Goal: Transaction & Acquisition: Purchase product/service

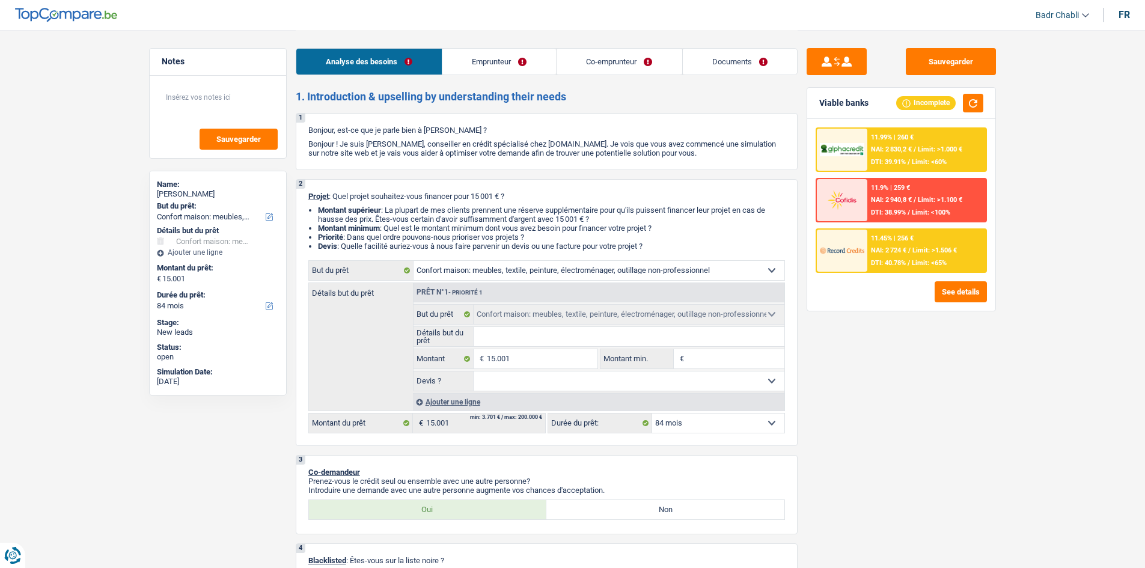
select select "household"
select select "84"
select select "household"
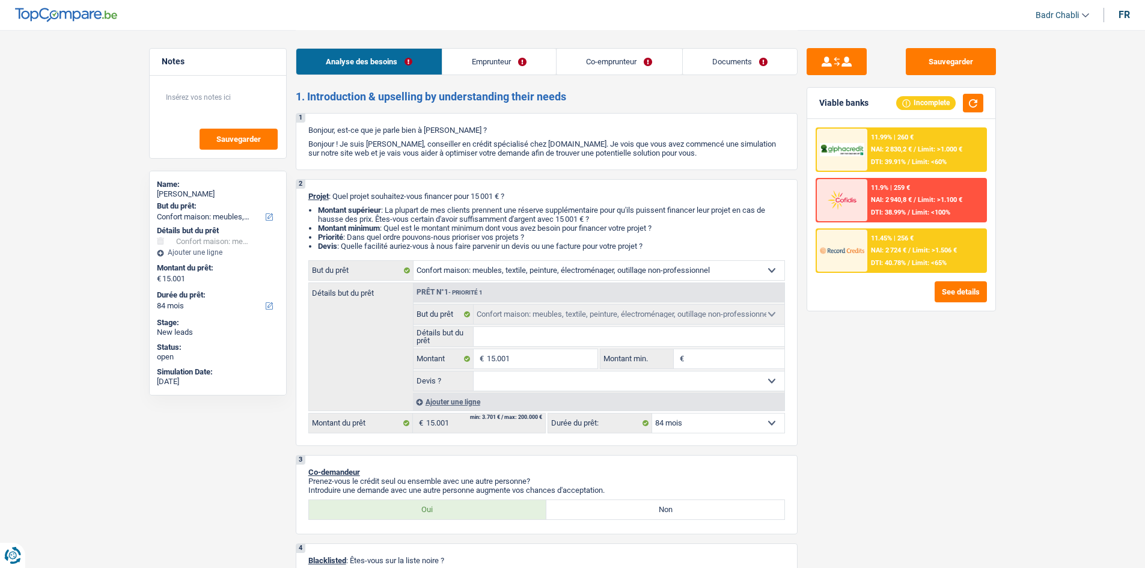
select select "84"
select select "independent"
select select "netSalary"
select select "familyAllowances"
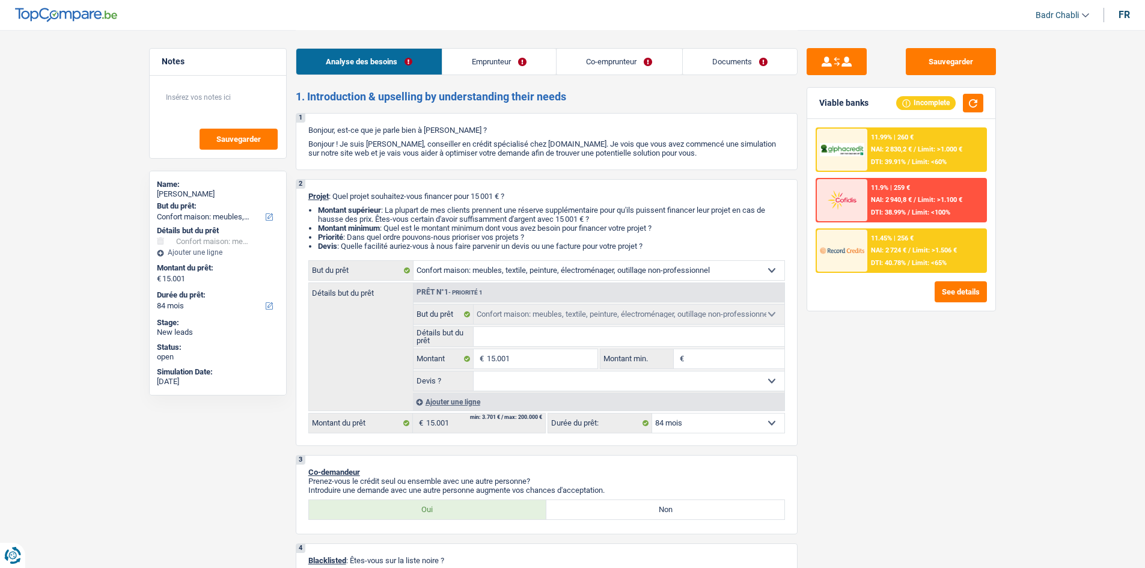
select select "netSalary"
select select "ownerWithMortgage"
select select "mortgage"
select select "240"
select select "household"
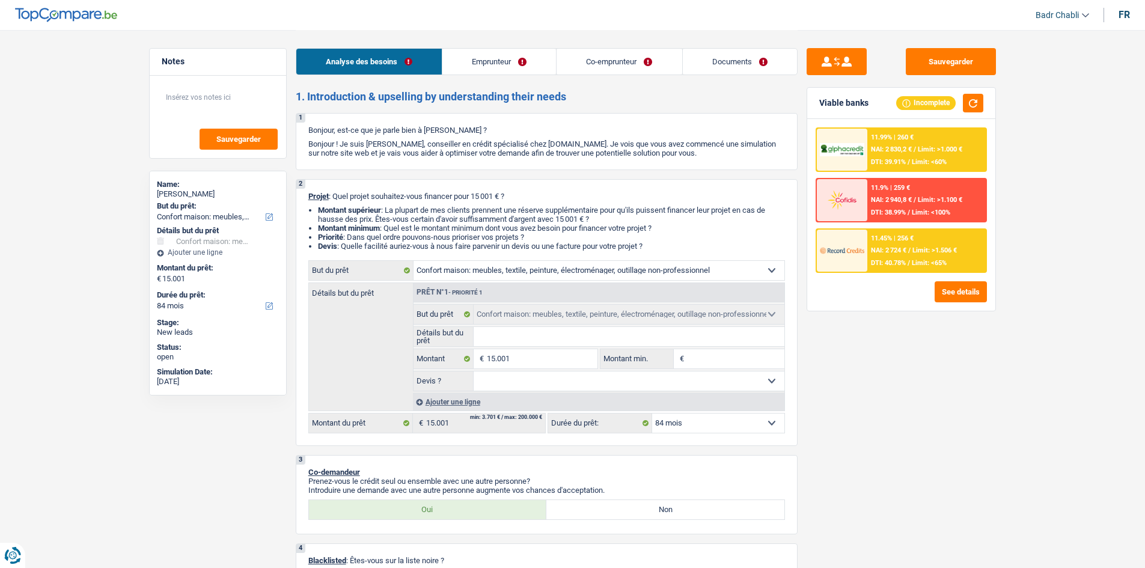
select select "household"
select select "84"
click at [516, 335] on input "Détails but du prêt" at bounding box center [628, 336] width 311 height 19
click at [516, 338] on input "Détails but du prêt" at bounding box center [628, 336] width 311 height 19
type input "N"
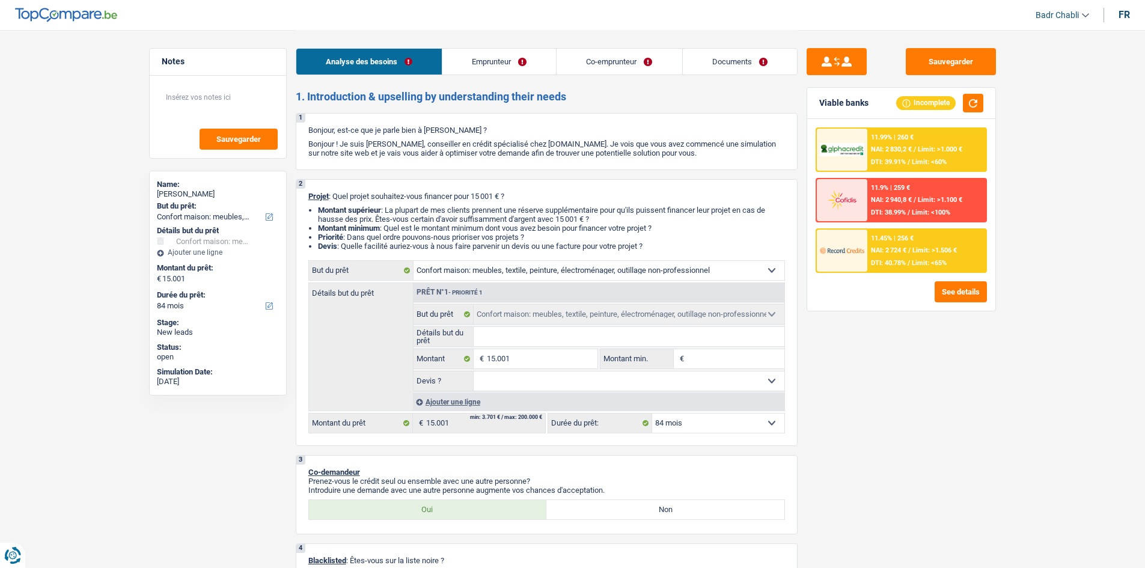
type input "N"
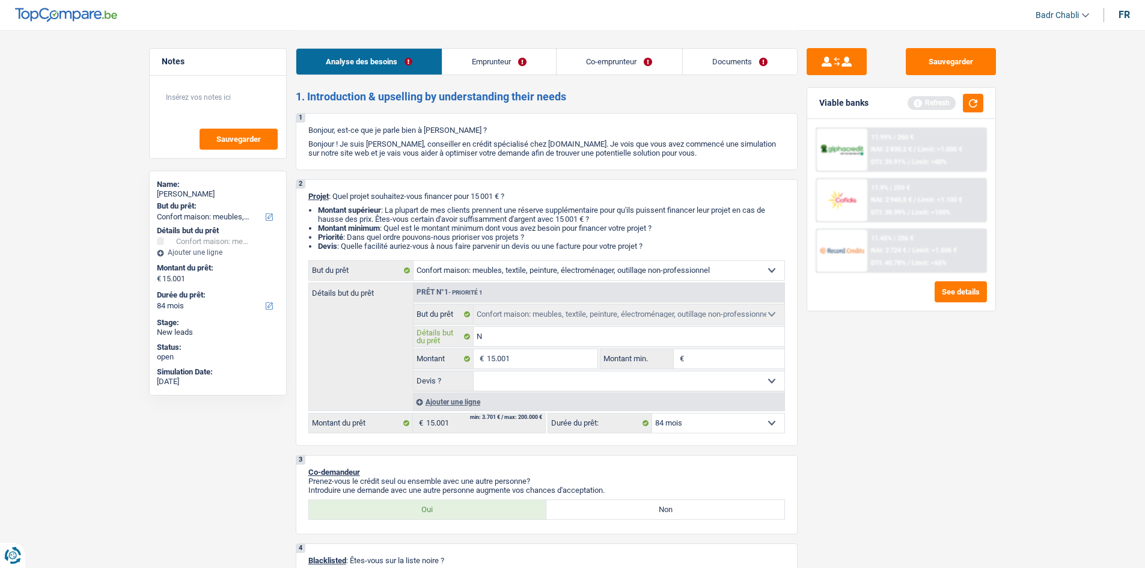
type input "Ni"
type input "Nie"
type input "Nieu"
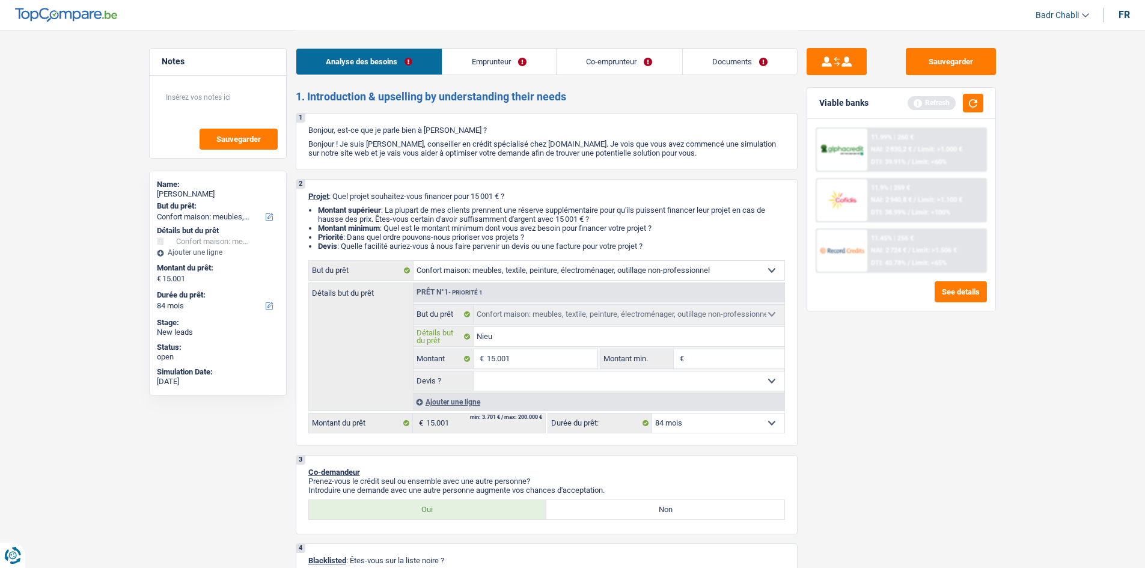
type input "Nieu"
type input "Nieuw"
type input "Nieuwe"
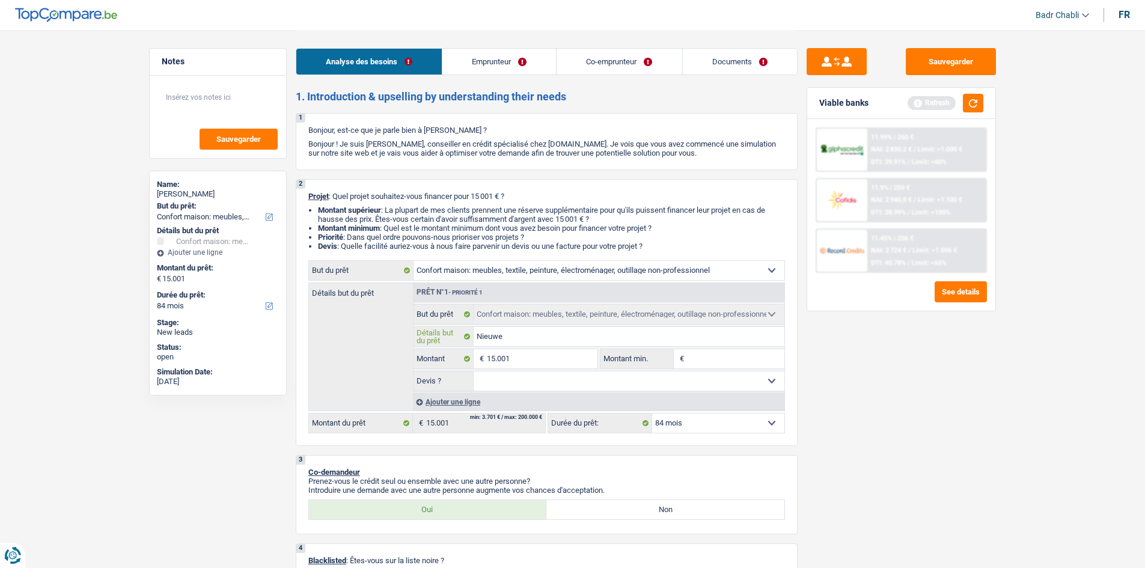
type input "Nieuwe"
type input "Nieuwe m"
type input "Nieuwe me"
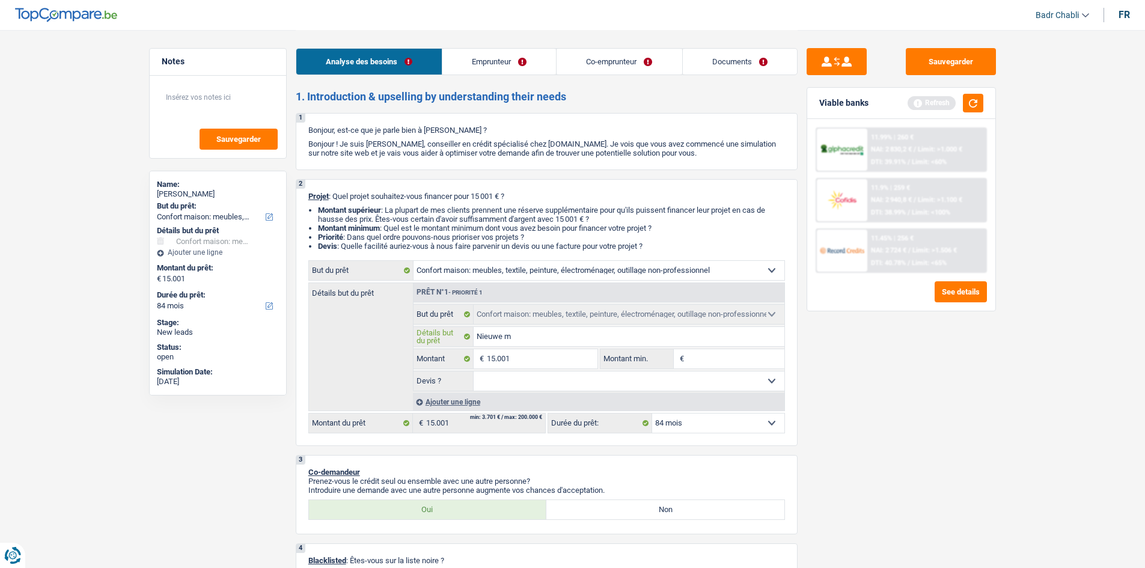
type input "Nieuwe me"
type input "Nieuwe meu"
type input "Nieuwe meub"
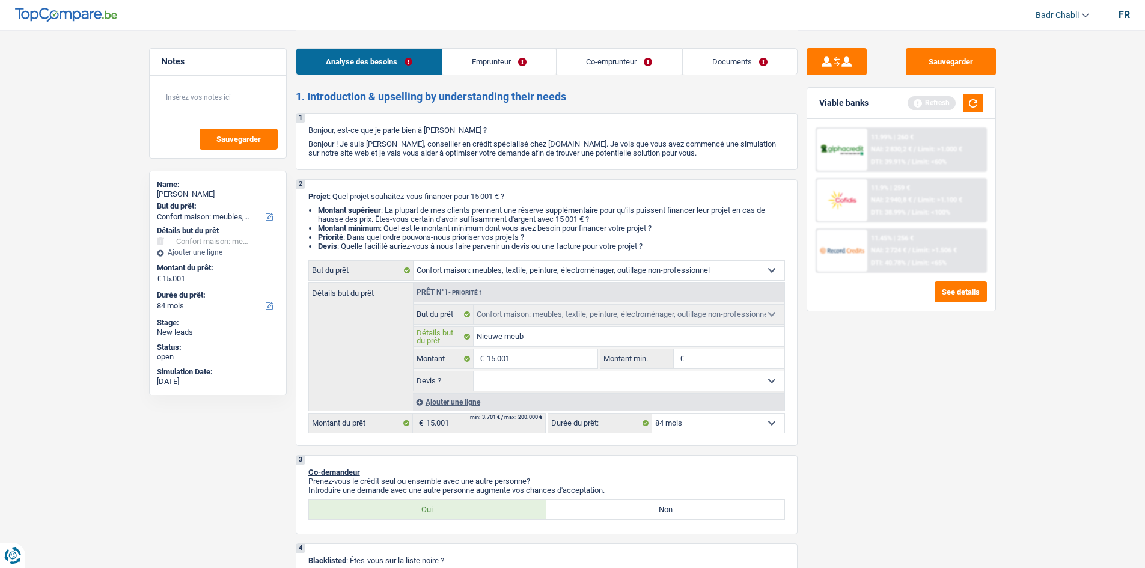
type input "Nieuwe meube"
type input "Nieuwe meubel"
type input "Nieuwe meubels"
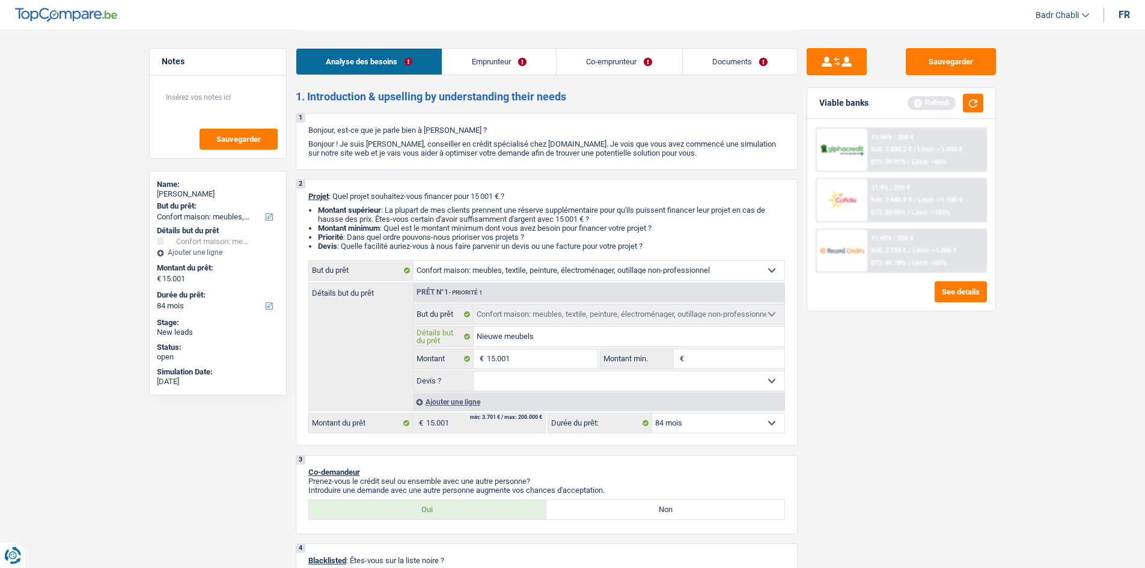
type input "Nieuwe meubels"
type input "Nieuwe meubels,"
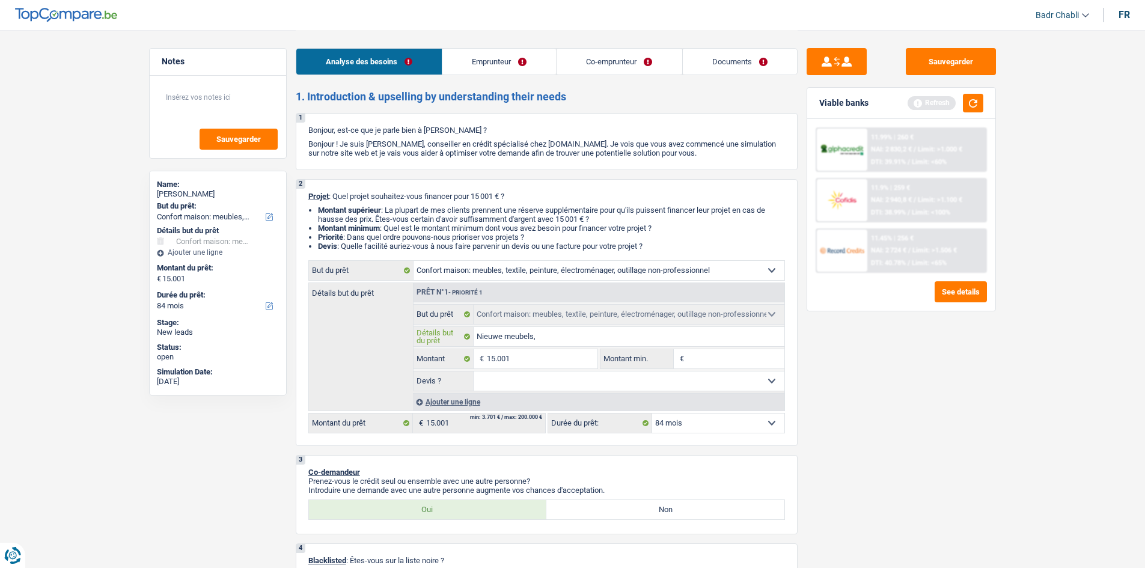
type input "Nieuwe meubels, s"
type input "Nieuwe meubels, sa"
type input "Nieuwe meubels, sal"
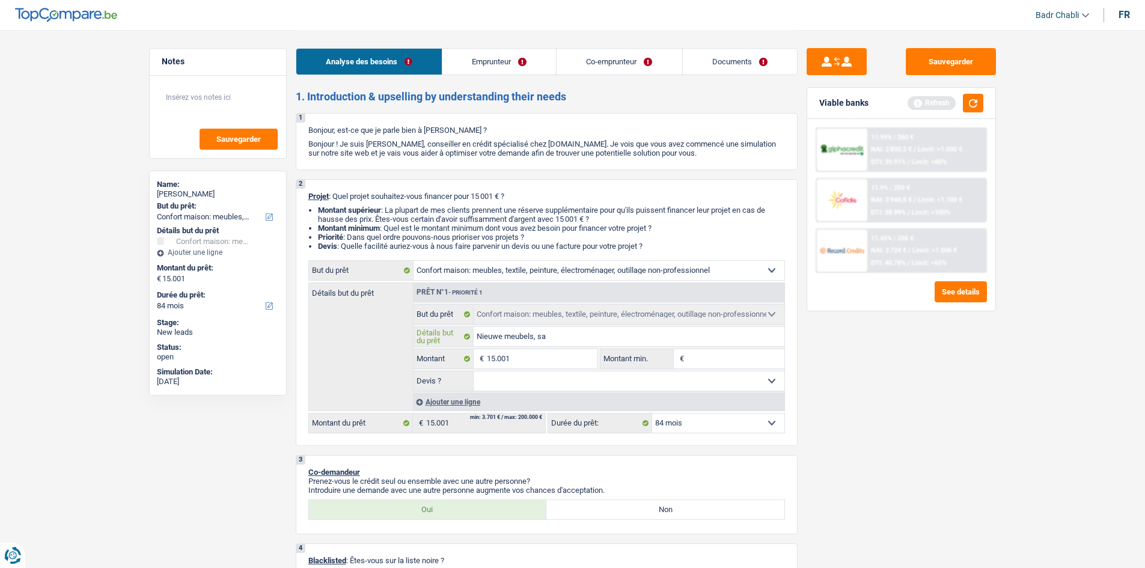
type input "Nieuwe meubels, sal"
type input "Nieuwe meubels, [GEOGRAPHIC_DATA]"
type input "Nieuwe meubels, salon"
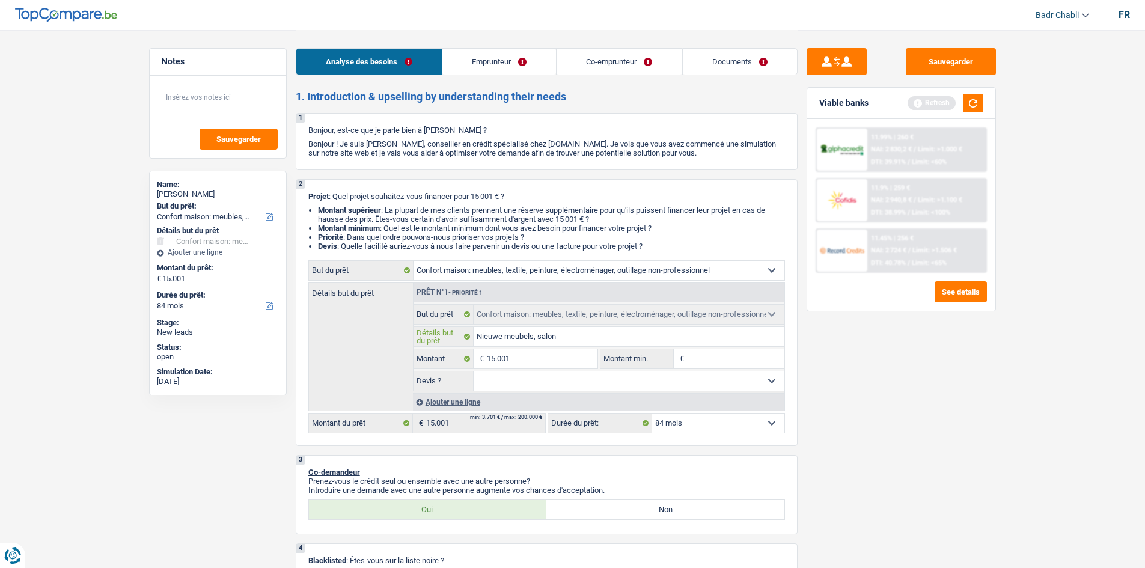
type input "Nieuwe meubels, salon"
type input "Nieuwe meubels, salon e"
type input "Nieuwe meubels, salon et"
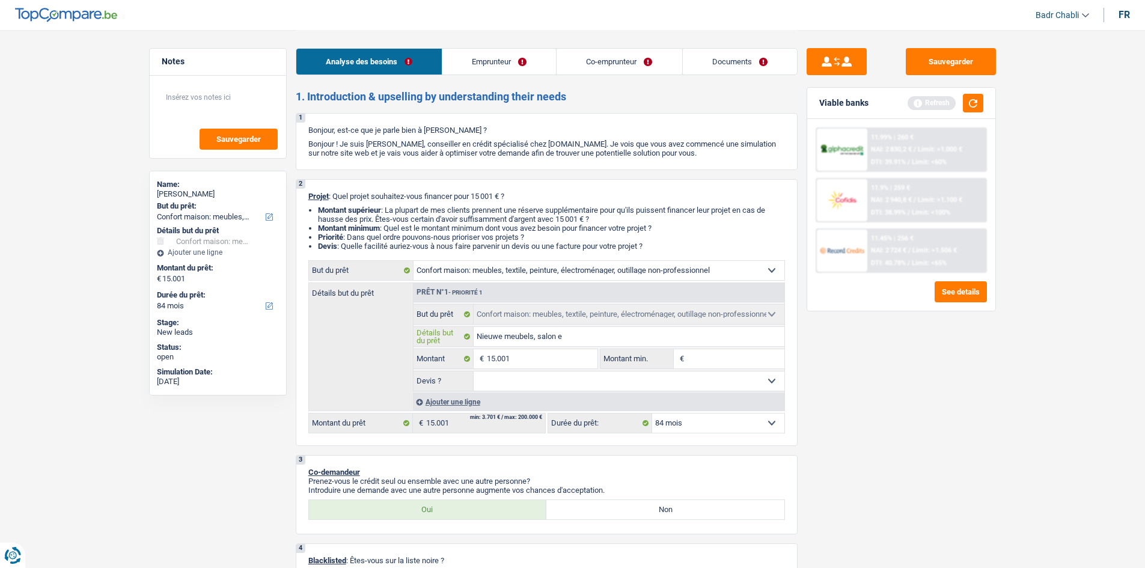
type input "Nieuwe meubels, salon et"
type input "Nieuwe meubels, salon et k"
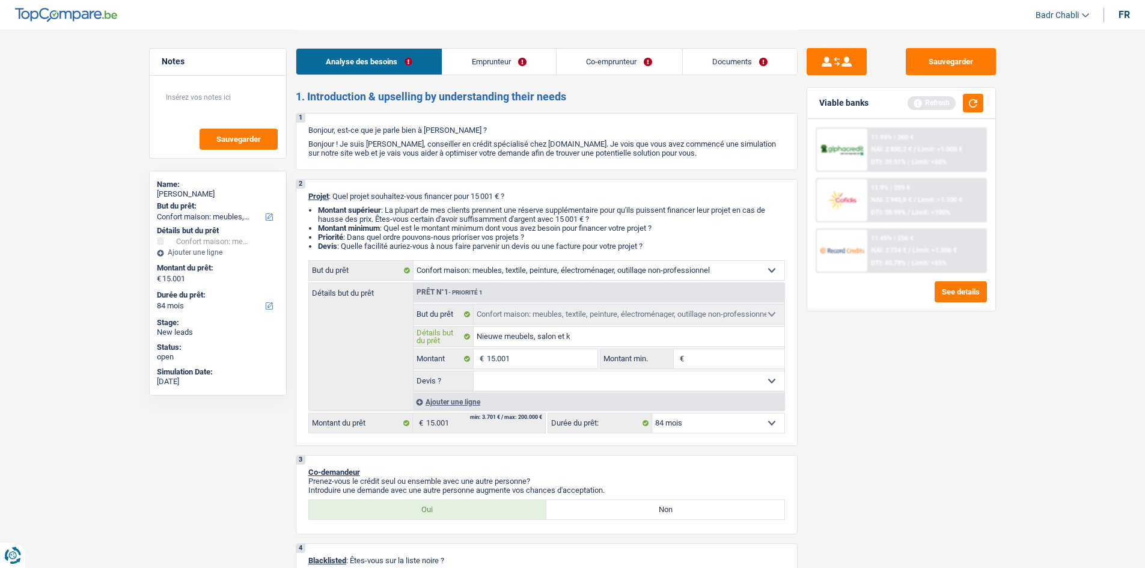
type input "Nieuwe meubels, salon et ka"
type input "Nieuwe meubels, salon et kam"
type input "Nieuwe meubels, salon et kame"
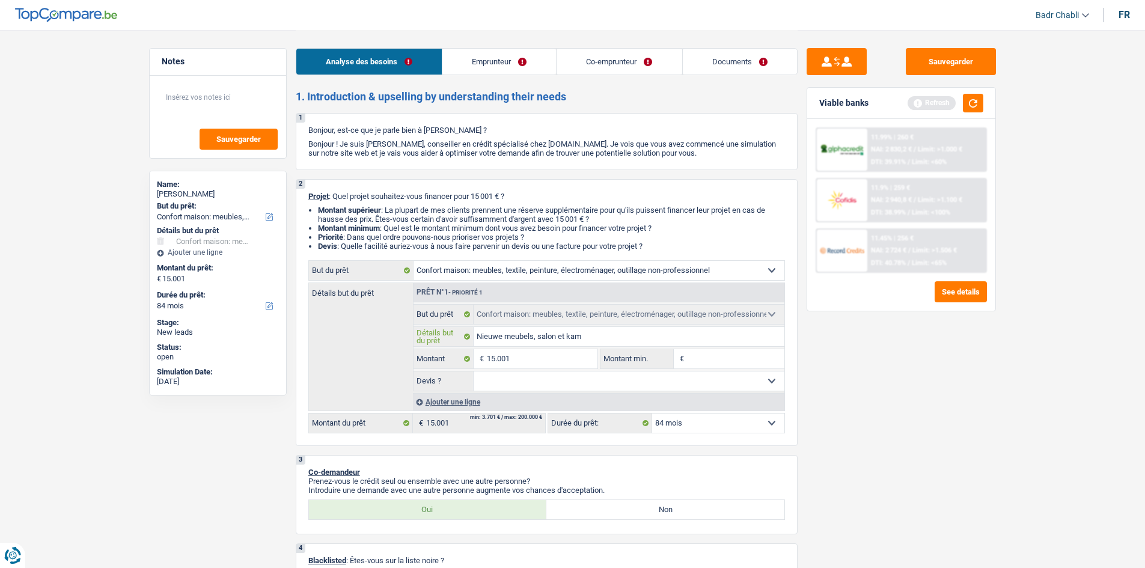
type input "Nieuwe meubels, salon et kame"
type input "Nieuwe meubels, salon et kam"
type input "Nieuwe meubels, salon et ka"
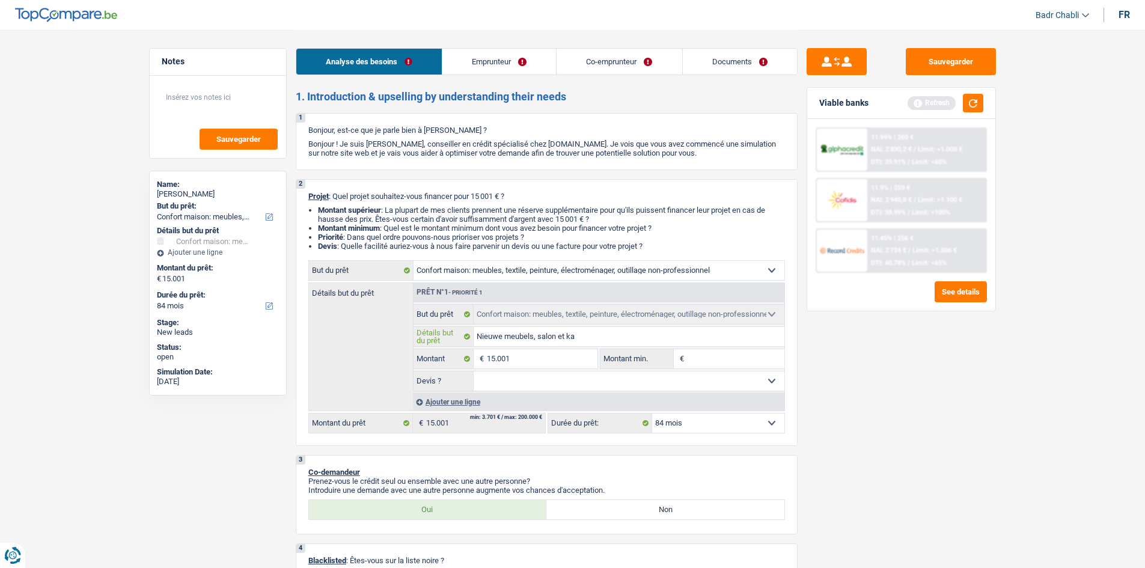
type input "Nieuwe meubels, salon et k"
type input "Nieuwe meubels, salon et"
type input "Nieuwe meubels, salon et s"
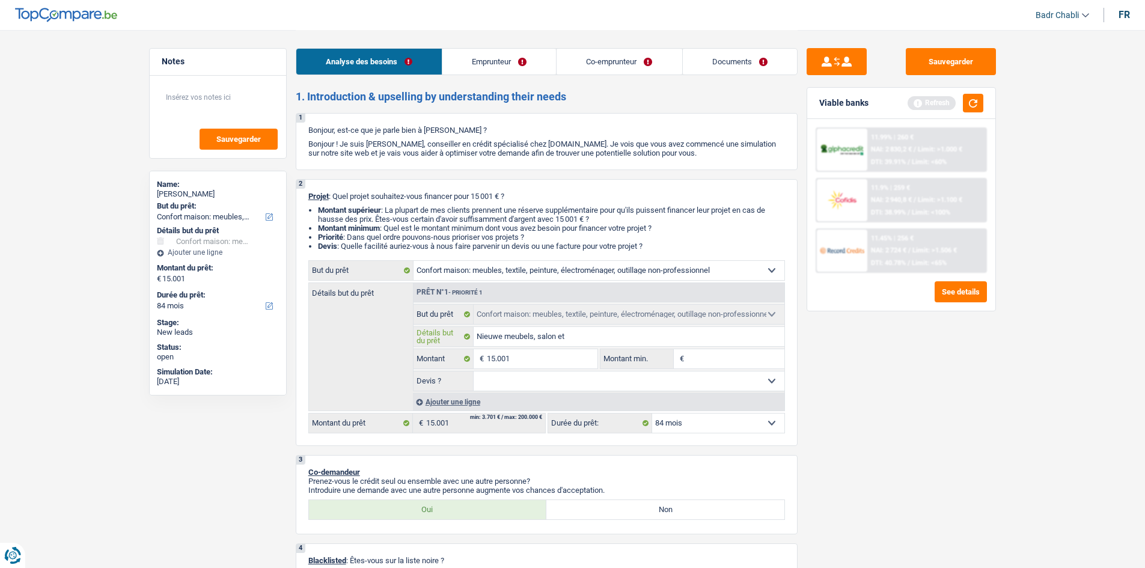
type input "Nieuwe meubels, salon et s"
type input "Nieuwe meubels, salon et sa"
type input "Nieuwe meubels, salon et s"
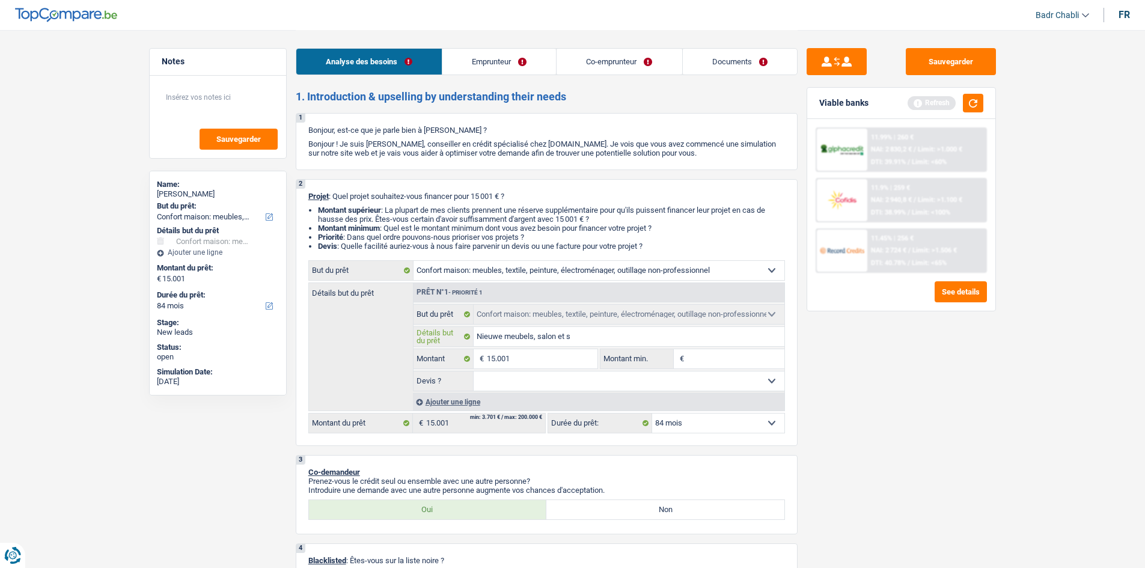
type input "Nieuwe meubels, salon et sl"
type input "Nieuwe meubels, salon et sla"
type input "Nieuwe meubels, salon et slaa"
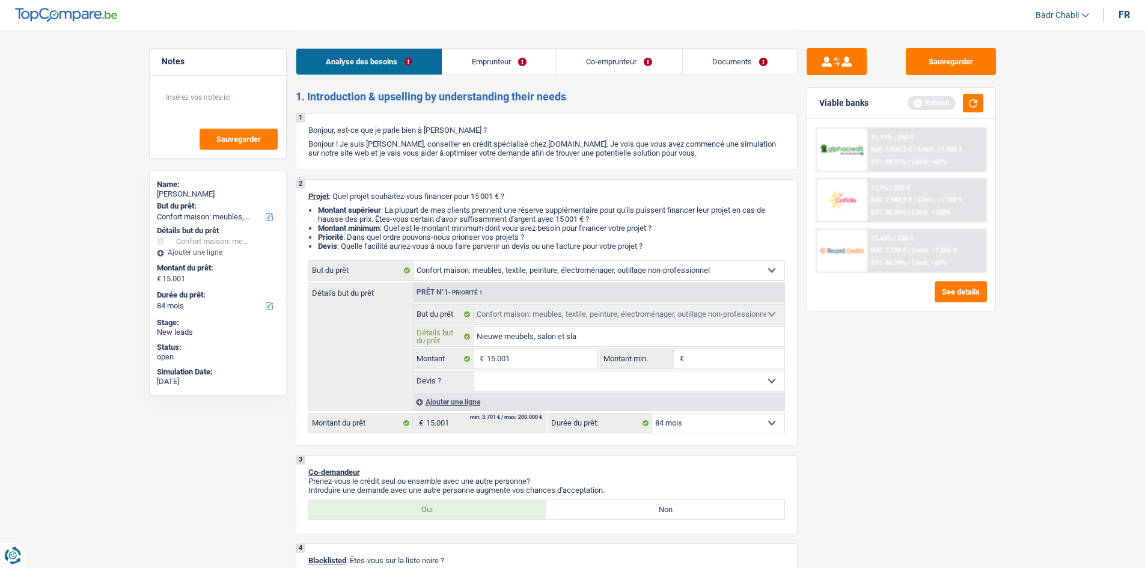
type input "Nieuwe meubels, salon et slaa"
type input "Nieuwe meubels, salon et slaap"
type input "Nieuwe meubels, salon et slaapk"
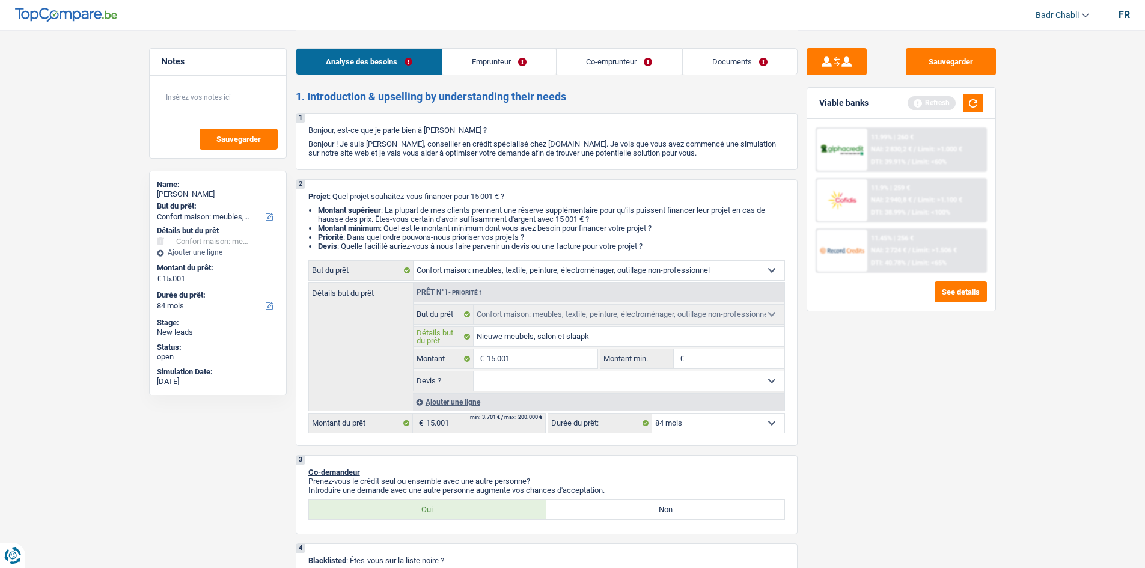
type input "Nieuwe meubels, salon et slaapka"
type input "Nieuwe meubels, salon et slaapkam"
type input "Nieuwe meubels, salon et slaapkame"
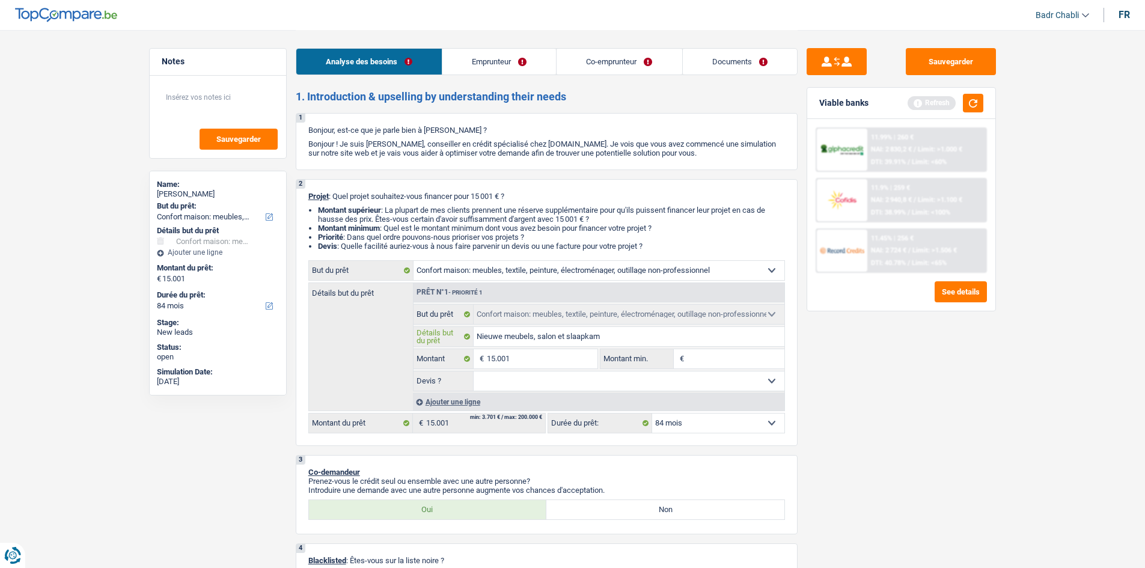
type input "Nieuwe meubels, salon et slaapkame"
type input "Nieuwe meubels, salon et slaapkamer"
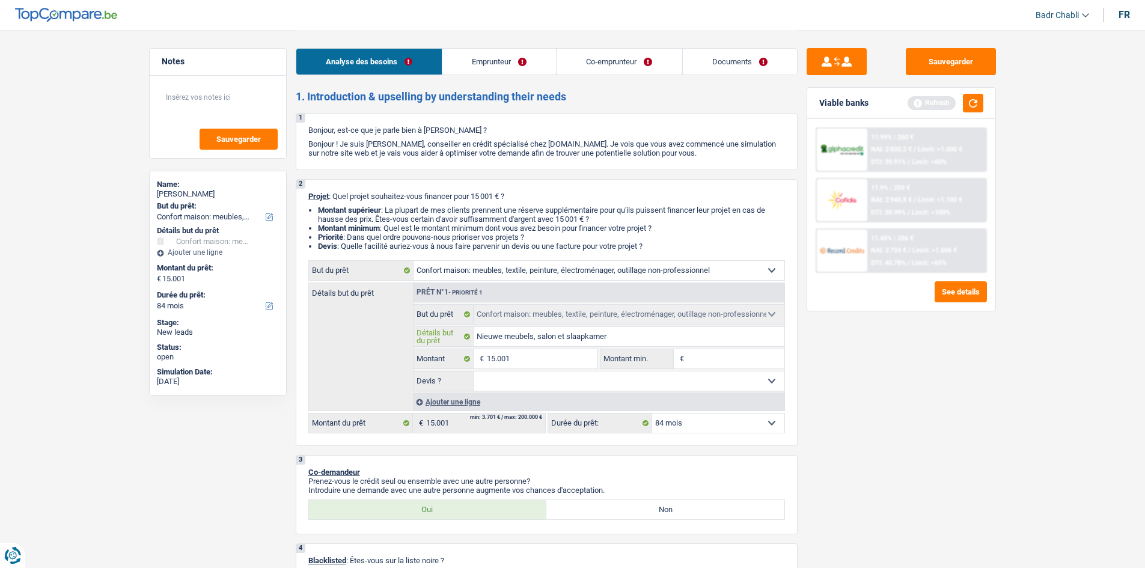
type input "Nieuwe meubels, salon et slaapkamer"
click at [516, 355] on input "15.001" at bounding box center [542, 358] width 110 height 19
type input "2"
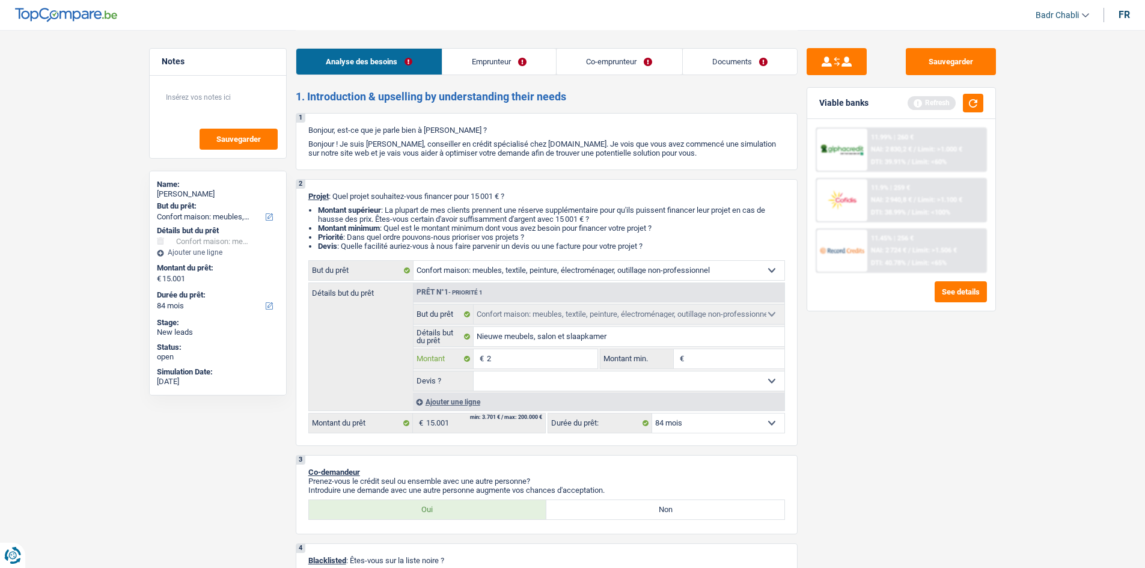
type input "20"
type input "200"
type input "2.000"
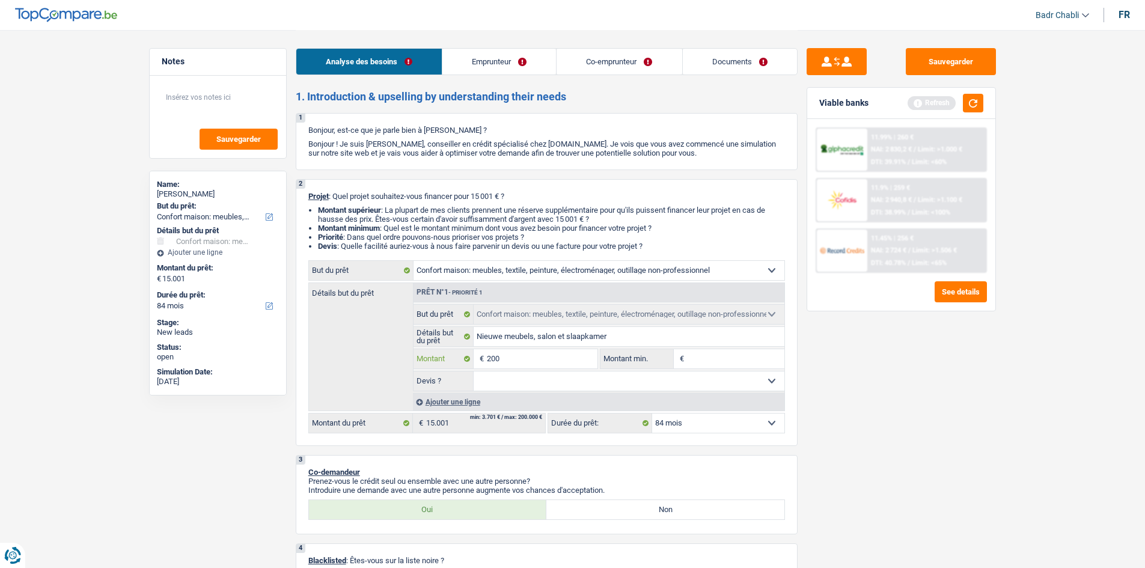
type input "2.000"
type input "20.000"
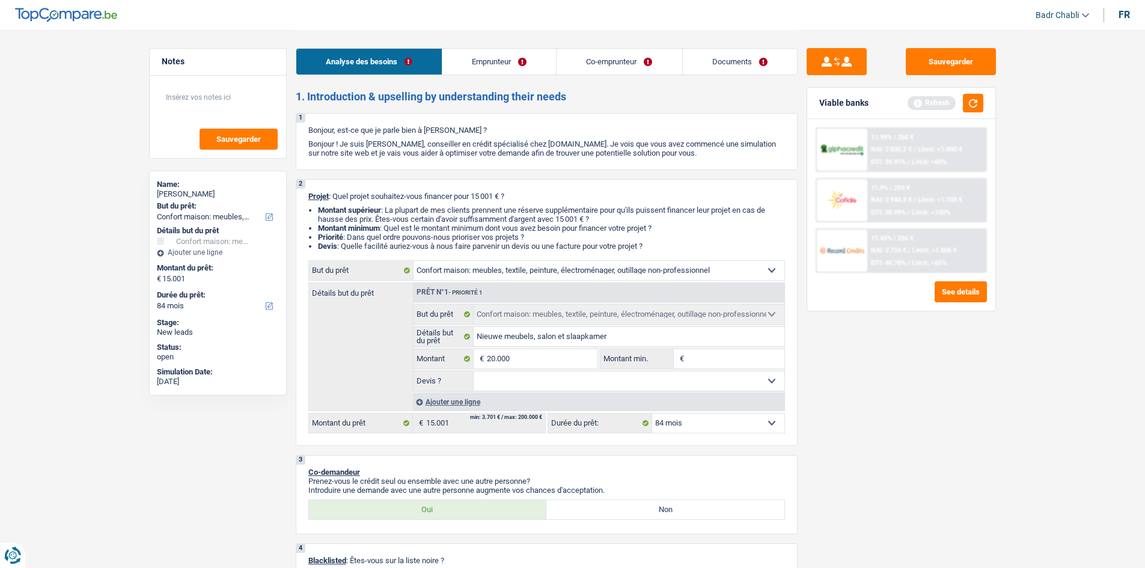
type input "20.000"
click at [696, 363] on input "Montant min." at bounding box center [735, 358] width 97 height 19
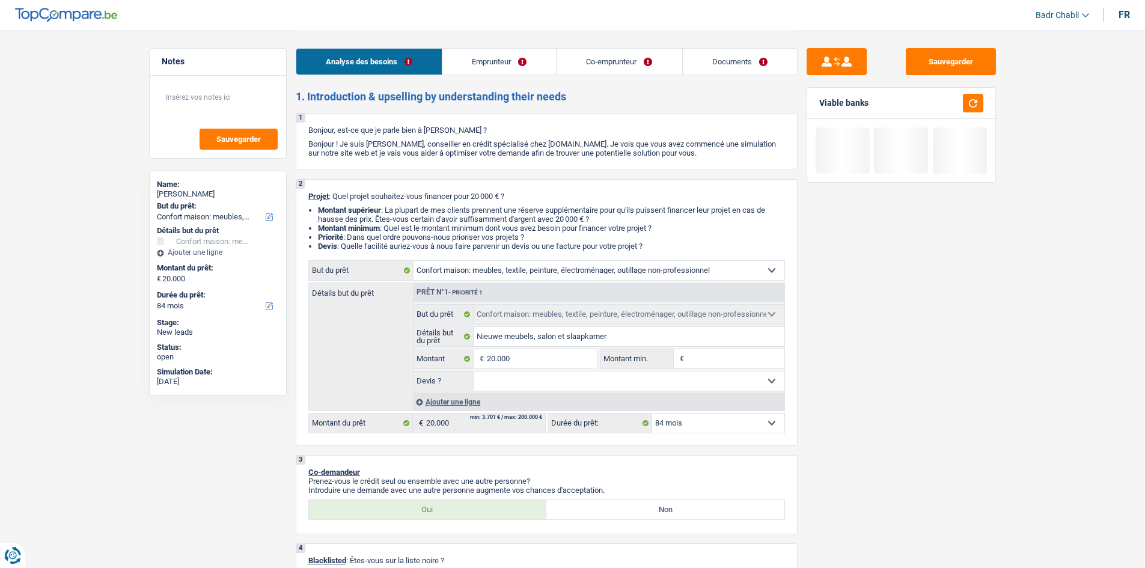
type input "1"
type input "15"
type input "150"
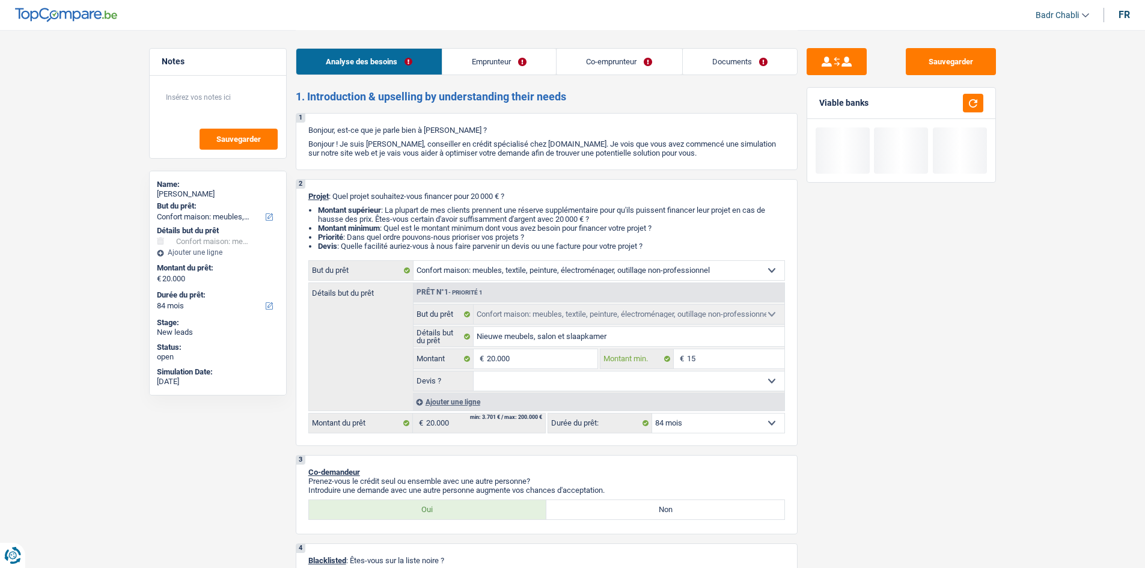
type input "150"
type input "1.500"
type input "15.001"
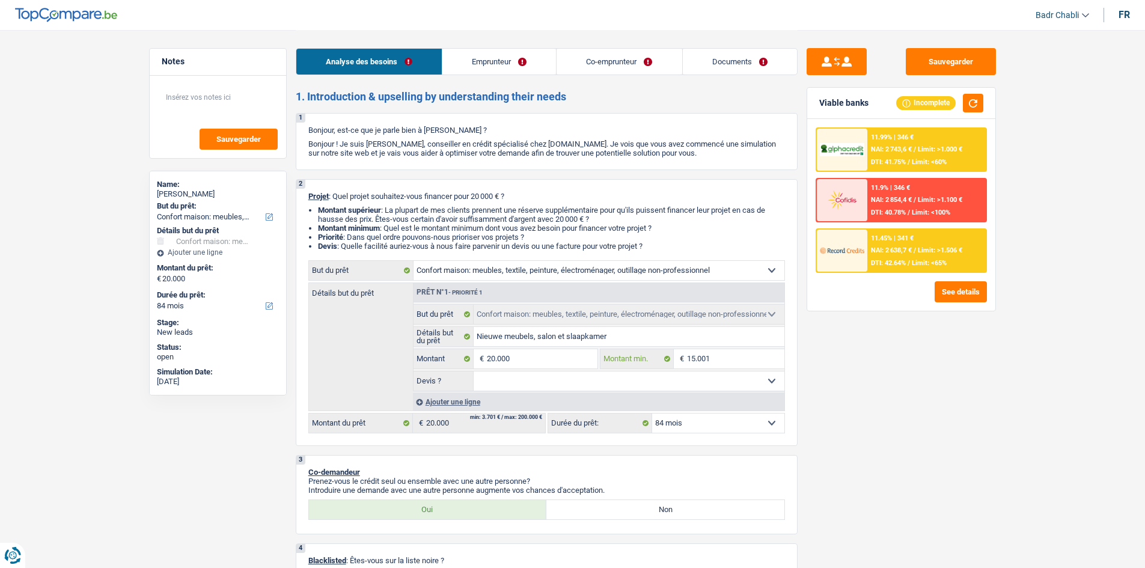
type input "15.001"
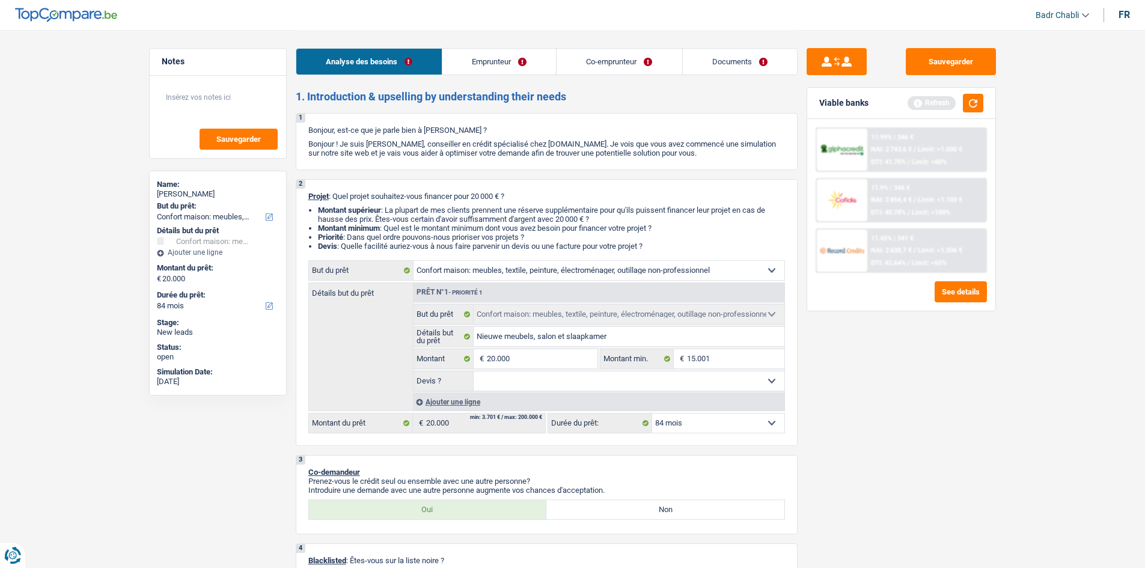
drag, startPoint x: 650, startPoint y: 378, endPoint x: 637, endPoint y: 388, distance: 16.2
click at [650, 378] on select "Oui Non Non répondu Sélectionner une option" at bounding box center [628, 380] width 311 height 19
select select "false"
click at [473, 371] on select "Oui Non Non répondu Sélectionner une option" at bounding box center [628, 380] width 311 height 19
select select "false"
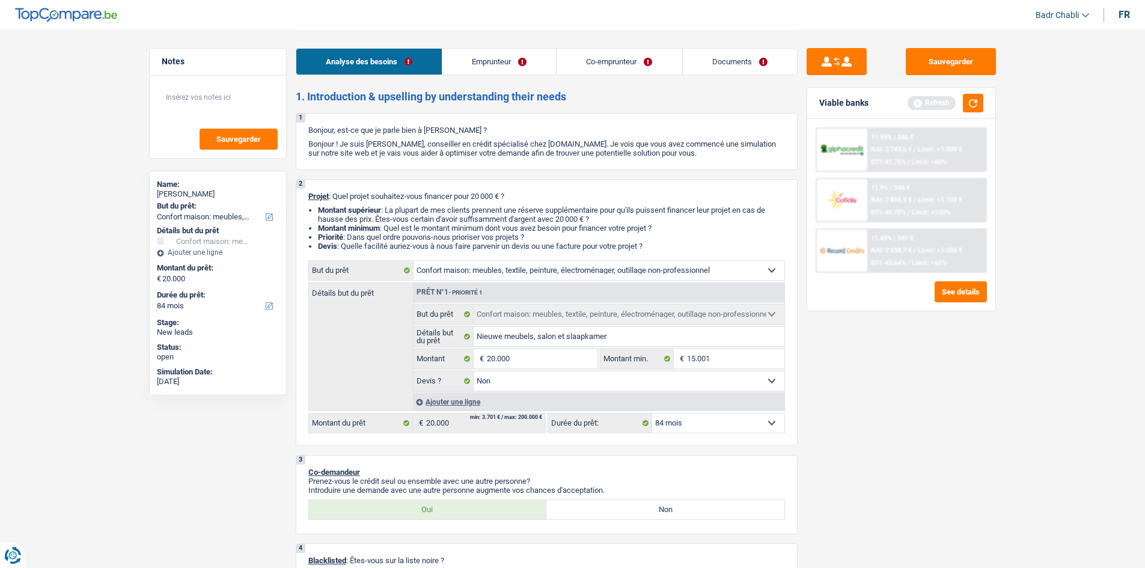
click at [505, 73] on link "Emprunteur" at bounding box center [499, 62] width 114 height 26
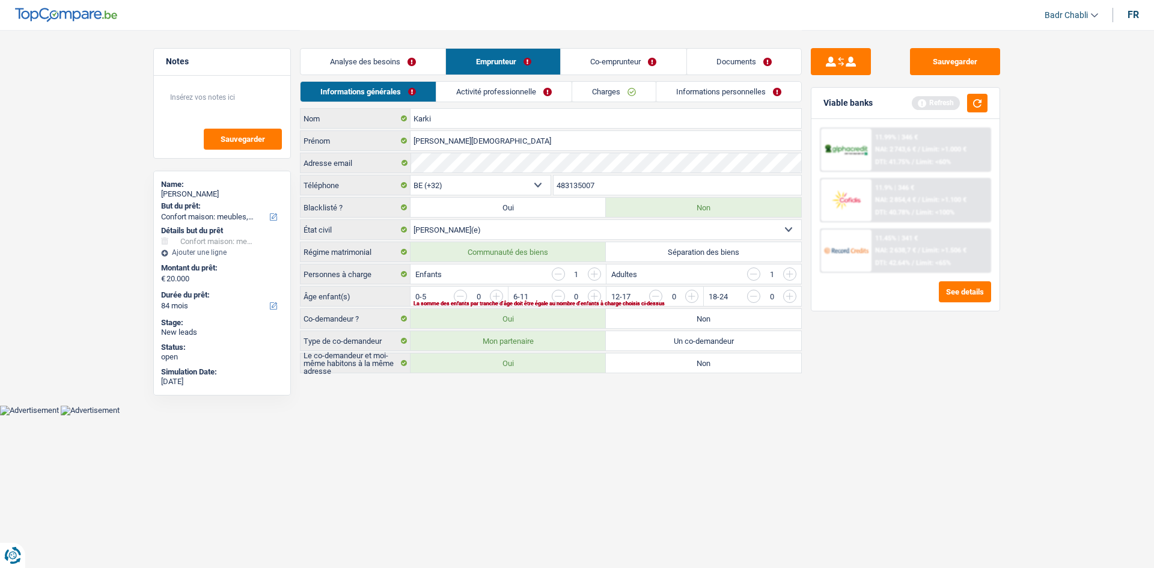
click at [691, 103] on div "Informations générales Activité professionnelle Charges Informations personnell…" at bounding box center [551, 94] width 502 height 27
click at [452, 82] on link "Activité professionnelle" at bounding box center [503, 92] width 135 height 20
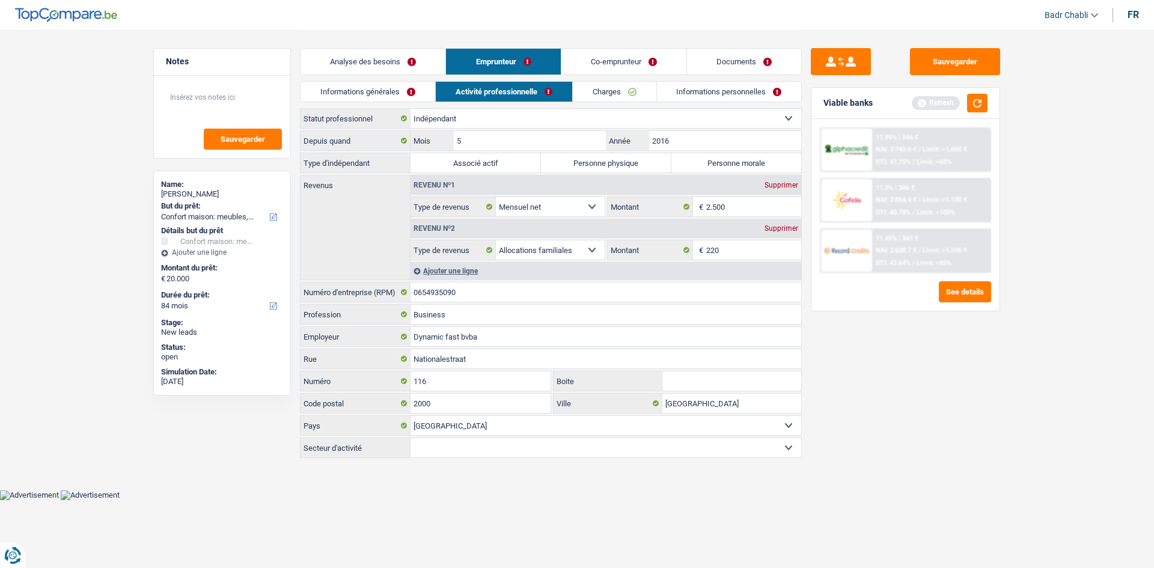
click at [707, 91] on link "Informations personnelles" at bounding box center [729, 92] width 145 height 20
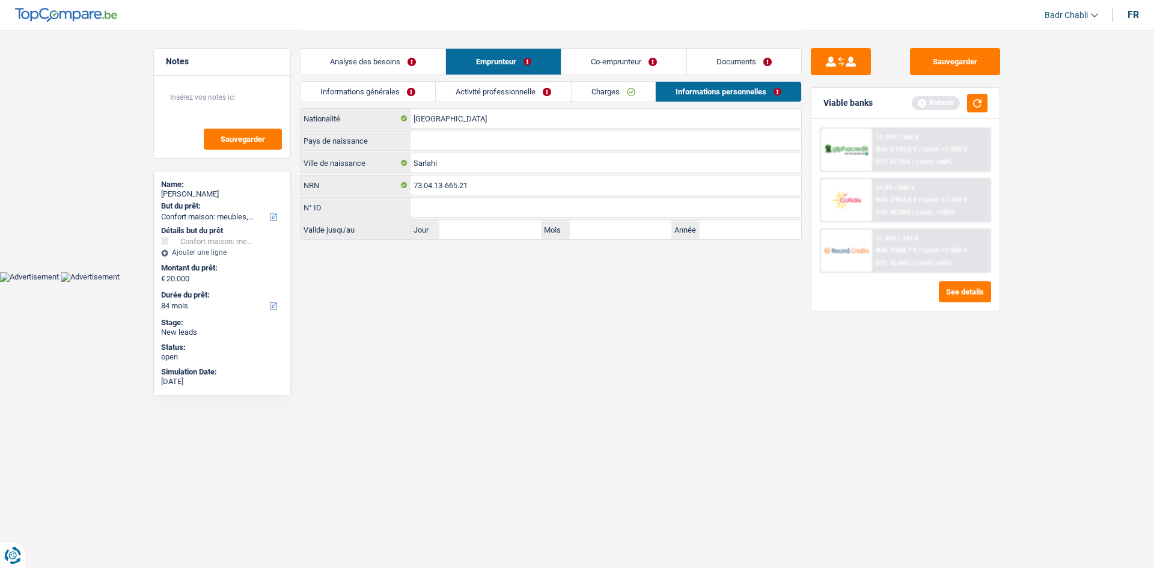
click at [751, 61] on link "Documents" at bounding box center [744, 62] width 114 height 26
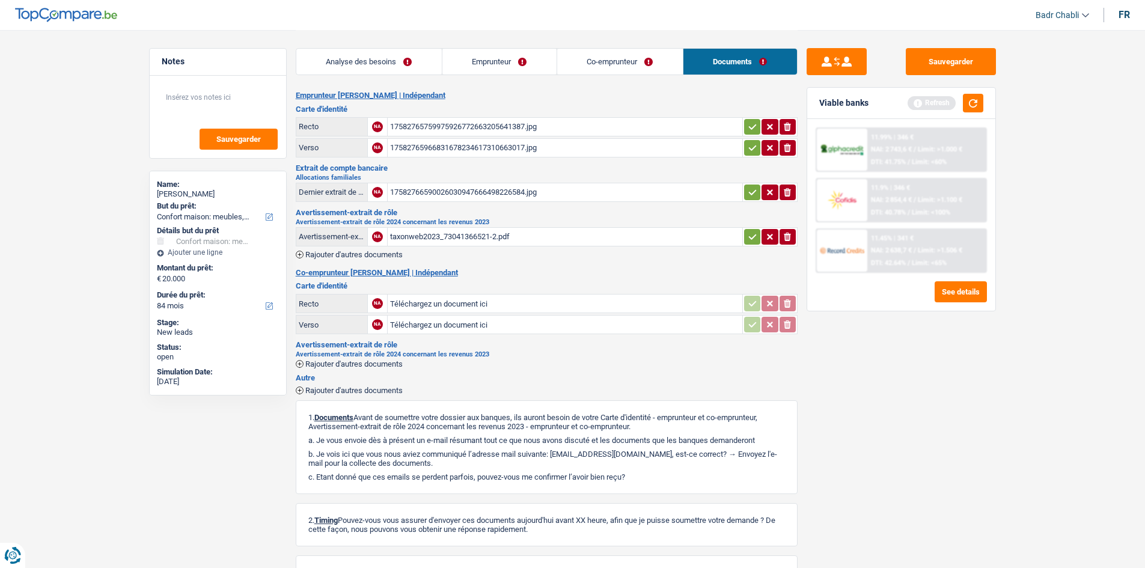
click at [518, 55] on link "Emprunteur" at bounding box center [499, 62] width 114 height 26
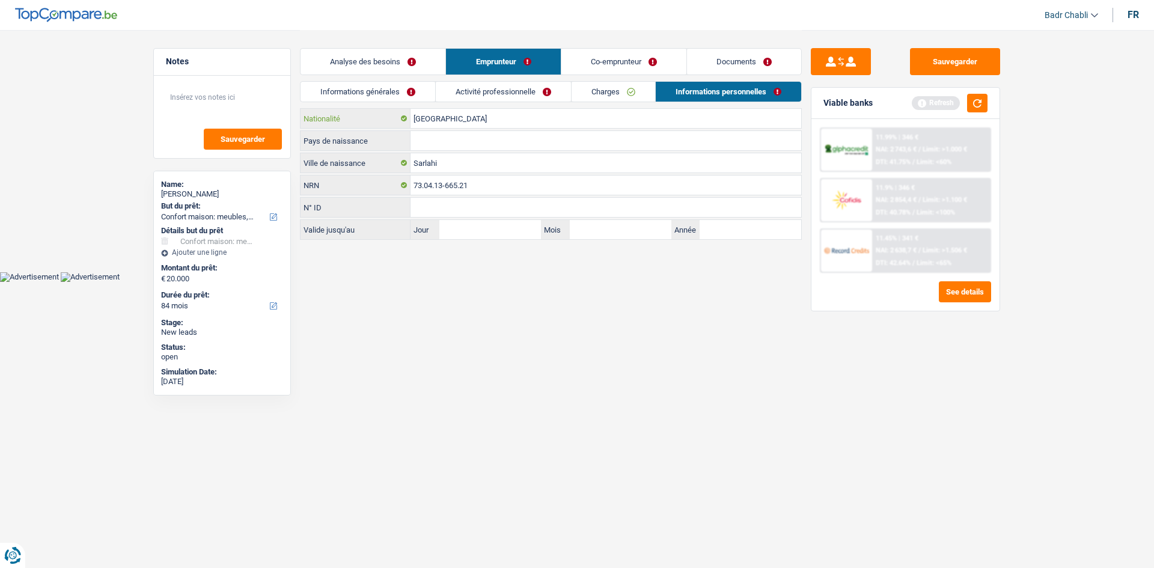
click at [443, 113] on input "[GEOGRAPHIC_DATA]" at bounding box center [605, 118] width 391 height 19
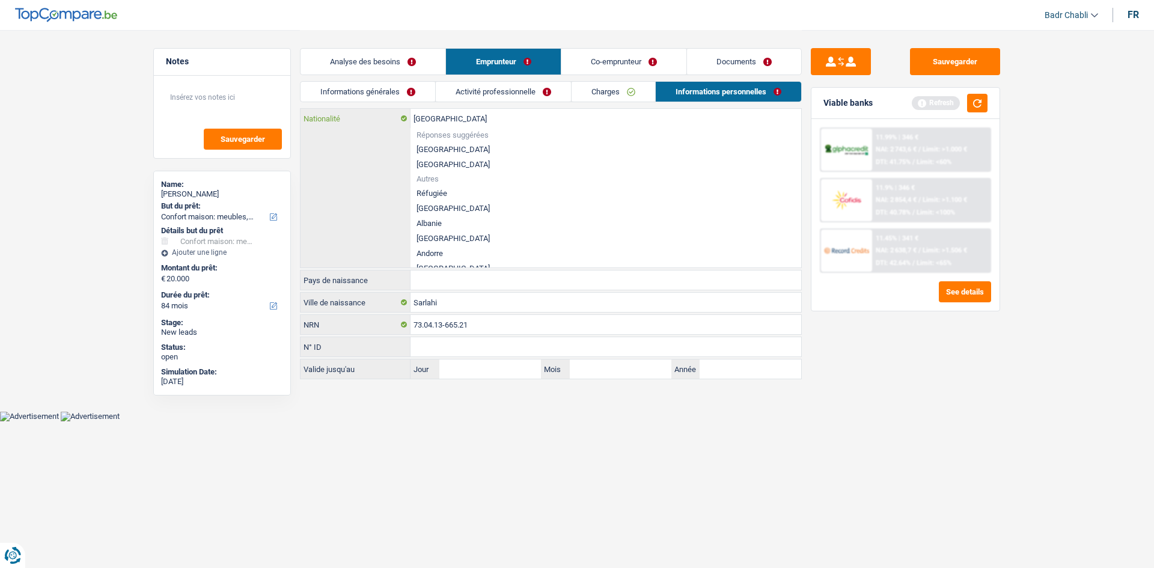
click at [443, 113] on input "[GEOGRAPHIC_DATA]" at bounding box center [605, 118] width 391 height 19
click at [432, 147] on li "[GEOGRAPHIC_DATA]" at bounding box center [605, 149] width 391 height 15
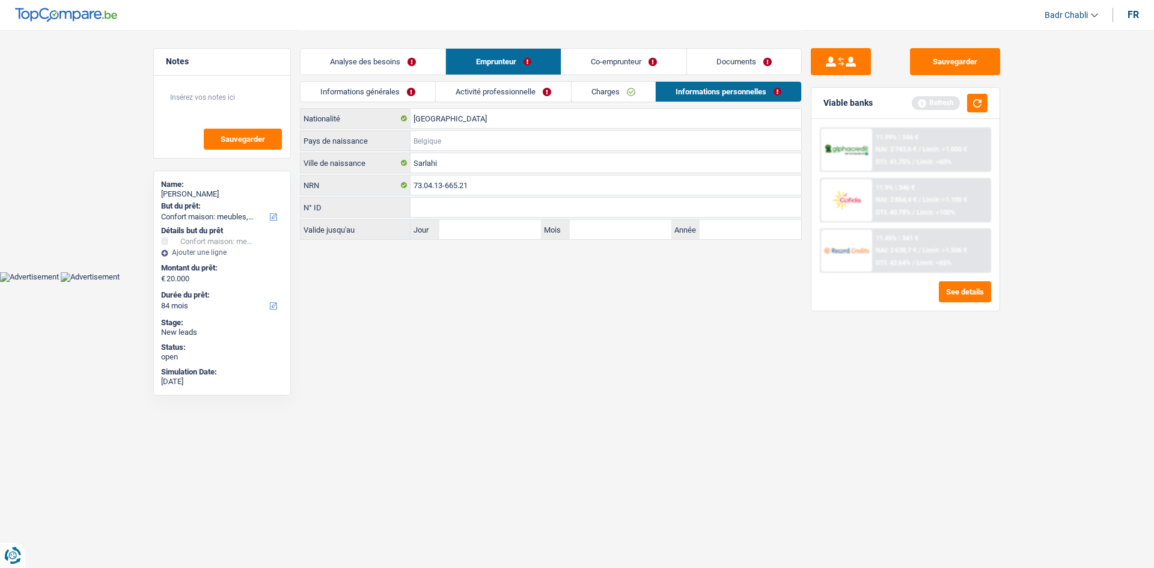
click at [437, 144] on input "Pays de naissance" at bounding box center [605, 140] width 391 height 19
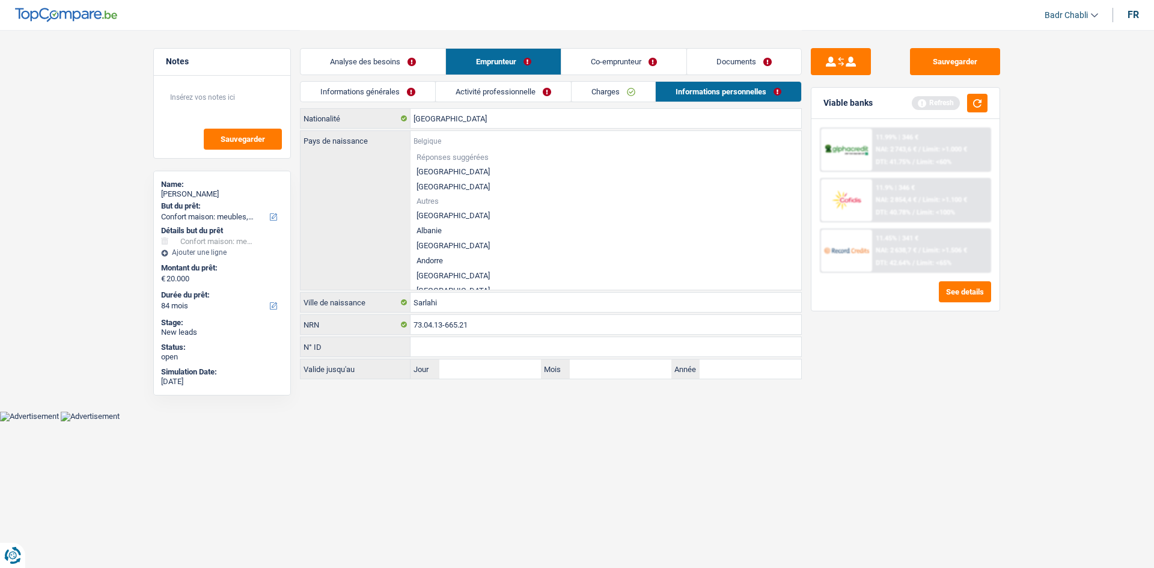
type input "N"
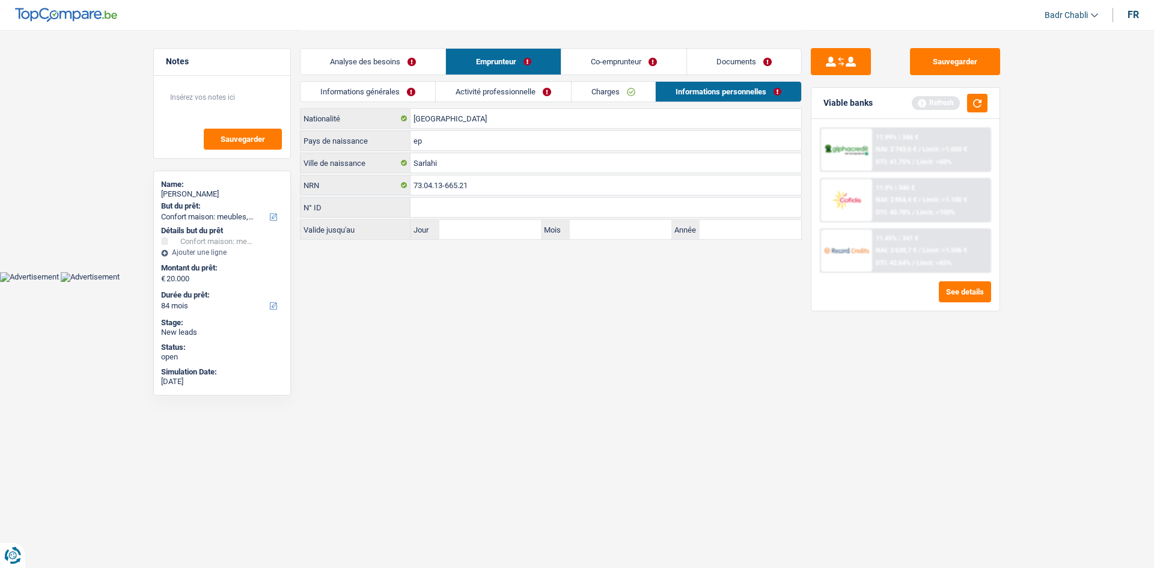
type input "e"
click at [528, 126] on input "[GEOGRAPHIC_DATA]" at bounding box center [605, 118] width 391 height 19
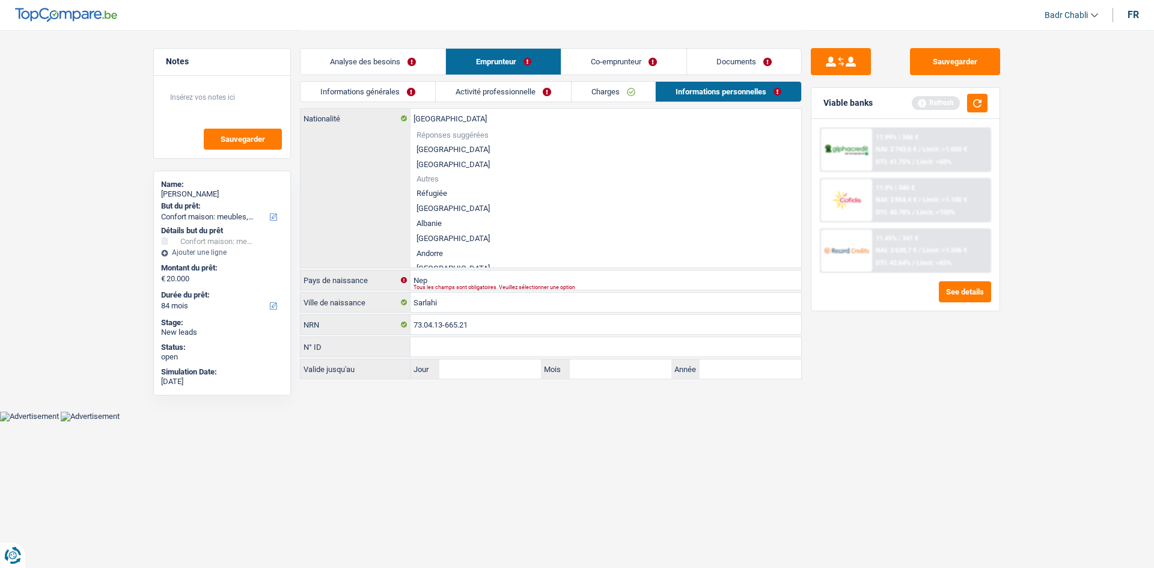
click at [365, 131] on div "[DEMOGRAPHIC_DATA] Nationalité Réponses suggérées [GEOGRAPHIC_DATA] Luxembourg …" at bounding box center [550, 188] width 500 height 159
click at [494, 318] on input "73.04.13-665.21" at bounding box center [605, 324] width 391 height 19
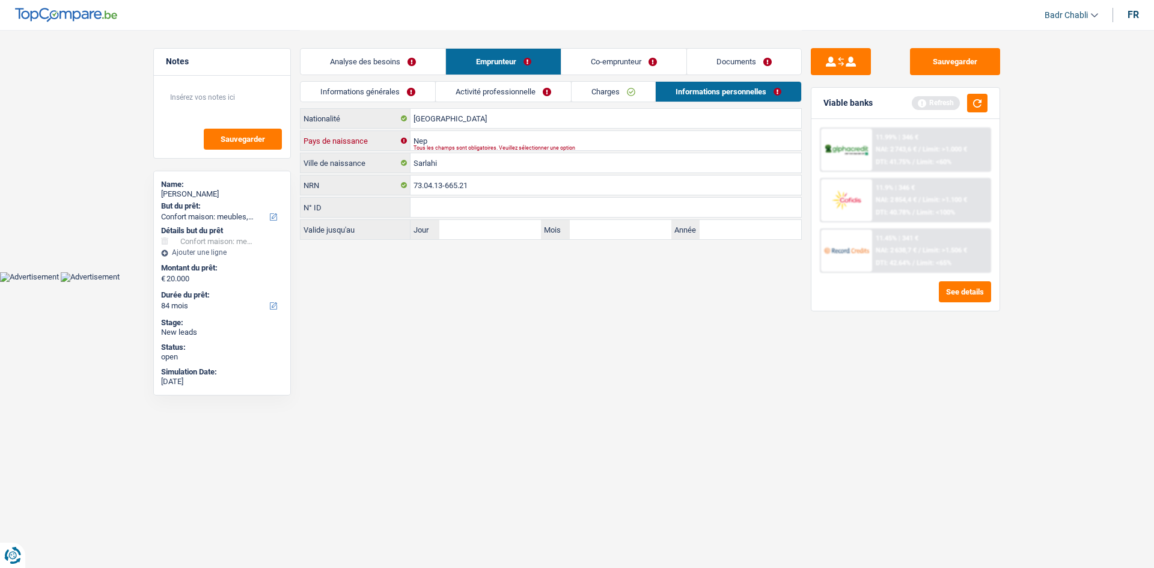
click at [447, 140] on input "Nep" at bounding box center [605, 140] width 391 height 19
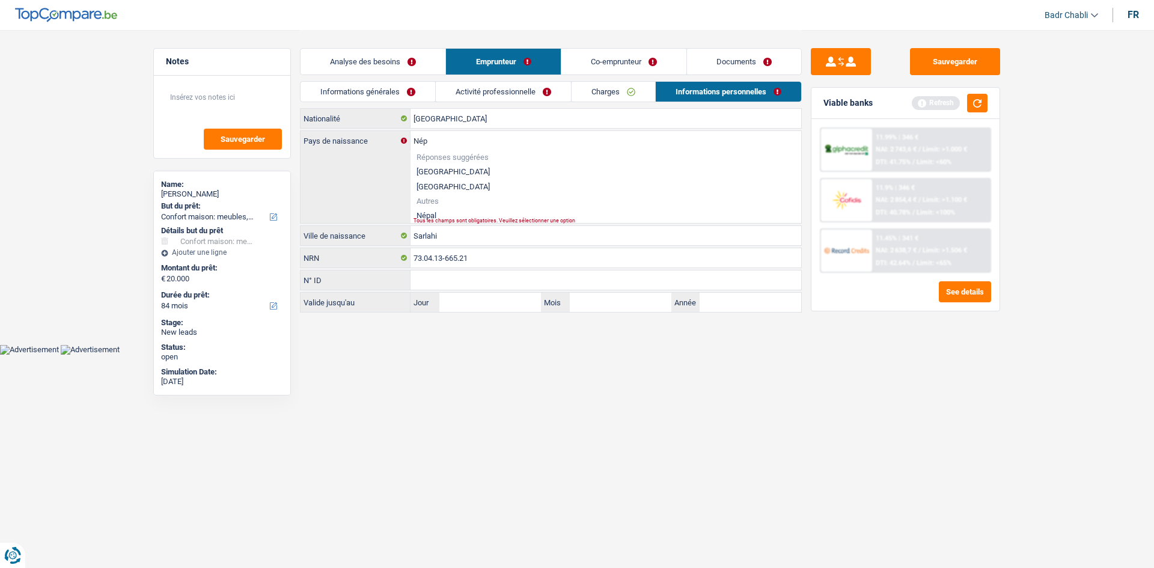
click at [420, 214] on li "Népal" at bounding box center [605, 215] width 391 height 15
type input "Népal"
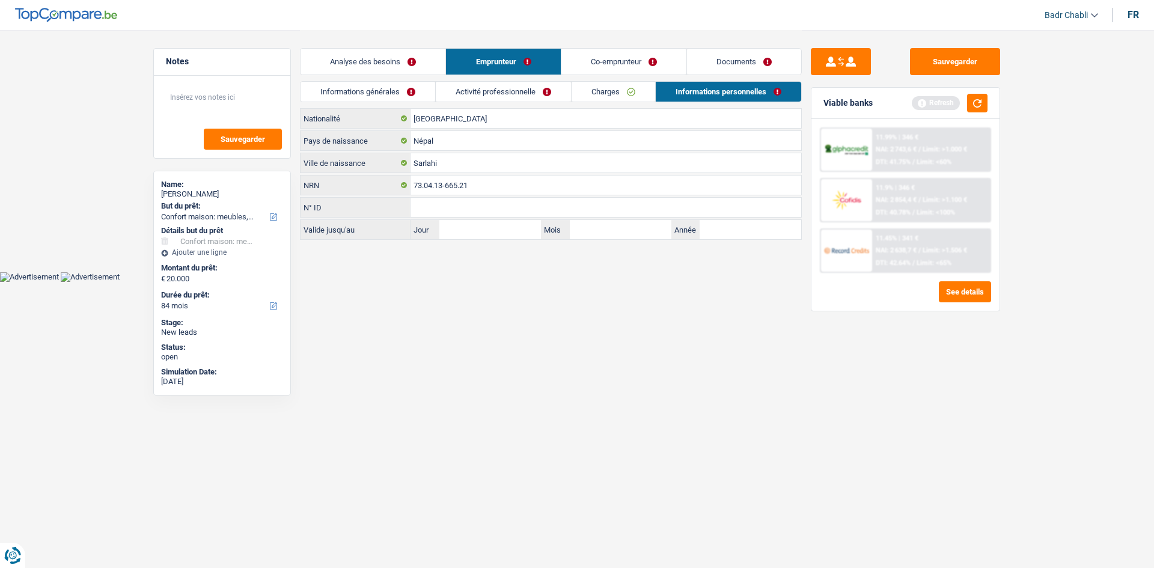
click at [383, 65] on link "Analyse des besoins" at bounding box center [372, 62] width 145 height 26
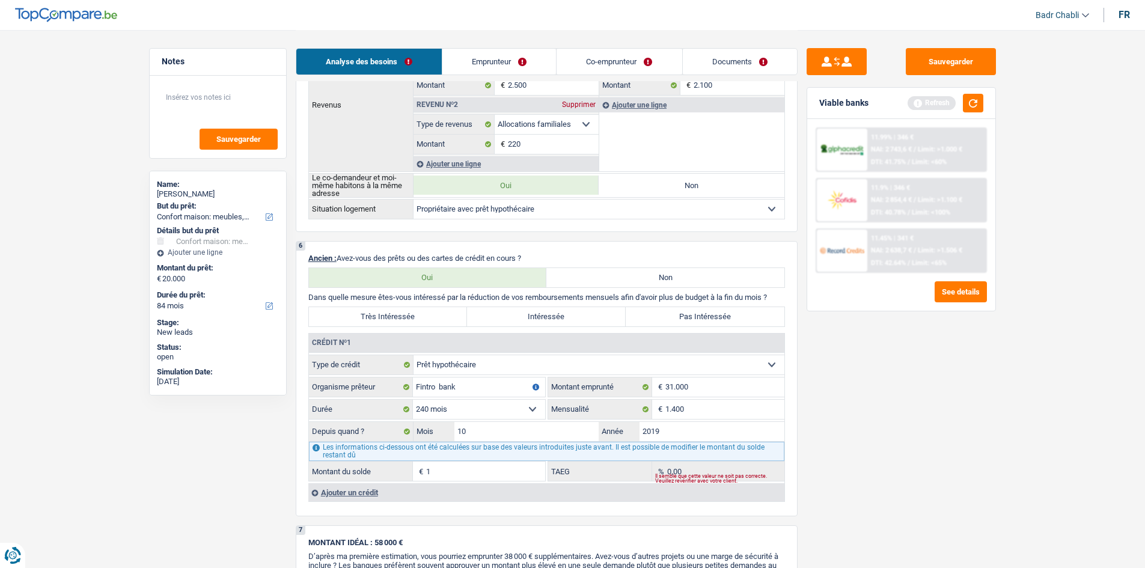
scroll to position [721, 0]
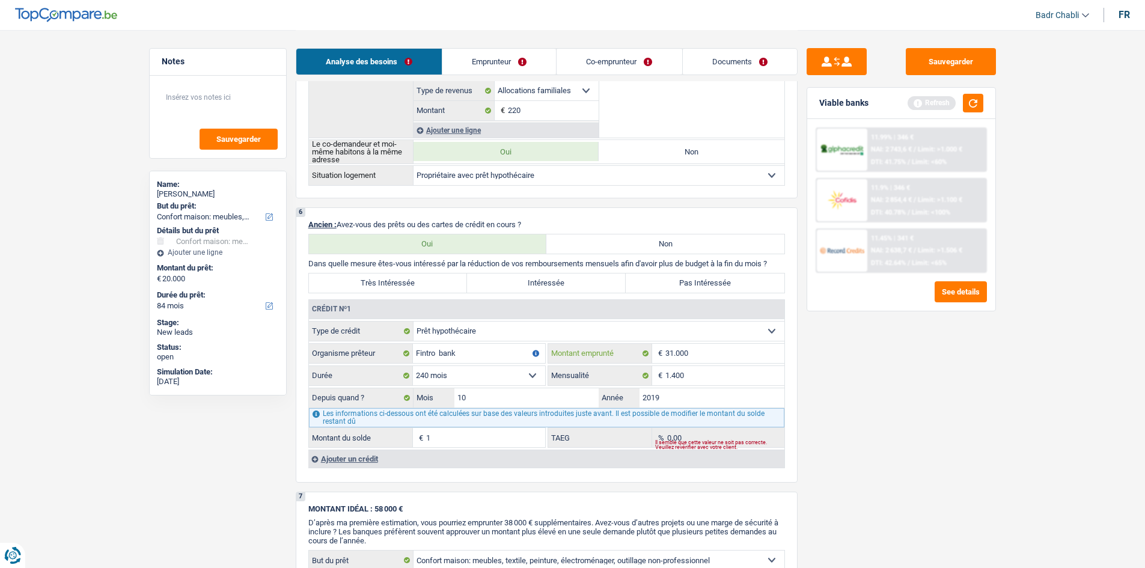
click at [686, 358] on input "31.000" at bounding box center [724, 353] width 119 height 19
type input "1"
select select
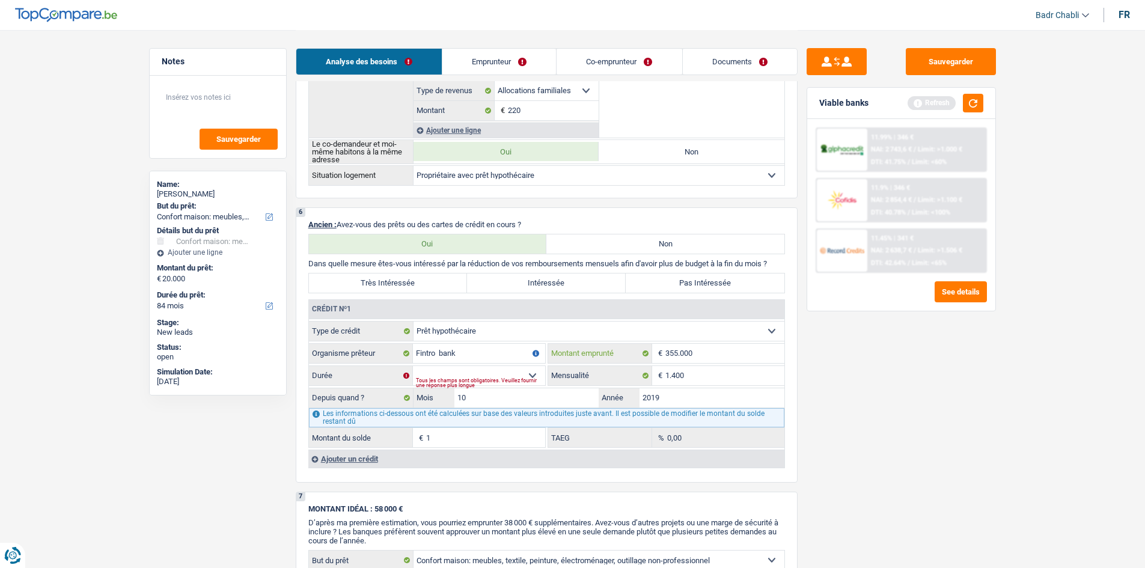
type input "355.000"
click at [534, 374] on select "120 mois 132 mois 144 mois 180 mois 240 mois 300 mois 360 mois 420 mois Sélecti…" at bounding box center [479, 375] width 132 height 19
select select "240"
click at [413, 366] on select "120 mois 132 mois 144 mois 180 mois 240 mois 300 mois 360 mois 420 mois Sélecti…" at bounding box center [479, 375] width 132 height 19
type input "245.936"
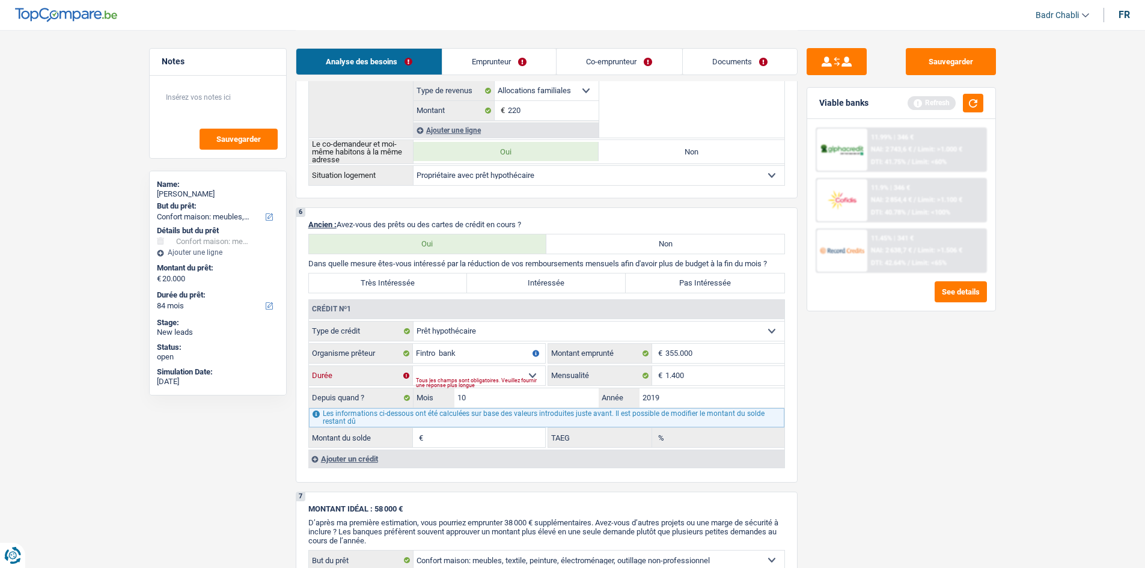
type input "0,00"
click at [690, 287] on label "Pas Intéressée" at bounding box center [704, 282] width 159 height 19
click at [690, 287] on input "Pas Intéressée" at bounding box center [704, 282] width 159 height 19
radio input "true"
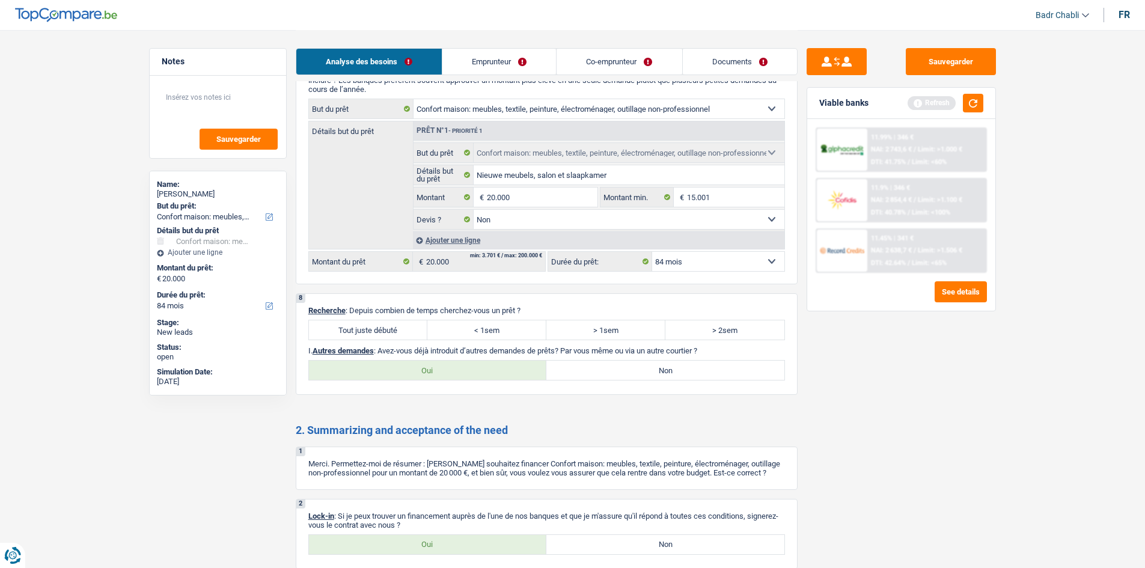
scroll to position [1288, 0]
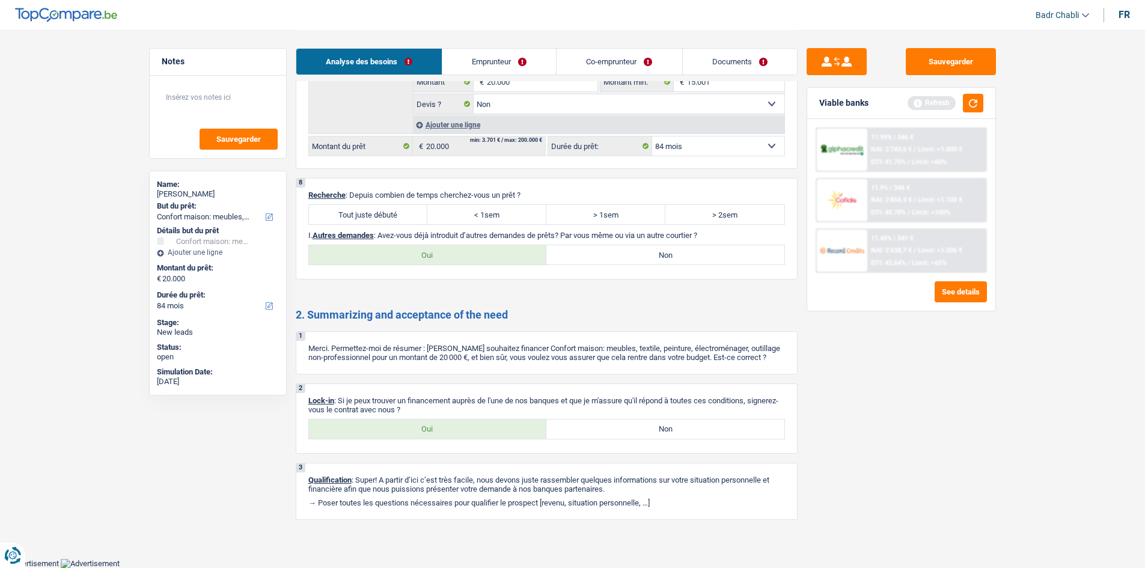
click at [404, 219] on label "Tout juste débuté" at bounding box center [368, 214] width 119 height 19
click at [404, 219] on input "Tout juste débuté" at bounding box center [368, 214] width 119 height 19
radio input "true"
click at [636, 253] on label "Non" at bounding box center [665, 254] width 238 height 19
click at [636, 253] on input "Non" at bounding box center [665, 254] width 238 height 19
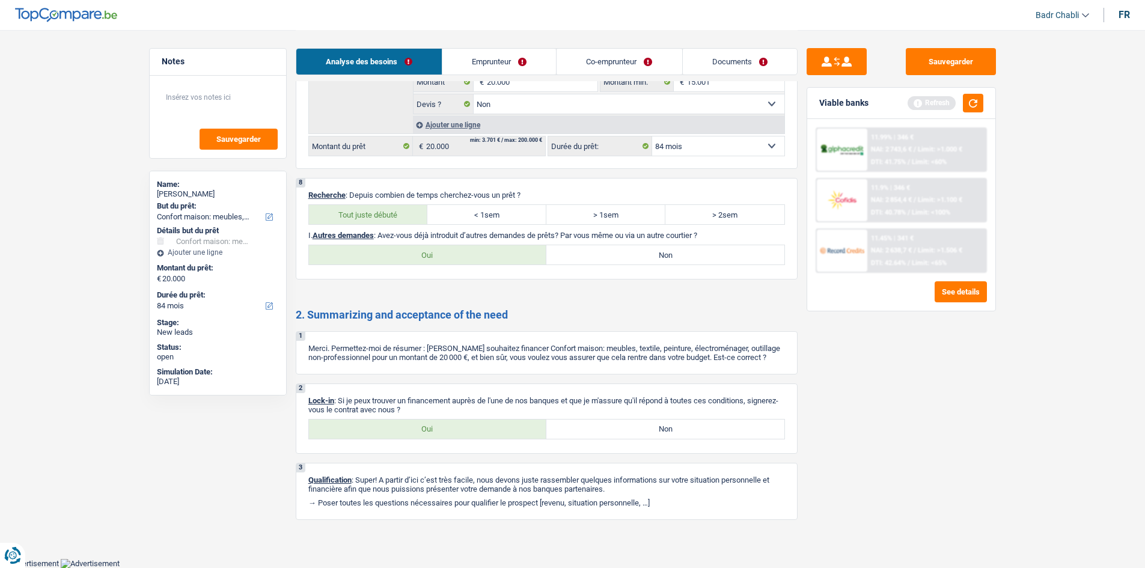
radio input "true"
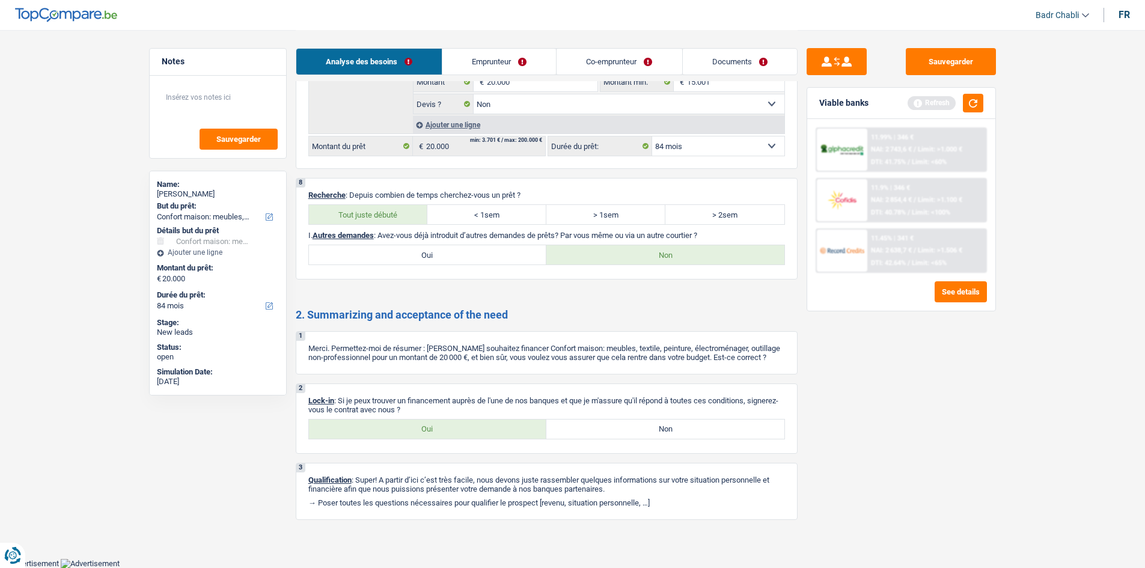
click at [454, 427] on label "Oui" at bounding box center [428, 428] width 238 height 19
click at [454, 427] on input "Oui" at bounding box center [428, 428] width 238 height 19
radio input "true"
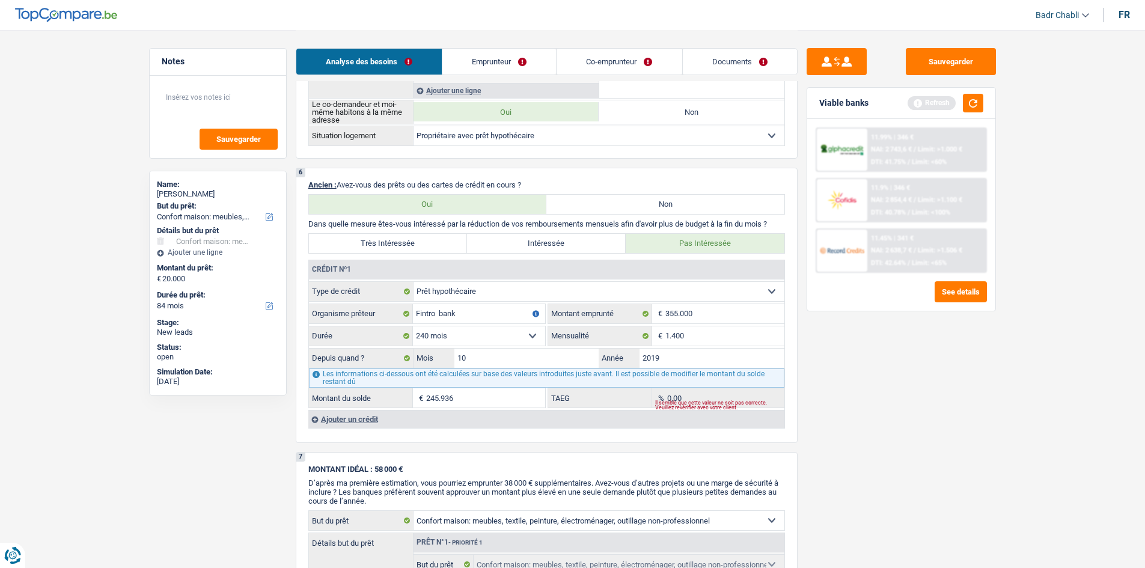
scroll to position [747, 0]
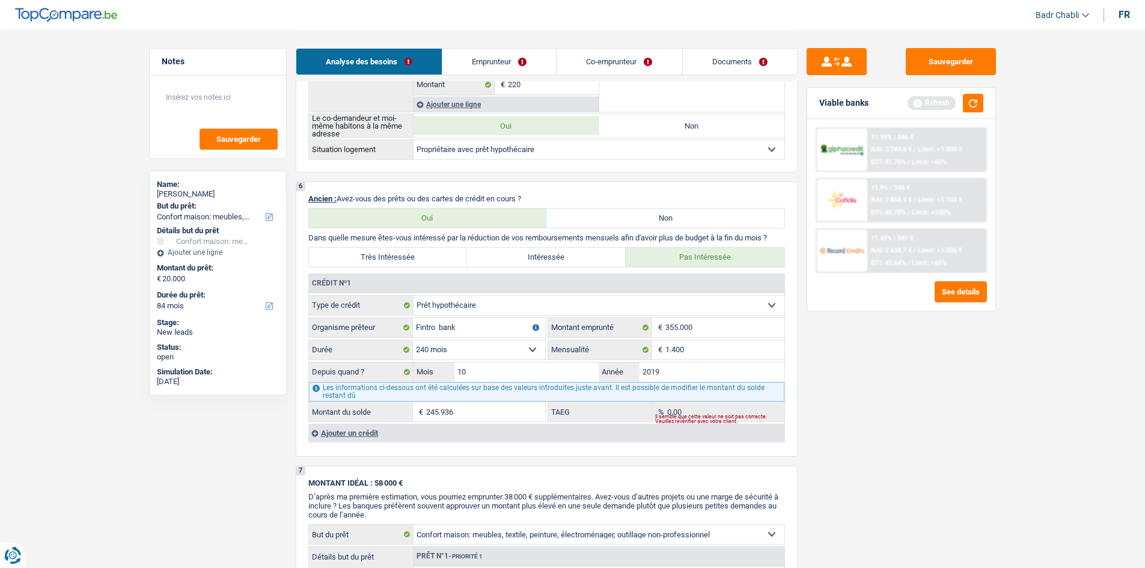
click at [356, 437] on div "Ajouter un crédit" at bounding box center [546, 433] width 476 height 18
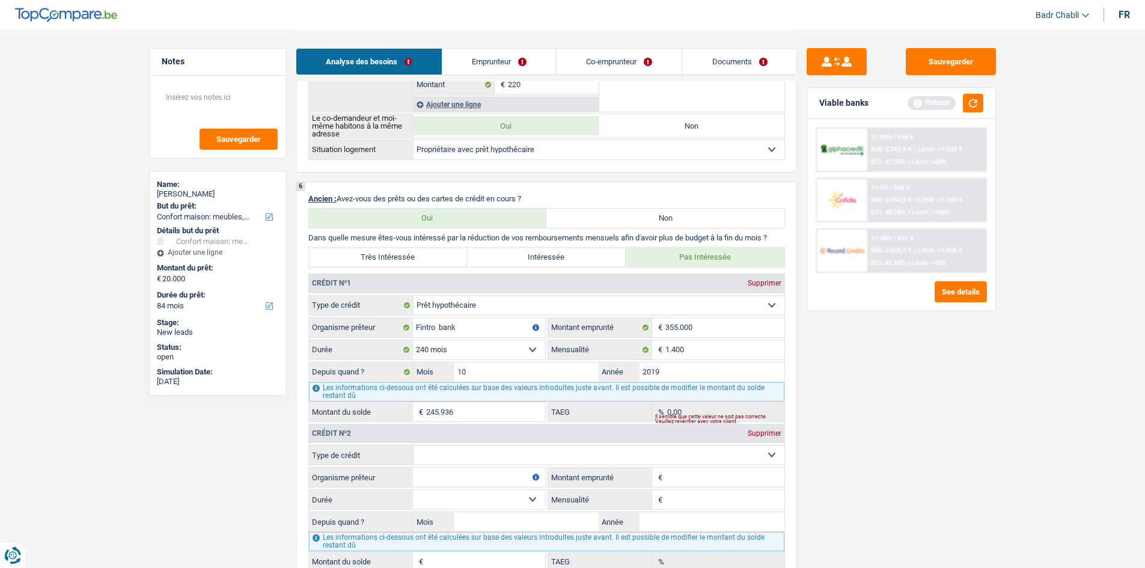
click at [556, 438] on div "Crédit nº2 Supprimer" at bounding box center [546, 433] width 475 height 19
click at [547, 450] on select "Carte ou ouverture de crédit Prêt hypothécaire Vente à tempérament Prêt à tempé…" at bounding box center [598, 454] width 371 height 19
select select "cardOrCredit"
type input "0"
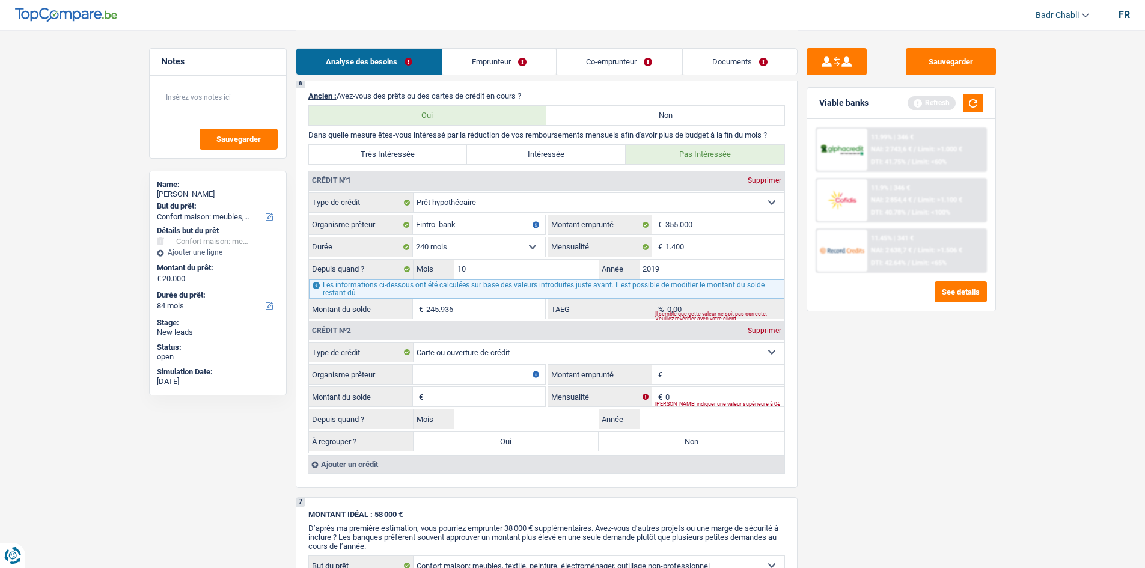
scroll to position [927, 0]
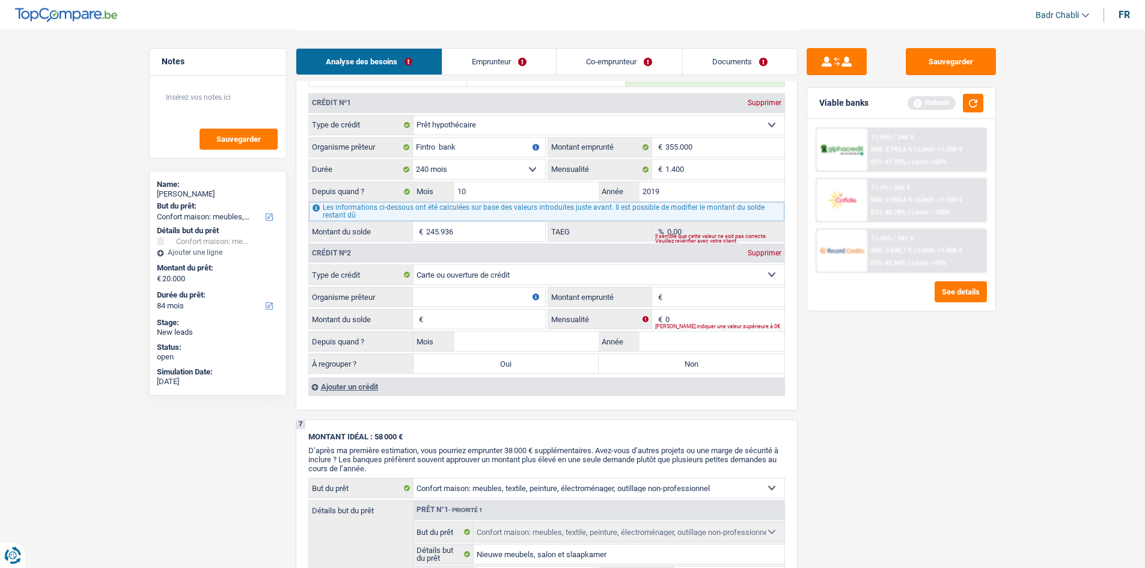
click at [494, 294] on input "Organisme prêteur" at bounding box center [479, 296] width 132 height 19
click at [699, 290] on input "Montant emprunté" at bounding box center [724, 296] width 119 height 19
type input "4.000"
click at [447, 294] on input "Organisme prêteur" at bounding box center [479, 296] width 132 height 19
type input "Carrefour Visa"
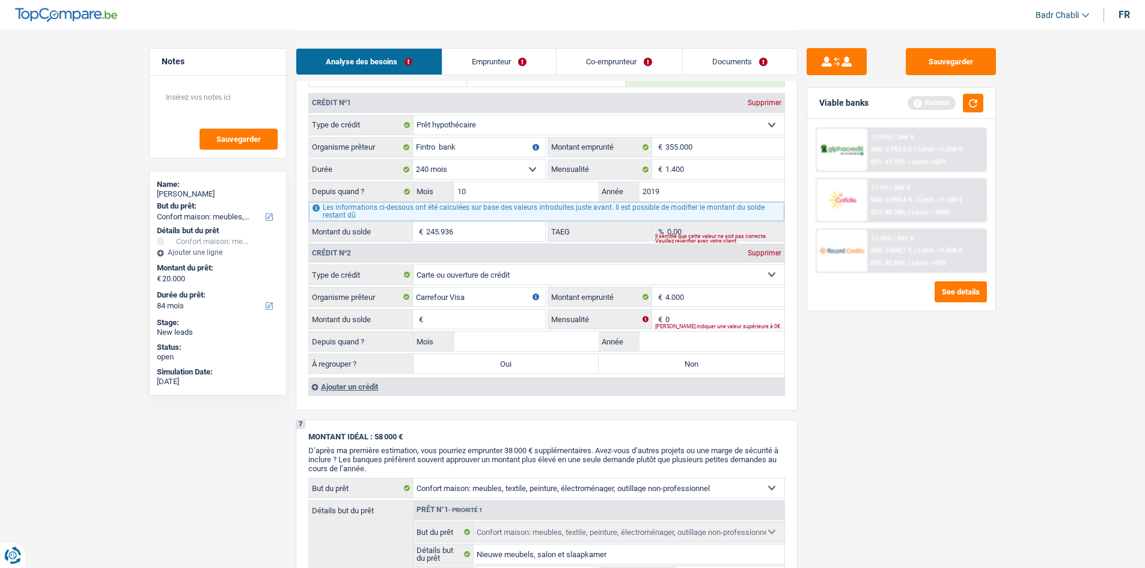
click at [356, 380] on div "Ajouter un crédit" at bounding box center [546, 386] width 476 height 18
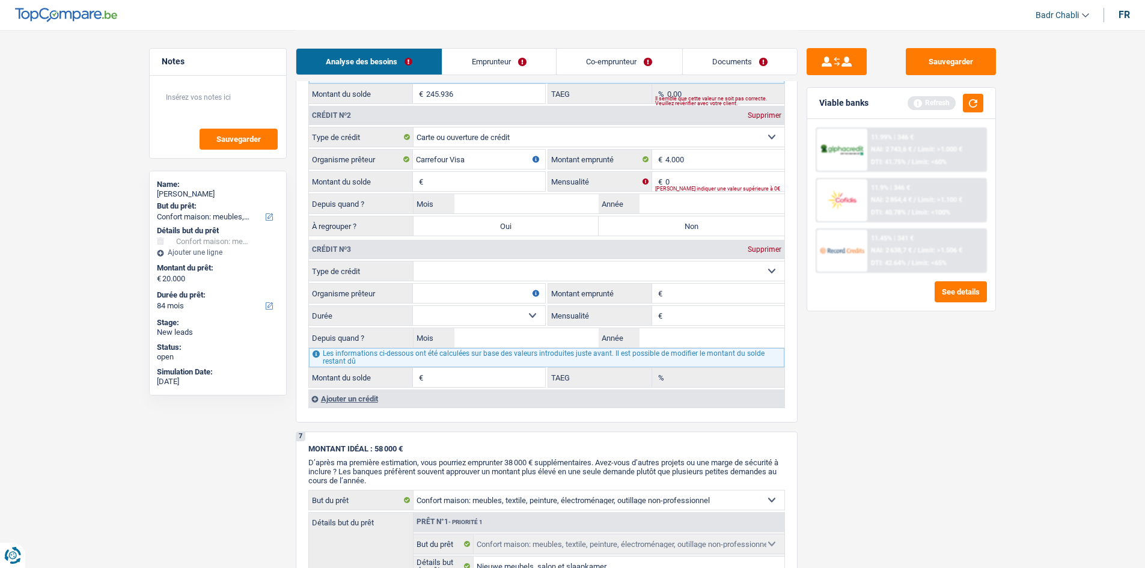
scroll to position [1167, 0]
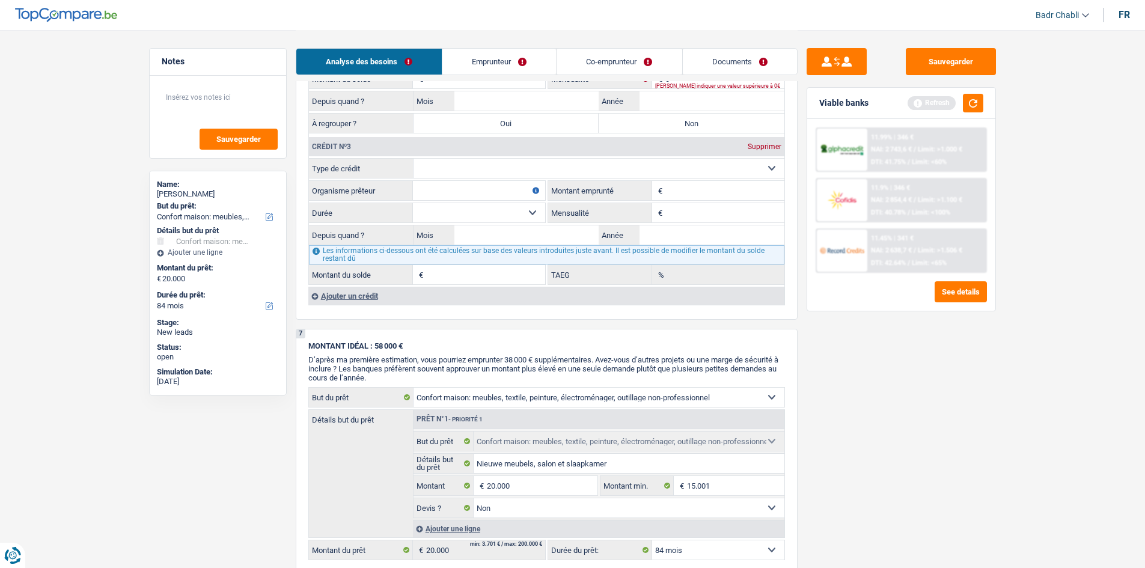
click at [509, 159] on select "Carte ou ouverture de crédit Prêt hypothécaire Vente à tempérament Prêt à tempé…" at bounding box center [598, 168] width 371 height 19
select select "personalLoan"
type input "0"
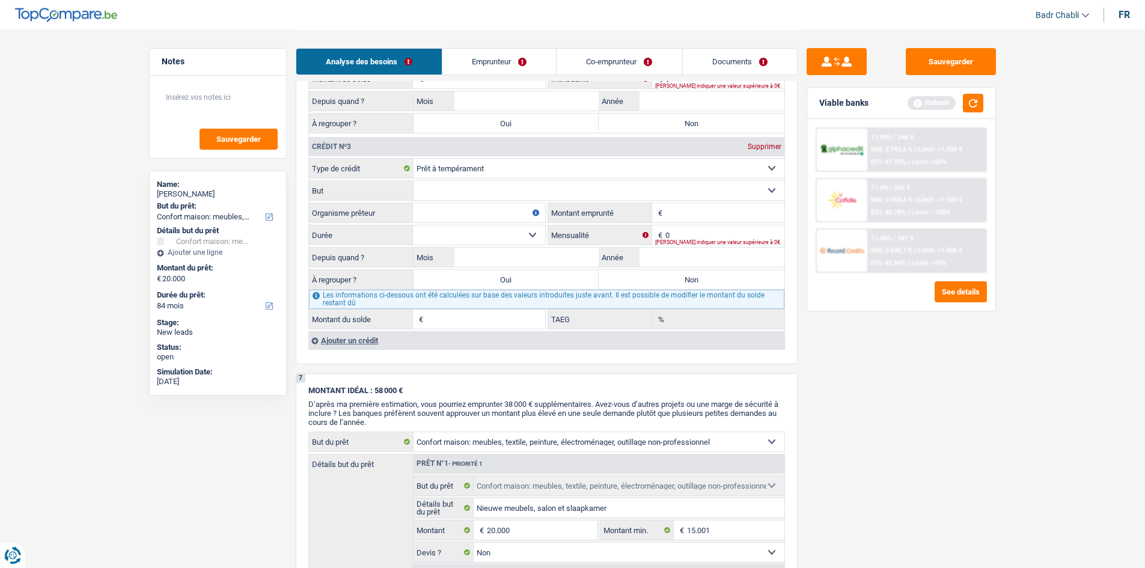
click at [474, 186] on select "Confort maison: meubles, textile, peinture, électroménager, outillage non-profe…" at bounding box center [598, 190] width 371 height 19
select select "familyEvent"
click at [413, 181] on select "Confort maison: meubles, textile, peinture, électroménager, outillage non-profe…" at bounding box center [598, 190] width 371 height 19
click at [457, 211] on input "Organisme prêteur" at bounding box center [479, 212] width 132 height 19
type input "Alphacredit"
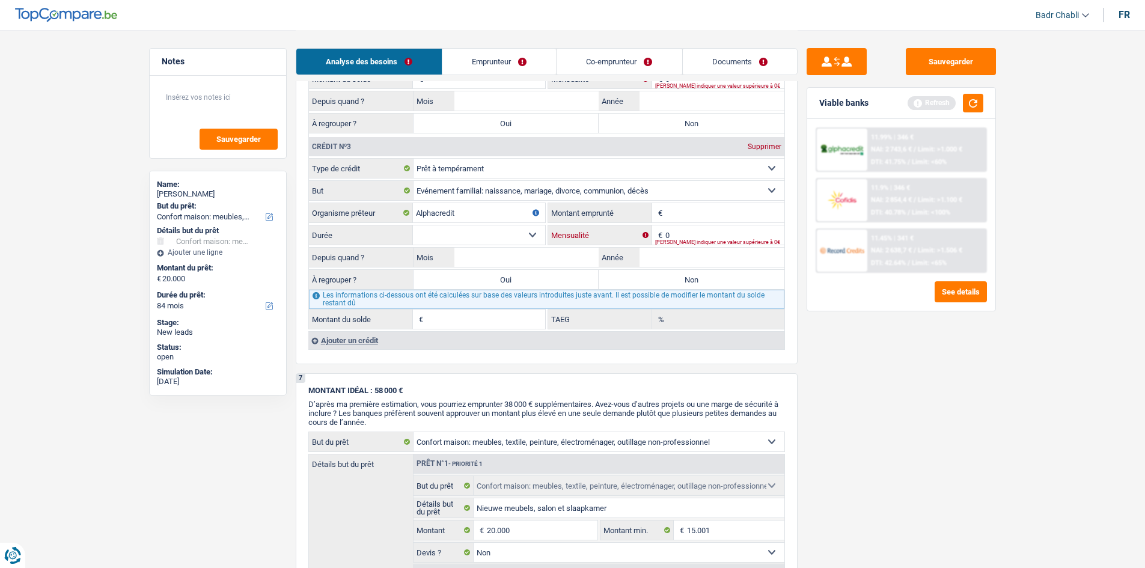
click at [690, 234] on input "0" at bounding box center [724, 234] width 119 height 19
type input "290"
click at [686, 211] on input "Montant emprunté" at bounding box center [724, 212] width 119 height 19
type input "20.000"
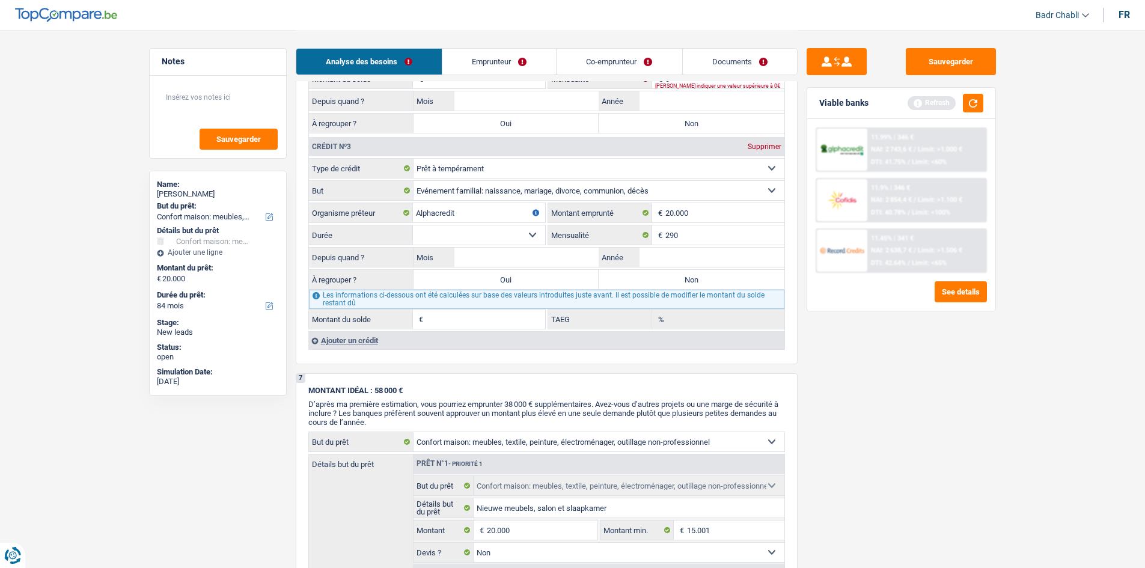
click at [523, 235] on select "12 mois 18 mois 24 mois 30 mois 36 mois 42 mois 48 mois 60 mois 72 mois 84 mois…" at bounding box center [479, 234] width 132 height 19
select select "84"
click at [413, 225] on select "12 mois 18 mois 24 mois 30 mois 36 mois 42 mois 48 mois 60 mois 72 mois 84 mois…" at bounding box center [479, 234] width 132 height 19
click at [701, 207] on input "20.000" at bounding box center [724, 212] width 119 height 19
type input "2.000"
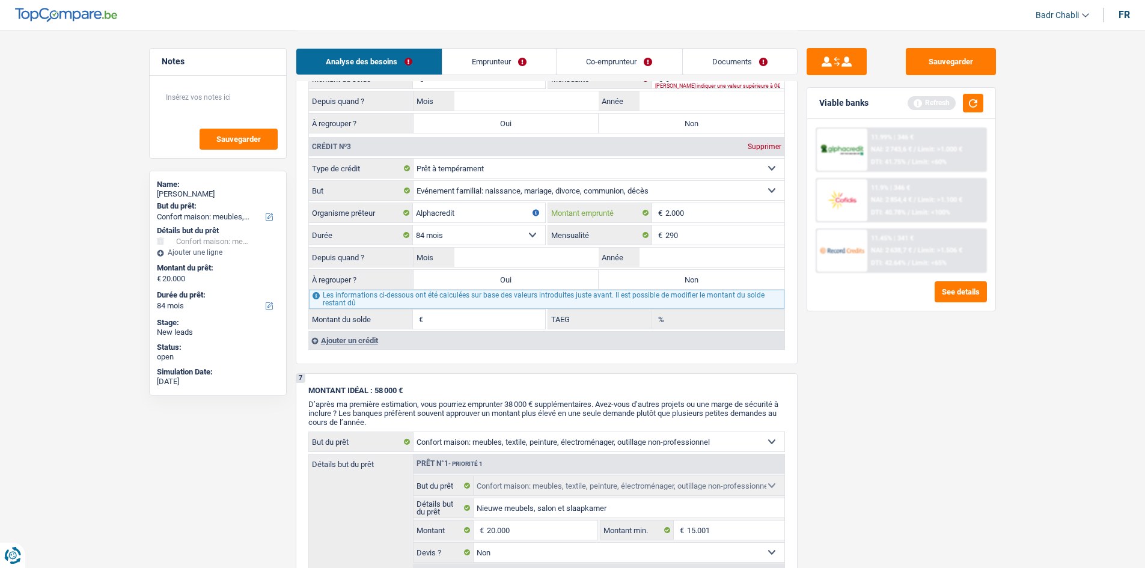
select select
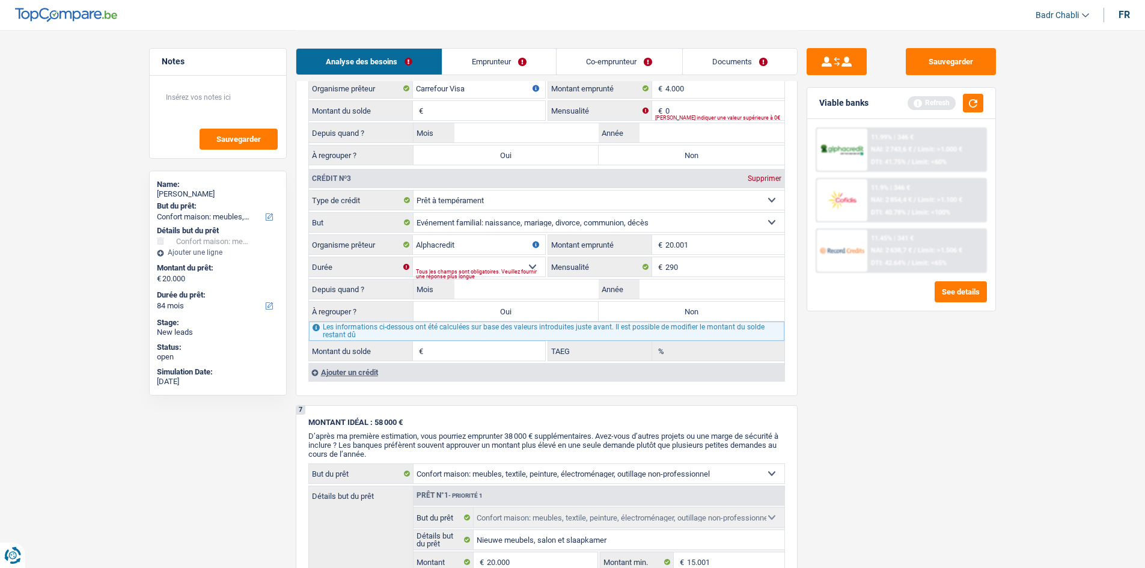
scroll to position [1107, 0]
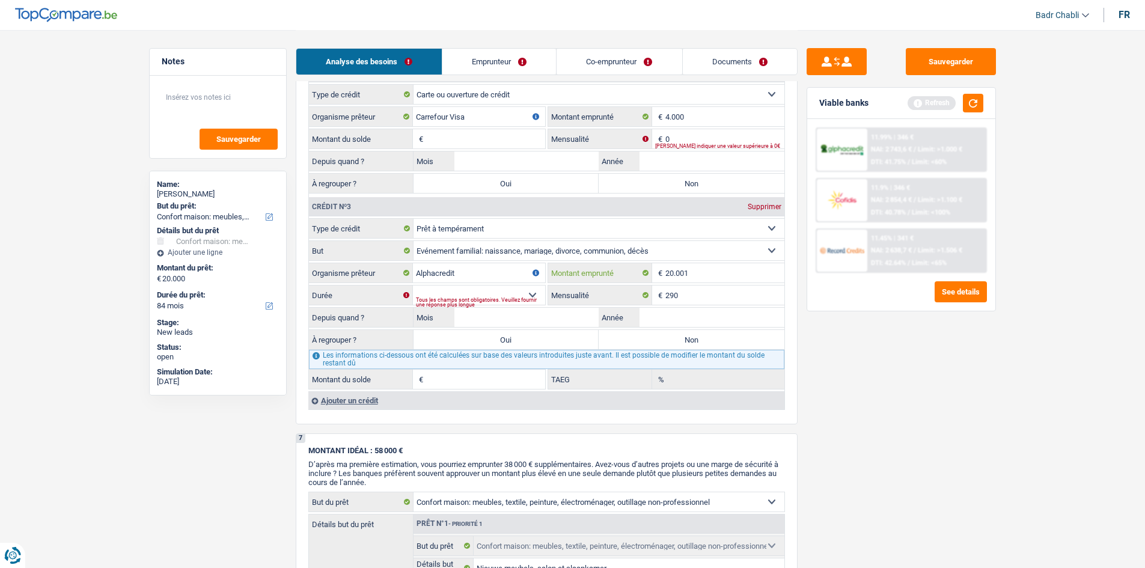
type input "20.001"
click at [532, 293] on select "12 mois 18 mois 24 mois 30 mois 36 mois 42 mois 48 mois 60 mois 72 mois 84 mois…" at bounding box center [479, 294] width 132 height 19
select select "120"
click at [413, 285] on select "12 mois 18 mois 24 mois 30 mois 36 mois 42 mois 48 mois 60 mois 72 mois 84 mois…" at bounding box center [479, 294] width 132 height 19
click at [549, 318] on input "Mois" at bounding box center [526, 317] width 145 height 19
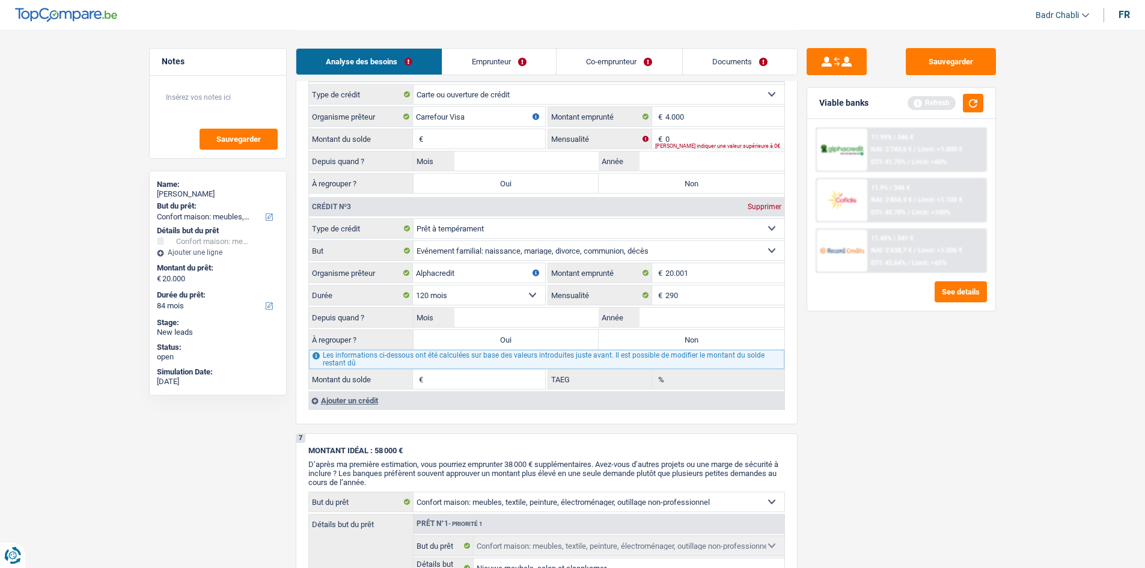
click at [513, 130] on input "Montant du solde" at bounding box center [485, 138] width 119 height 19
type input "1"
type input "02"
type input "2023"
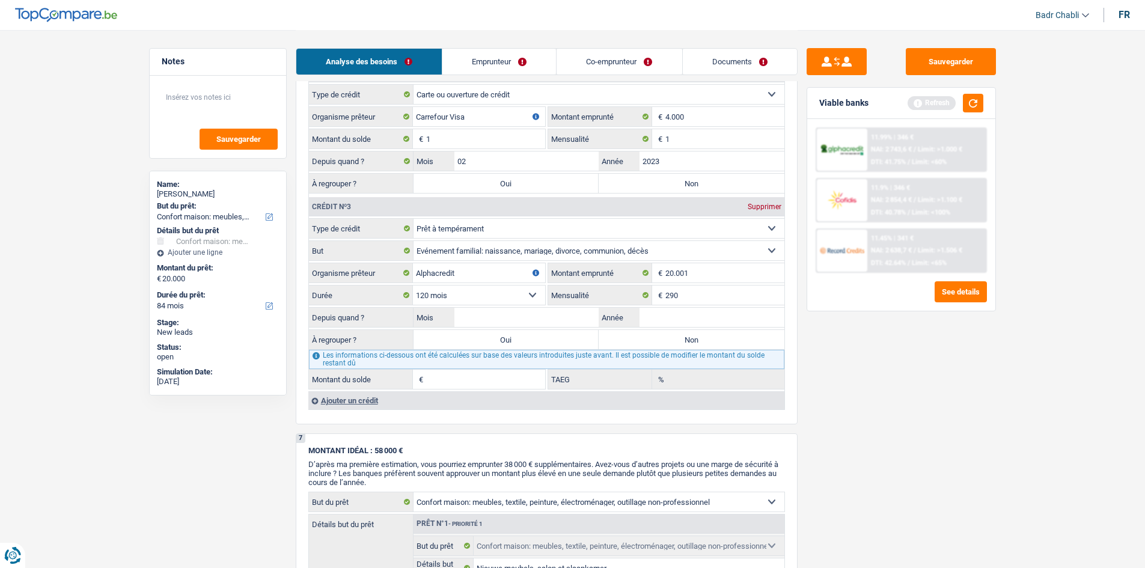
click at [684, 181] on label "Non" at bounding box center [691, 183] width 186 height 19
click at [684, 181] on input "Non" at bounding box center [691, 183] width 186 height 19
radio input "true"
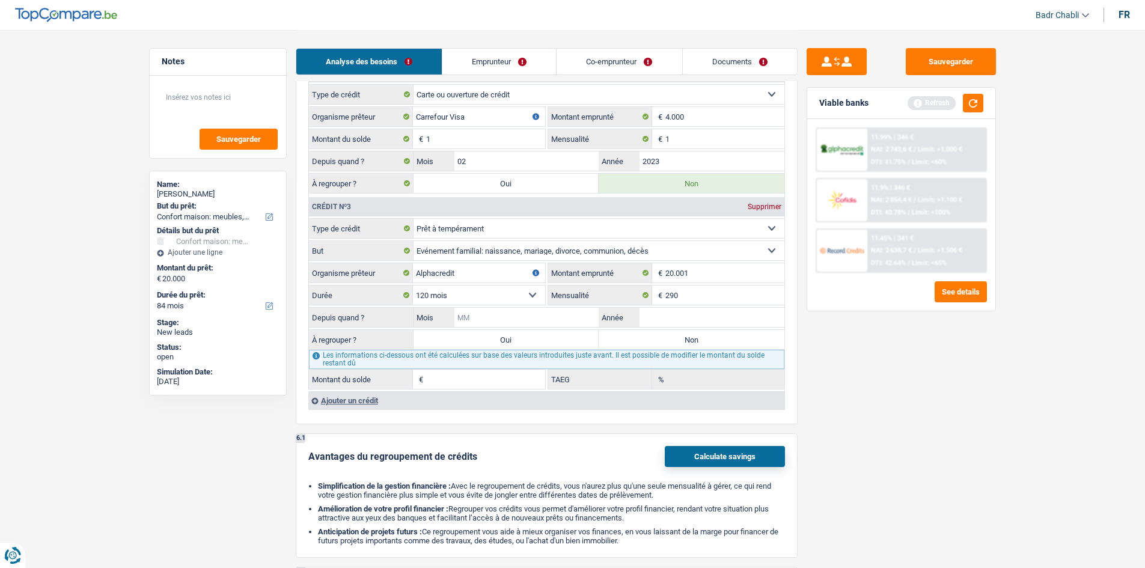
click at [577, 321] on input "Mois" at bounding box center [526, 317] width 145 height 19
type input "08"
type input "2025"
type input "19.916"
type input "12,98"
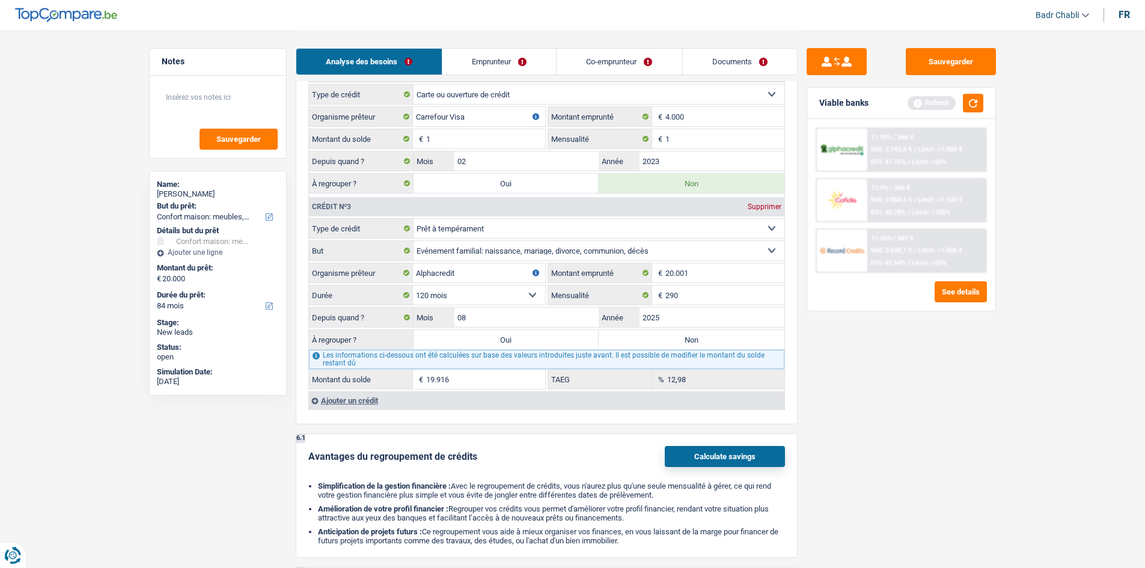
click at [642, 333] on label "Non" at bounding box center [691, 339] width 186 height 19
click at [642, 333] on input "Non" at bounding box center [691, 339] width 186 height 19
radio input "true"
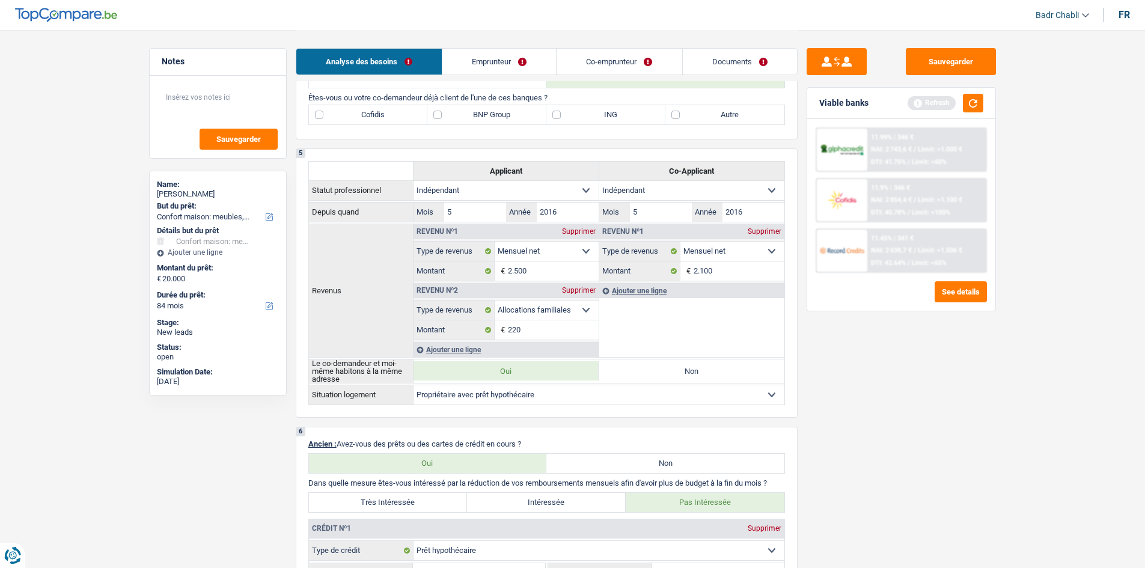
scroll to position [427, 0]
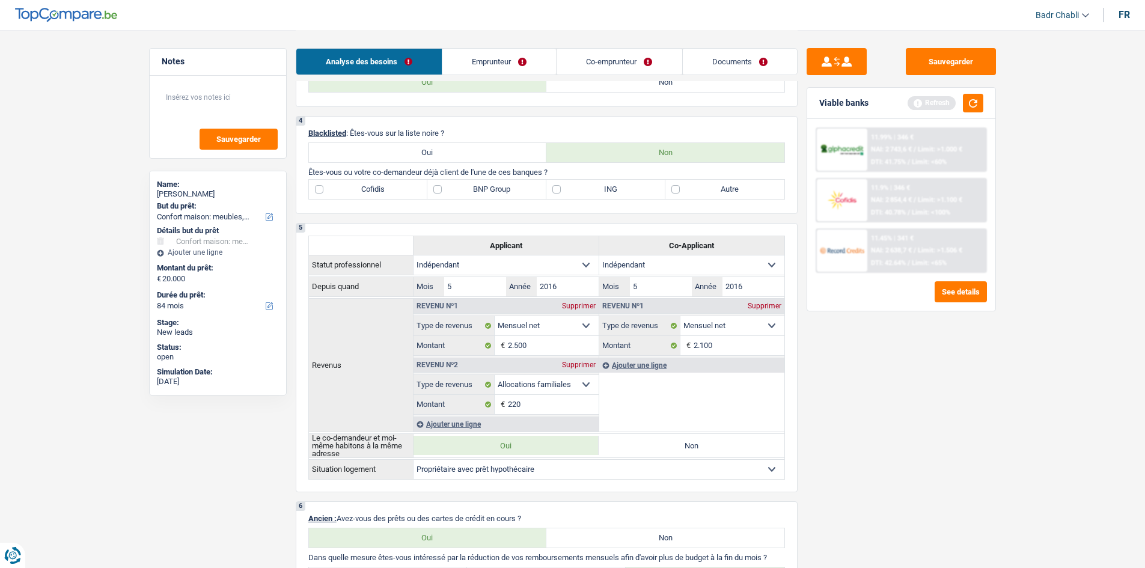
click at [470, 187] on label "BNP Group" at bounding box center [486, 189] width 119 height 19
click at [470, 187] on input "BNP Group" at bounding box center [486, 189] width 119 height 19
checkbox input "true"
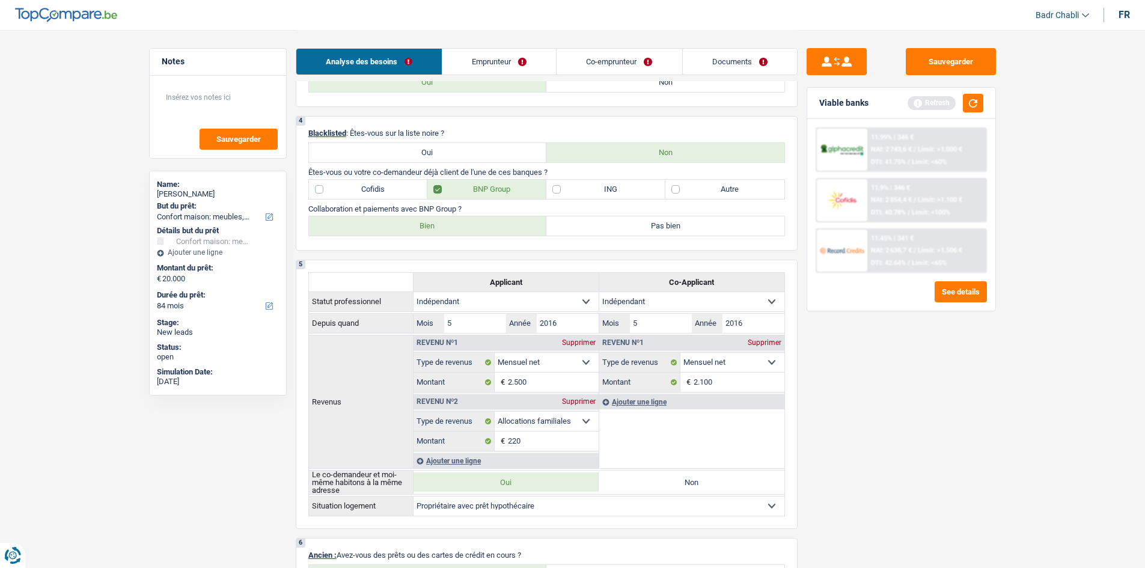
click at [448, 221] on label "Bien" at bounding box center [428, 225] width 238 height 19
click at [448, 221] on input "Bien" at bounding box center [428, 225] width 238 height 19
radio input "true"
click at [574, 195] on label "ING" at bounding box center [605, 189] width 119 height 19
click at [574, 195] on input "ING" at bounding box center [605, 189] width 119 height 19
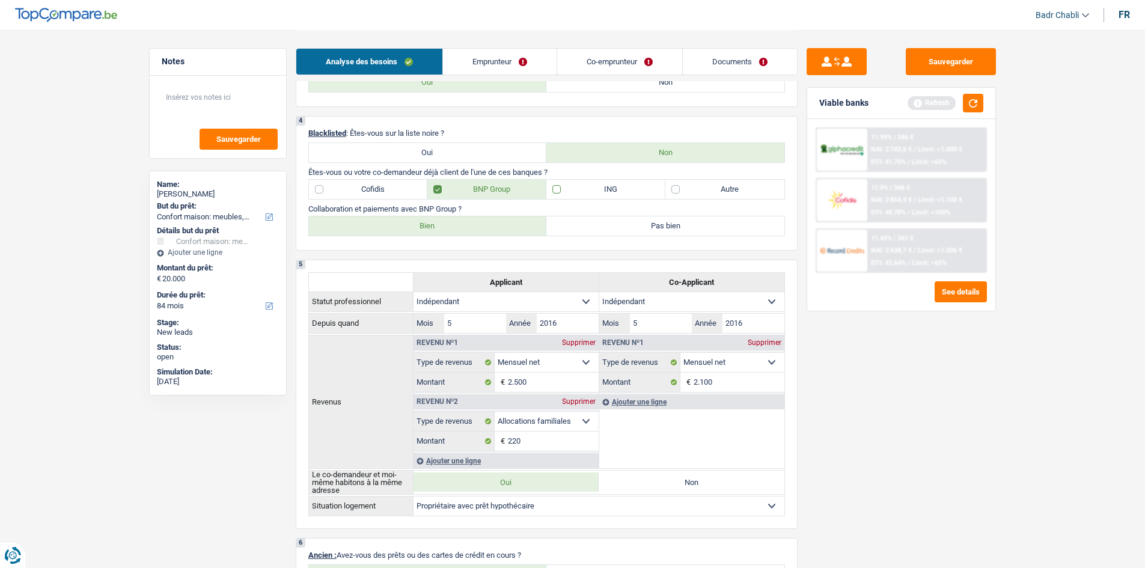
checkbox input "true"
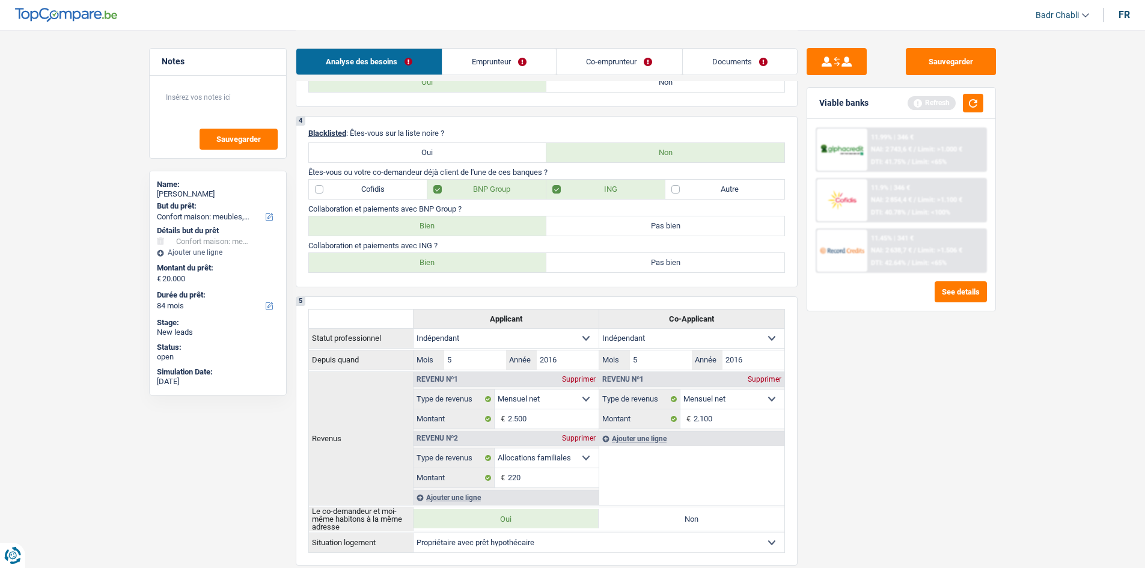
click at [463, 266] on label "Bien" at bounding box center [428, 262] width 238 height 19
click at [463, 266] on input "Bien" at bounding box center [428, 262] width 238 height 19
radio input "true"
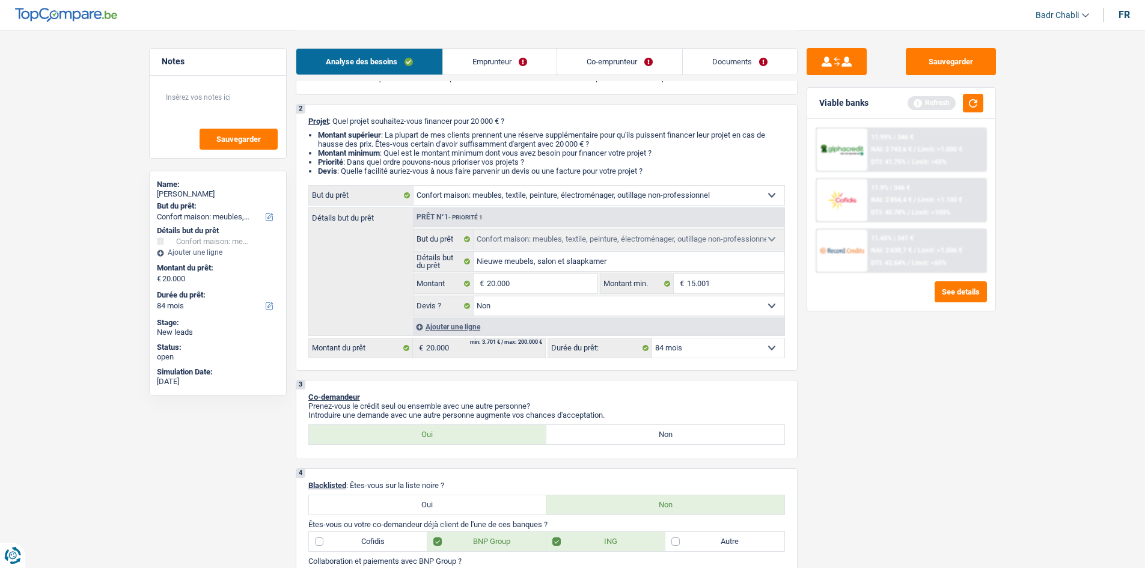
scroll to position [0, 0]
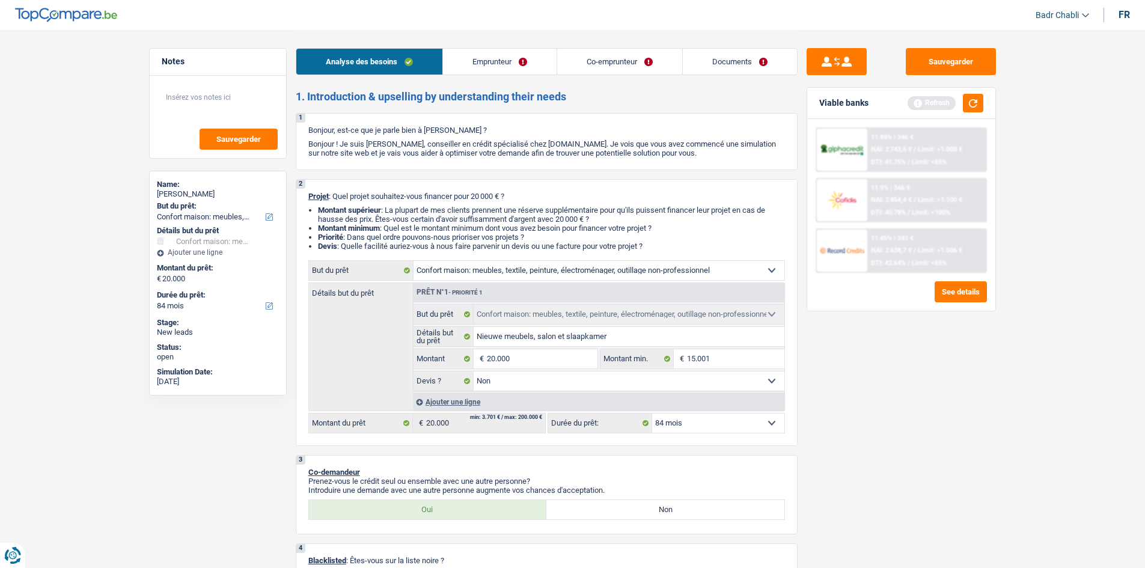
click at [486, 52] on link "Emprunteur" at bounding box center [500, 62] width 114 height 26
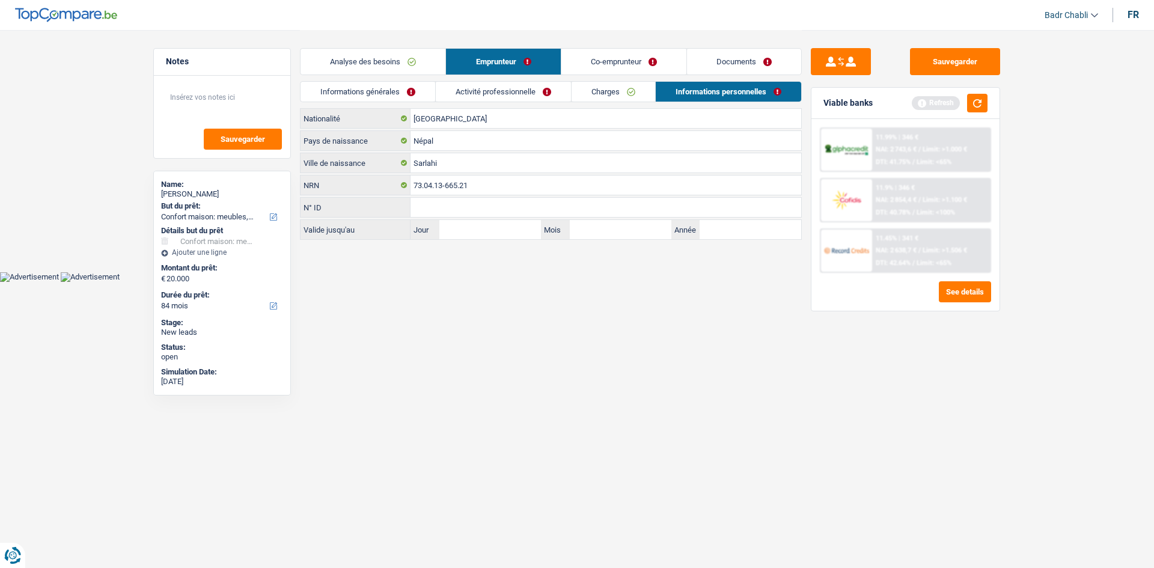
click at [395, 90] on link "Informations générales" at bounding box center [367, 92] width 135 height 20
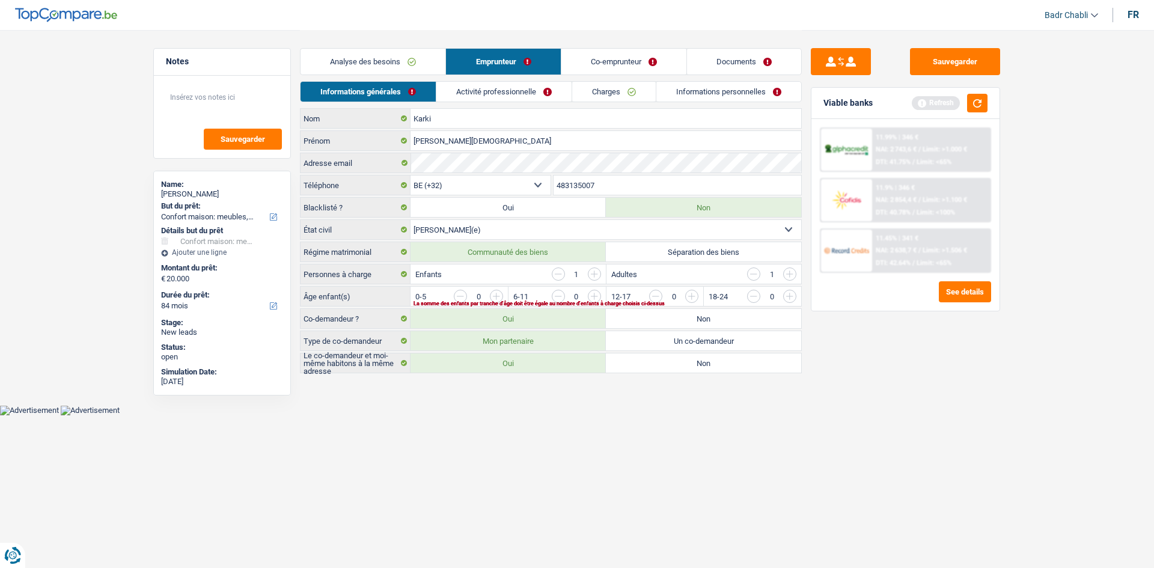
click at [496, 299] on input "button" at bounding box center [740, 299] width 500 height 19
click at [512, 97] on link "Activité professionnelle" at bounding box center [504, 92] width 135 height 20
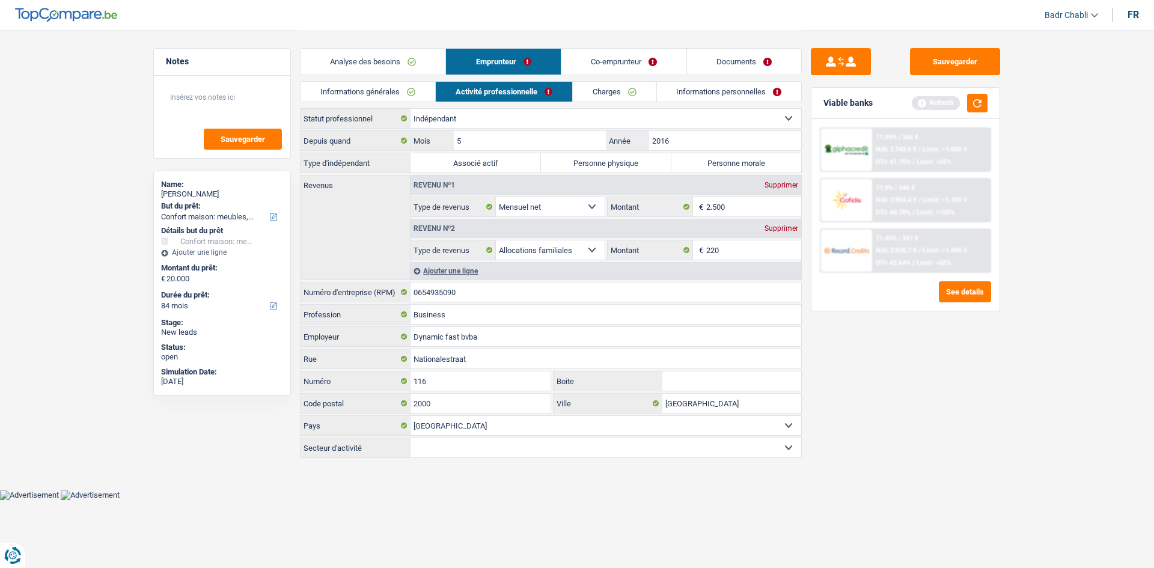
click at [600, 166] on label "Personne physique" at bounding box center [606, 162] width 130 height 19
click at [600, 166] on input "Personne physique" at bounding box center [606, 162] width 130 height 19
radio input "true"
click at [732, 62] on link "Documents" at bounding box center [744, 62] width 114 height 26
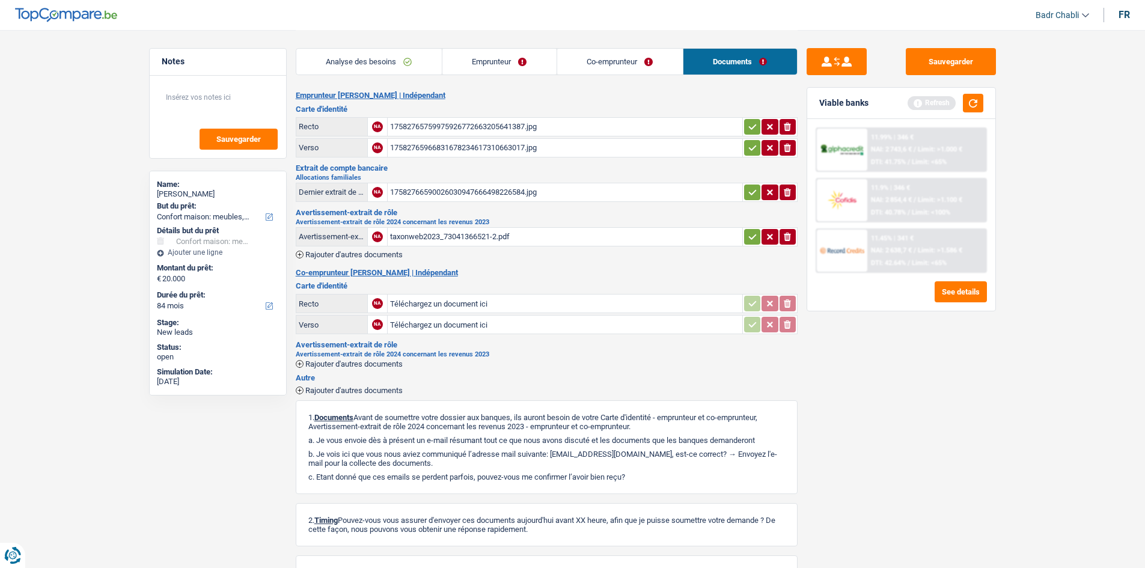
click at [443, 193] on div "17582766590026030947666498226584.jpg" at bounding box center [565, 192] width 350 height 18
click at [470, 234] on div "taxonweb2023_73041366521-2.pdf" at bounding box center [565, 237] width 350 height 18
click at [477, 65] on link "Emprunteur" at bounding box center [499, 62] width 114 height 26
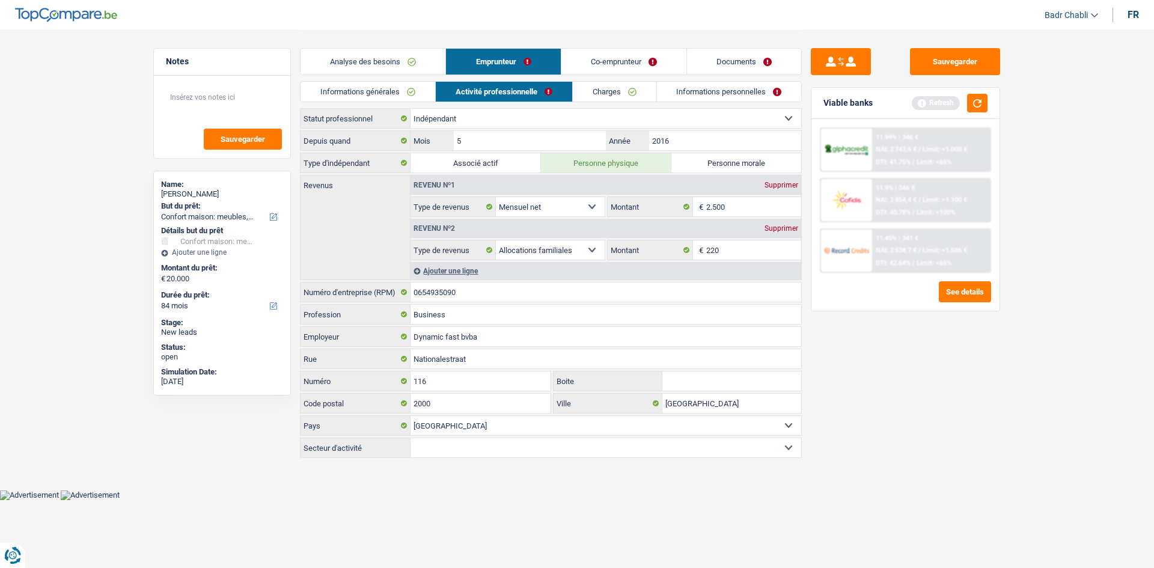
click at [621, 59] on link "Co-emprunteur" at bounding box center [623, 62] width 125 height 26
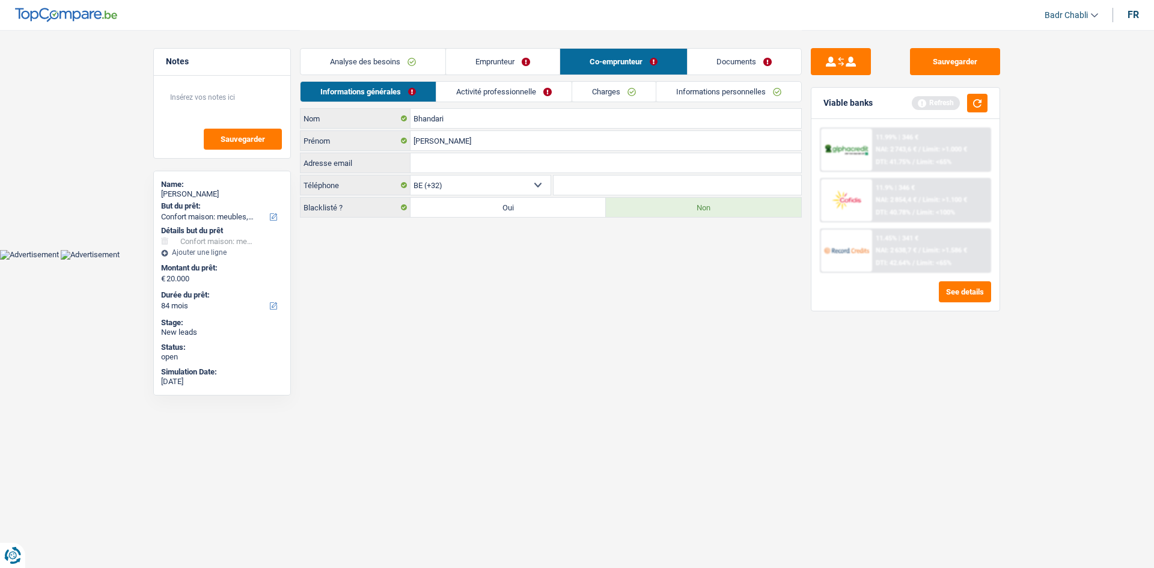
click at [511, 93] on link "Activité professionnelle" at bounding box center [503, 92] width 135 height 20
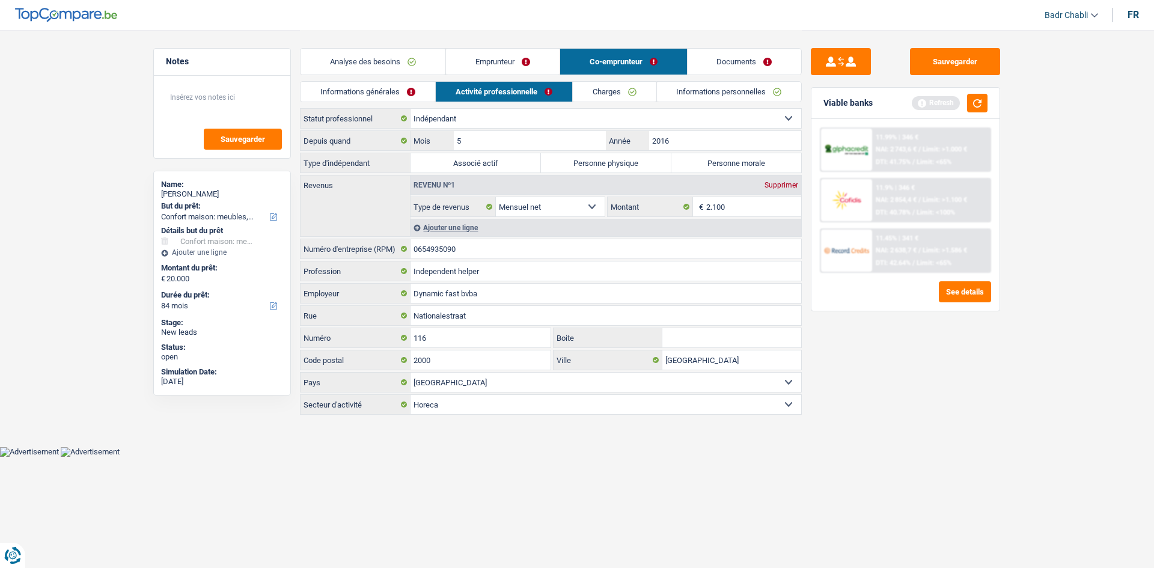
click at [612, 158] on label "Personne physique" at bounding box center [606, 162] width 130 height 19
click at [612, 158] on input "Personne physique" at bounding box center [606, 162] width 130 height 19
radio input "true"
click at [478, 253] on input "0654935090" at bounding box center [605, 248] width 391 height 19
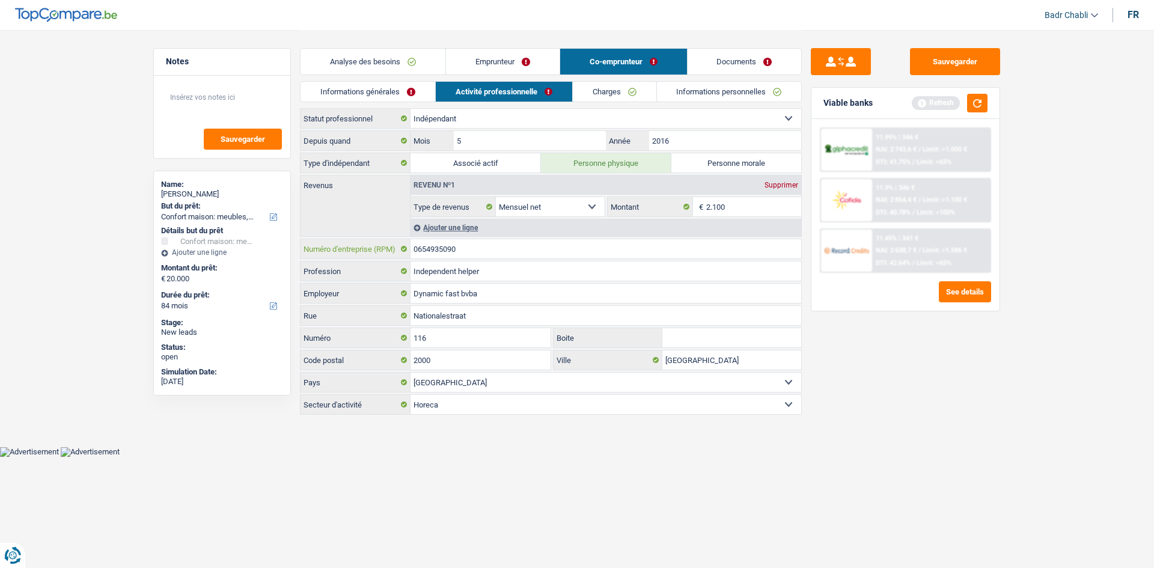
click at [478, 253] on input "0654935090" at bounding box center [605, 248] width 391 height 19
click at [487, 65] on link "Emprunteur" at bounding box center [503, 62] width 114 height 26
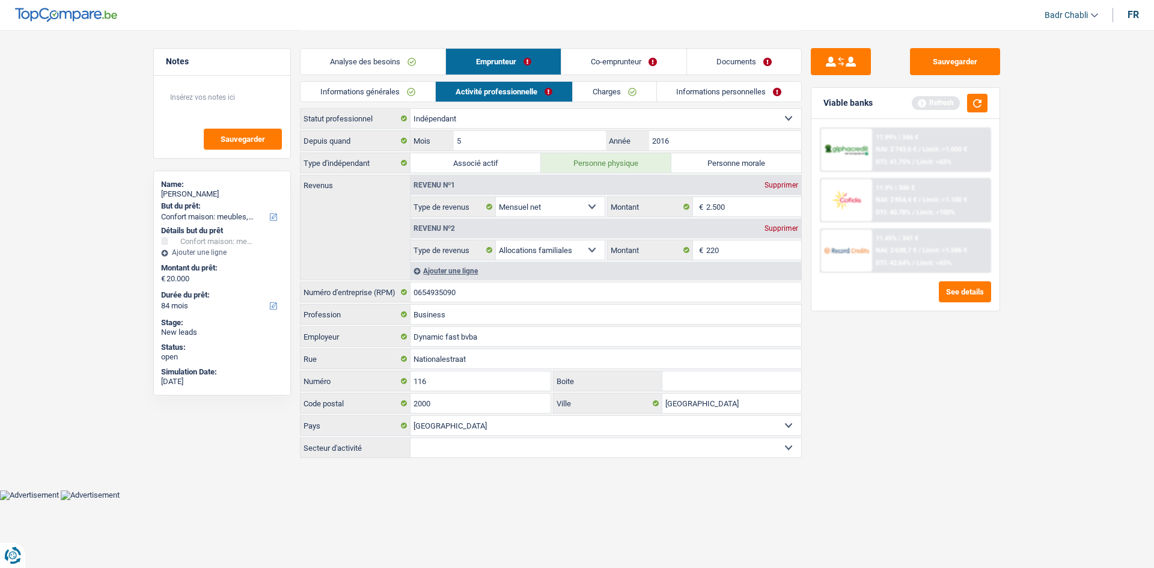
click at [613, 61] on link "Co-emprunteur" at bounding box center [623, 62] width 125 height 26
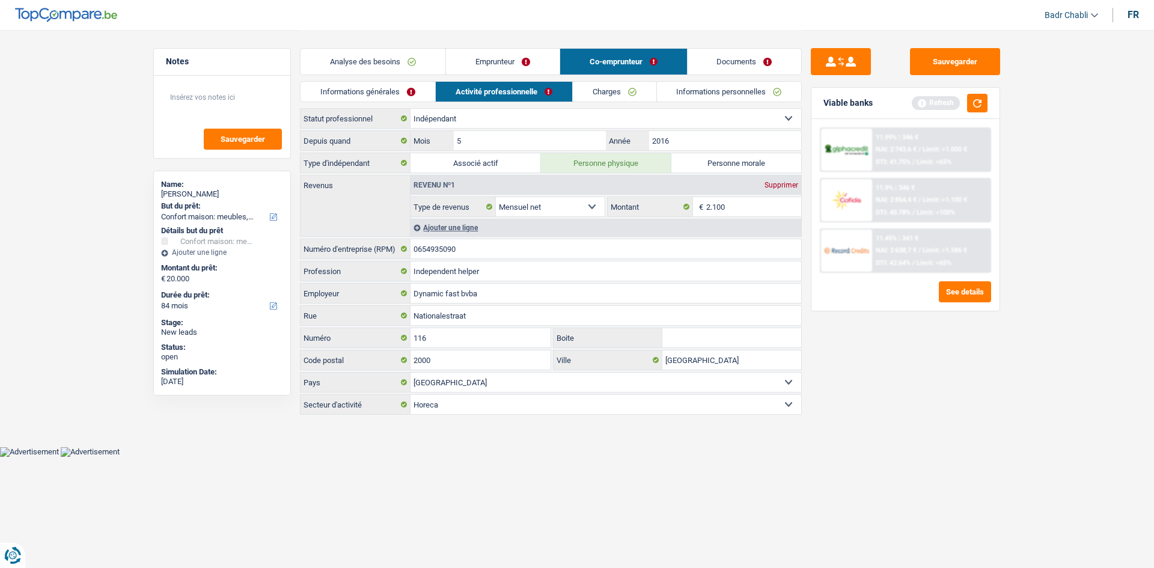
click at [496, 115] on select "Ouvrier Employé privé Employé public Invalide Indépendant Pensionné Chômeur Mut…" at bounding box center [605, 118] width 391 height 19
select select "privateEmployee"
click at [410, 109] on select "Ouvrier Employé privé Employé public Invalide Indépendant Pensionné Chômeur Mut…" at bounding box center [605, 118] width 391 height 19
select select "netSalary"
select select "mealVouchers"
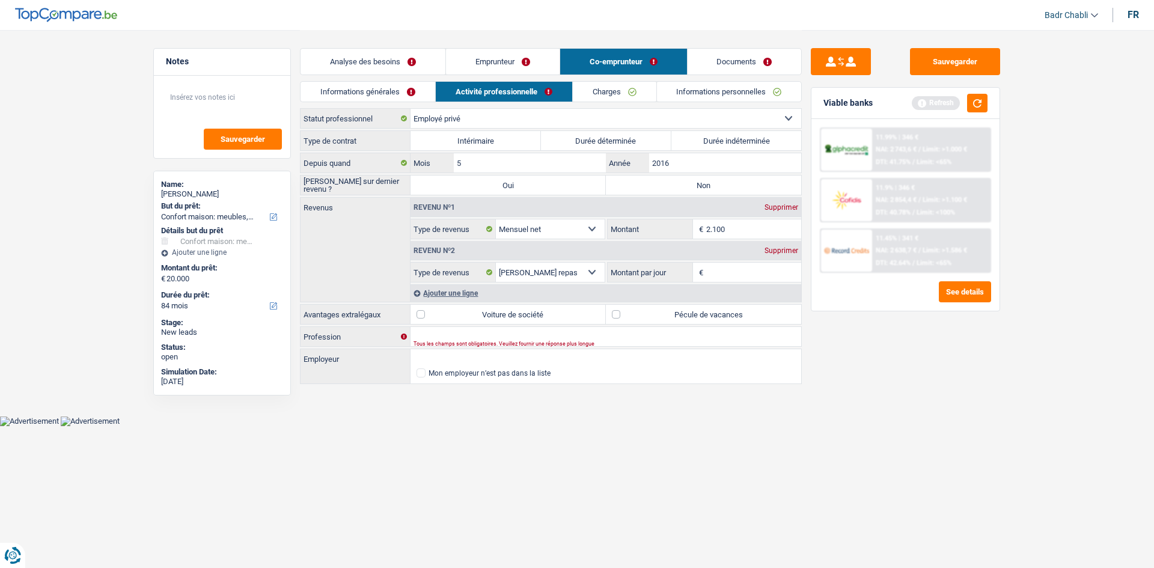
click at [719, 147] on label "Durée indéterminée" at bounding box center [736, 140] width 130 height 19
click at [719, 147] on input "Durée indéterminée" at bounding box center [736, 140] width 130 height 19
radio input "true"
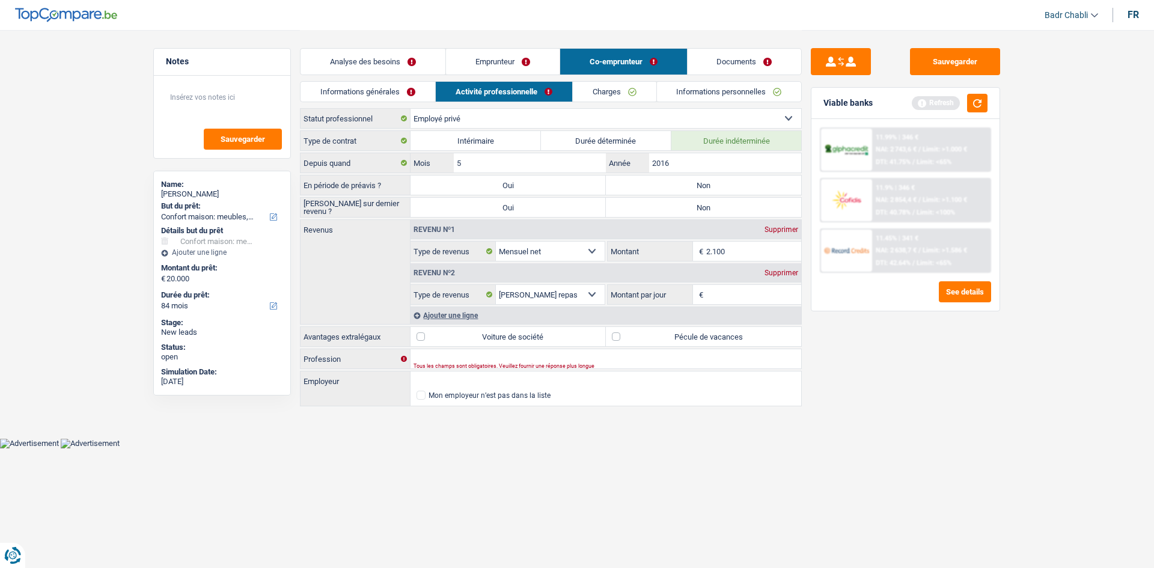
click at [697, 190] on label "Non" at bounding box center [703, 184] width 195 height 19
click at [697, 190] on input "Non" at bounding box center [703, 184] width 195 height 19
radio input "true"
click at [692, 207] on label "Non" at bounding box center [703, 207] width 195 height 19
click at [692, 207] on input "Non" at bounding box center [703, 207] width 195 height 19
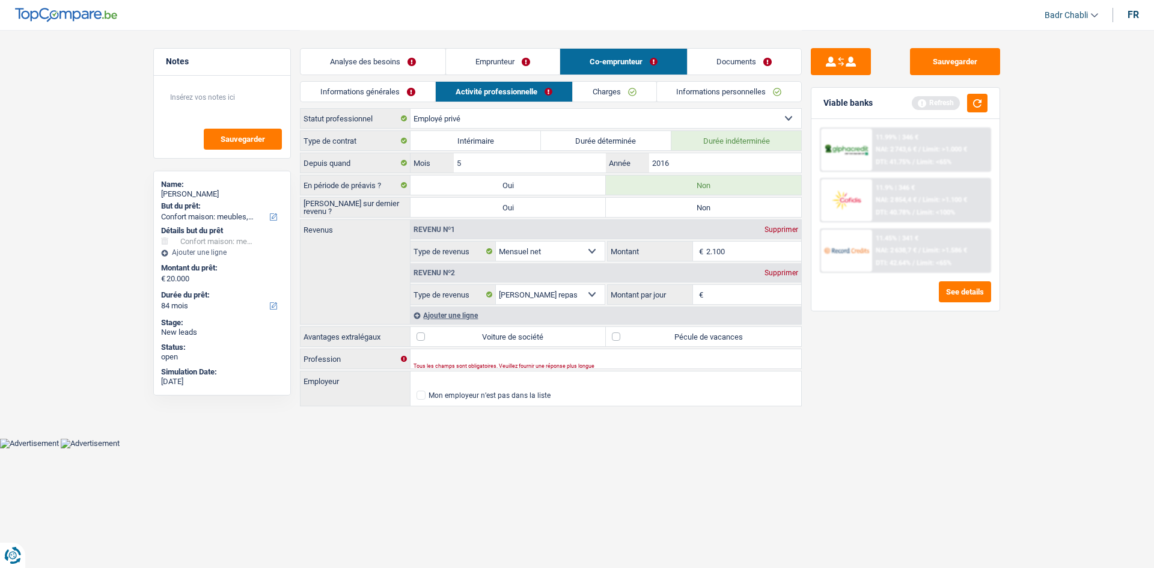
radio input "true"
click at [503, 61] on link "Emprunteur" at bounding box center [503, 62] width 114 height 26
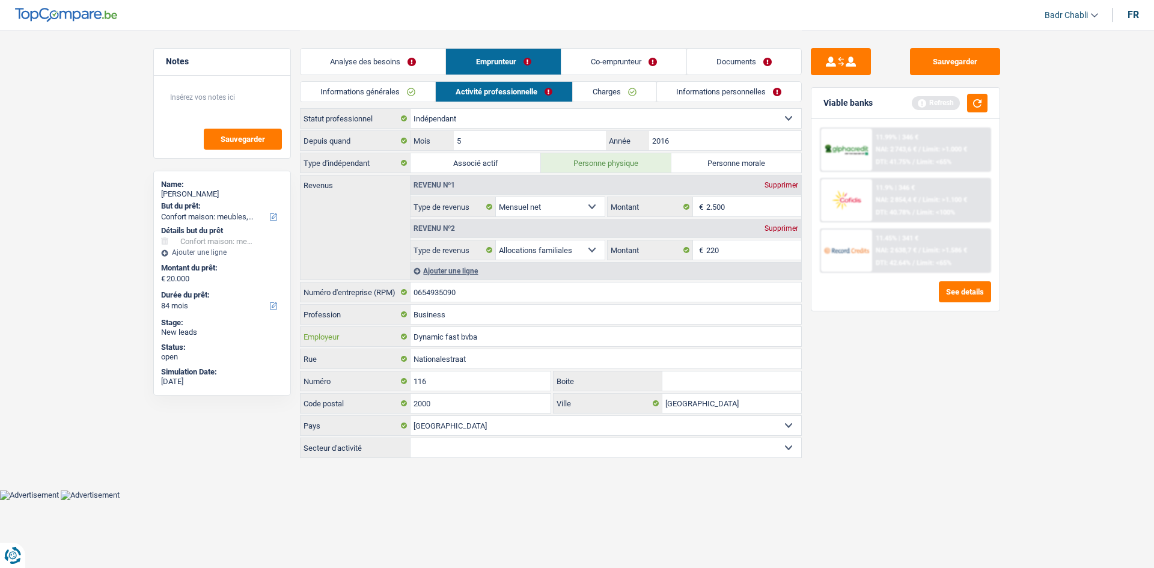
click at [454, 333] on input "Dynamic fast bvba" at bounding box center [605, 336] width 391 height 19
click at [616, 48] on li "Co-emprunteur" at bounding box center [624, 61] width 126 height 27
click at [615, 59] on link "Co-emprunteur" at bounding box center [623, 62] width 125 height 26
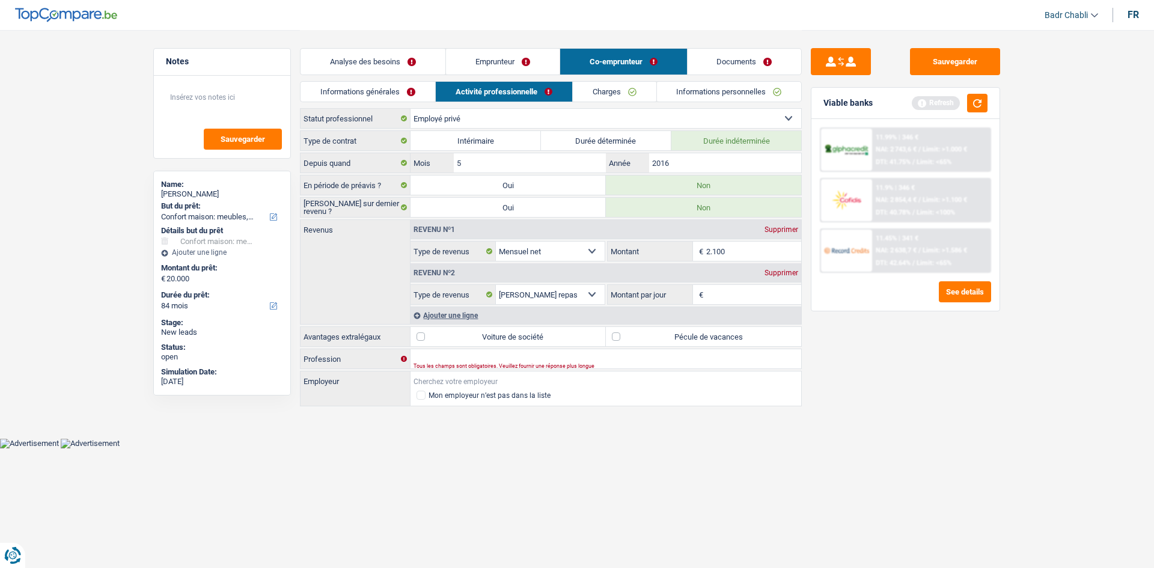
click at [455, 385] on input "Employeur" at bounding box center [605, 380] width 391 height 19
paste input "Dynamic fast bvba"
type input "Dynamic fast bvba"
click at [491, 359] on input "Profession" at bounding box center [605, 358] width 391 height 19
click at [491, 356] on input "Profession" at bounding box center [605, 358] width 391 height 19
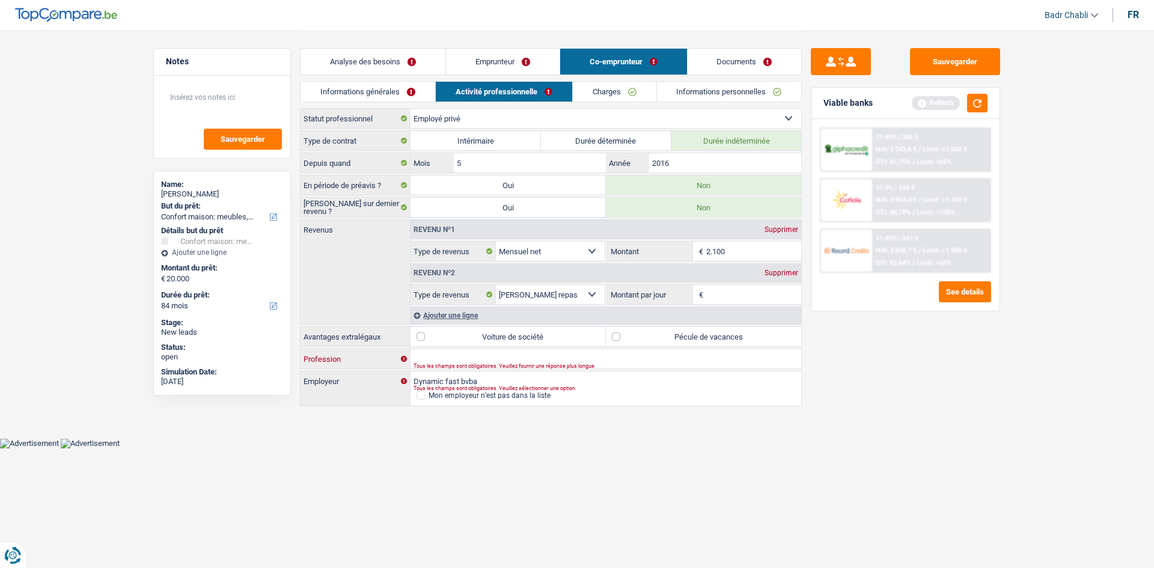
click at [450, 354] on input "Profession" at bounding box center [605, 358] width 391 height 19
type input "Employee"
click at [616, 336] on label "Pécule de vacances" at bounding box center [703, 336] width 195 height 19
click at [616, 336] on input "Pécule de vacances" at bounding box center [703, 336] width 195 height 19
checkbox input "true"
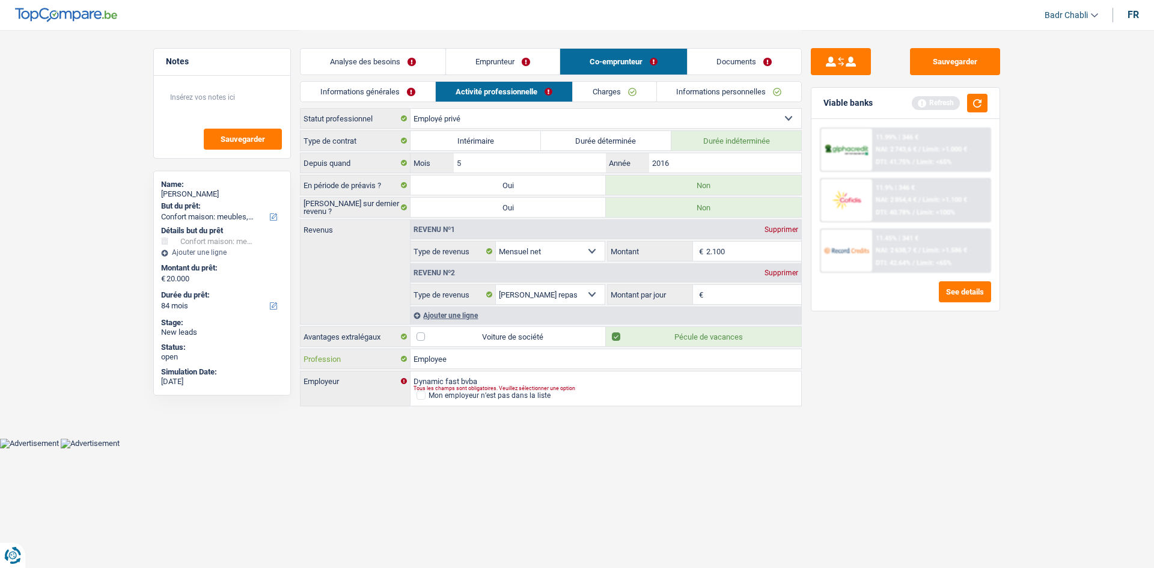
click at [473, 364] on input "Employee" at bounding box center [605, 358] width 391 height 19
click at [778, 275] on div "Supprimer" at bounding box center [781, 272] width 40 height 7
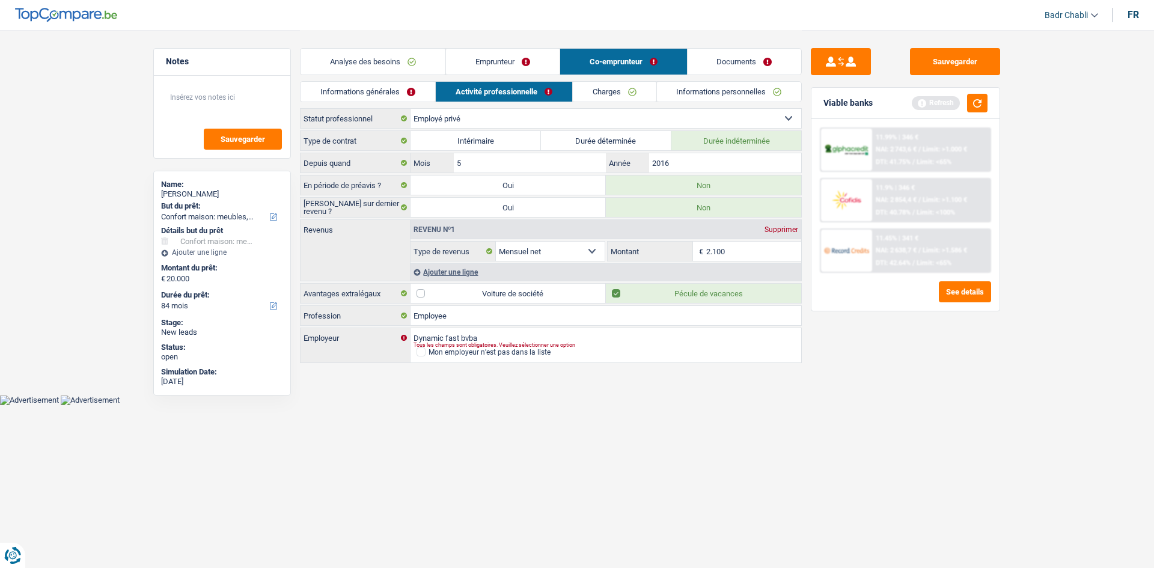
click at [597, 95] on link "Charges" at bounding box center [615, 92] width 84 height 20
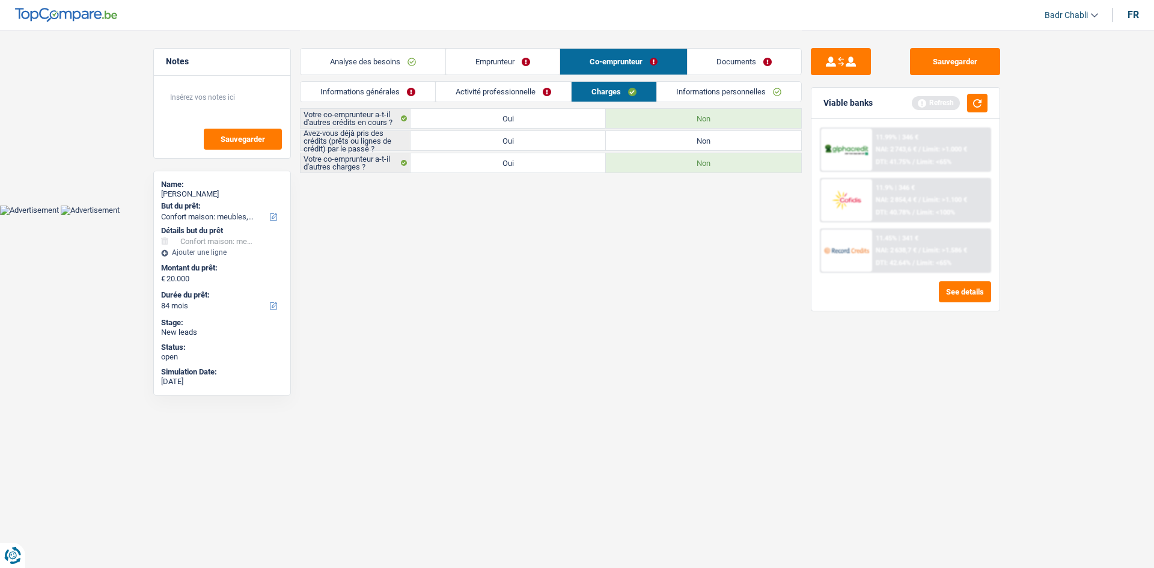
click at [659, 130] on div "Votre co-emprunteur a-t-il d'autres crédits en cours ? Oui Non Avez-vous déjà p…" at bounding box center [551, 140] width 502 height 65
click at [662, 148] on label "Non" at bounding box center [703, 140] width 195 height 19
click at [662, 148] on input "Non" at bounding box center [703, 140] width 195 height 19
radio input "true"
click at [705, 94] on link "Informations personnelles" at bounding box center [729, 92] width 145 height 20
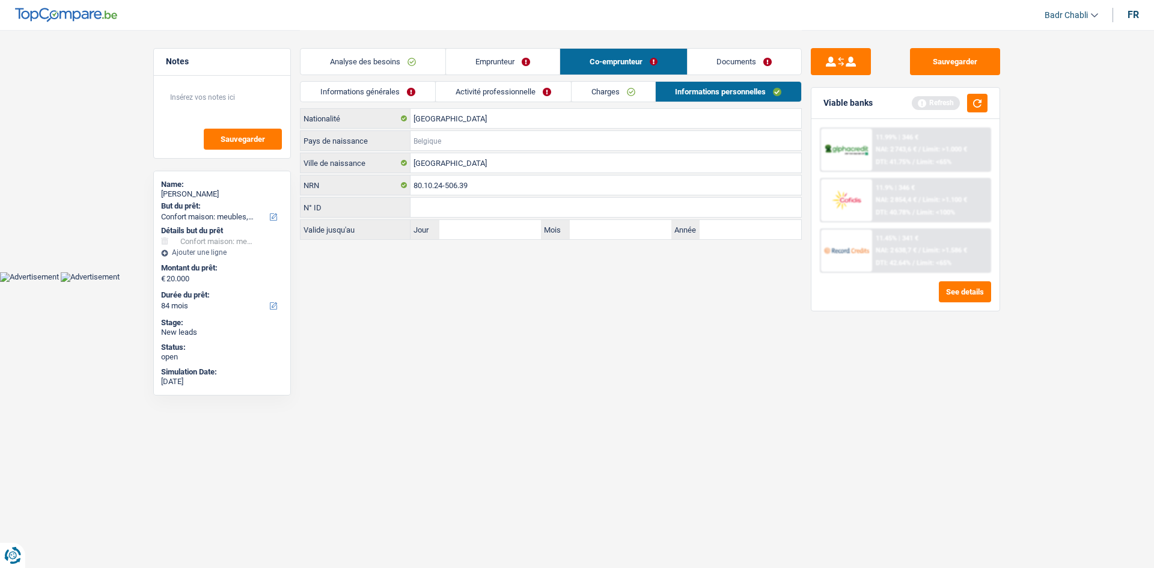
click at [455, 141] on input "Pays de naissance" at bounding box center [605, 140] width 391 height 19
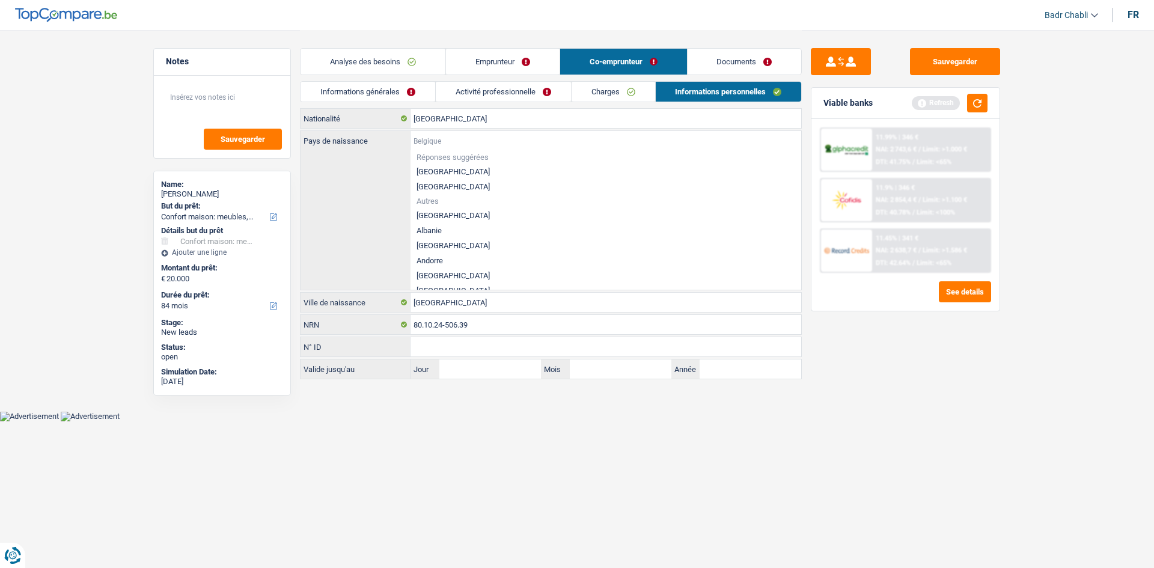
type input "n"
click at [421, 281] on li "Népal" at bounding box center [605, 275] width 391 height 15
type input "Népal"
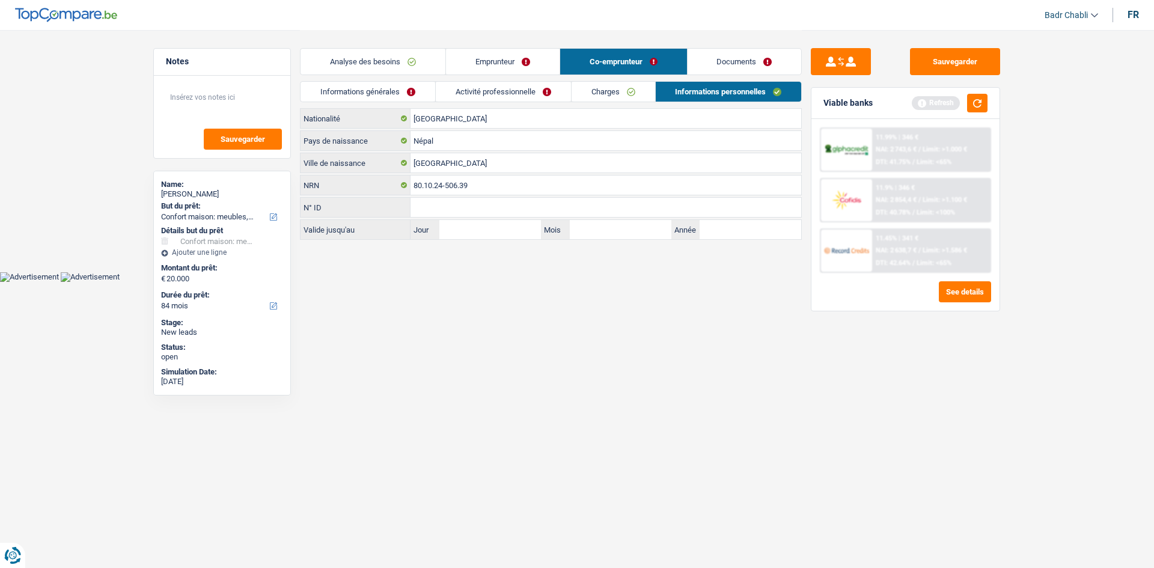
click at [736, 60] on link "Documents" at bounding box center [744, 62] width 114 height 26
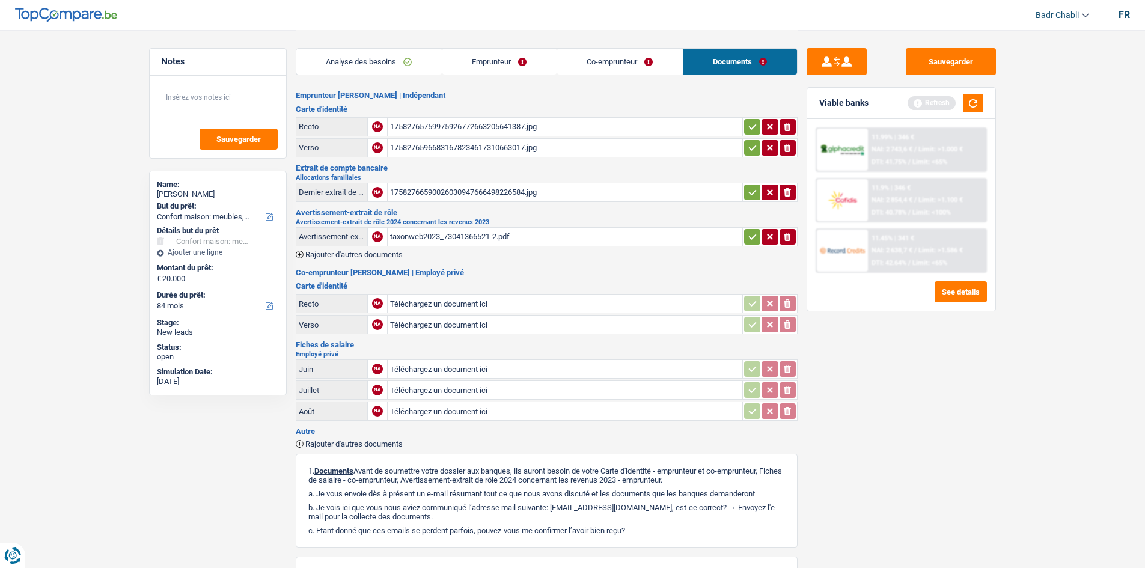
click at [422, 118] on div "17582765759975926772663205641387.jpg" at bounding box center [565, 127] width 350 height 18
click at [512, 75] on li "Emprunteur" at bounding box center [499, 61] width 115 height 27
click at [512, 68] on link "Emprunteur" at bounding box center [499, 62] width 114 height 26
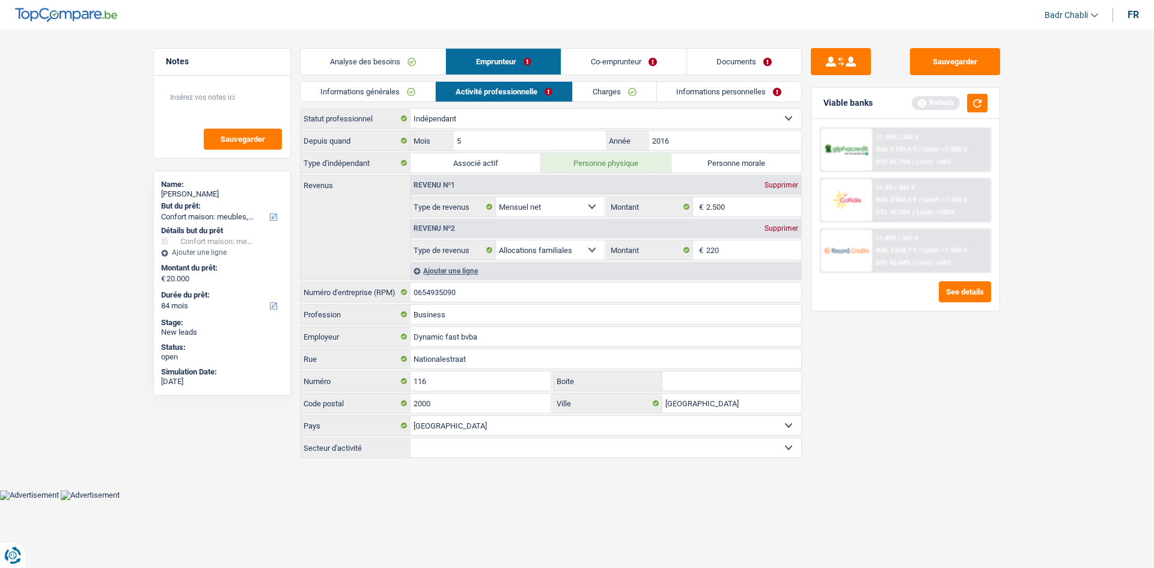
click at [625, 97] on link "Charges" at bounding box center [615, 92] width 84 height 20
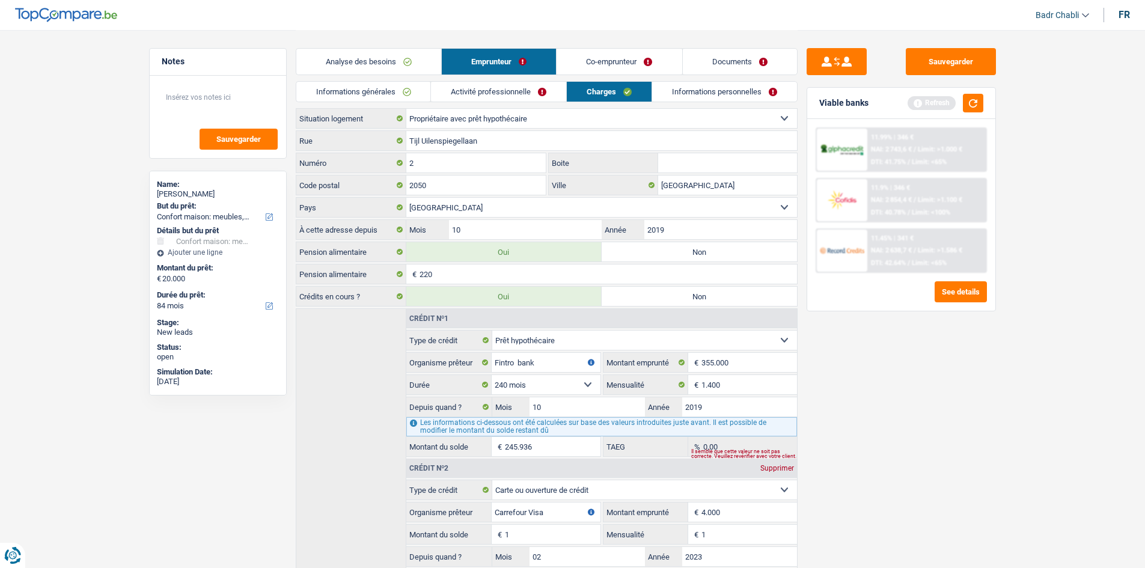
click at [728, 255] on label "Non" at bounding box center [698, 251] width 195 height 19
click at [728, 255] on input "Non" at bounding box center [698, 251] width 195 height 19
radio input "true"
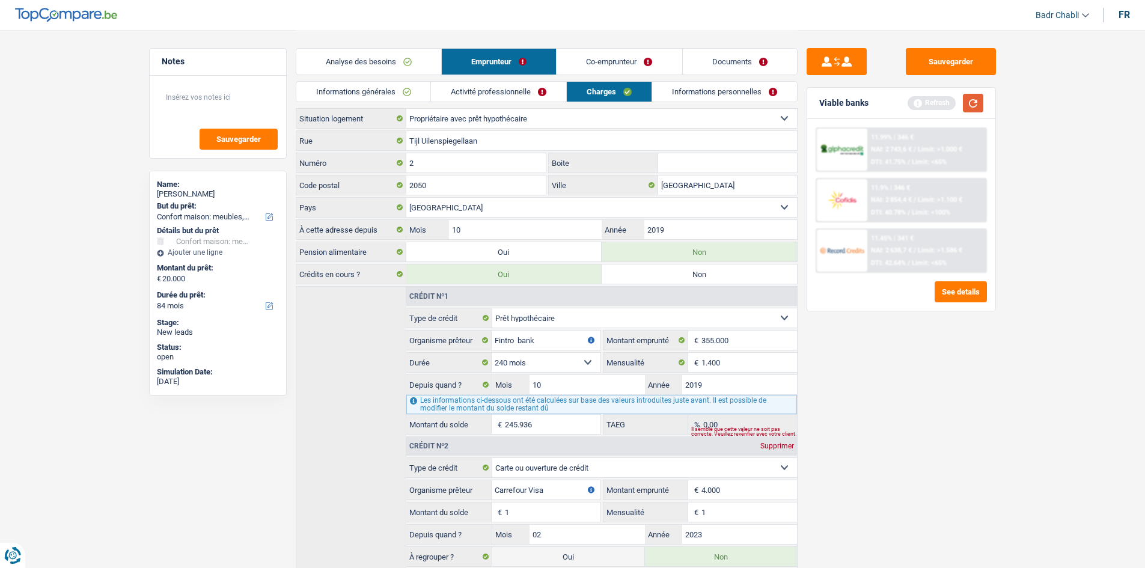
click at [975, 99] on button "button" at bounding box center [973, 103] width 20 height 19
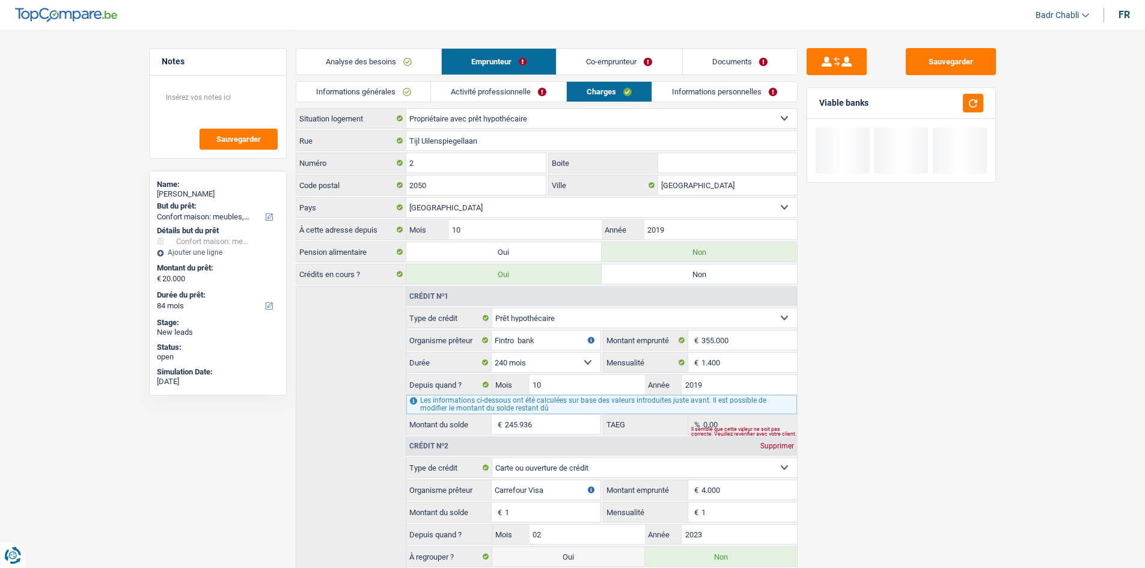
click at [492, 97] on link "Activité professionnelle" at bounding box center [498, 92] width 135 height 20
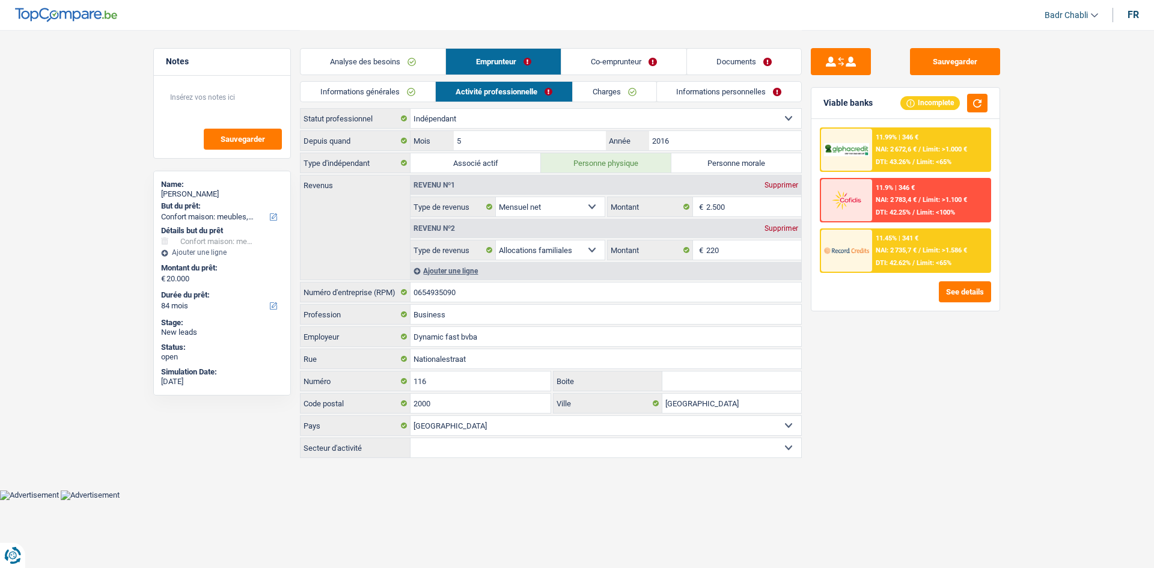
click at [606, 64] on link "Co-emprunteur" at bounding box center [623, 62] width 125 height 26
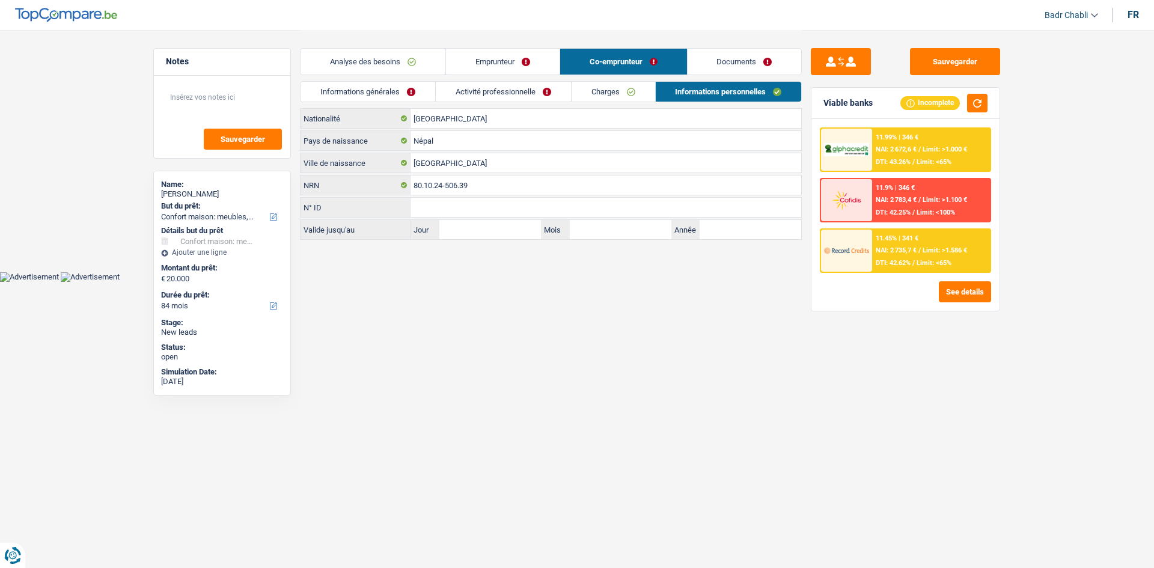
click at [503, 66] on link "Emprunteur" at bounding box center [503, 62] width 114 height 26
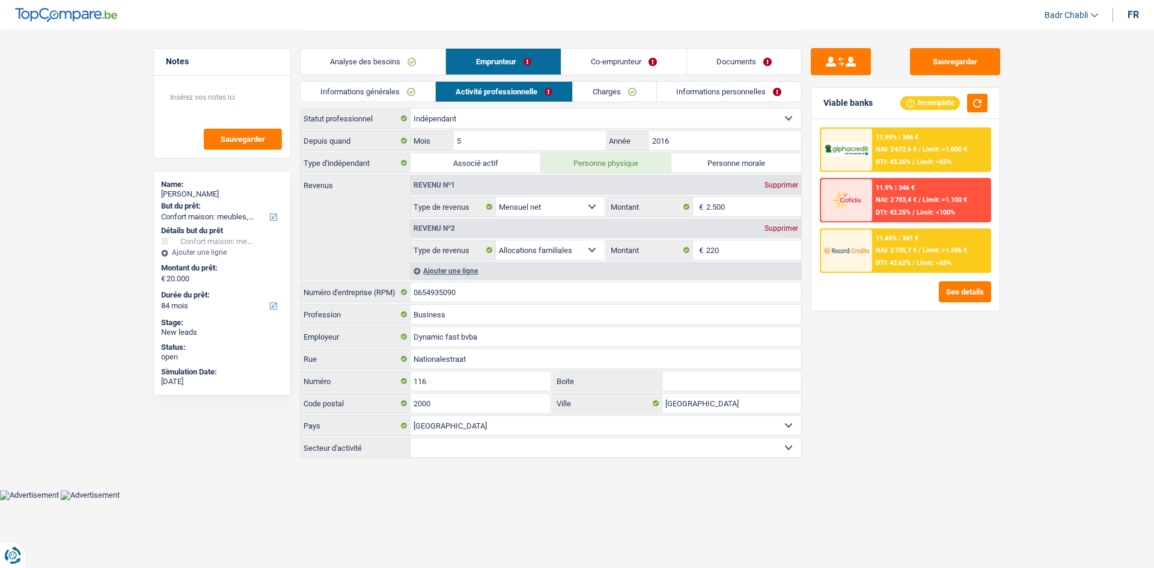
click at [609, 96] on link "Charges" at bounding box center [615, 92] width 84 height 20
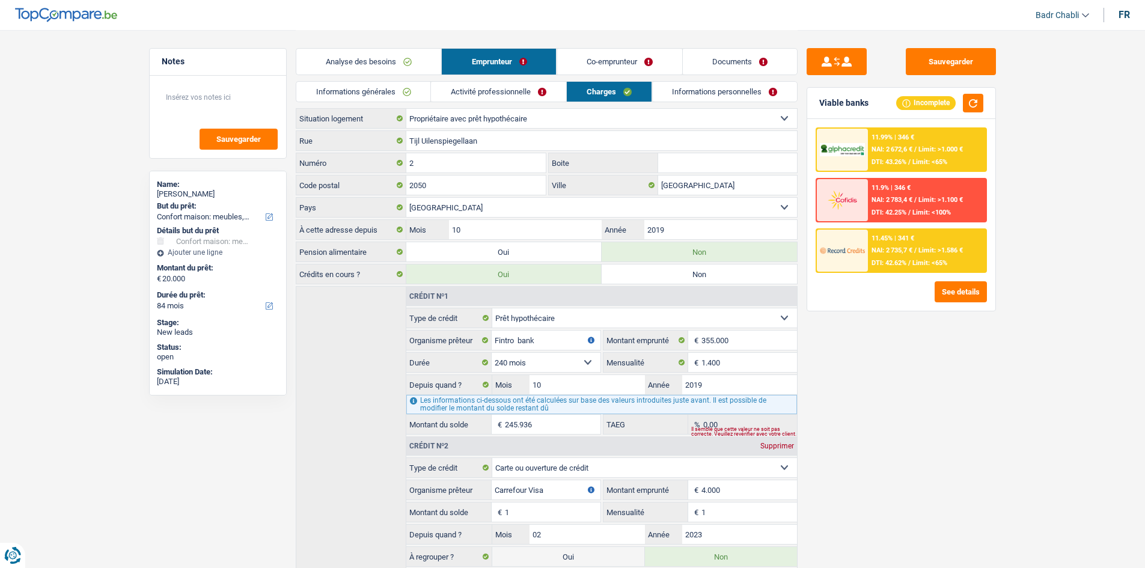
click at [704, 103] on div "Informations générales Activité professionnelle Charges Informations personnell…" at bounding box center [547, 94] width 502 height 27
click at [704, 95] on link "Informations personnelles" at bounding box center [724, 92] width 145 height 20
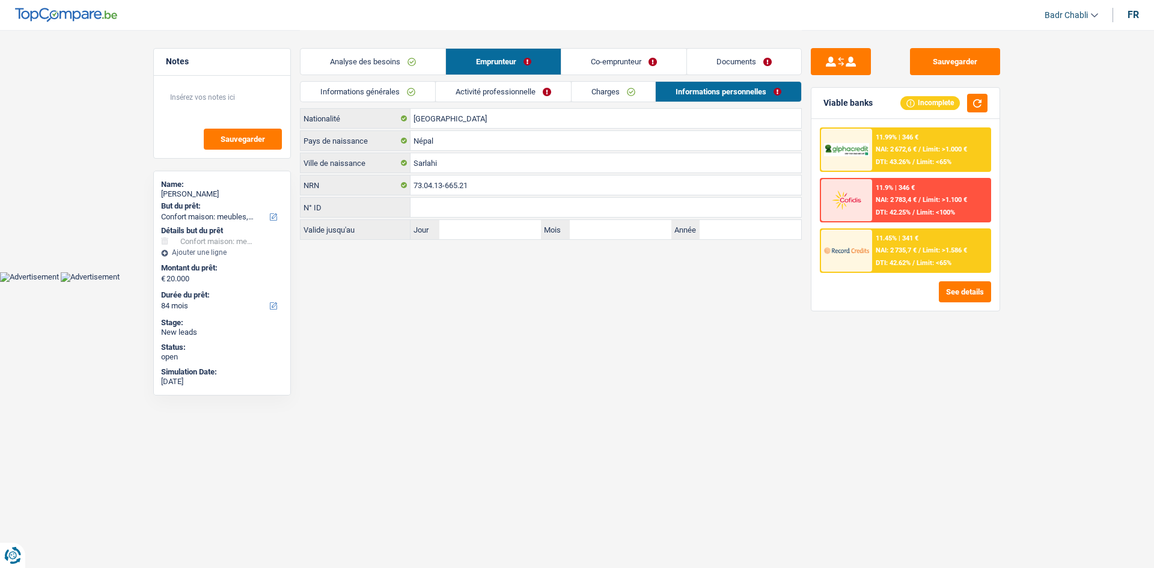
click at [748, 56] on link "Documents" at bounding box center [744, 62] width 114 height 26
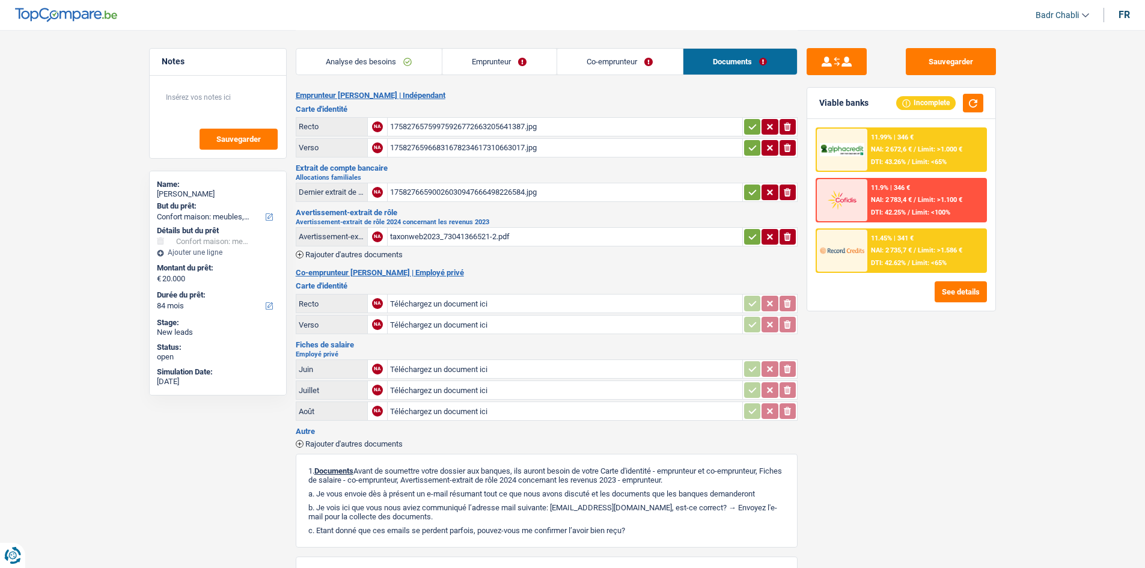
click at [442, 192] on div "17582766590026030947666498226584.jpg" at bounding box center [565, 192] width 350 height 18
click at [431, 240] on div "taxonweb2023_73041366521-2.pdf" at bounding box center [565, 237] width 350 height 18
click at [954, 69] on button "Sauvegarder" at bounding box center [950, 61] width 90 height 27
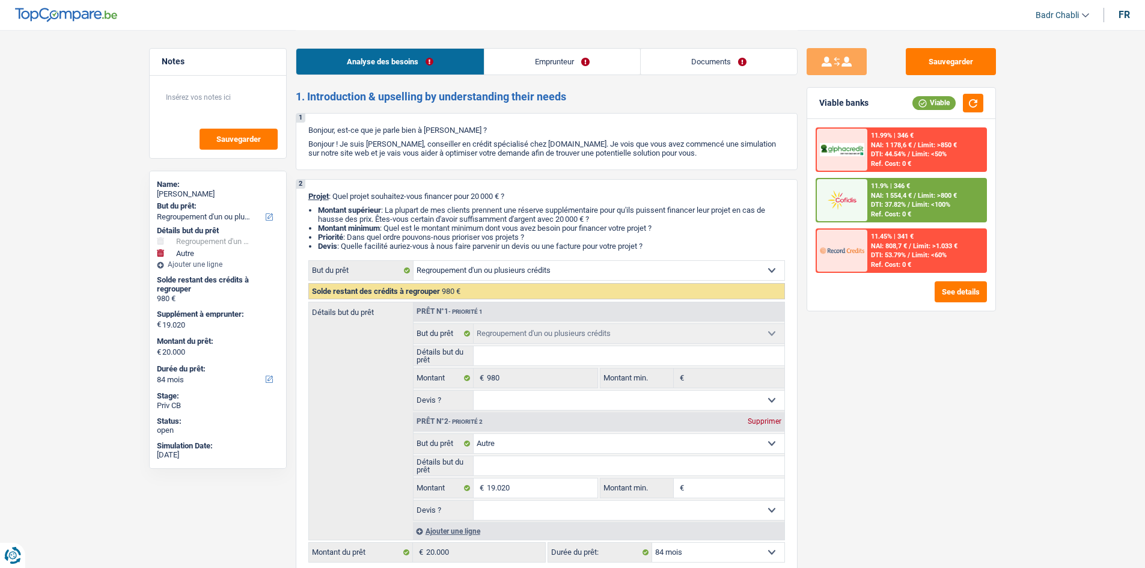
select select "refinancing"
select select "other"
select select "84"
select select "refinancing"
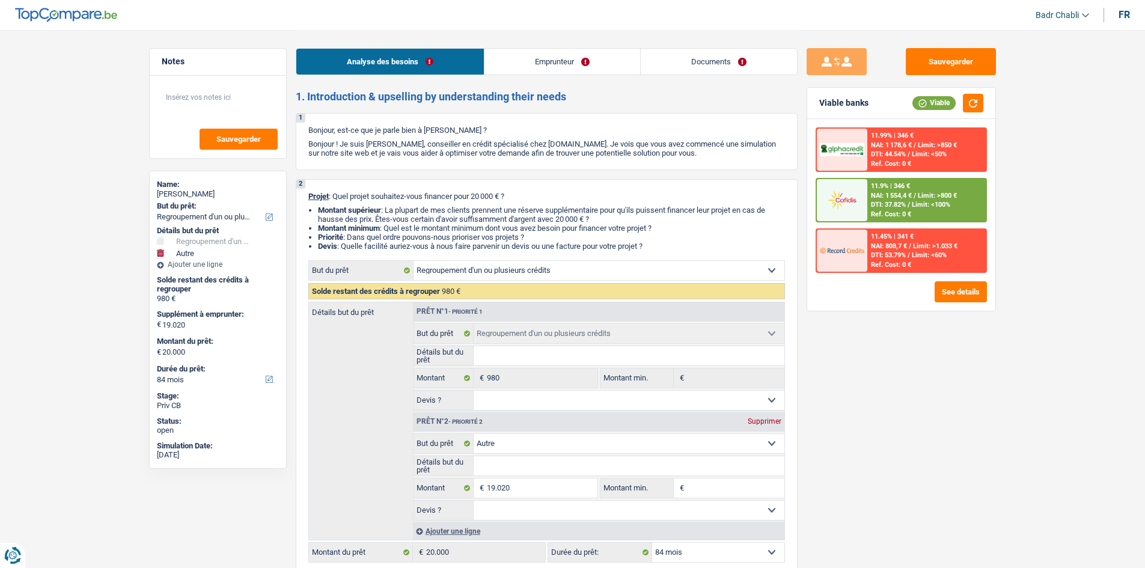
select select "refinancing"
select select "other"
select select "84"
select select "mutuality"
select select "familyAllowances"
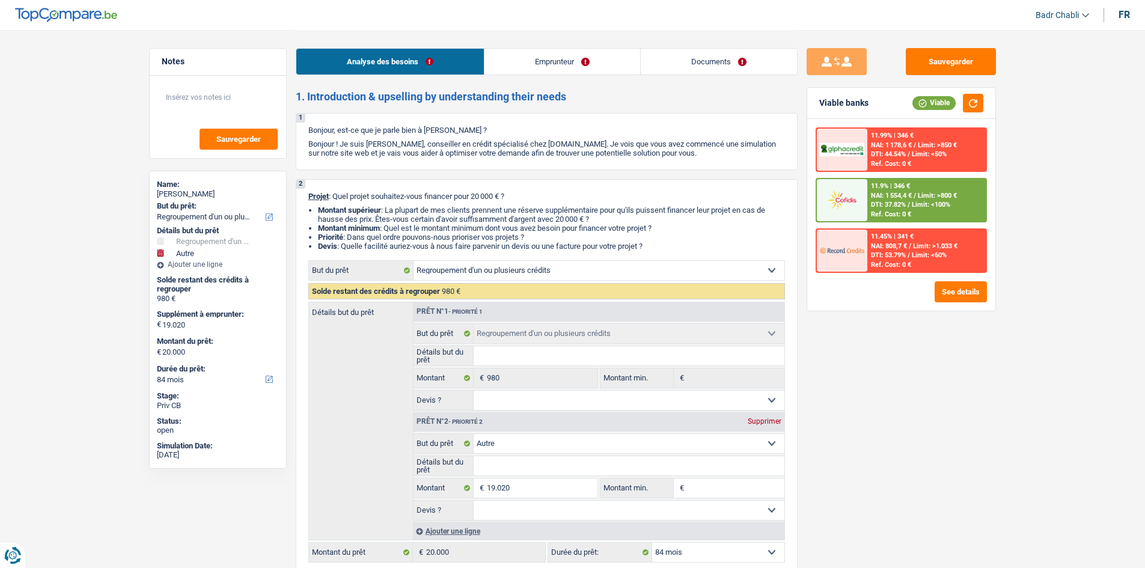
select select "mutualityIndemnity"
select select "rents"
select select "cardOrCredit"
select select "refinancing"
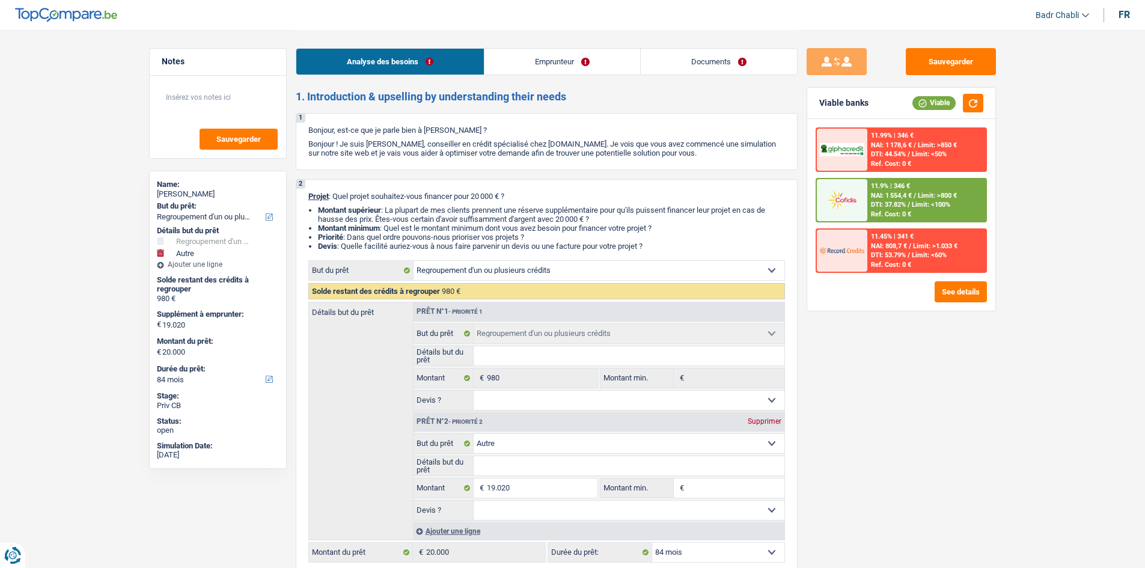
select select "other"
select select "84"
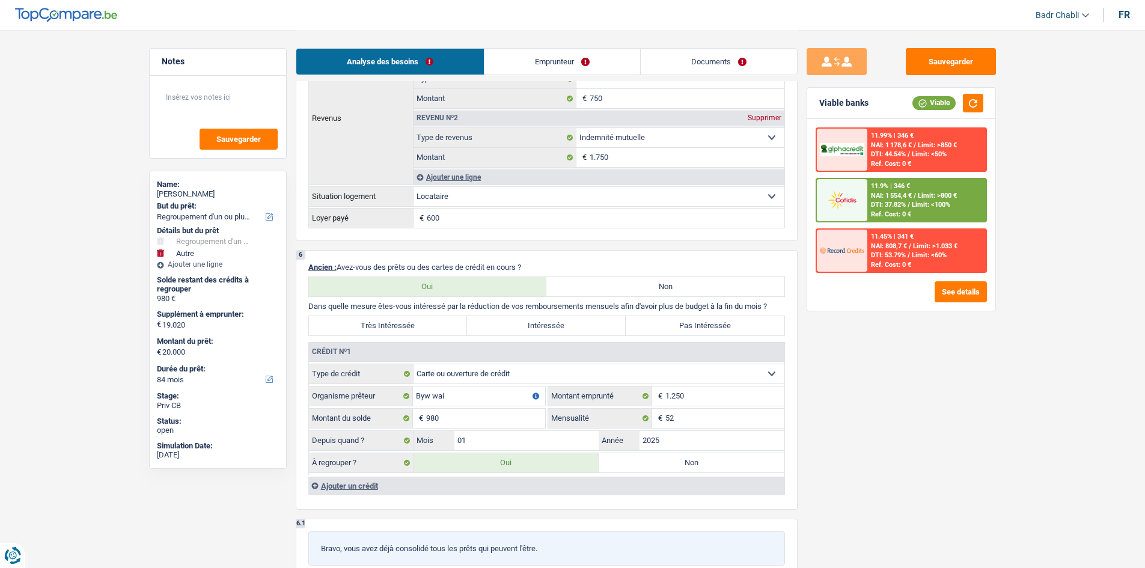
scroll to position [961, 0]
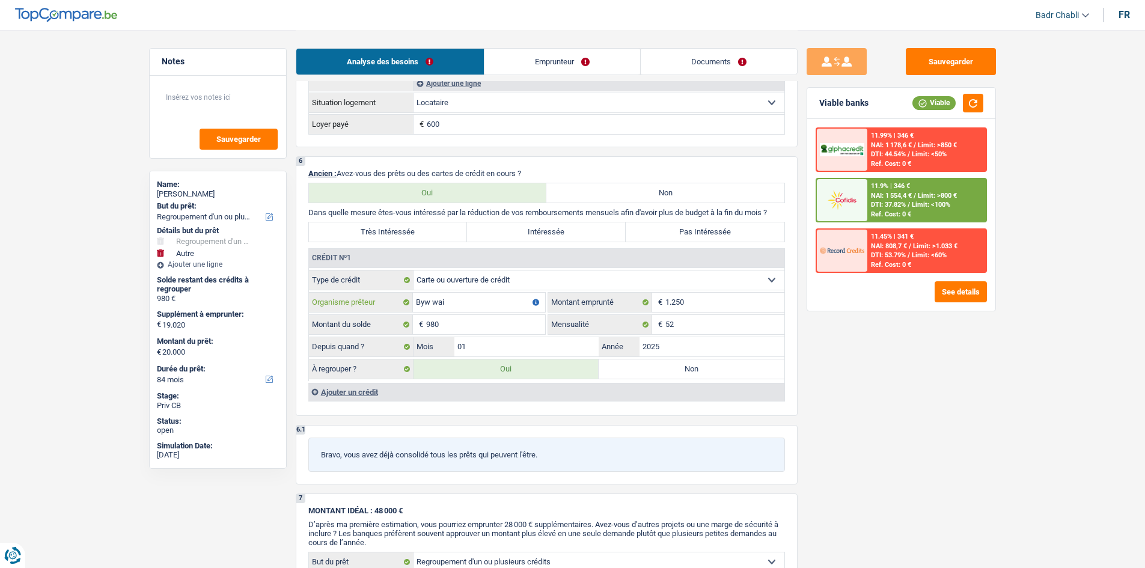
click at [465, 302] on input "Byw wai" at bounding box center [479, 302] width 132 height 19
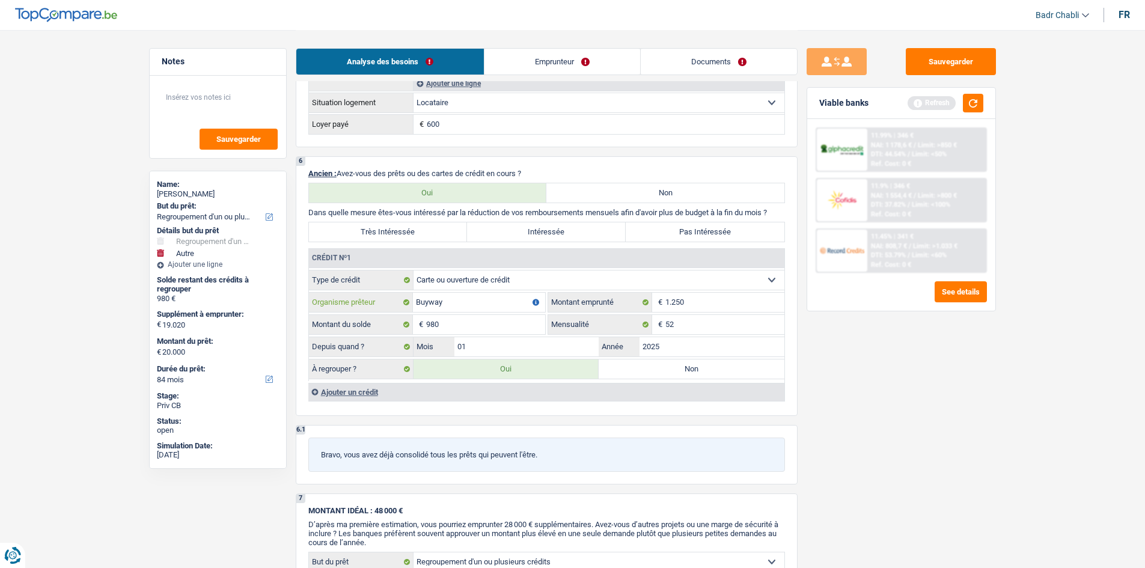
type input "Buyway"
click at [499, 319] on input "980" at bounding box center [485, 324] width 119 height 19
type input "1"
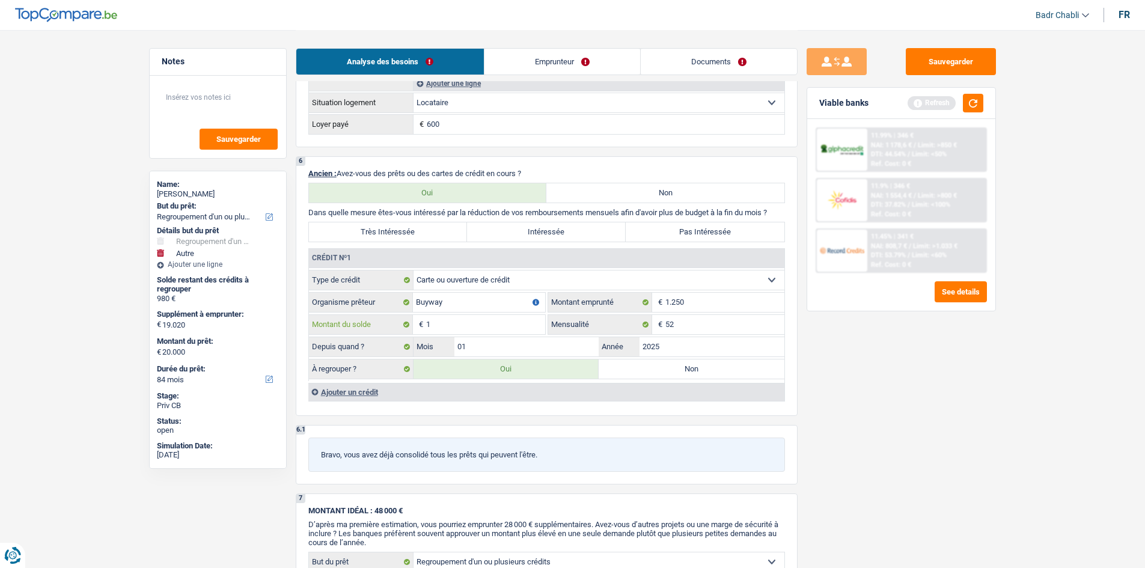
type input "19.021"
type input "1"
type input "19.021"
type input "1"
type input "19.021"
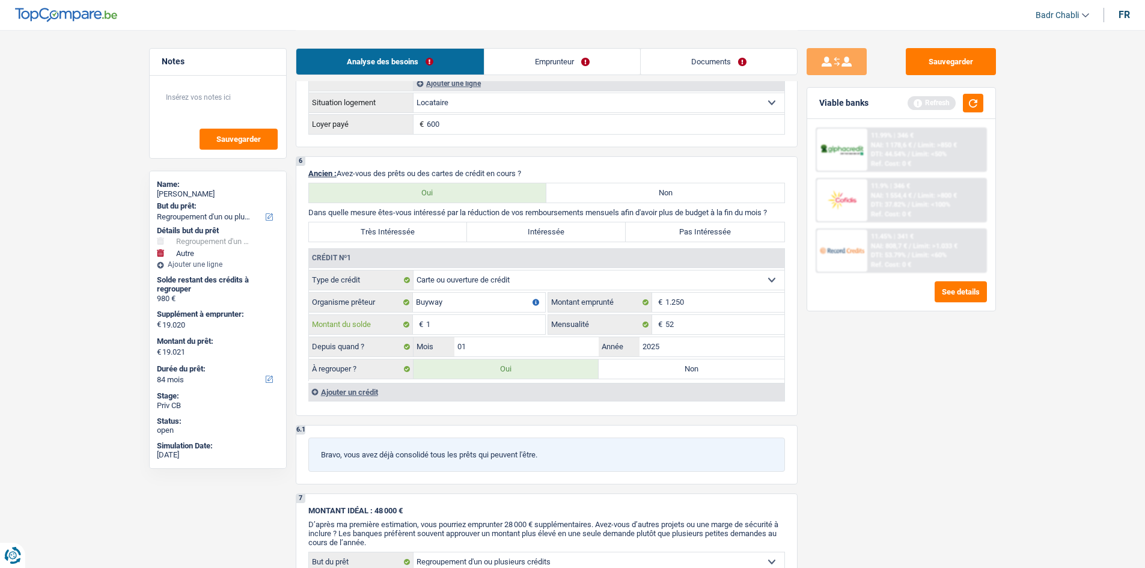
type input "12"
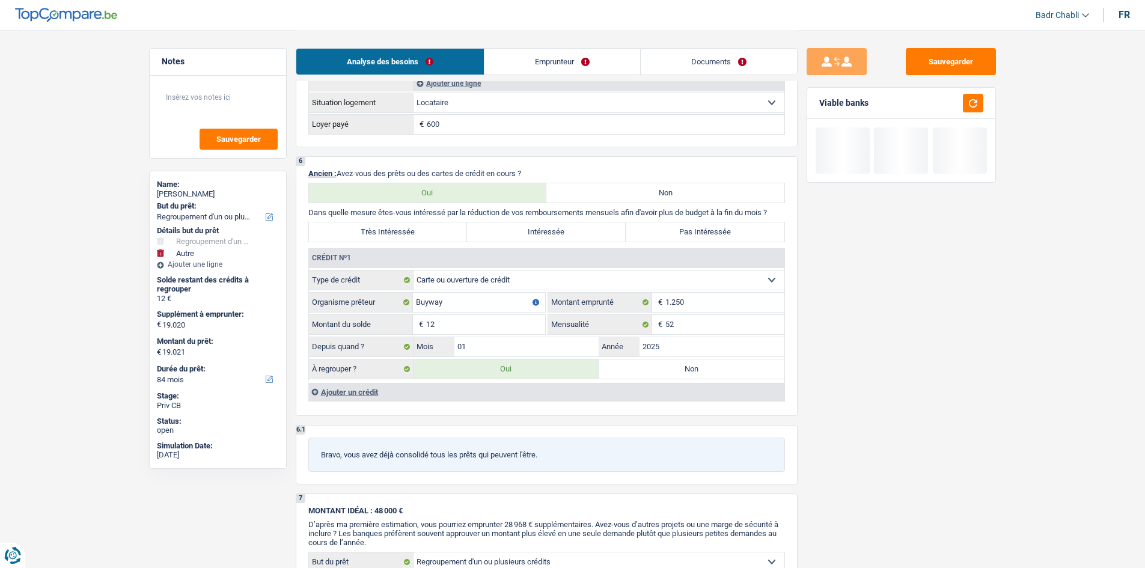
type input "19.032"
type input "12"
type input "19.032"
type input "12"
type input "19.032"
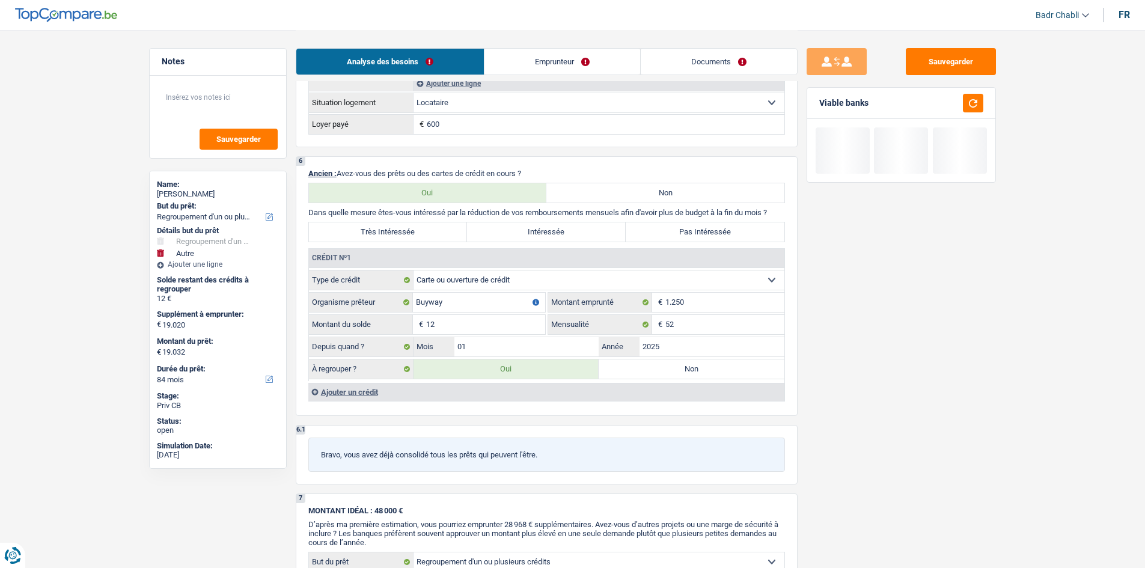
type input "19.145"
type input "125"
type input "19.145"
type input "125"
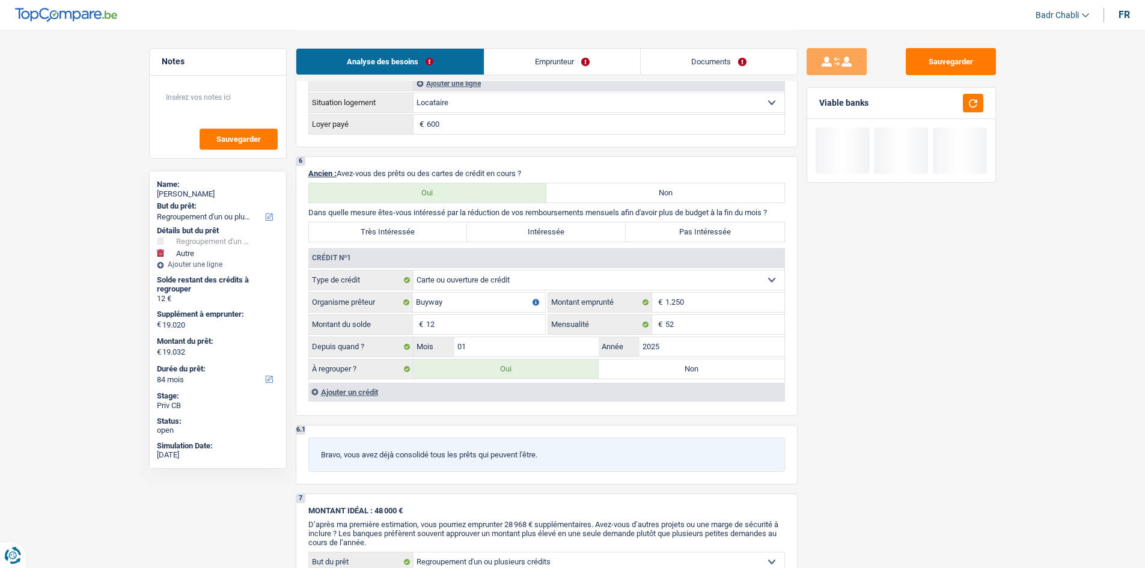
type input "19.145"
type input "1.250"
type input "20.270"
type input "1.250"
type input "20.270"
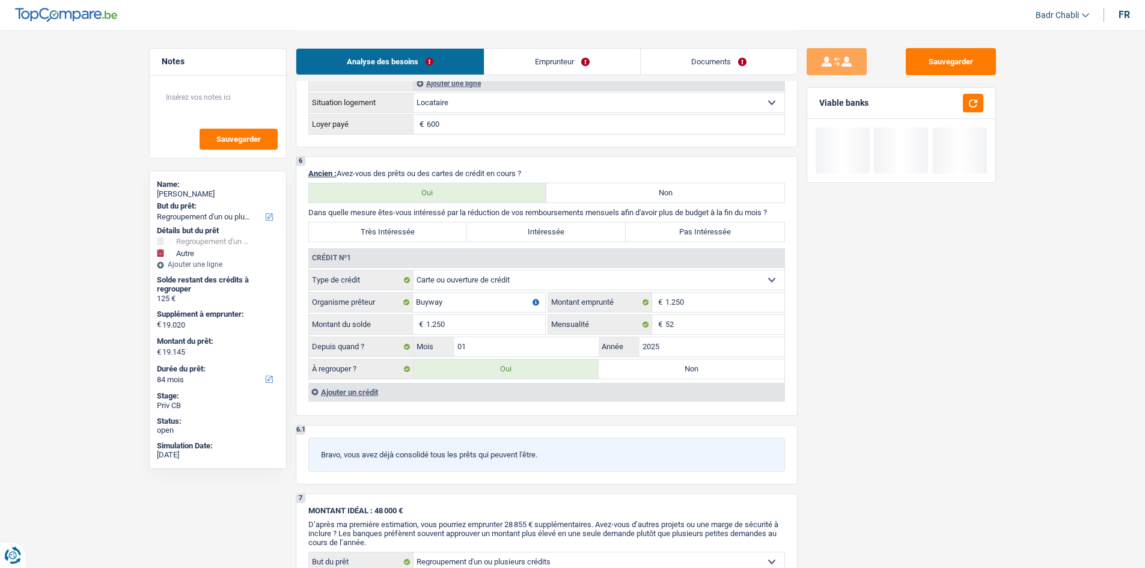
type input "1.250"
type input "20.270"
select select "120"
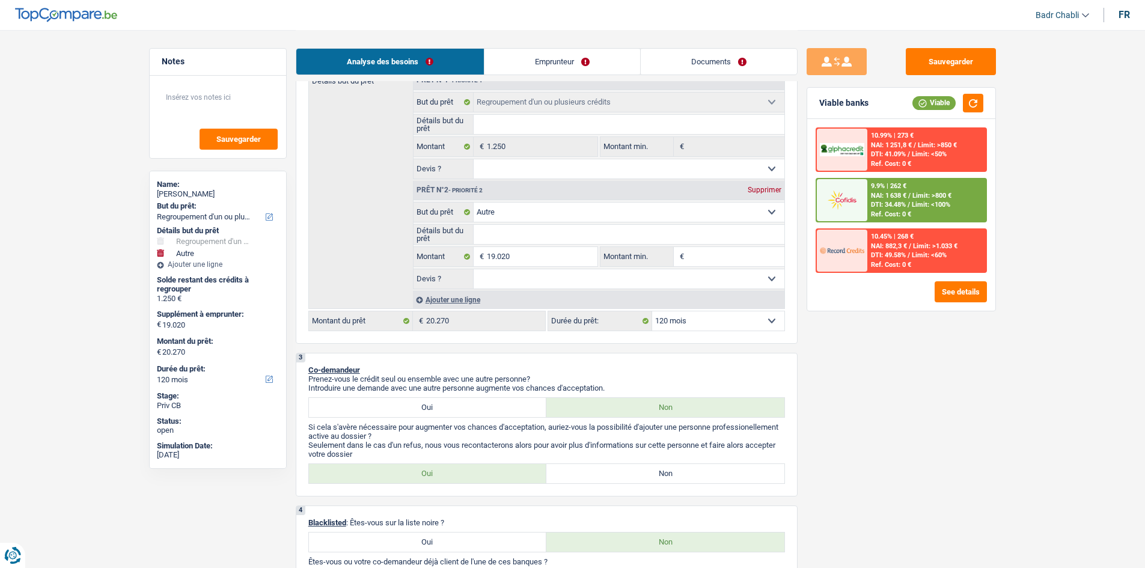
scroll to position [60, 0]
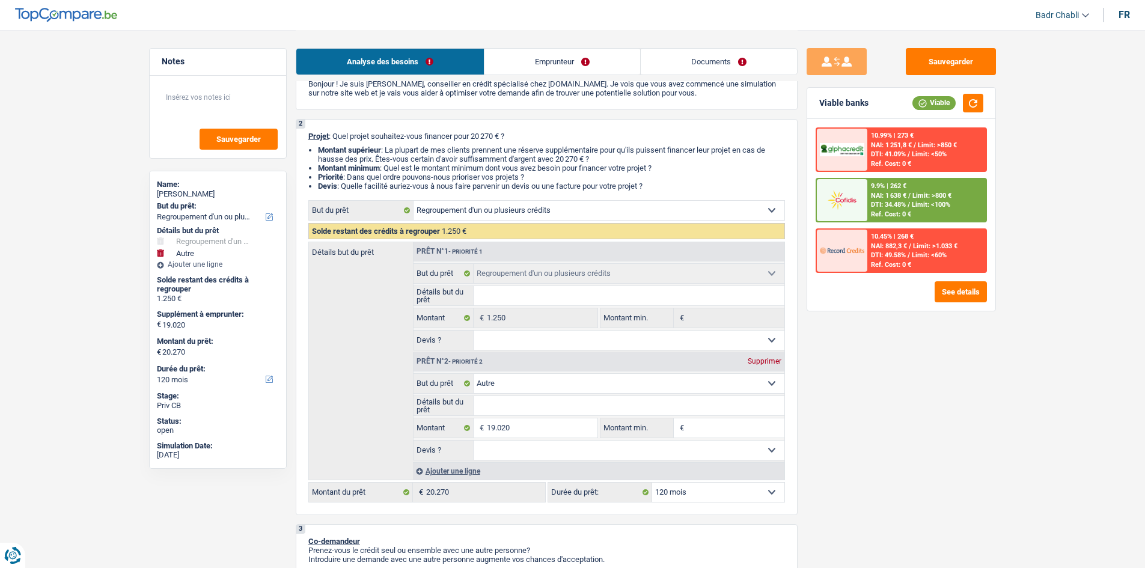
type input "1.250"
click at [514, 383] on select "Confort maison: meubles, textile, peinture, électroménager, outillage non-profe…" at bounding box center [628, 383] width 311 height 19
select select "hobbies"
click at [473, 374] on select "Confort maison: meubles, textile, peinture, électroménager, outillage non-profe…" at bounding box center [628, 383] width 311 height 19
select select "hobbies"
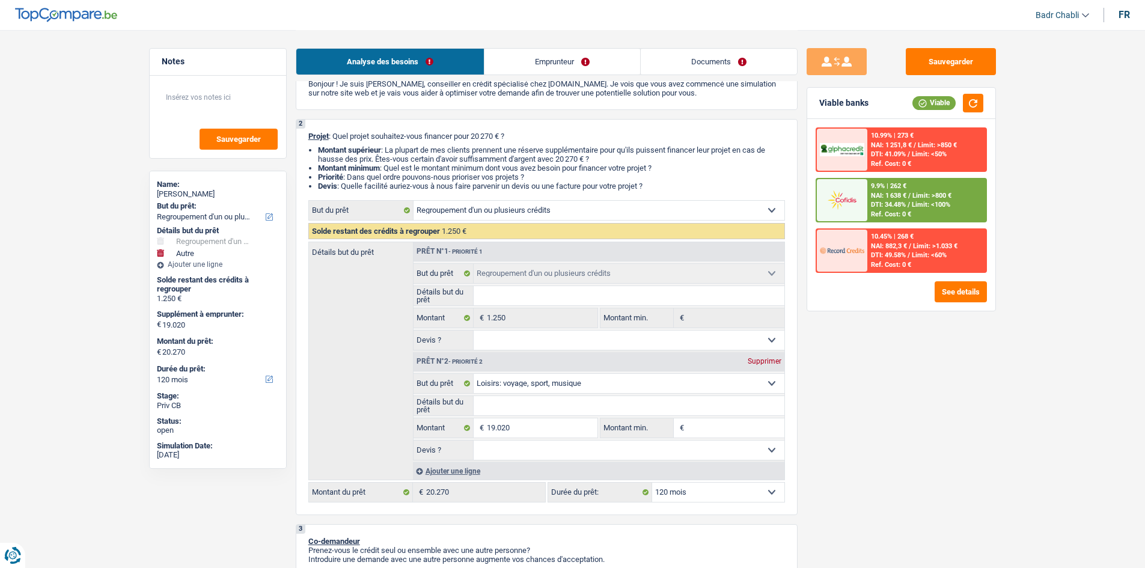
select select "hobbies"
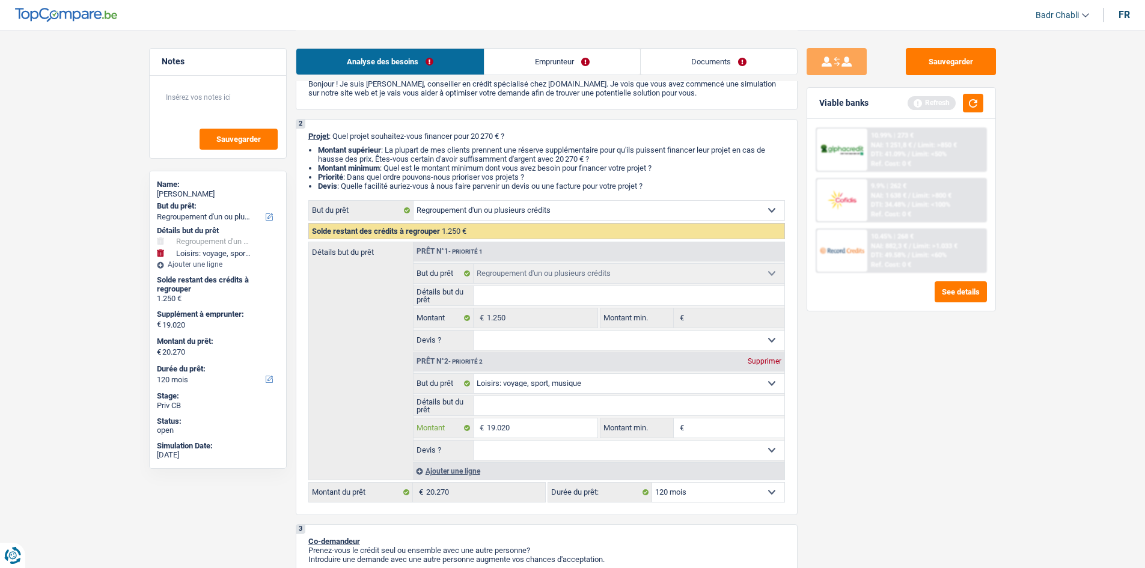
click at [519, 424] on input "19.020" at bounding box center [542, 427] width 110 height 19
type input "5"
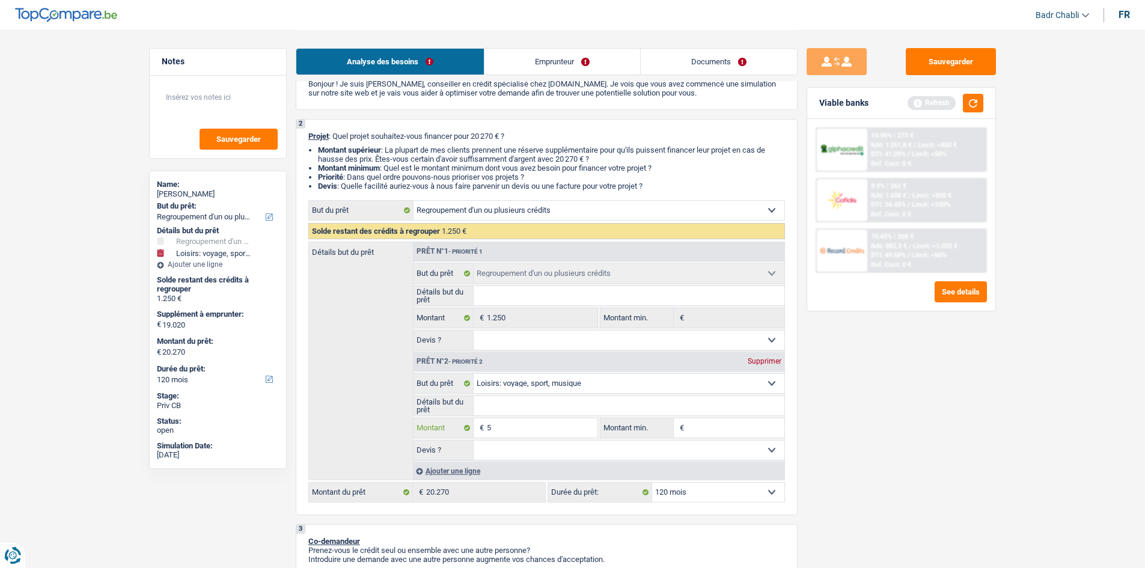
type input "50"
type input "500"
type input "5.000"
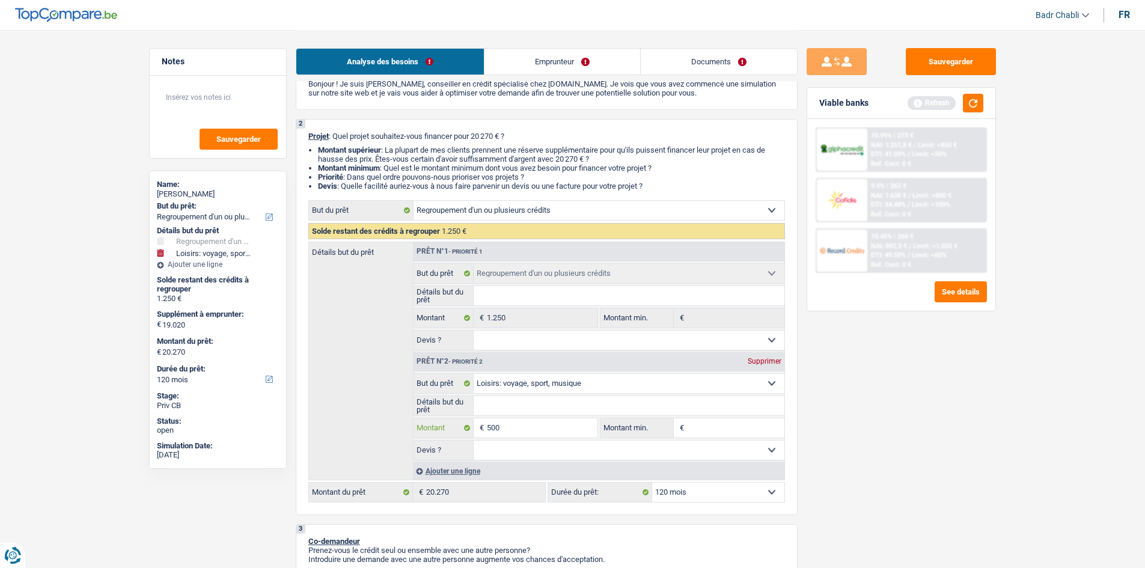
type input "5.000"
type input "6.250"
select select "42"
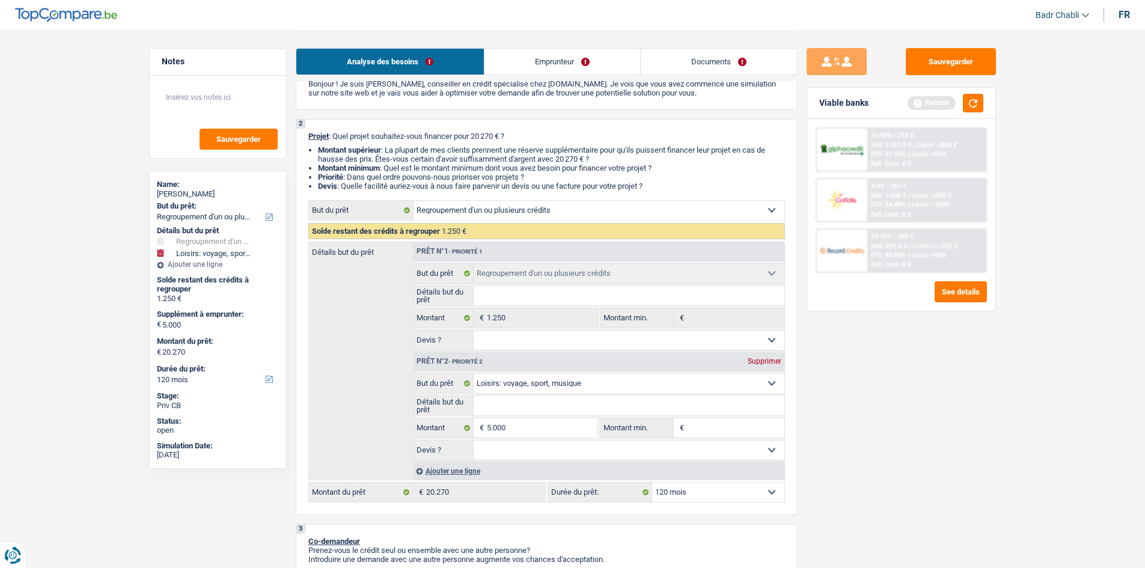
type input "6.250"
select select "42"
type input "6.250"
select select "42"
click at [463, 467] on div "Ajouter une ligne" at bounding box center [598, 470] width 371 height 17
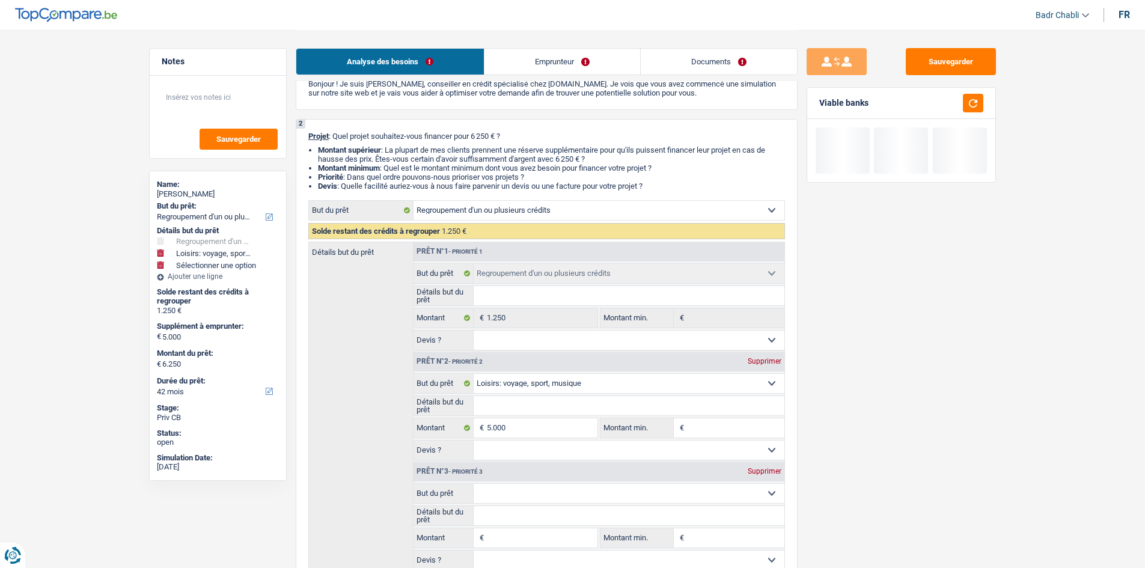
click at [529, 535] on input "Montant" at bounding box center [542, 537] width 110 height 19
type input "1"
type input "15"
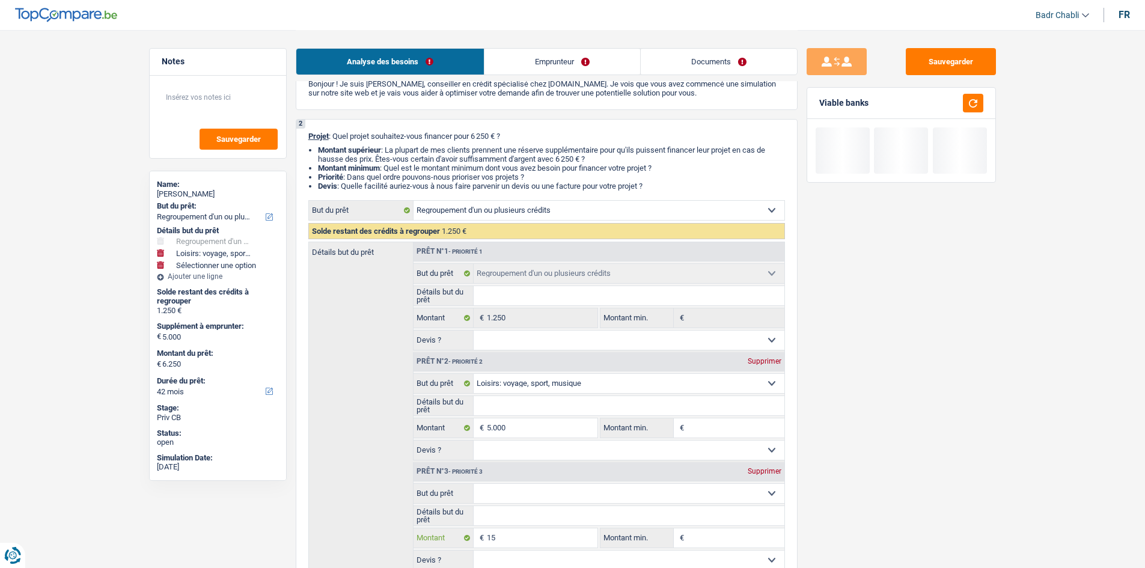
type input "150"
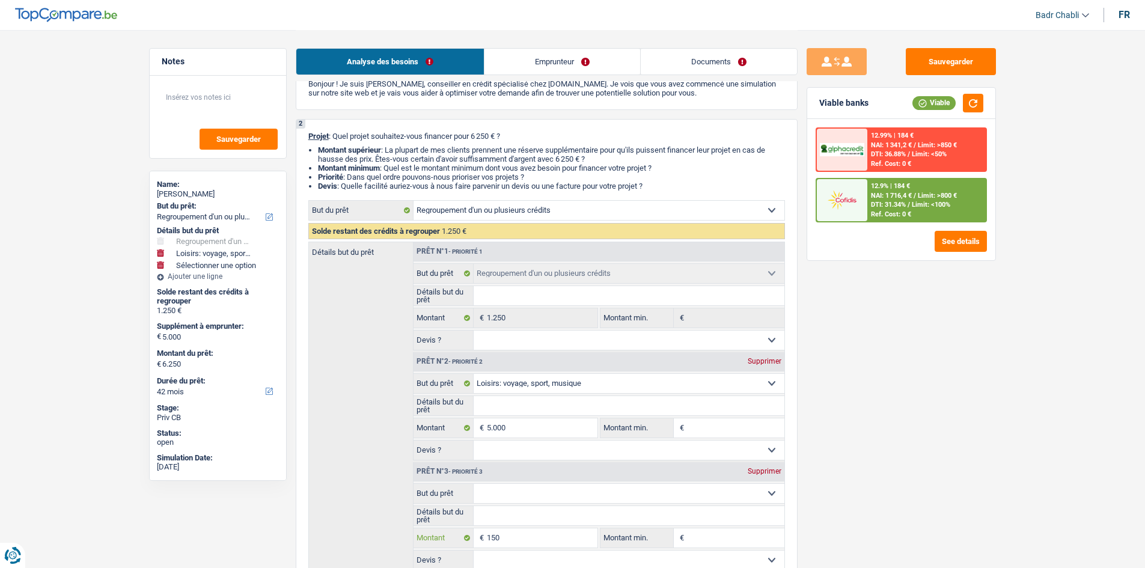
type input "1.500"
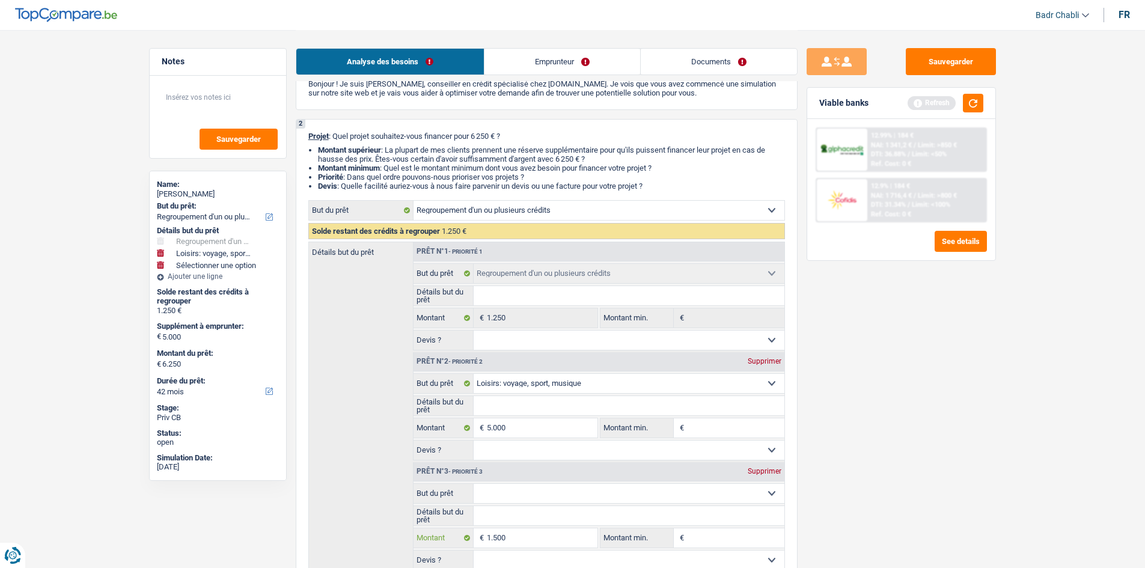
type input "15.000"
type input "20.000"
type input "21.250"
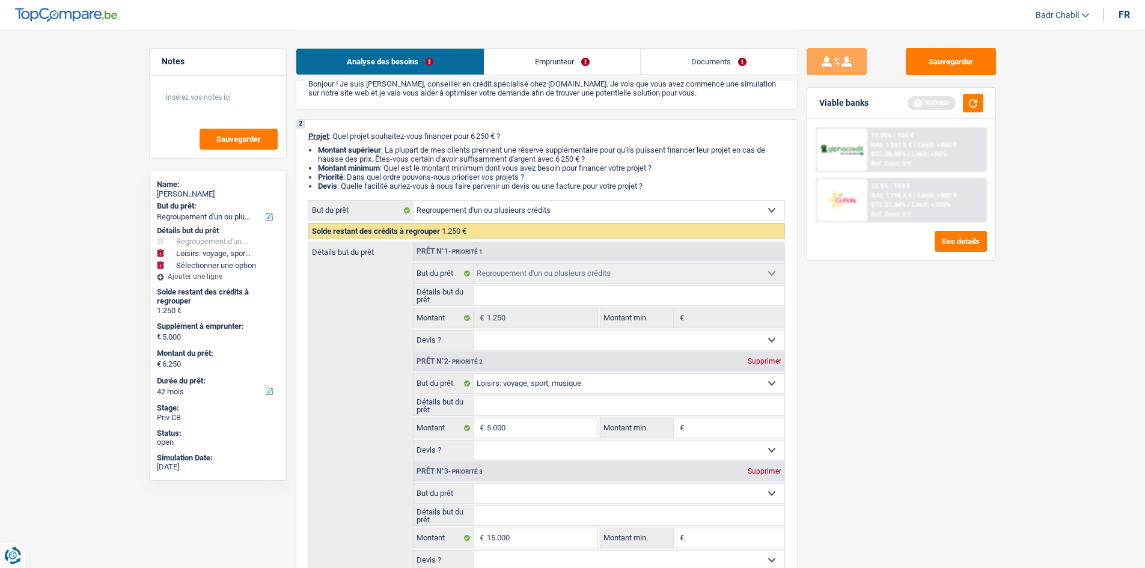
type input "21.250"
click at [609, 494] on select "Confort maison: meubles, textile, peinture, électroménager, outillage non-profe…" at bounding box center [628, 493] width 311 height 19
select select "120"
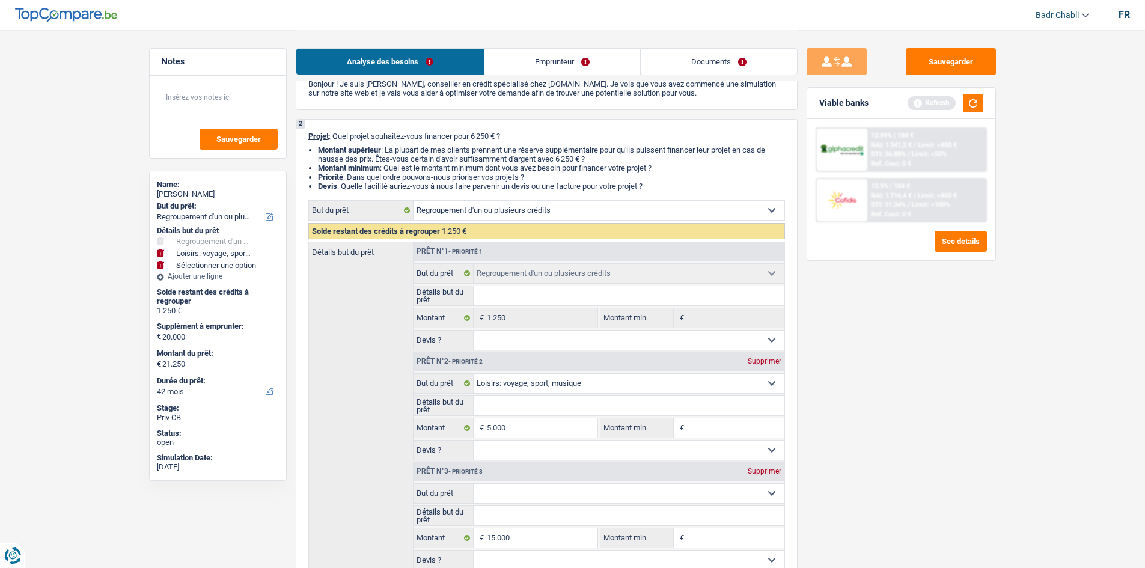
select select "120"
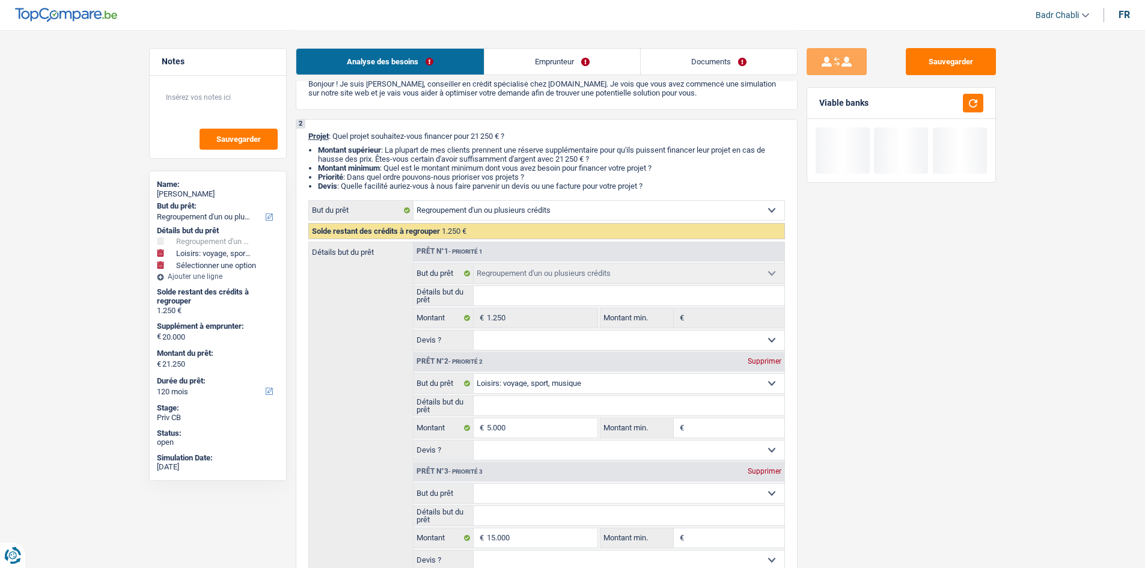
click at [609, 494] on select "Confort maison: meubles, textile, peinture, électroménager, outillage non-profe…" at bounding box center [628, 493] width 311 height 19
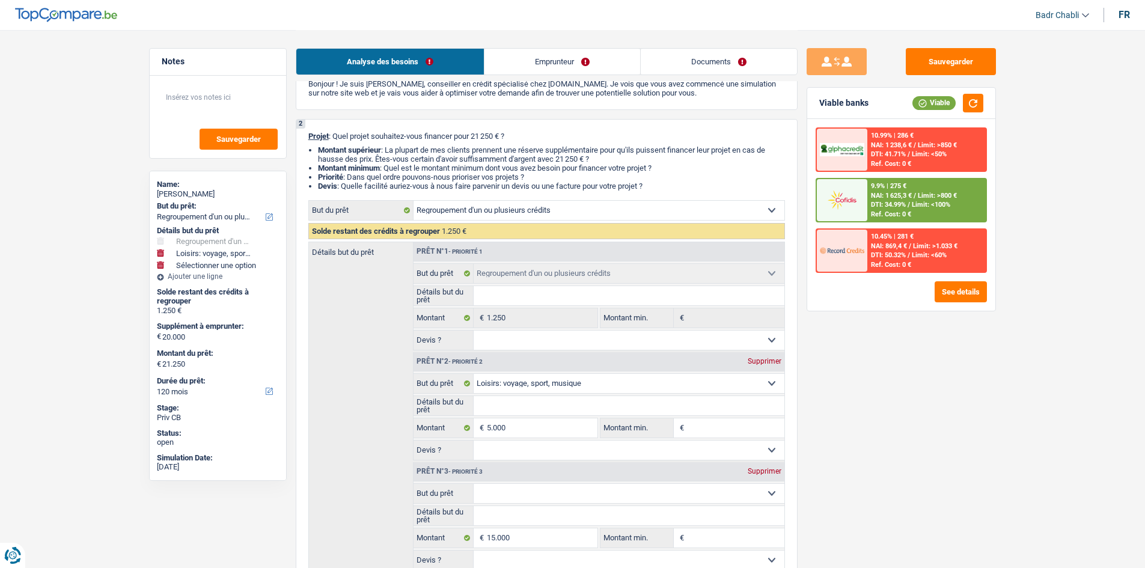
click at [586, 496] on select "Confort maison: meubles, textile, peinture, électroménager, outillage non-profe…" at bounding box center [628, 493] width 311 height 19
select select "household"
click at [473, 484] on select "Confort maison: meubles, textile, peinture, électroménager, outillage non-profe…" at bounding box center [628, 493] width 311 height 19
select select "household"
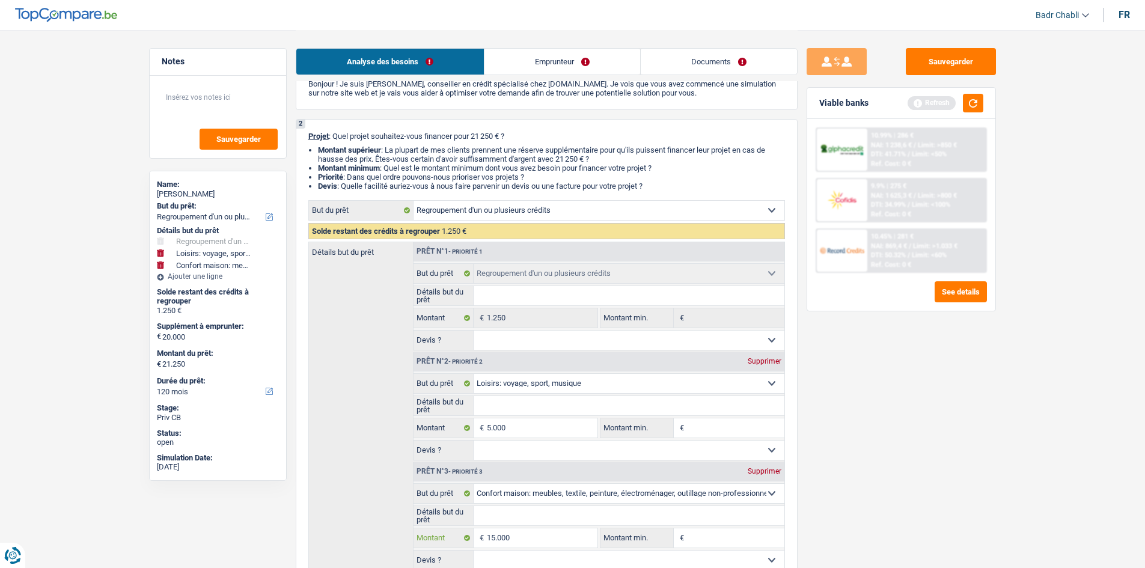
click at [528, 531] on input "15.000" at bounding box center [542, 537] width 110 height 19
type input "1"
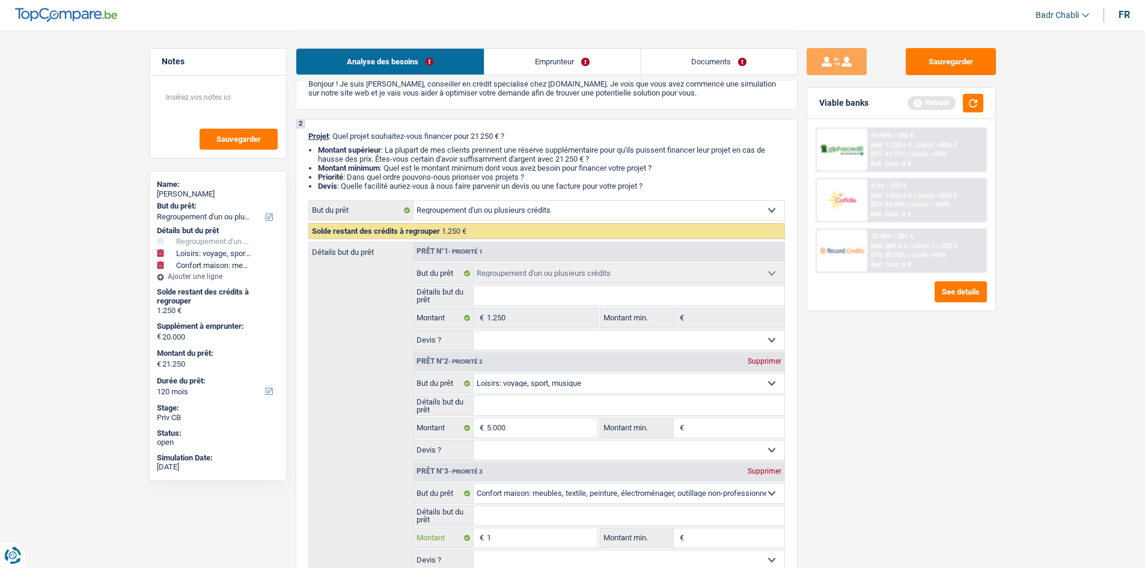
type input "10"
type input "100"
type input "1.000"
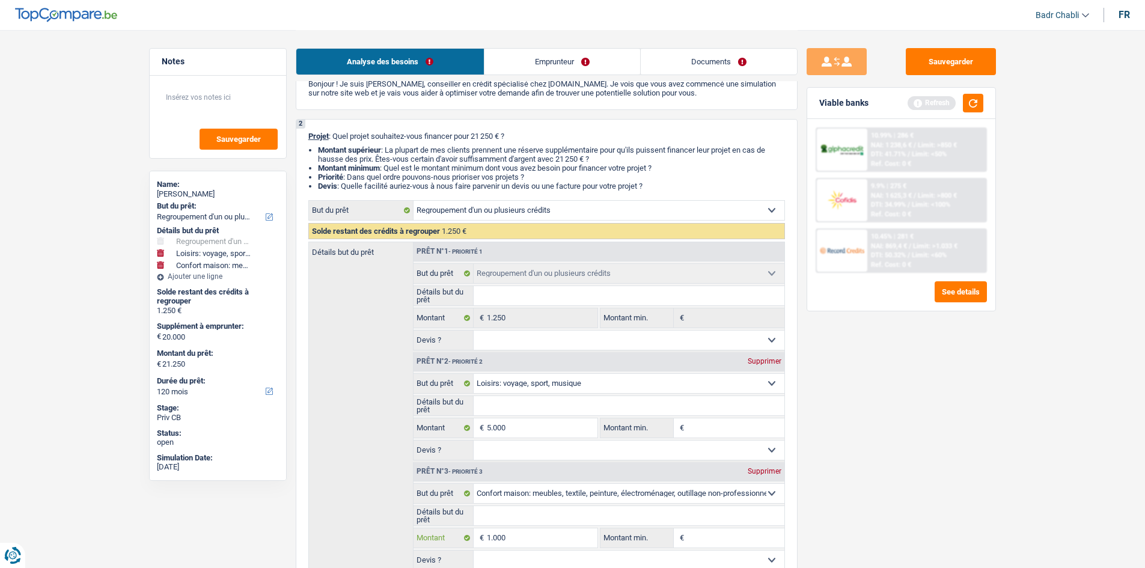
type input "1.000"
type input "10.000"
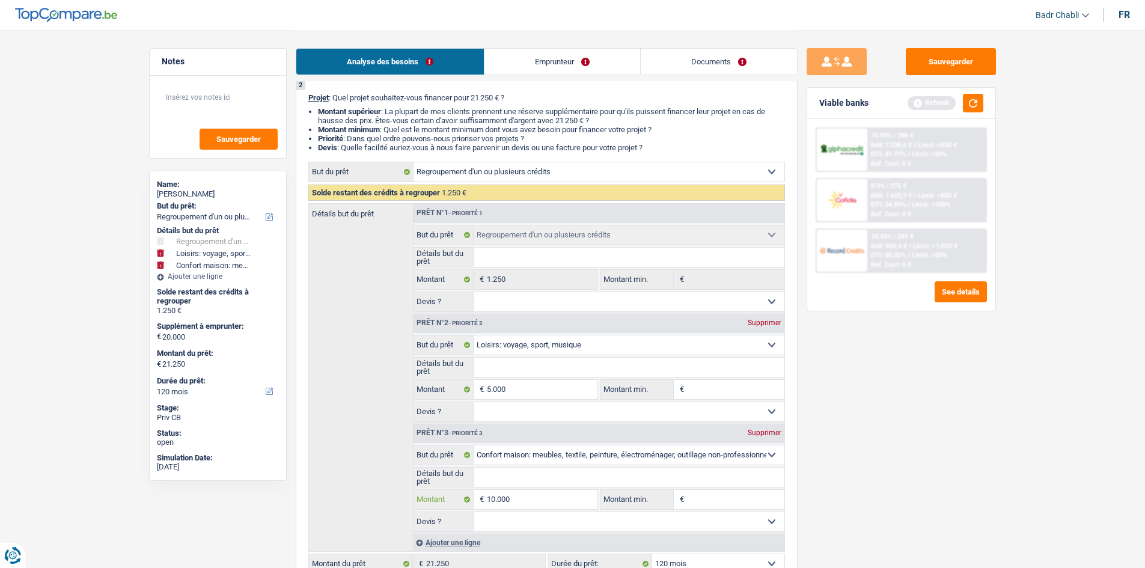
scroll to position [120, 0]
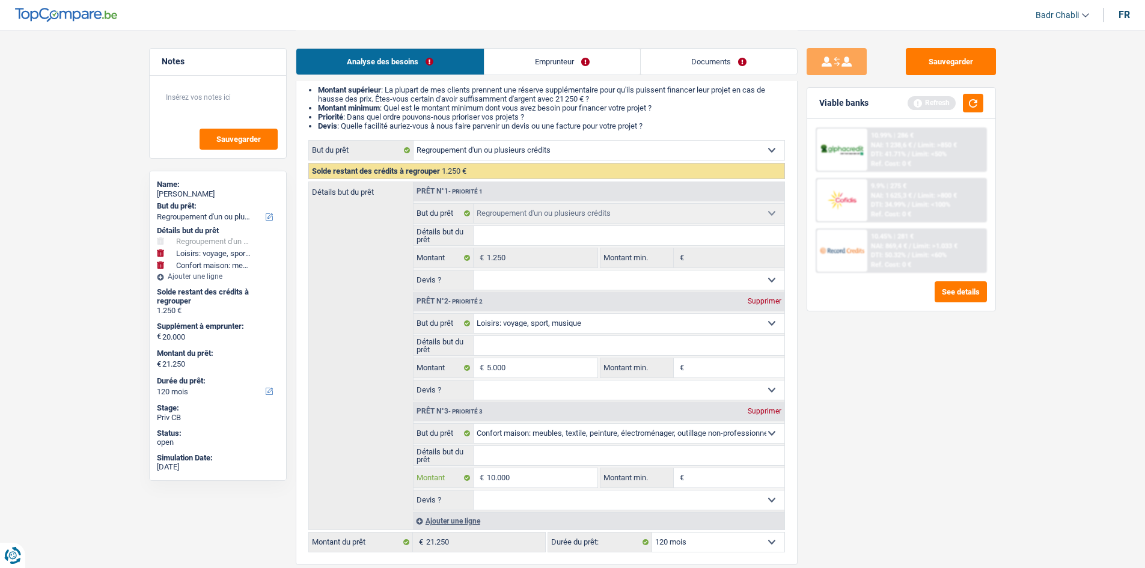
type input "10.000"
type input "15.000"
type input "16.250"
select select "84"
type input "16.250"
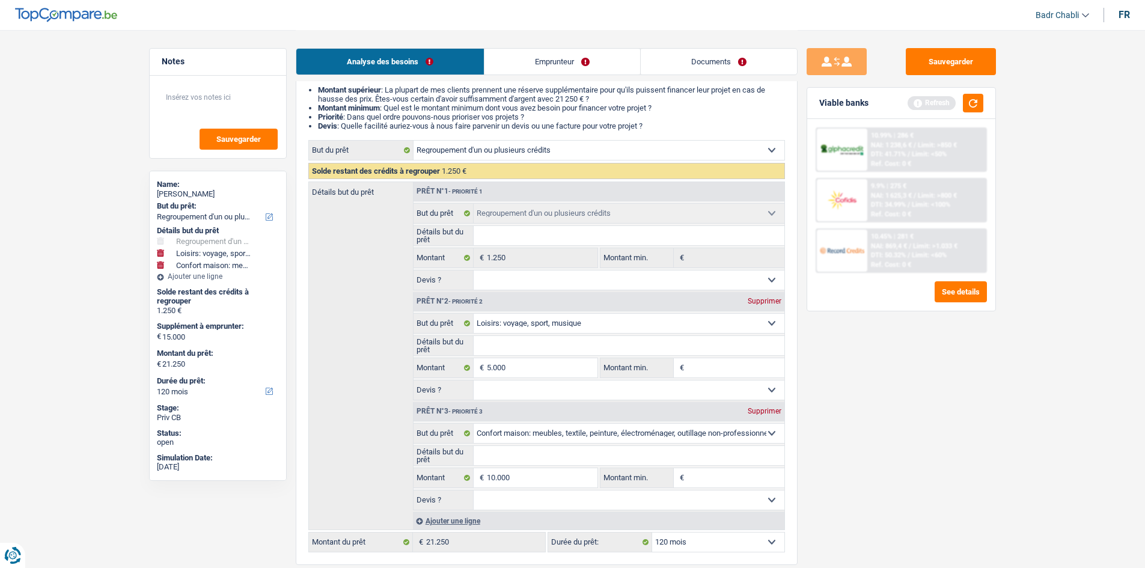
select select "84"
type input "16.250"
select select "84"
click at [719, 367] on input "Montant min." at bounding box center [735, 367] width 97 height 19
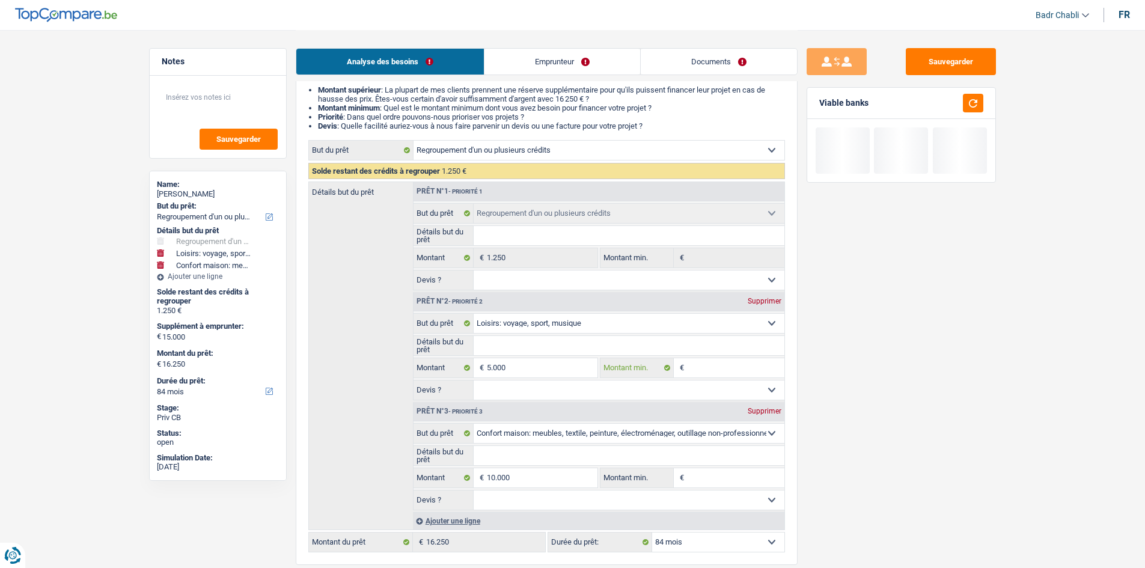
type input "3"
type input "30"
type input "300"
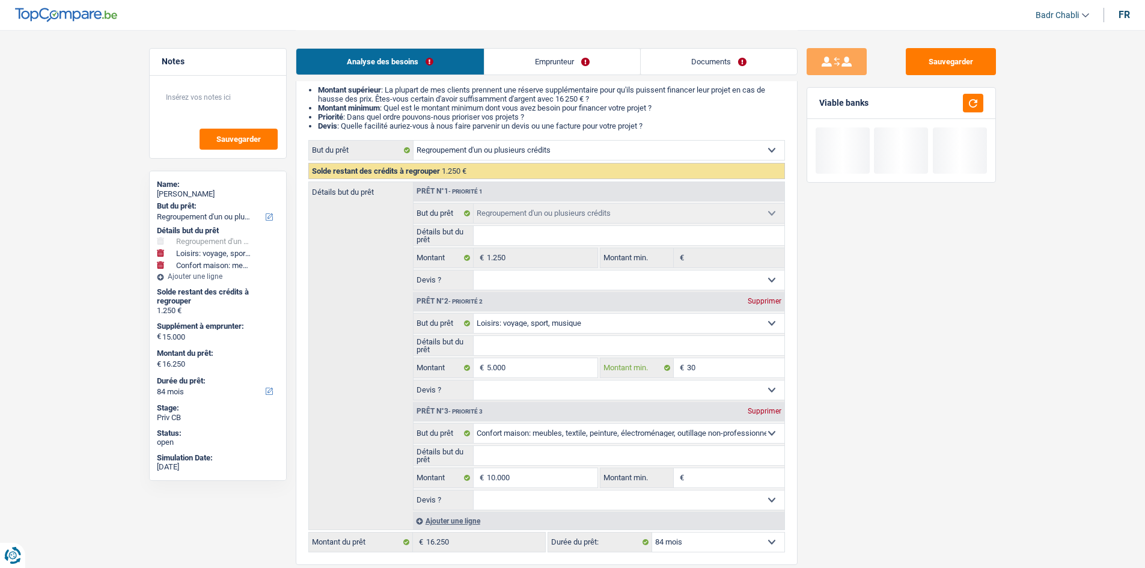
type input "300"
type input "3.000"
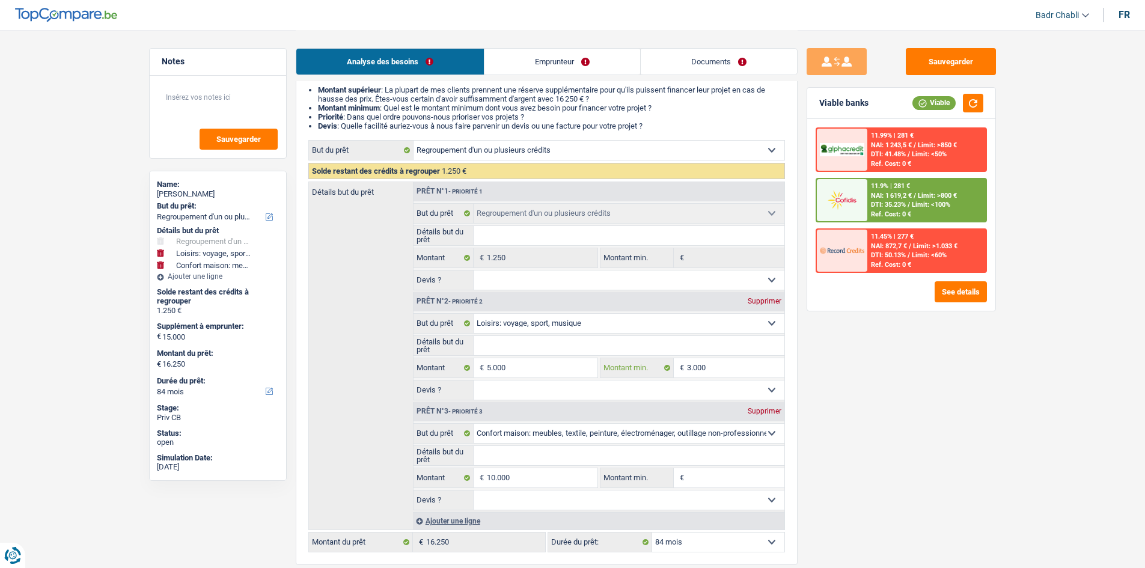
type input "3.000"
click at [710, 477] on input "Montant min." at bounding box center [735, 477] width 97 height 19
type input "8"
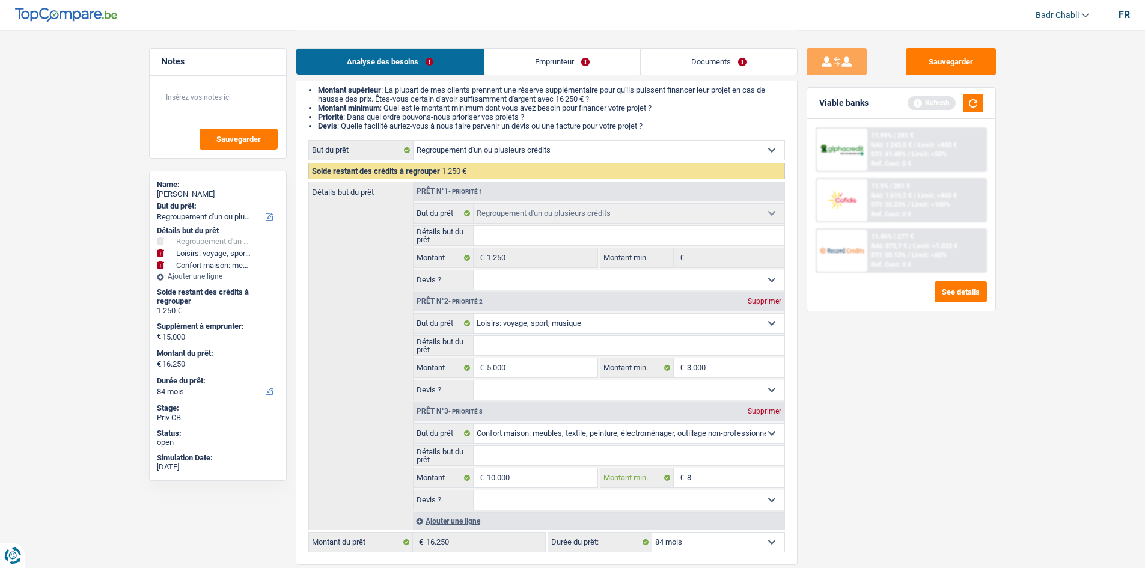
type input "80"
type input "800"
type input "8.000"
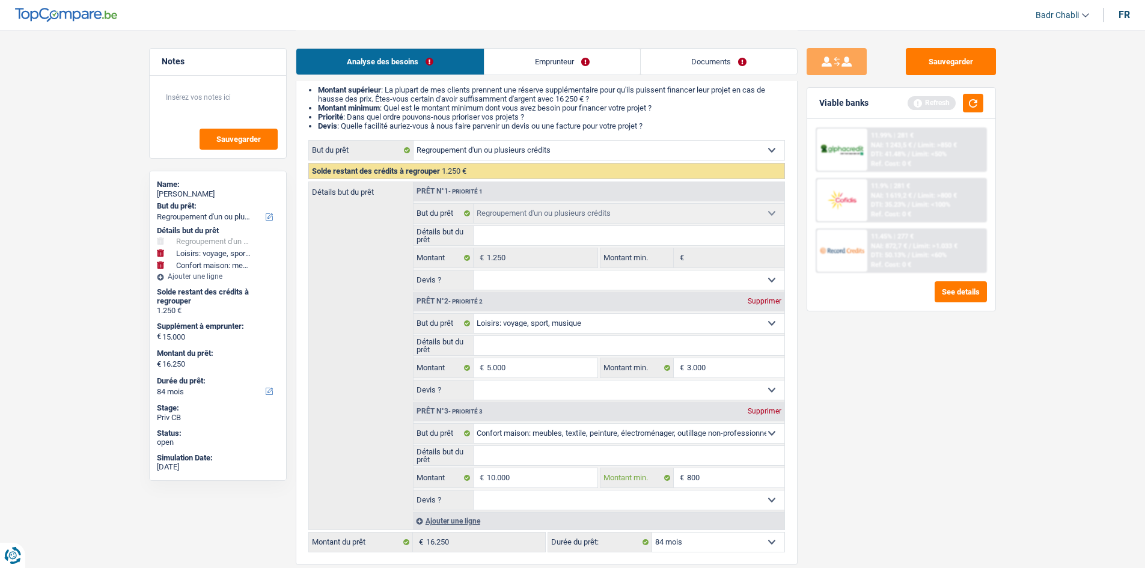
type input "8.000"
click at [534, 493] on select "Oui Non Non répondu Sélectionner une option" at bounding box center [628, 499] width 311 height 19
select select "false"
click at [473, 490] on select "Oui Non Non répondu Sélectionner une option" at bounding box center [628, 499] width 311 height 19
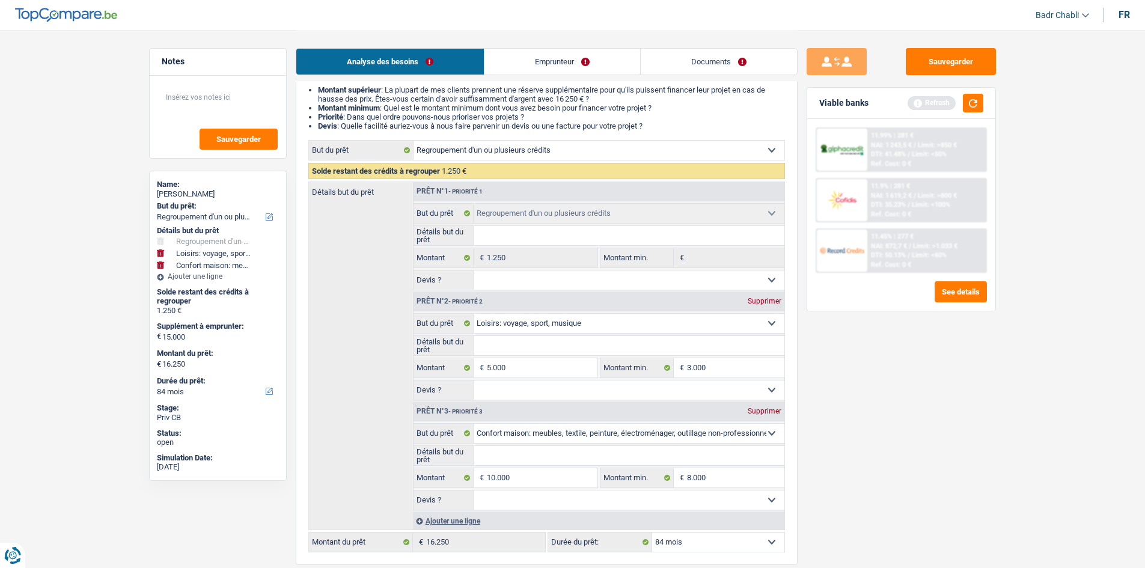
select select "false"
drag, startPoint x: 526, startPoint y: 389, endPoint x: 526, endPoint y: 395, distance: 6.0
click at [526, 389] on select "Oui Non Non répondu Sélectionner une option" at bounding box center [628, 389] width 311 height 19
select select "false"
click at [473, 380] on select "Oui Non Non répondu Sélectionner une option" at bounding box center [628, 389] width 311 height 19
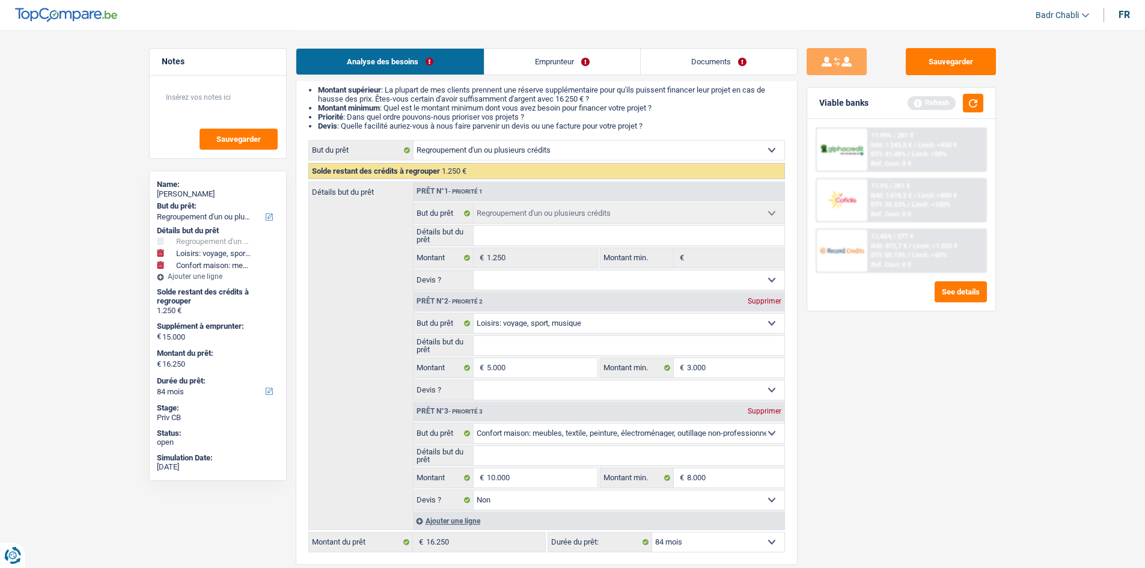
select select "false"
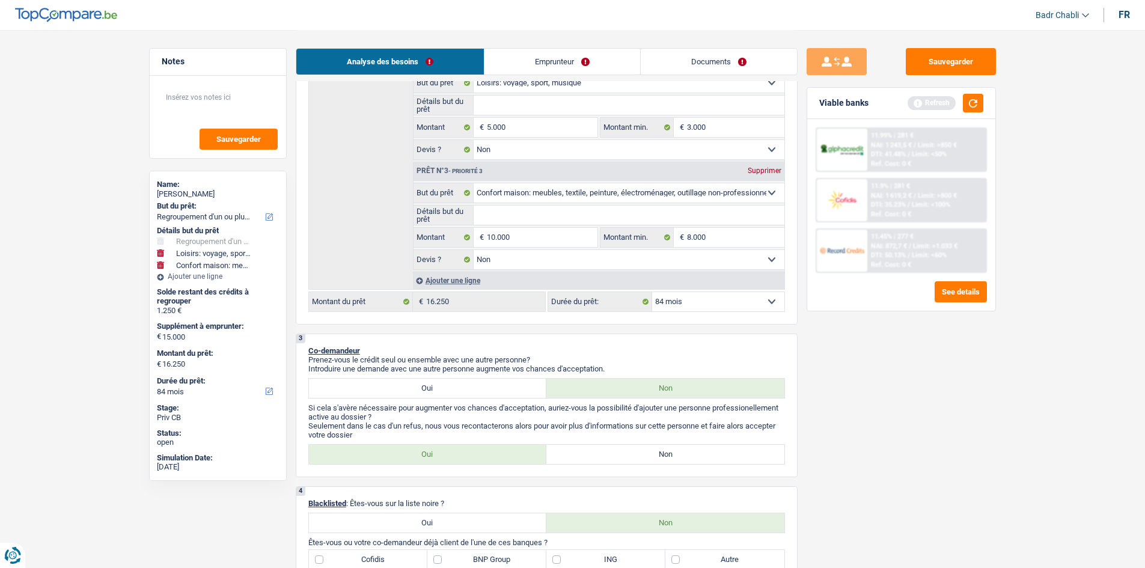
click at [473, 281] on div "Ajouter une ligne" at bounding box center [598, 280] width 371 height 17
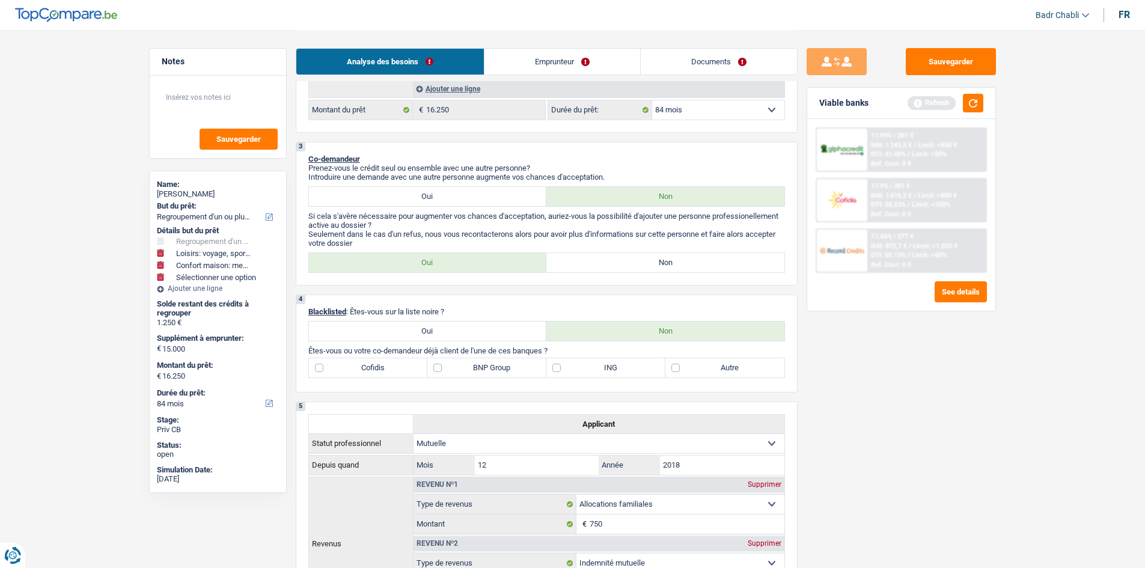
scroll to position [961, 0]
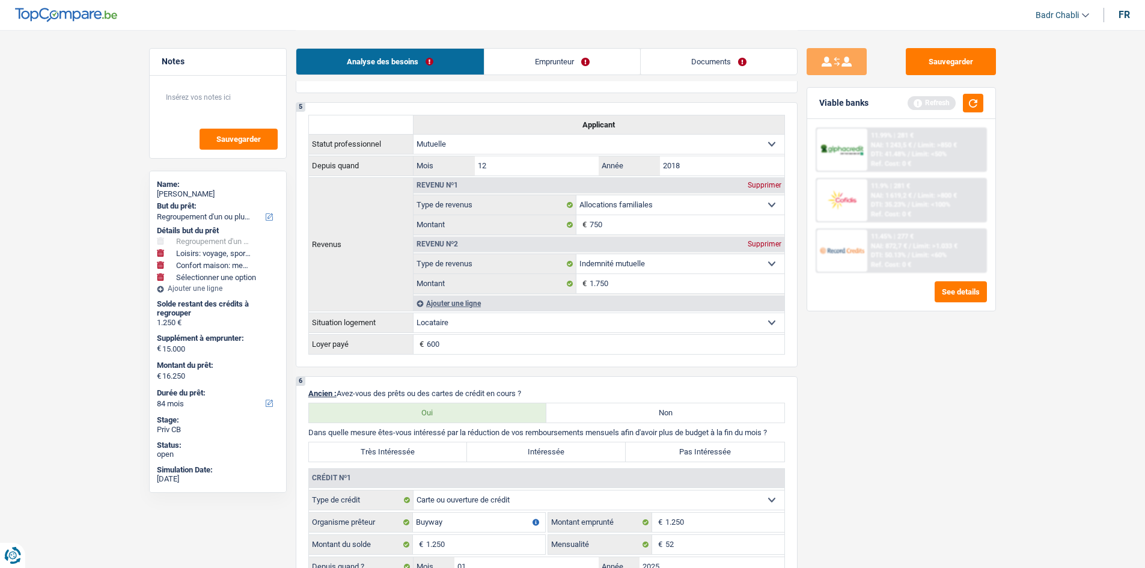
click at [674, 414] on label "Non" at bounding box center [665, 412] width 238 height 19
click at [674, 414] on input "Non" at bounding box center [665, 412] width 238 height 19
radio input "true"
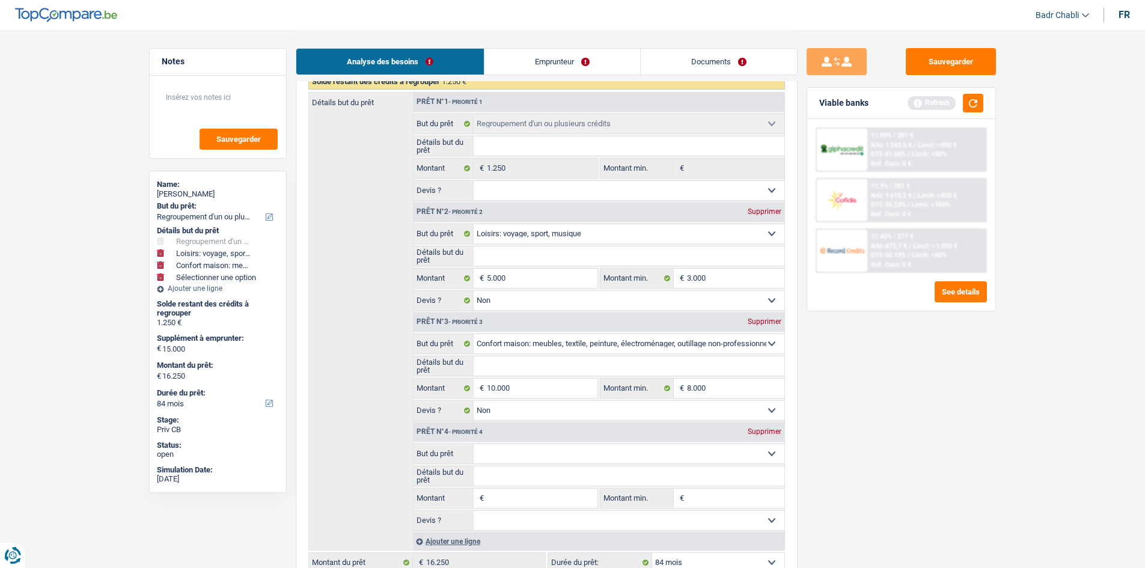
scroll to position [300, 0]
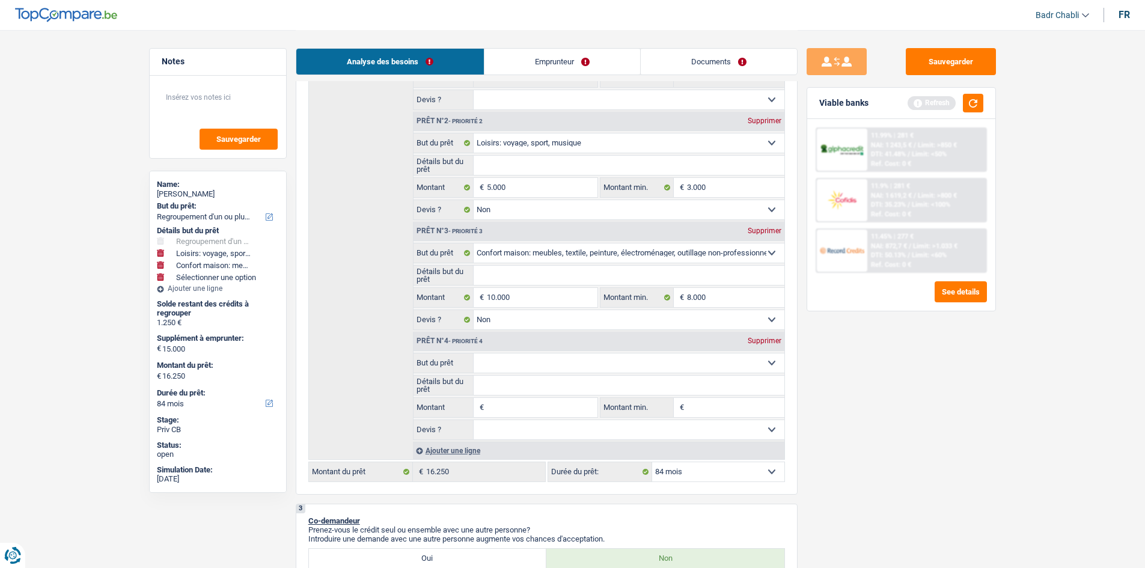
click at [531, 400] on input "Montant" at bounding box center [542, 407] width 110 height 19
type input "5"
type input "50"
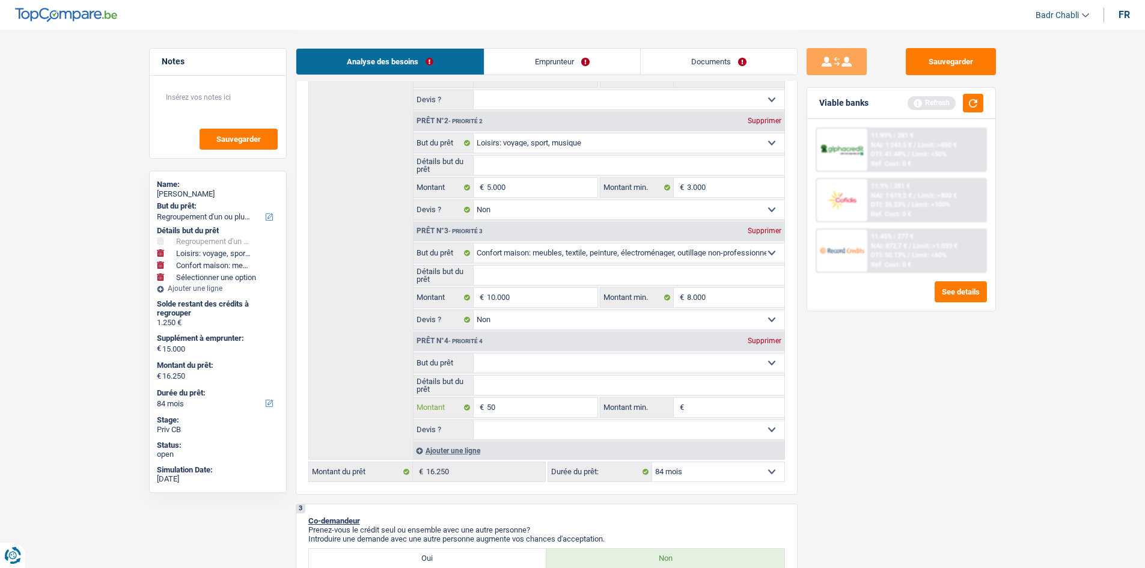
type input "500"
type input "5.001"
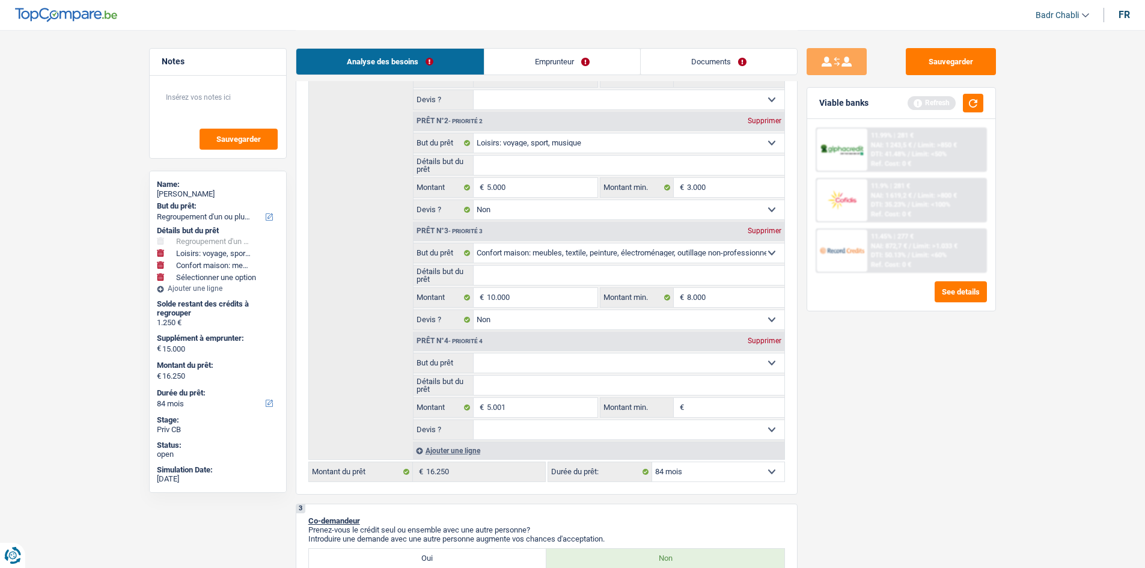
type input "20.001"
type input "21.251"
select select "120"
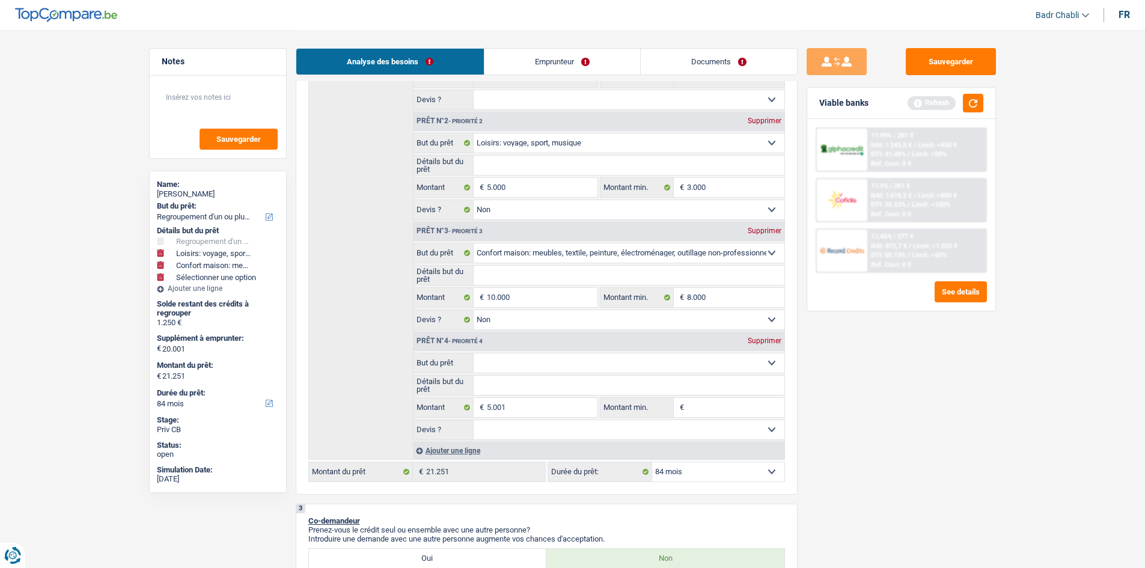
select select "120"
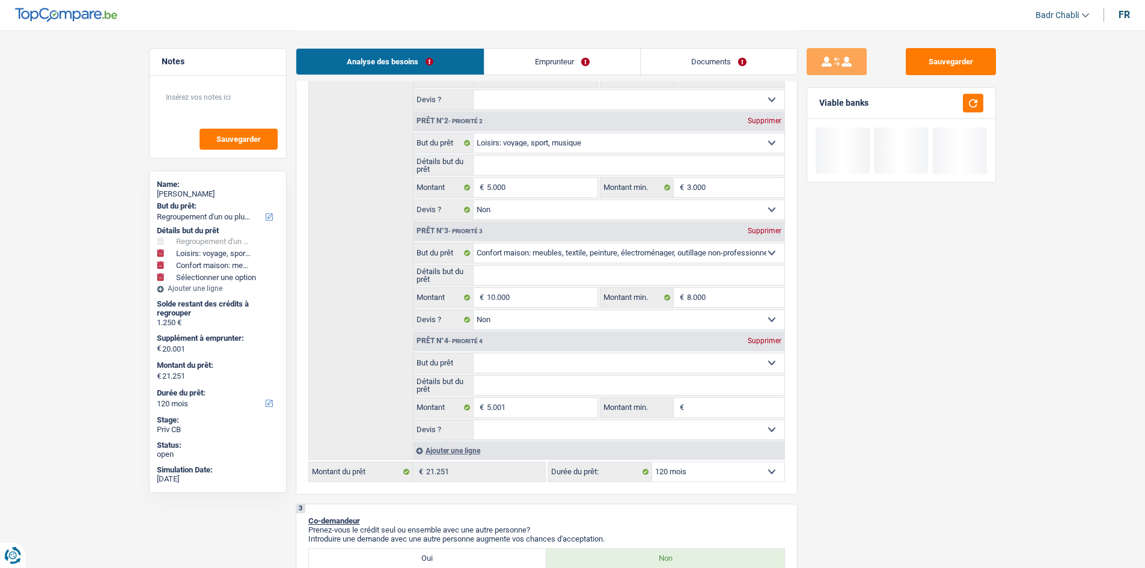
click at [723, 408] on input "Montant min." at bounding box center [735, 407] width 97 height 19
type input "4"
type input "40"
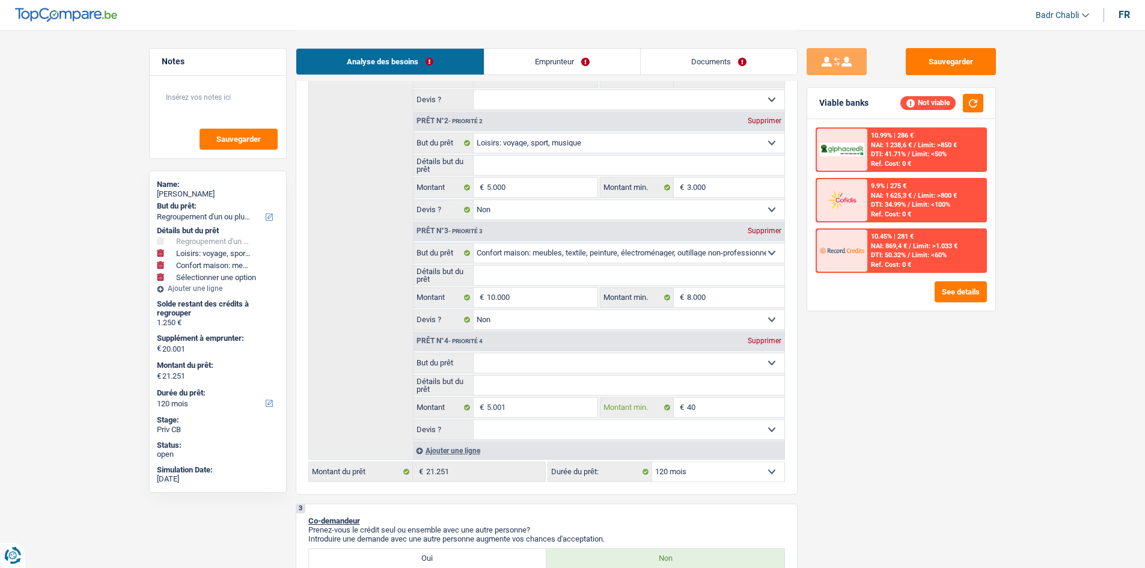
type input "400"
type input "4.000"
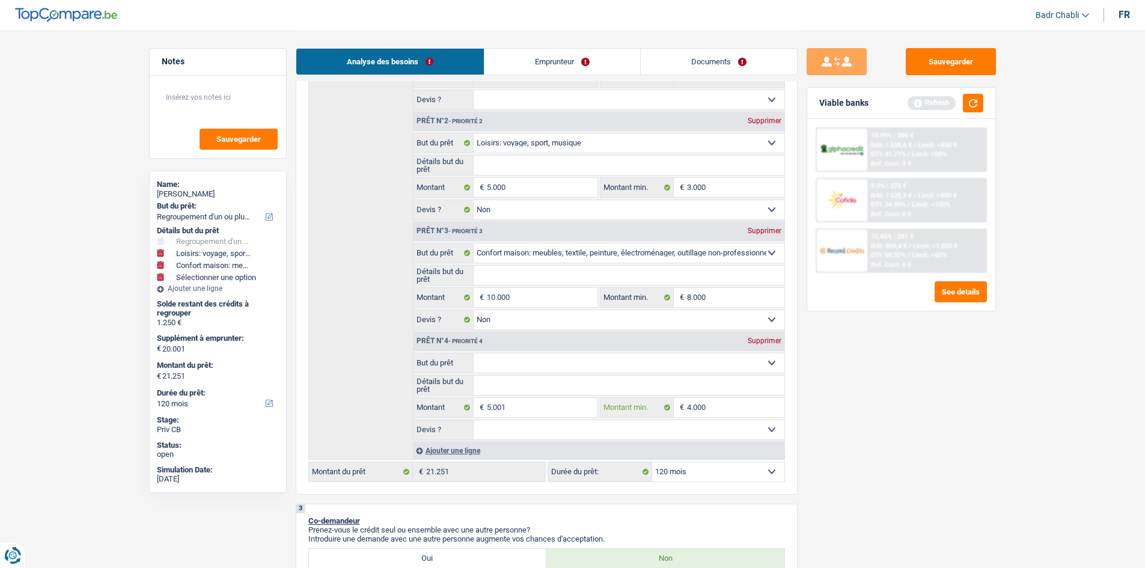
type input "4.000"
click at [529, 428] on select "Oui Non Non répondu Sélectionner une option" at bounding box center [628, 429] width 311 height 19
select select "false"
click at [473, 420] on select "Oui Non Non répondu Sélectionner une option" at bounding box center [628, 429] width 311 height 19
select select "false"
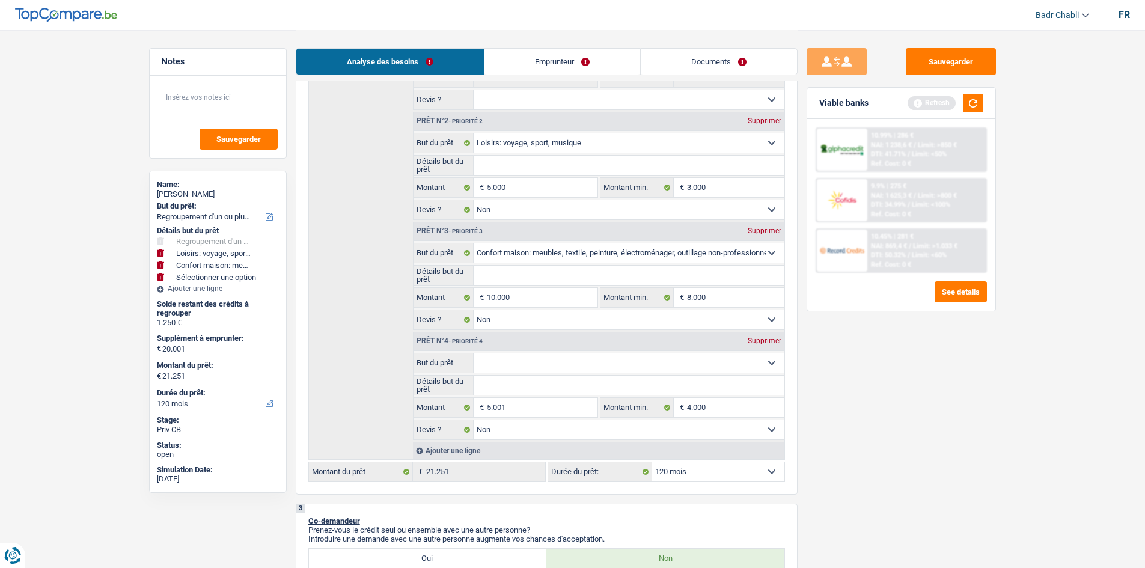
click at [547, 366] on select "Confort maison: meubles, textile, peinture, électroménager, outillage non-profe…" at bounding box center [628, 362] width 311 height 19
select select "movingOrInstallation"
click at [473, 353] on select "Confort maison: meubles, textile, peinture, électroménager, outillage non-profe…" at bounding box center [628, 362] width 311 height 19
select select "movingOrInstallation"
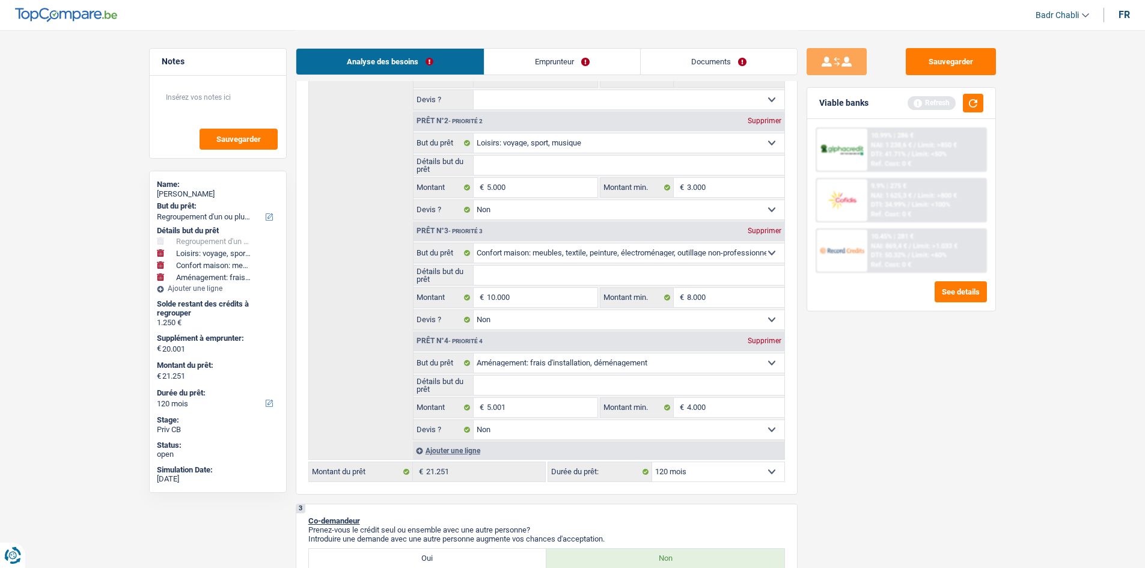
click at [540, 379] on input "Détails but du prêt" at bounding box center [628, 385] width 311 height 19
type input "A"
type input "Am"
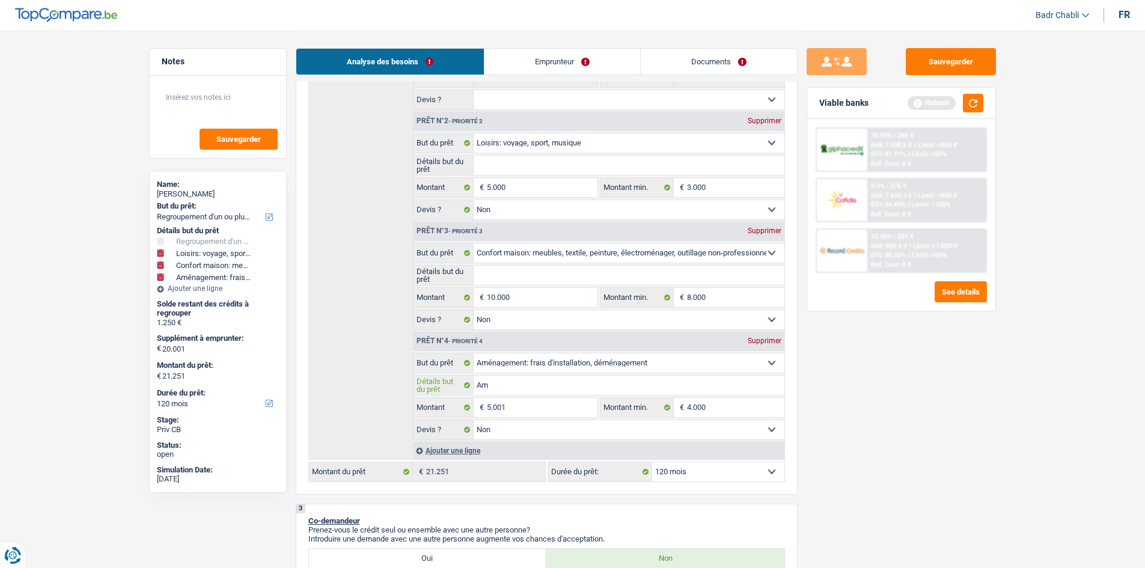
type input "Ame"
type input "Amen"
type input "Amena"
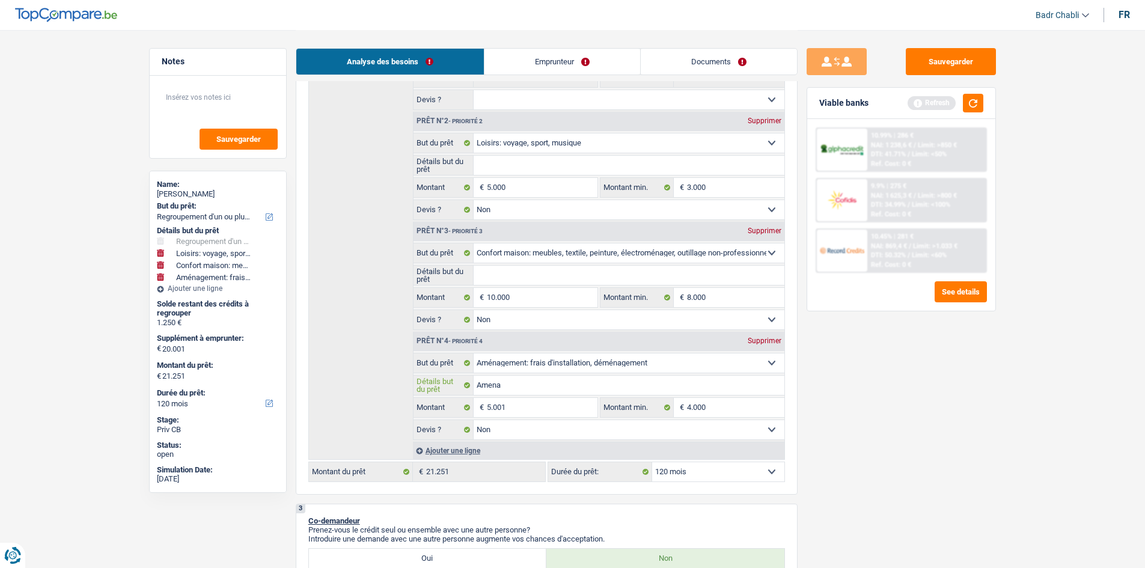
type input "Amena"
type input "Amenag"
type input "Amenage"
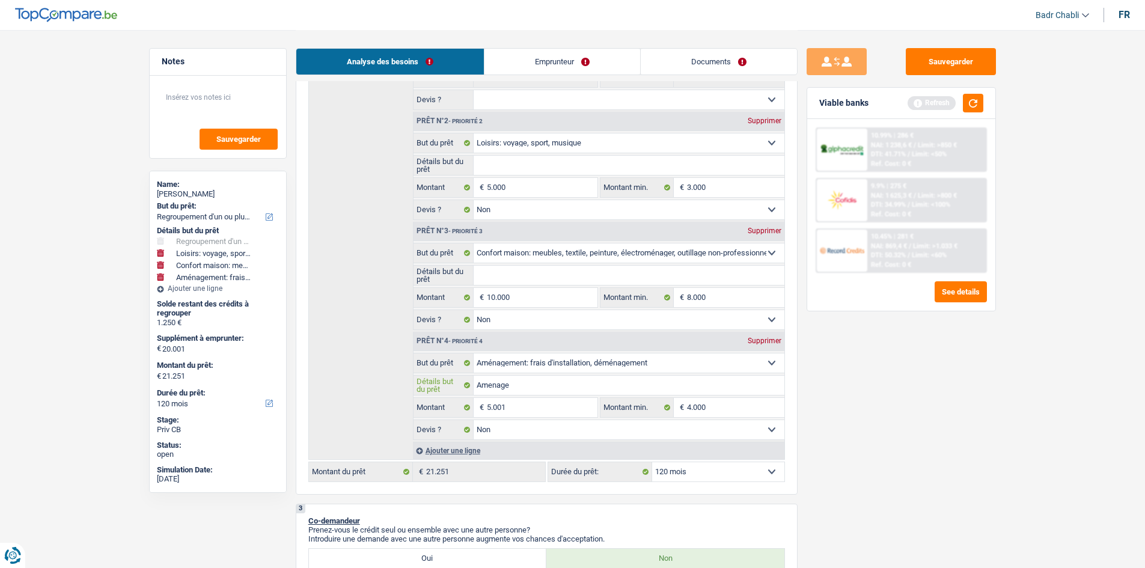
type input "Amenagem"
type input "Amenageme"
type input "Amenagemen"
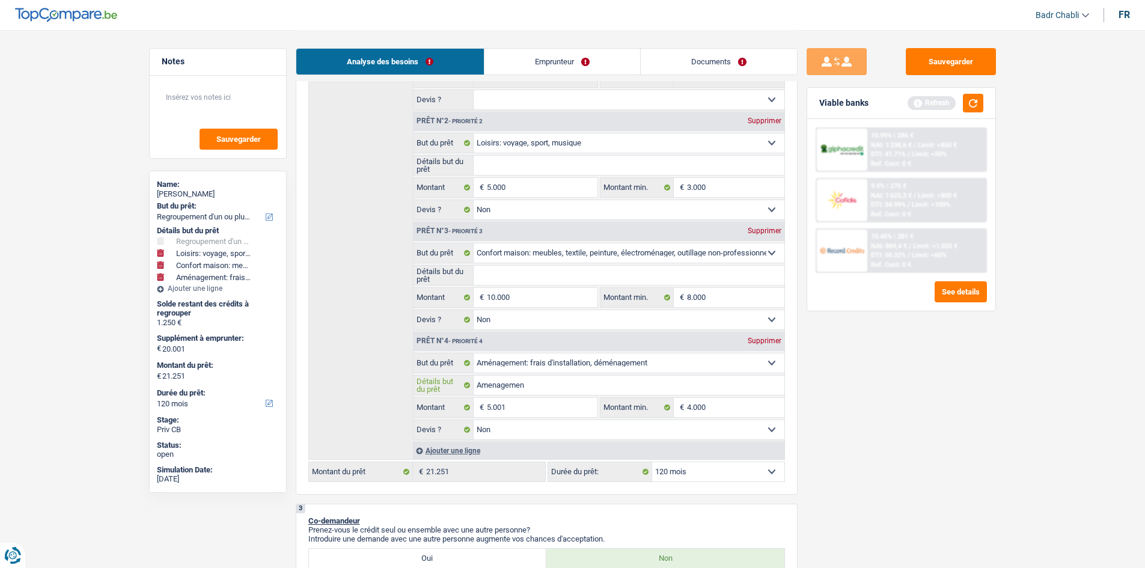
type input "Amenagemen"
type input "Amenagement"
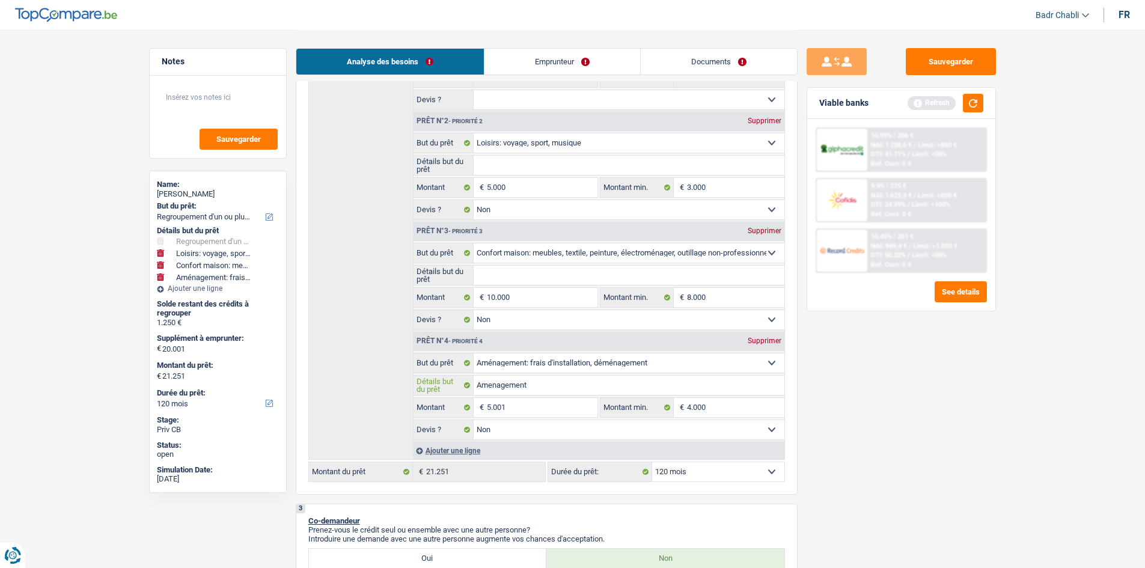
type input "Amenagement e"
type input "Amenagement et"
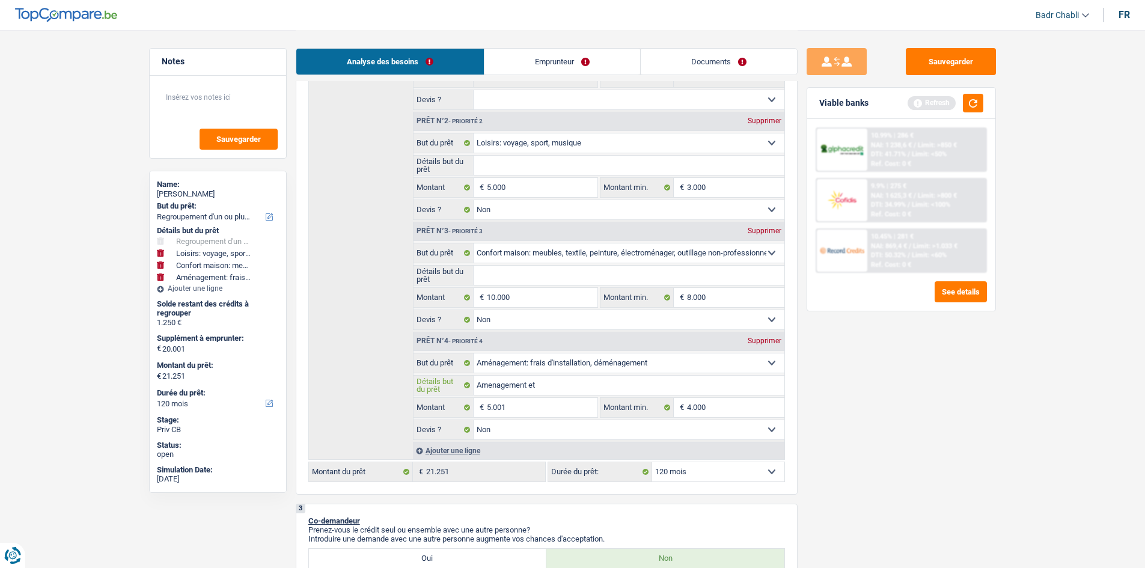
type input "Amenagement et"
type input "Amenagement et f"
type input "Amenagement et fr"
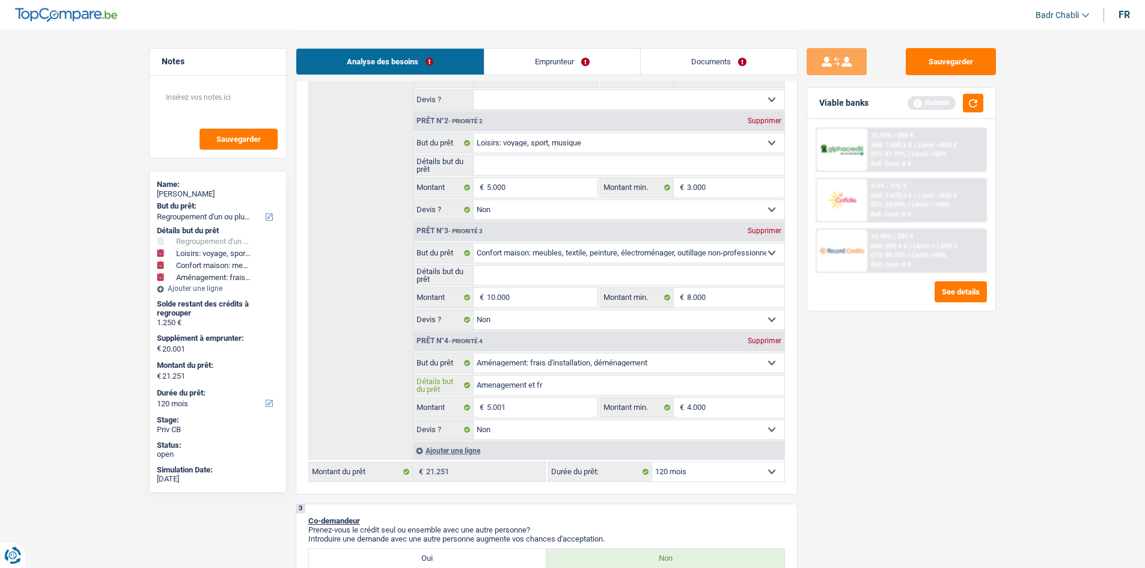
type input "Amenagement et fra"
type input "Amenagement et frais"
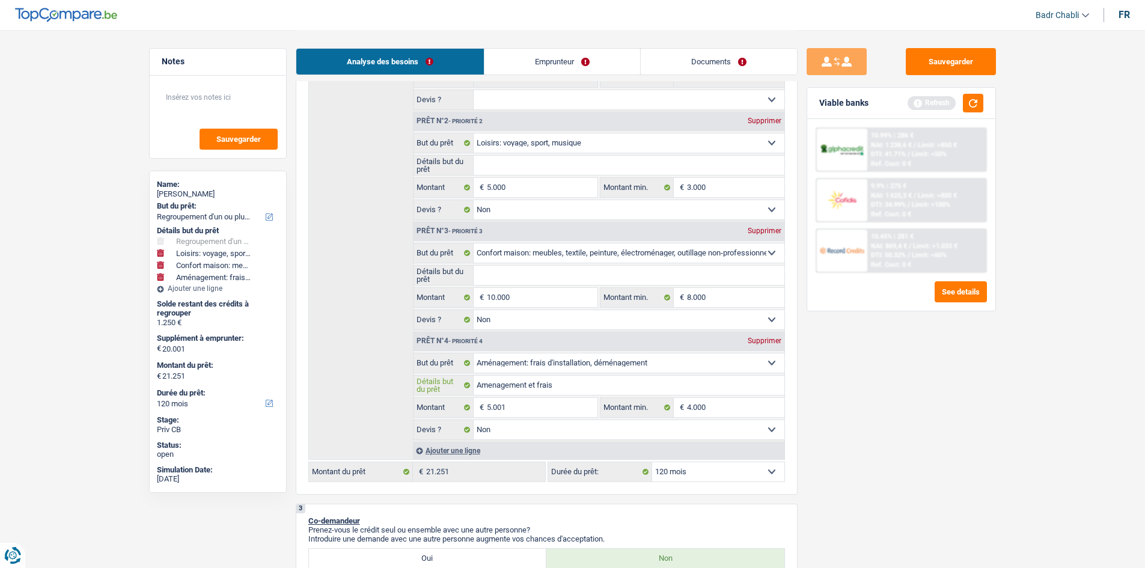
type input "Amenagement et frais"
type input "Amenagement et frais d"
type input "Amenagement et frais dé"
click at [525, 271] on input "Détails but du prêt" at bounding box center [628, 275] width 311 height 19
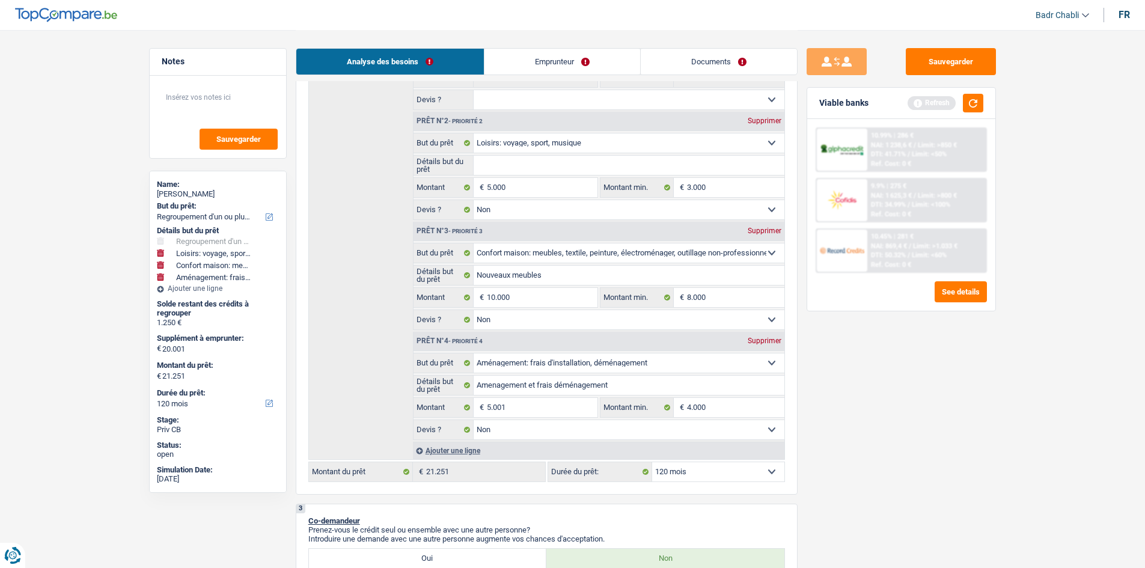
drag, startPoint x: 568, startPoint y: 46, endPoint x: 566, endPoint y: 52, distance: 6.5
click at [568, 46] on div "Analyse des besoins Emprunteur Documents" at bounding box center [547, 55] width 502 height 51
click at [555, 69] on link "Emprunteur" at bounding box center [562, 62] width 156 height 26
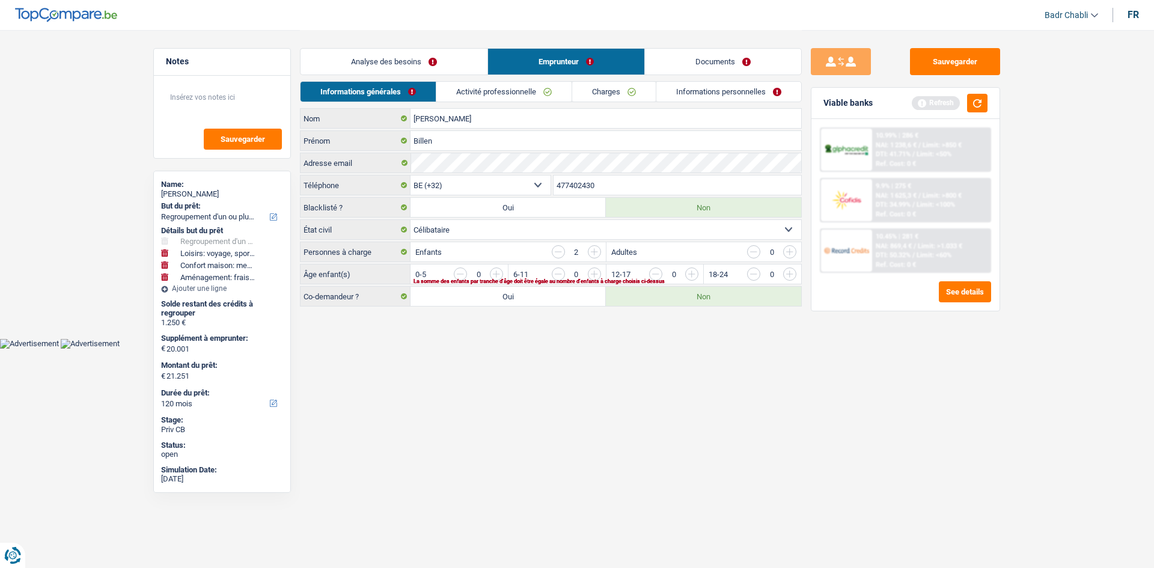
click at [693, 274] on input "button" at bounding box center [935, 276] width 500 height 19
click at [528, 95] on link "Activité professionnelle" at bounding box center [504, 92] width 135 height 20
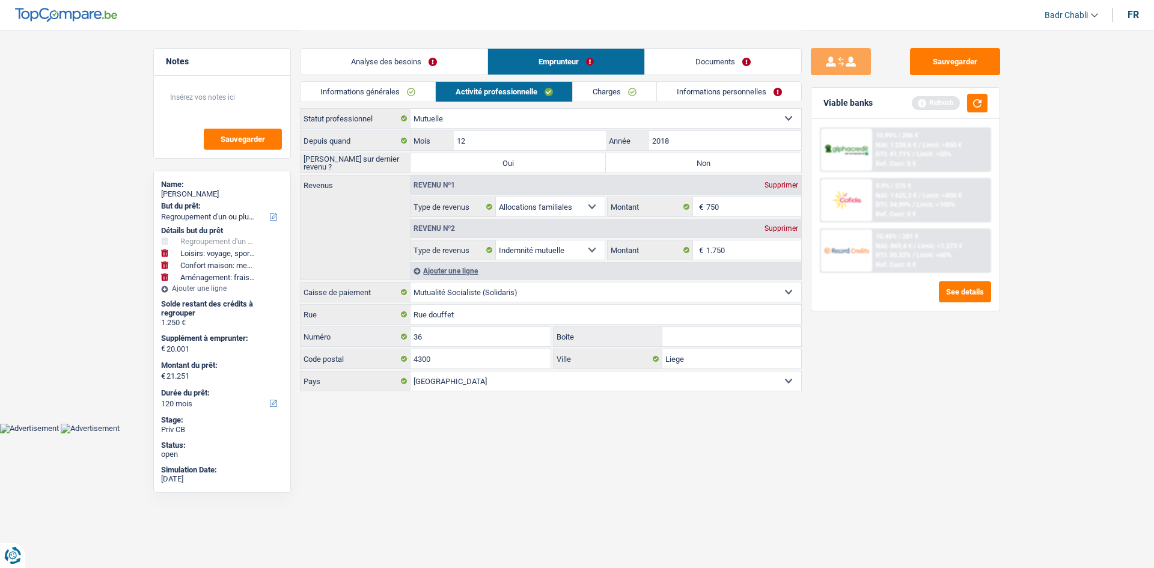
click at [431, 67] on link "Analyse des besoins" at bounding box center [393, 62] width 187 height 26
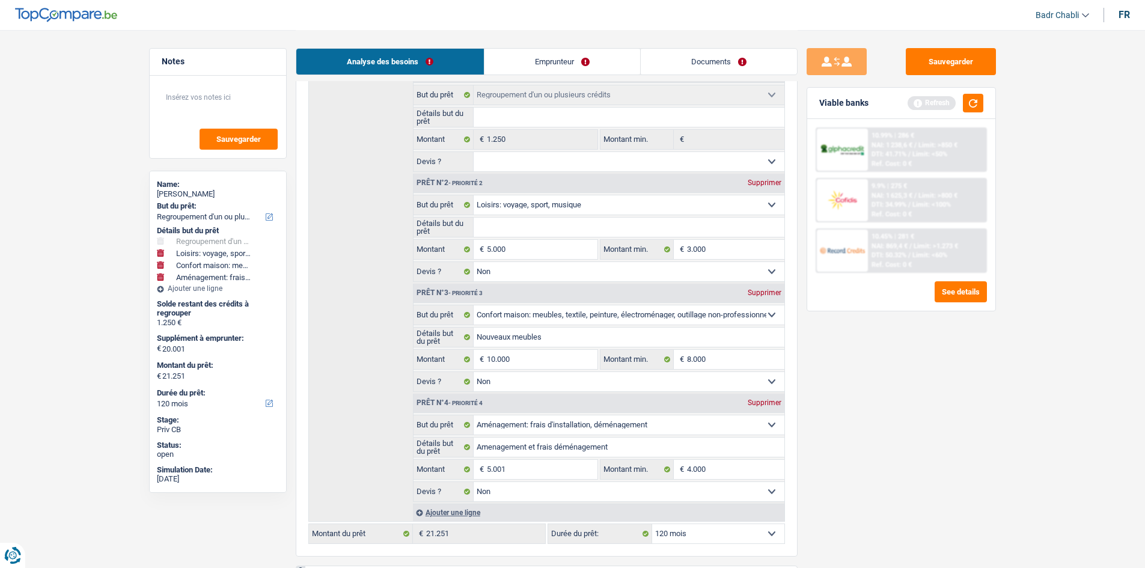
scroll to position [300, 0]
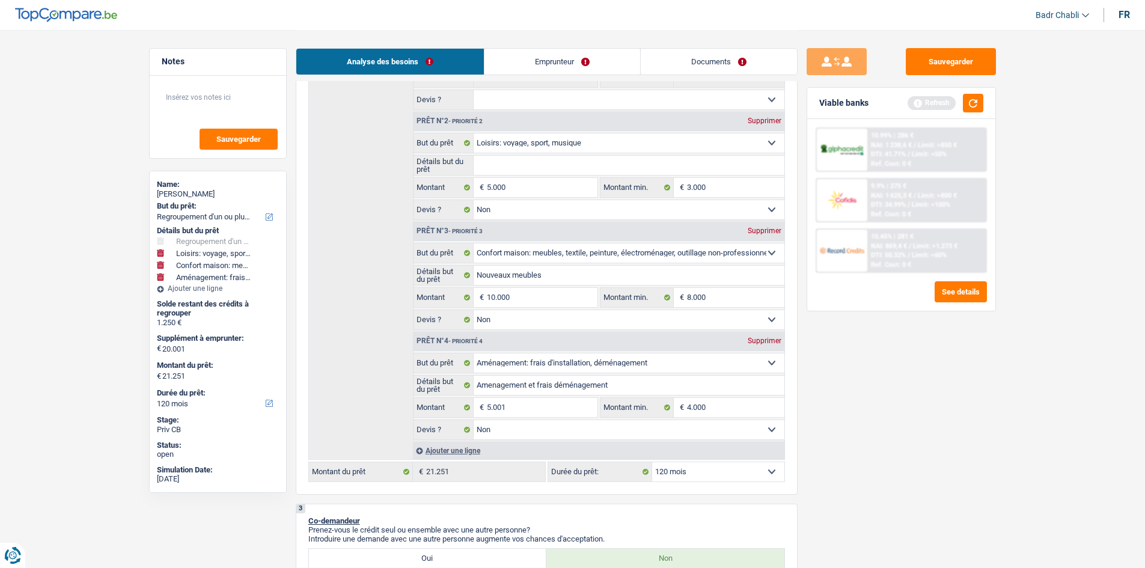
click at [514, 156] on input "Détails but du prêt" at bounding box center [628, 165] width 311 height 19
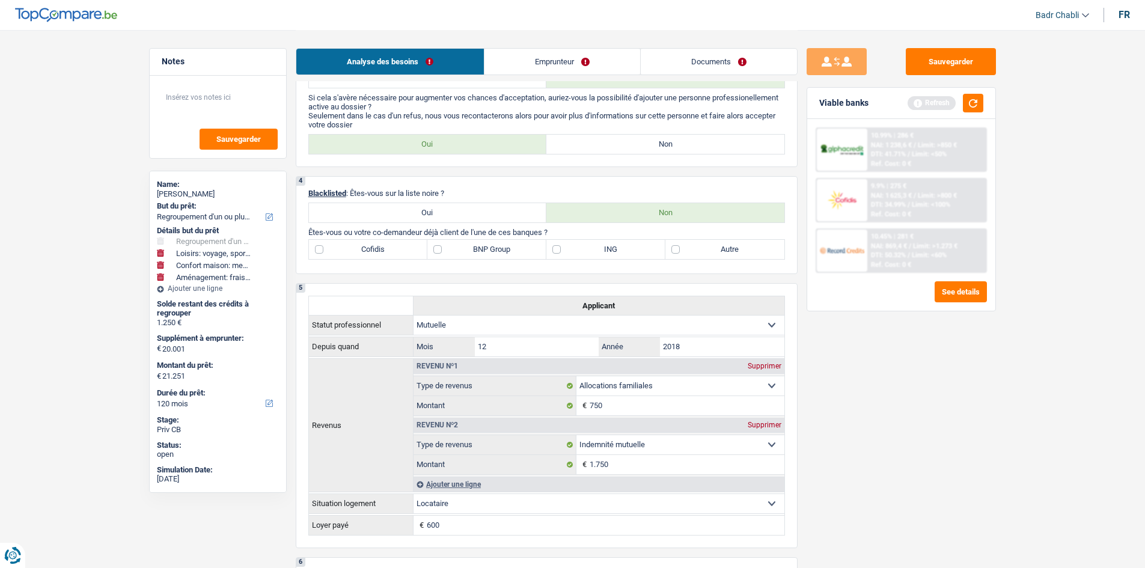
scroll to position [601, 0]
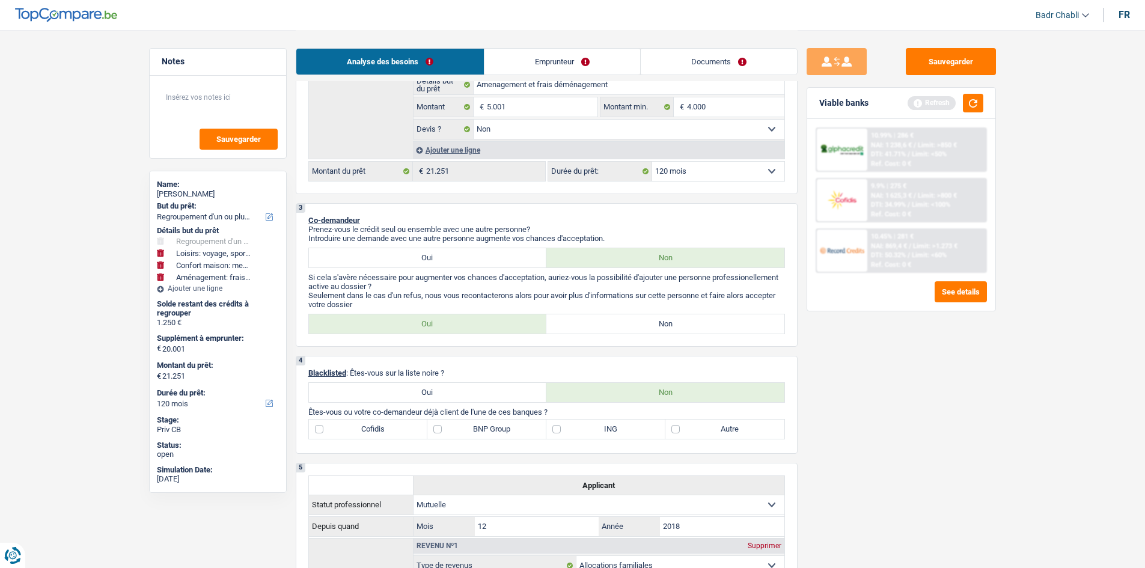
click at [662, 326] on label "Non" at bounding box center [665, 323] width 238 height 19
click at [662, 326] on input "Non" at bounding box center [665, 323] width 238 height 19
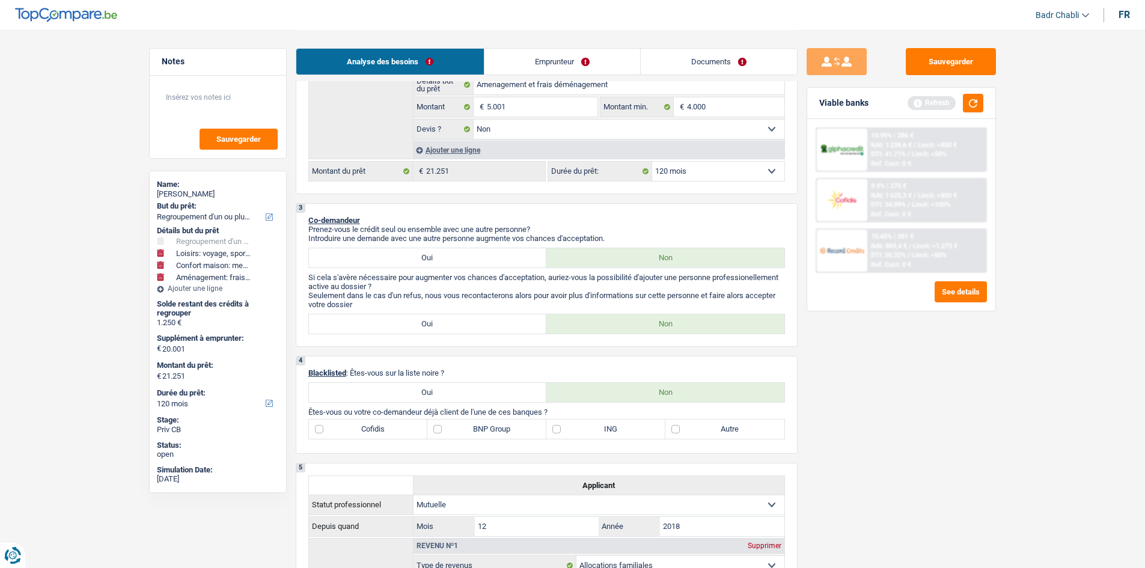
click at [671, 430] on label "Autre" at bounding box center [724, 428] width 119 height 19
click at [671, 430] on input "Autre" at bounding box center [724, 428] width 119 height 19
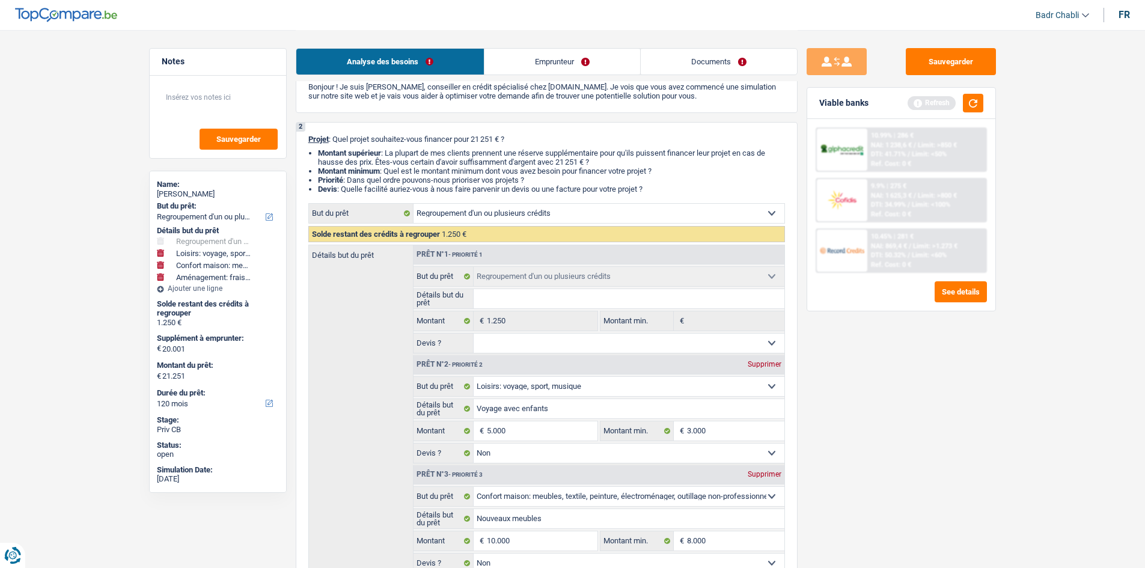
scroll to position [0, 0]
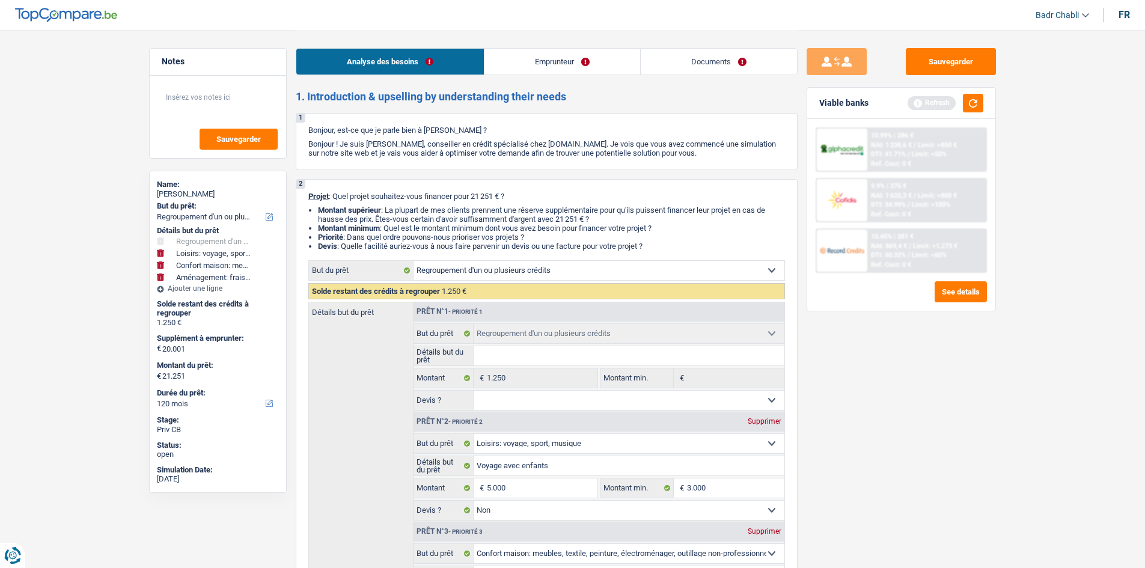
click at [552, 64] on link "Emprunteur" at bounding box center [562, 62] width 156 height 26
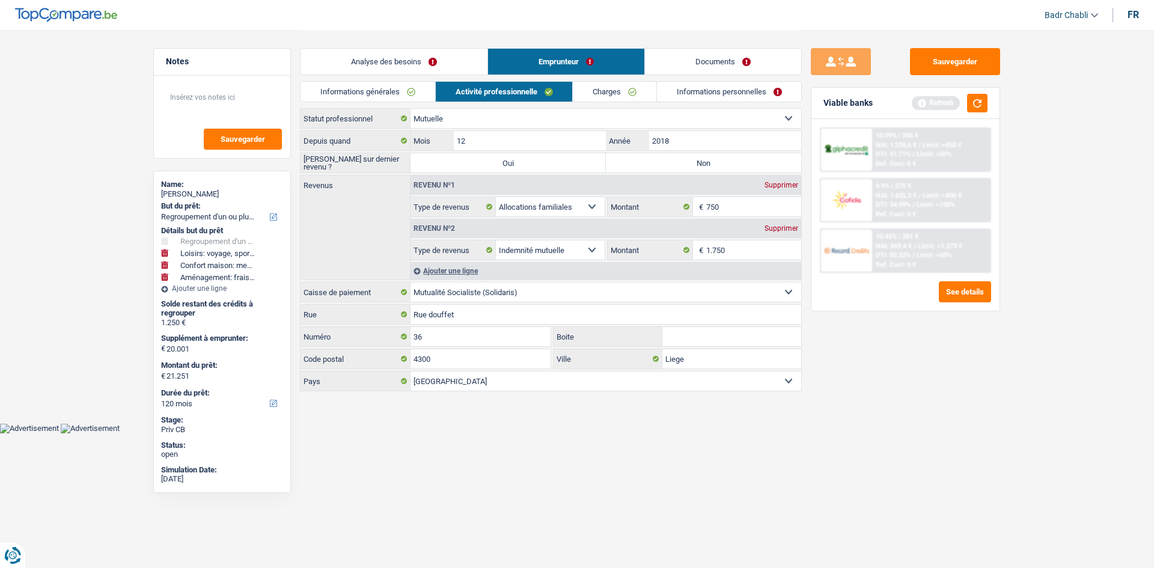
click at [353, 88] on link "Informations générales" at bounding box center [367, 92] width 135 height 20
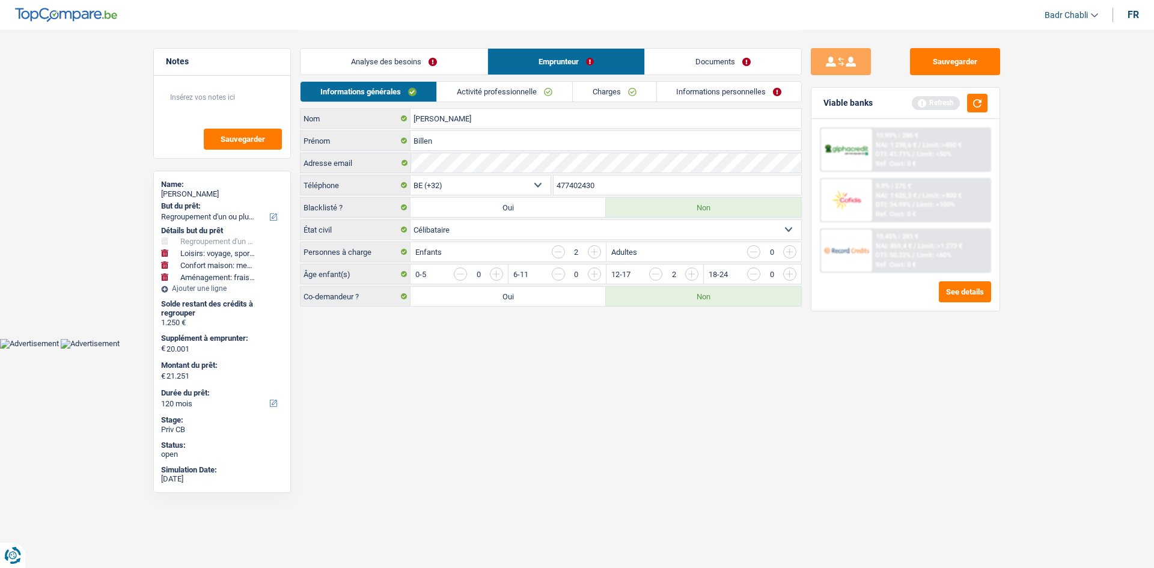
click at [519, 90] on link "Activité professionnelle" at bounding box center [504, 92] width 135 height 20
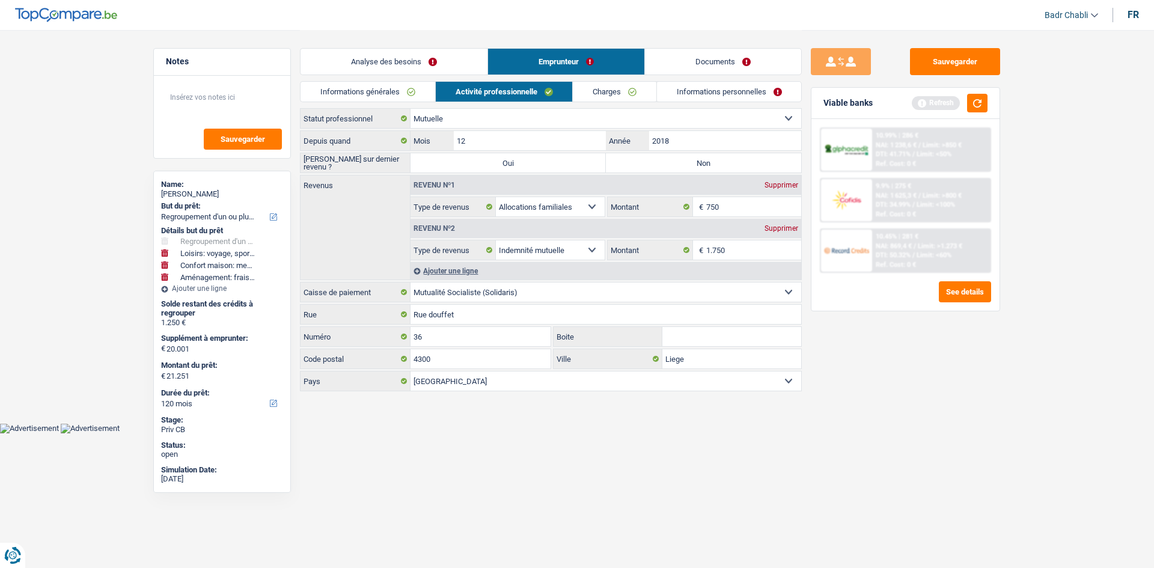
click at [696, 166] on label "Non" at bounding box center [703, 162] width 195 height 19
click at [696, 166] on input "Non" at bounding box center [703, 162] width 195 height 19
click at [628, 91] on link "Charges" at bounding box center [615, 92] width 84 height 20
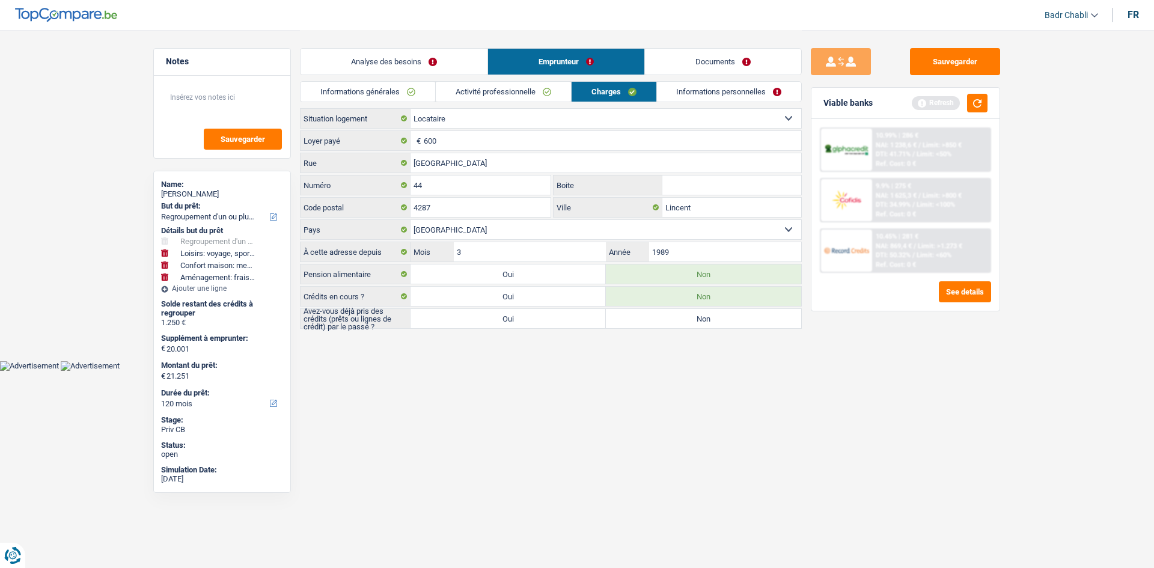
click at [549, 320] on label "Oui" at bounding box center [507, 318] width 195 height 19
click at [549, 320] on input "Oui" at bounding box center [507, 318] width 195 height 19
click at [404, 71] on link "Analyse des besoins" at bounding box center [393, 62] width 187 height 26
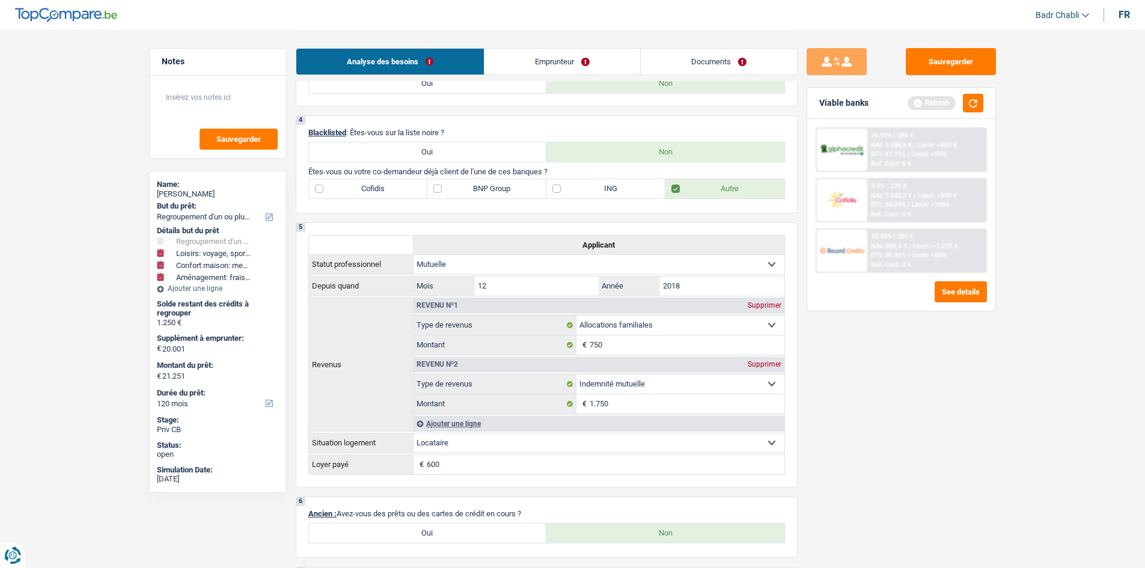
scroll to position [1081, 0]
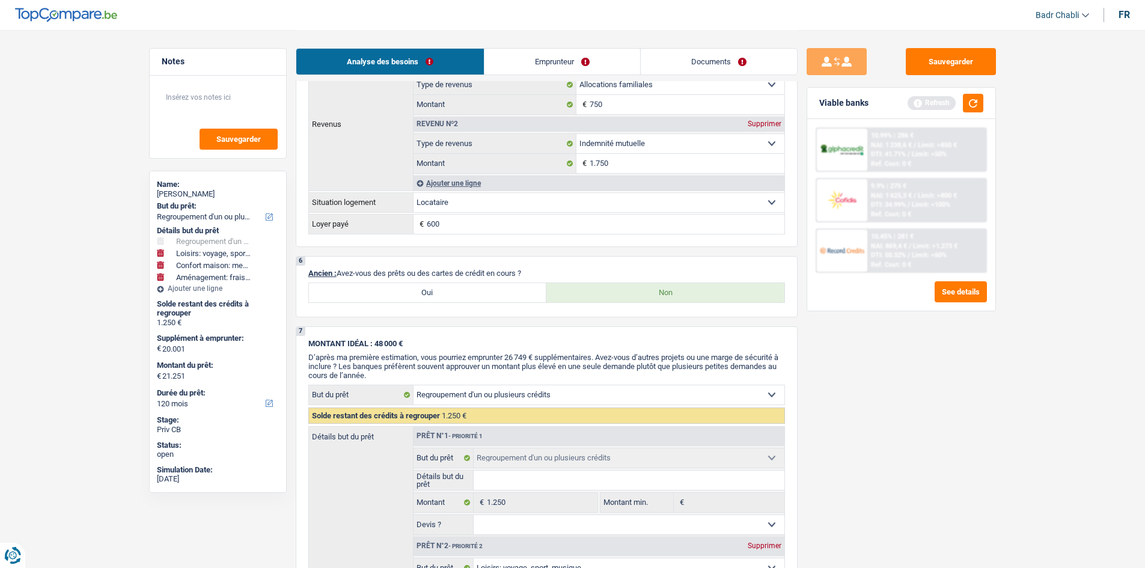
click at [464, 291] on label "Oui" at bounding box center [428, 292] width 238 height 19
click at [464, 291] on input "Oui" at bounding box center [428, 292] width 238 height 19
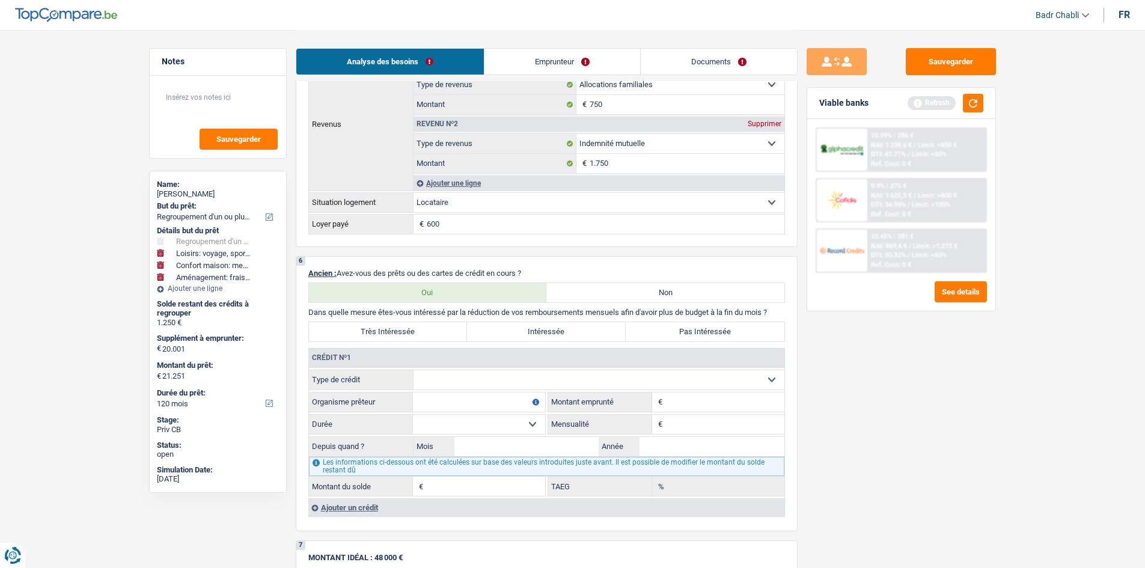
click at [480, 375] on select "Carte ou ouverture de crédit Prêt hypothécaire Vente à tempérament Prêt à tempé…" at bounding box center [598, 379] width 371 height 19
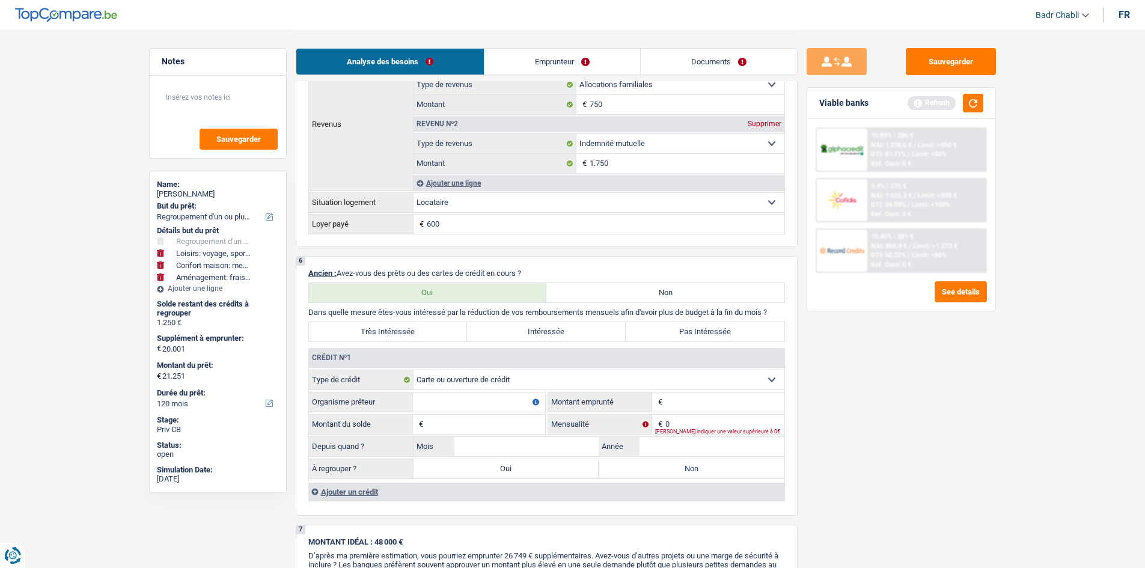
click at [477, 404] on input "Organisme prêteur" at bounding box center [479, 401] width 132 height 19
click at [719, 469] on label "Non" at bounding box center [691, 468] width 186 height 19
click at [719, 469] on input "Non" at bounding box center [691, 468] width 186 height 19
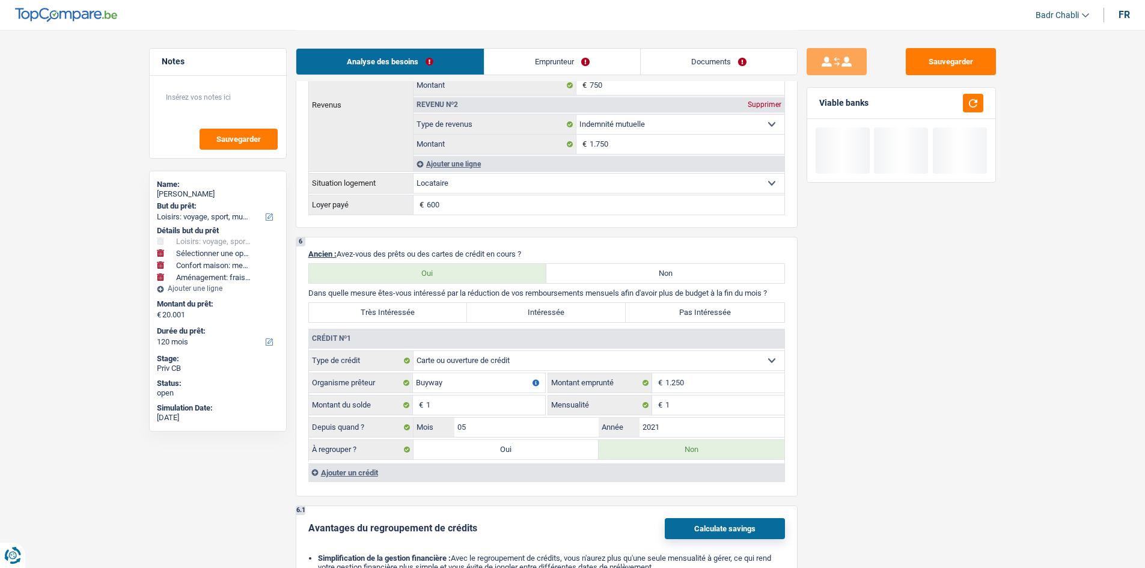
click at [676, 311] on label "Pas Intéressée" at bounding box center [704, 312] width 159 height 19
click at [676, 311] on input "Pas Intéressée" at bounding box center [704, 312] width 159 height 19
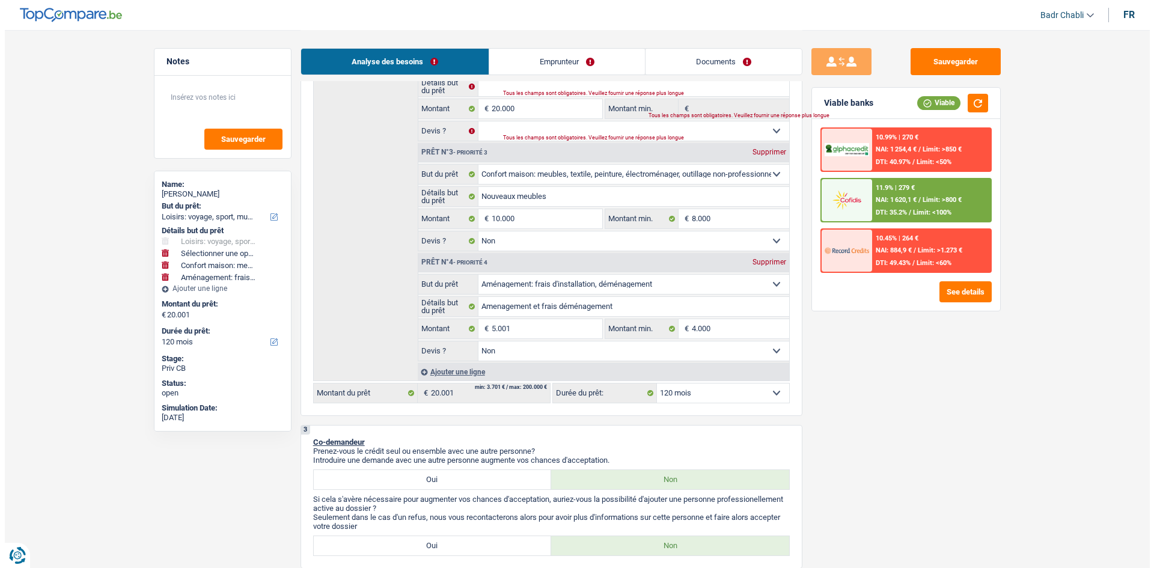
scroll to position [0, 0]
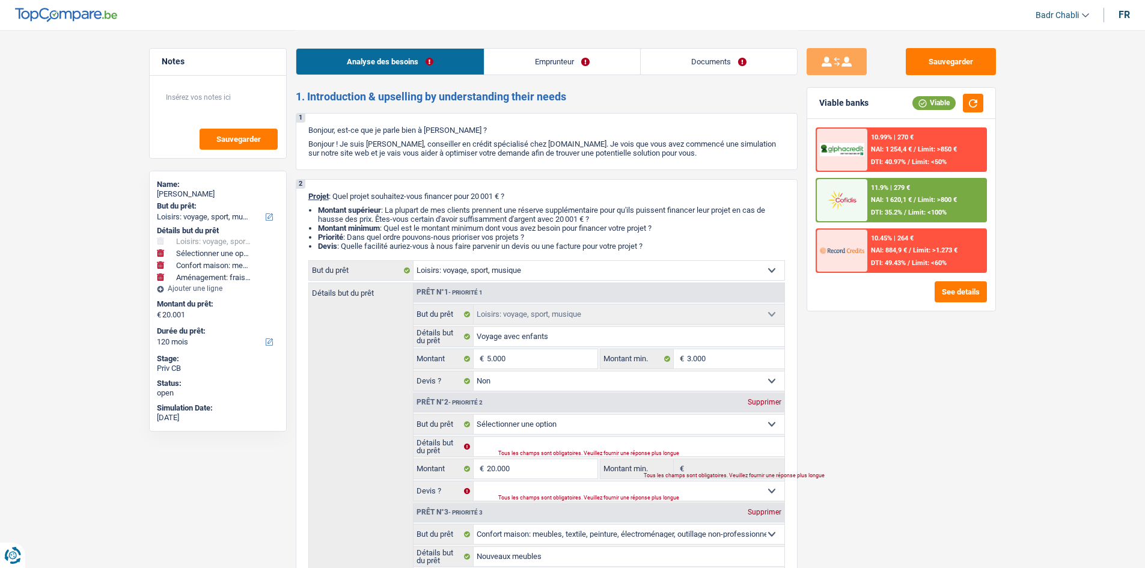
click at [537, 68] on link "Emprunteur" at bounding box center [562, 62] width 156 height 26
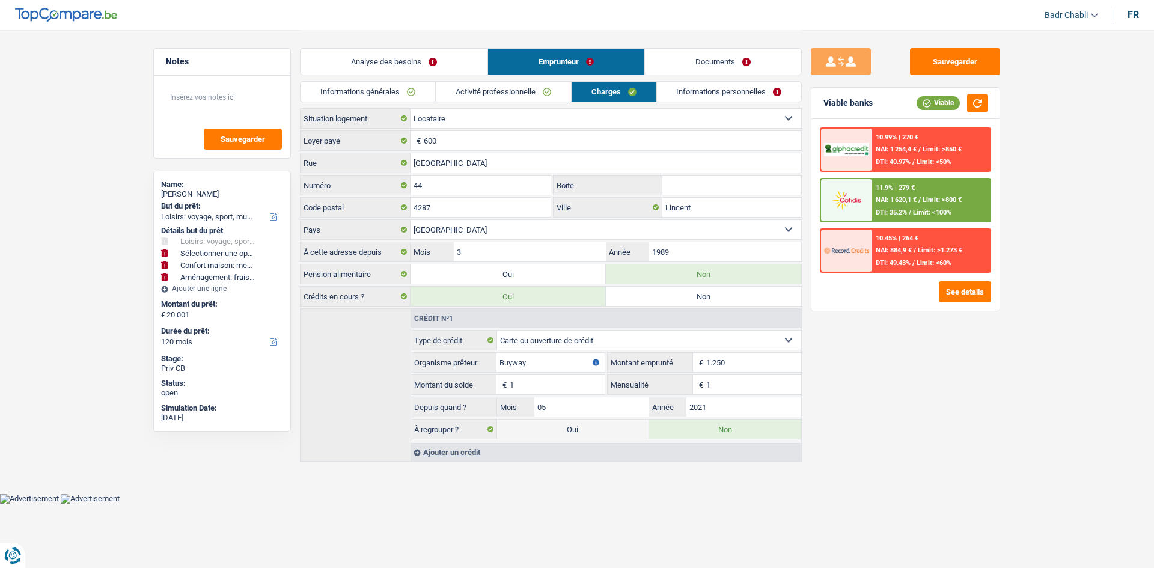
click at [686, 93] on link "Informations personnelles" at bounding box center [729, 92] width 145 height 20
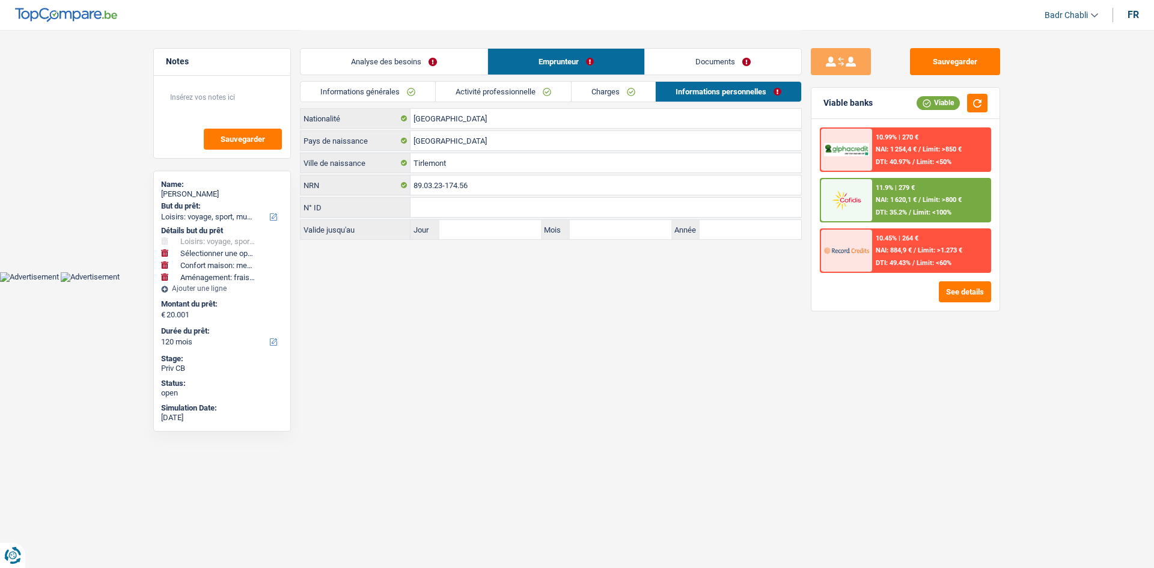
click at [707, 71] on link "Documents" at bounding box center [723, 62] width 156 height 26
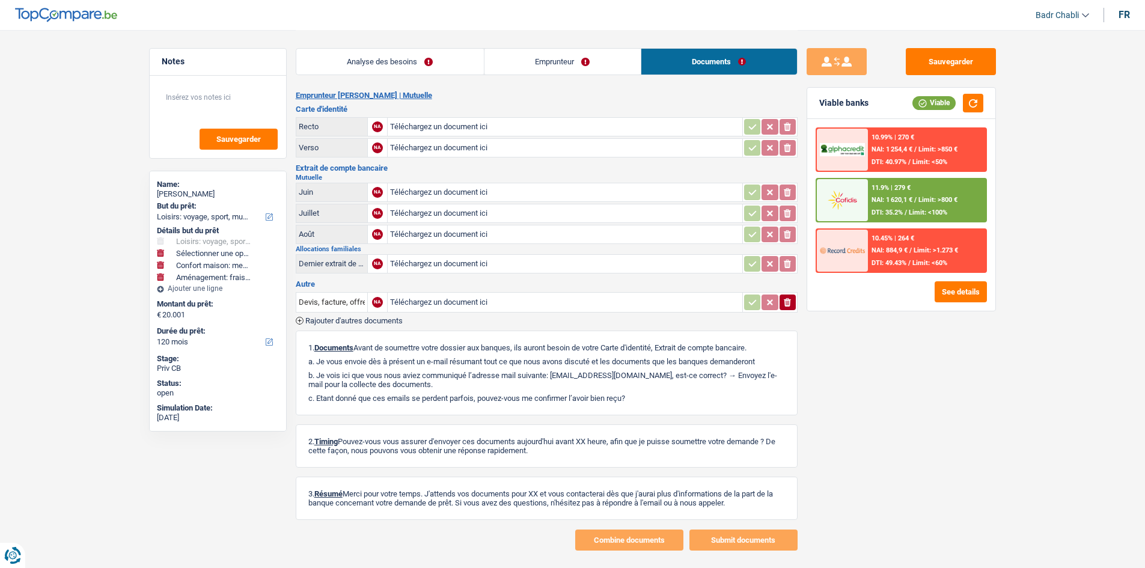
click at [607, 64] on link "Emprunteur" at bounding box center [562, 62] width 156 height 26
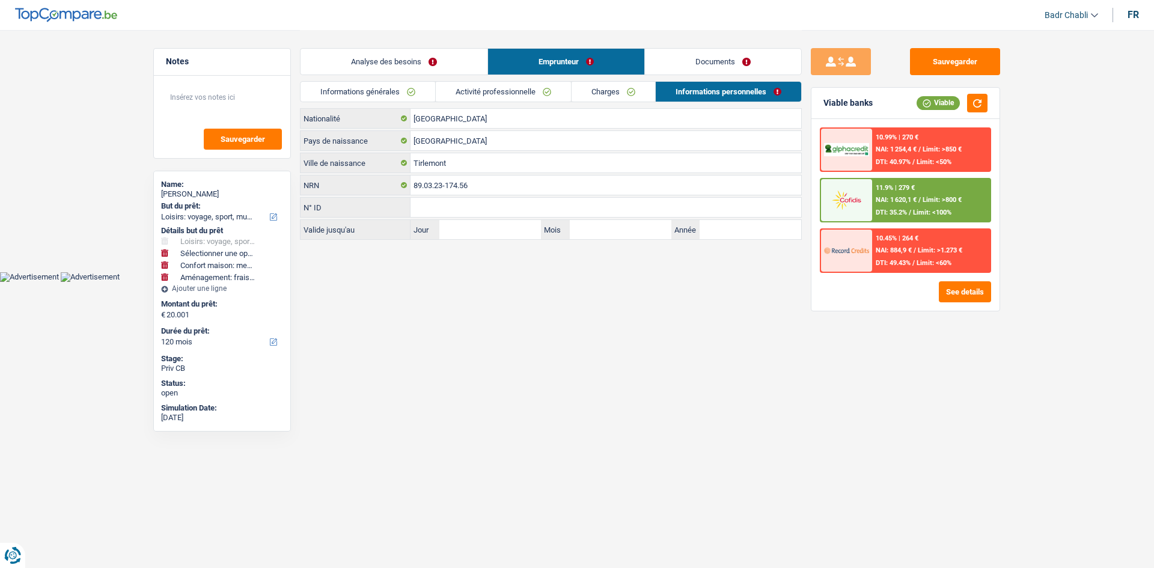
click at [537, 81] on li "Activité professionnelle" at bounding box center [503, 91] width 136 height 21
click at [526, 99] on link "Activité professionnelle" at bounding box center [503, 92] width 135 height 20
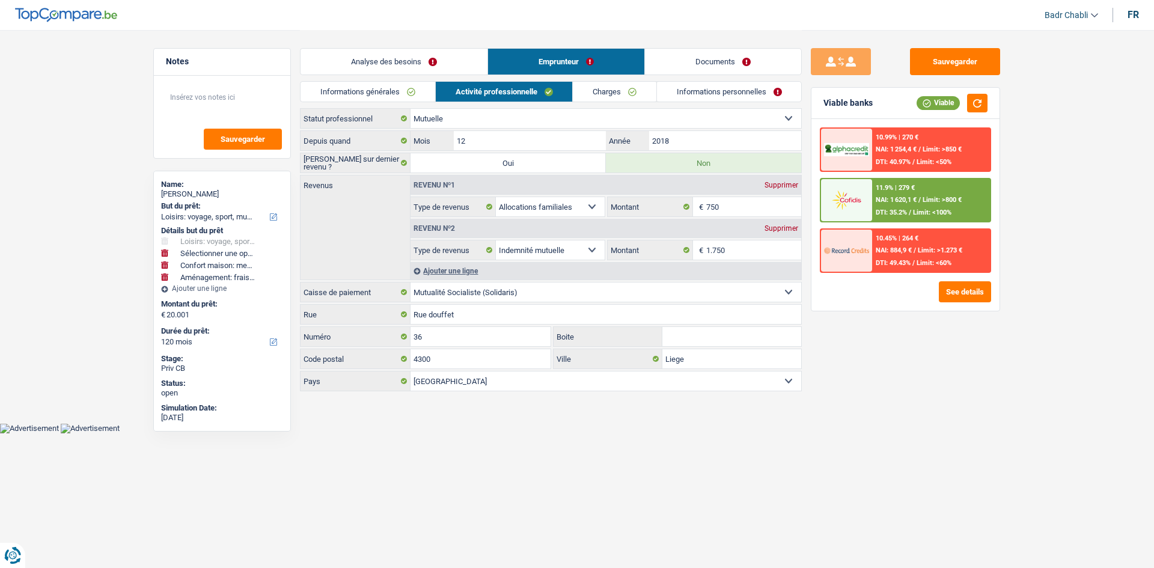
click at [475, 263] on div "Ajouter une ligne" at bounding box center [605, 270] width 391 height 17
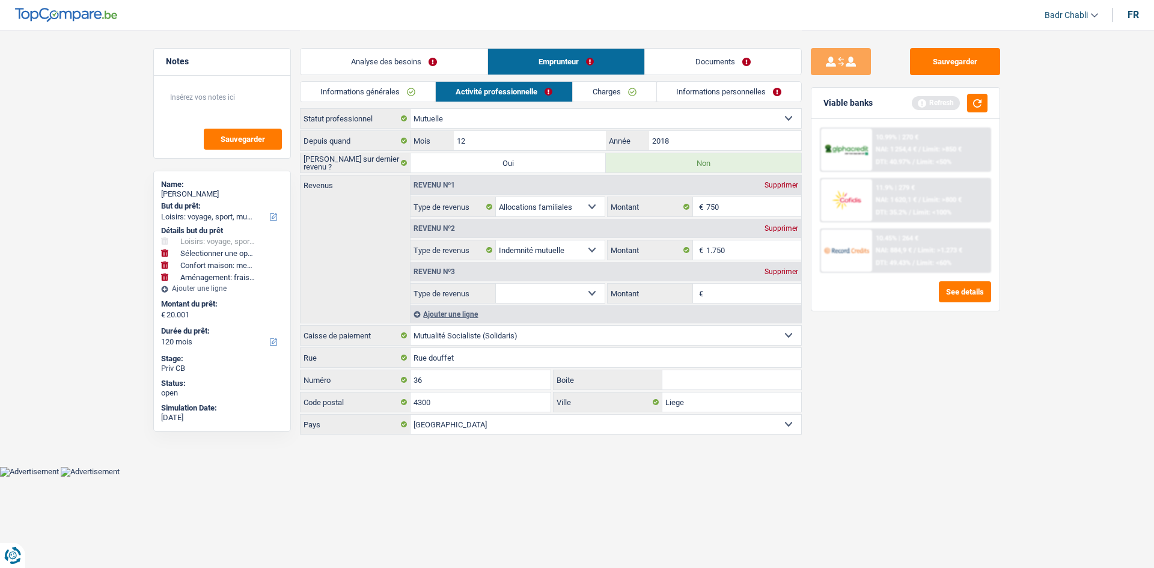
click at [577, 287] on select "Allocation d'handicap Allocations chômage Allocations familiales Chèques repas …" at bounding box center [550, 293] width 109 height 19
click at [496, 284] on select "Allocation d'handicap Allocations chômage Allocations familiales Chèques repas …" at bounding box center [550, 293] width 109 height 19
click at [698, 285] on span "€" at bounding box center [699, 293] width 13 height 19
click at [726, 290] on input "Montant" at bounding box center [754, 293] width 96 height 19
click at [610, 92] on link "Charges" at bounding box center [615, 92] width 84 height 20
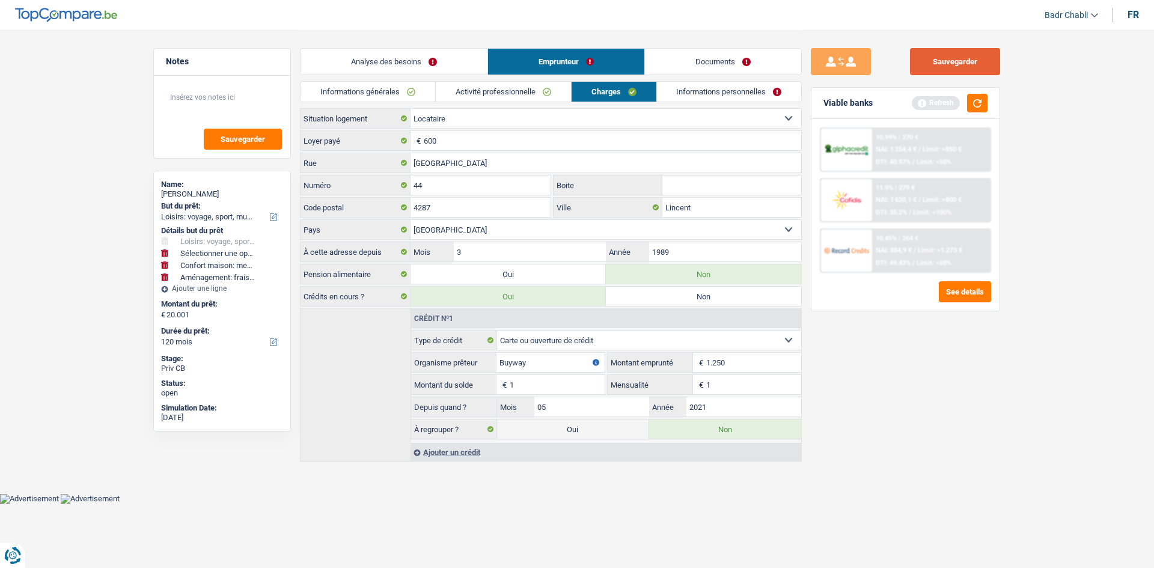
click at [964, 62] on button "Sauvegarder" at bounding box center [955, 61] width 90 height 27
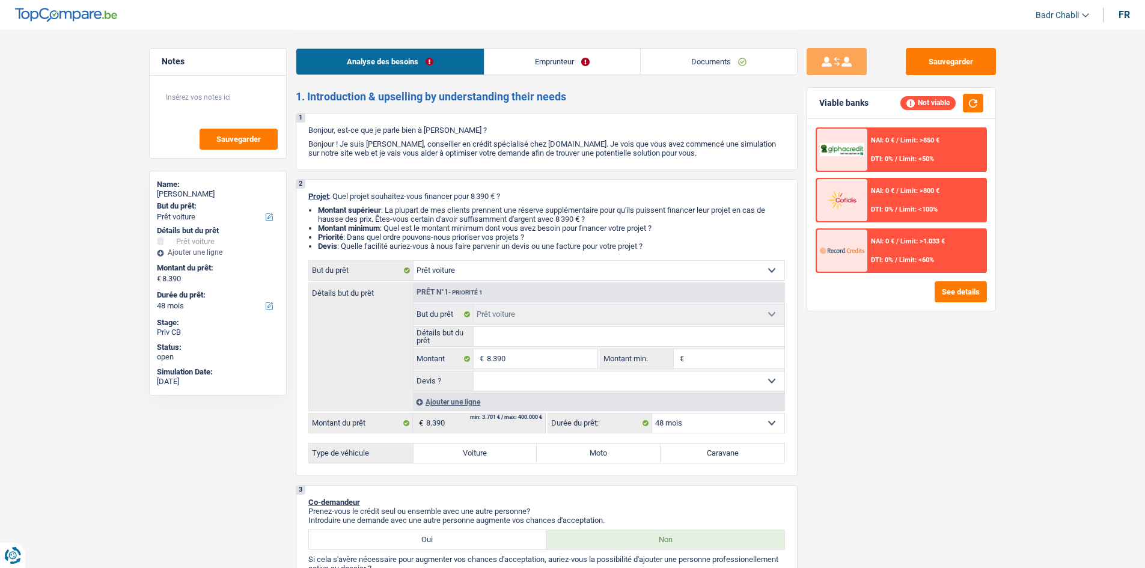
select select "car"
select select "48"
click at [696, 62] on link "Documents" at bounding box center [718, 62] width 156 height 26
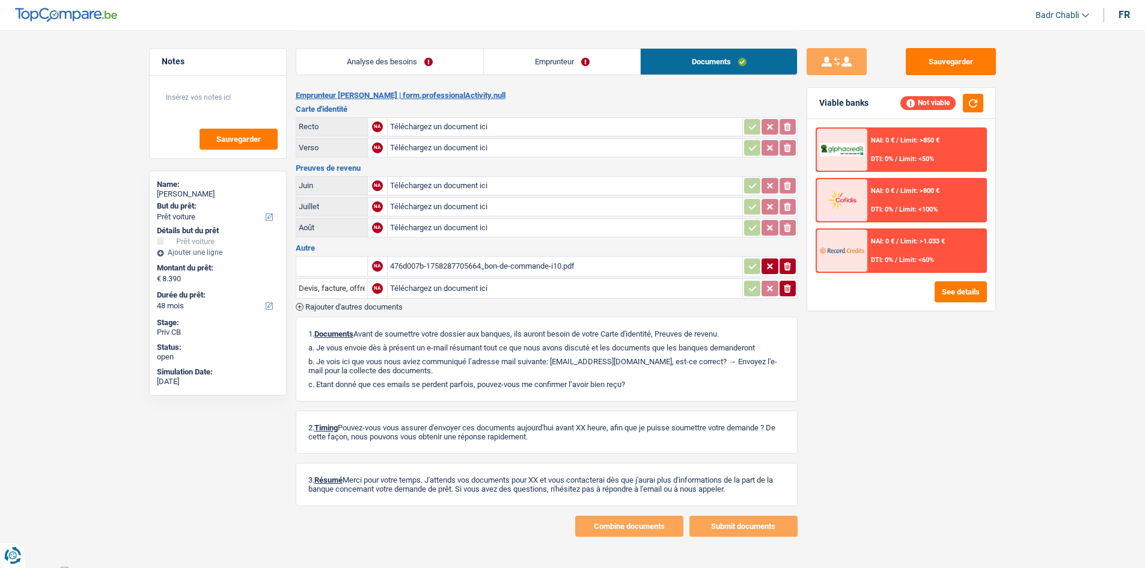
click at [541, 264] on div "476d007b-1758287705664_bon-de-commande-i10.pdf" at bounding box center [565, 266] width 350 height 18
click at [551, 78] on div "Analyse des besoins Emprunteur Documents" at bounding box center [547, 55] width 502 height 51
click at [557, 55] on link "Emprunteur" at bounding box center [562, 62] width 156 height 26
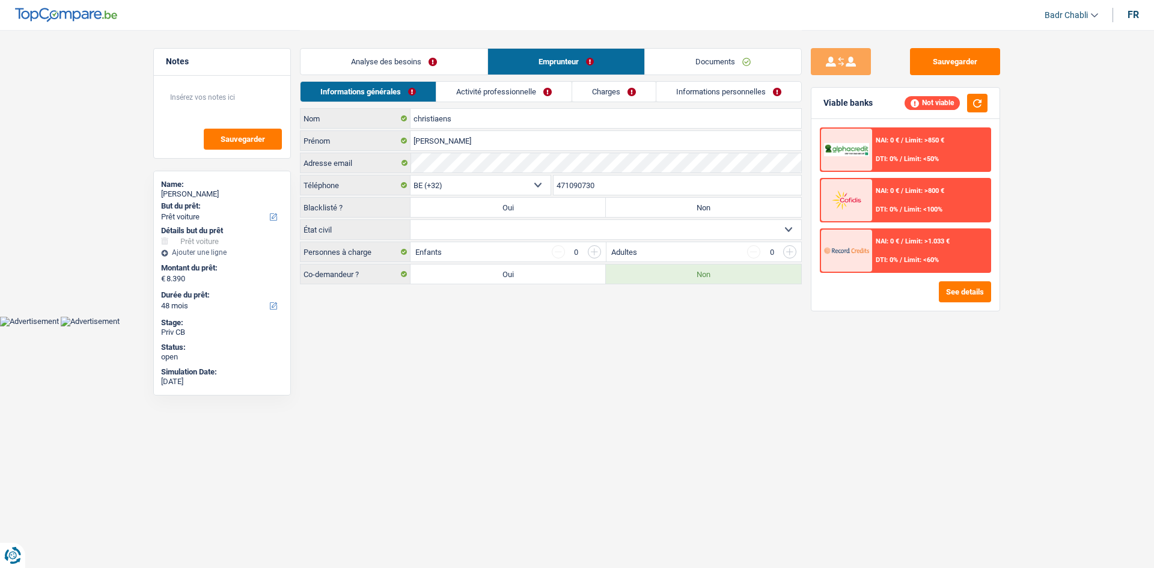
click at [379, 68] on link "Analyse des besoins" at bounding box center [393, 62] width 187 height 26
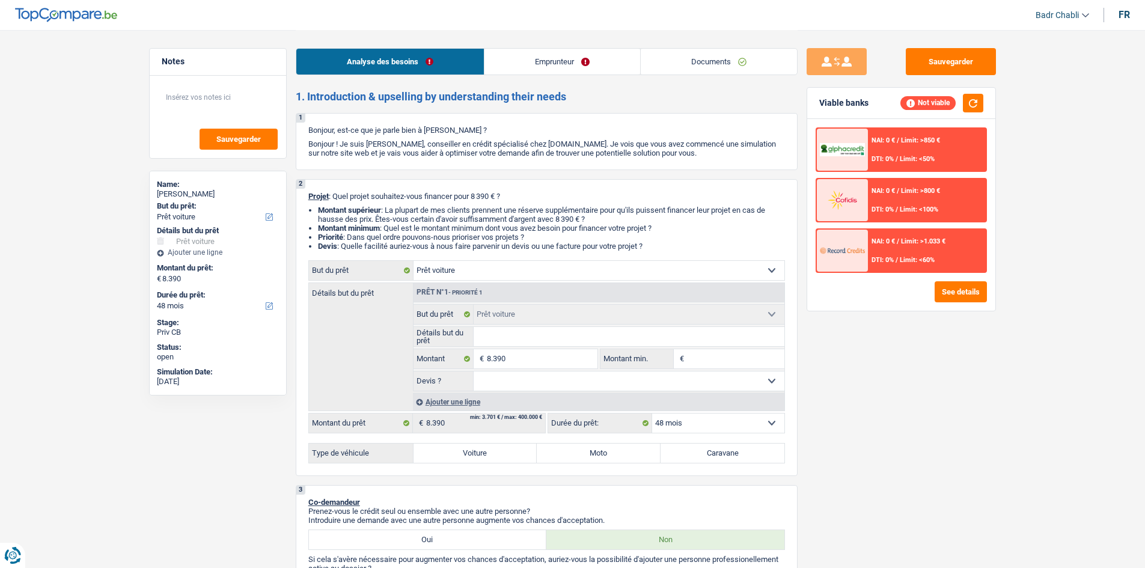
click at [505, 338] on input "Détails but du prêt" at bounding box center [628, 336] width 311 height 19
paste input "HUYNDAT"
type input "HUYNDAT"
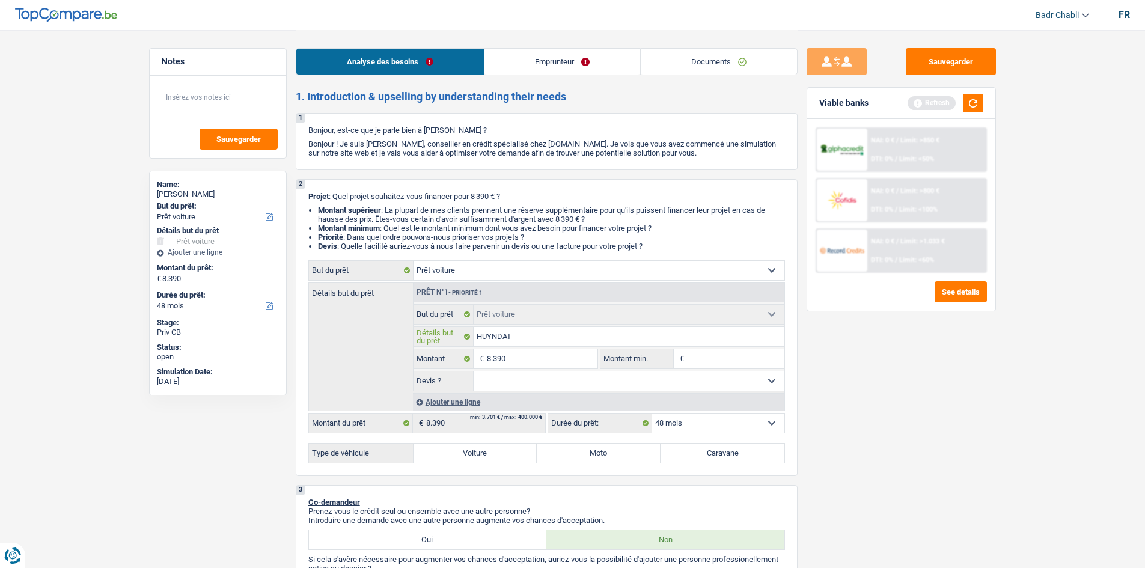
type input "HUYNDAT"
type input "HUYNDA"
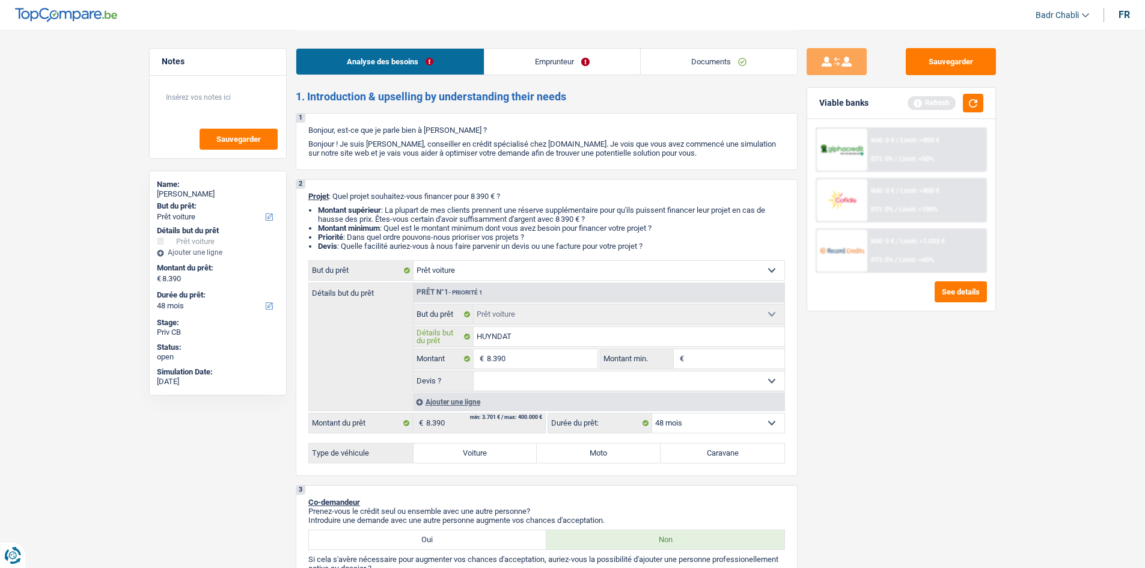
type input "HUYNDA"
type input "HUYNDAI"
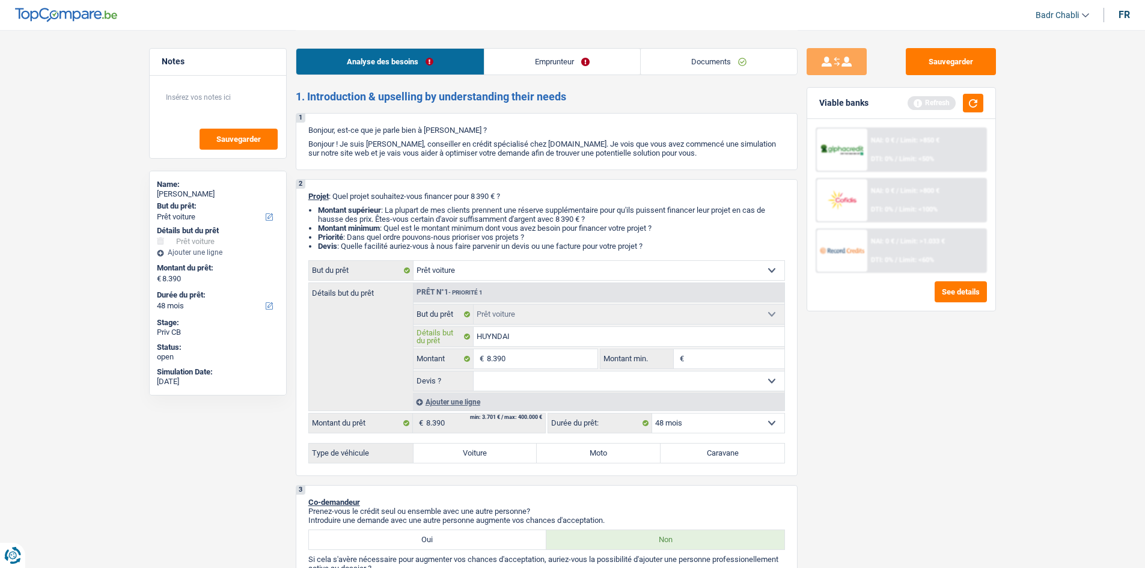
type input "HUYNDAI I"
type input "HUYNDAI I1"
type input "HUYNDAI I10"
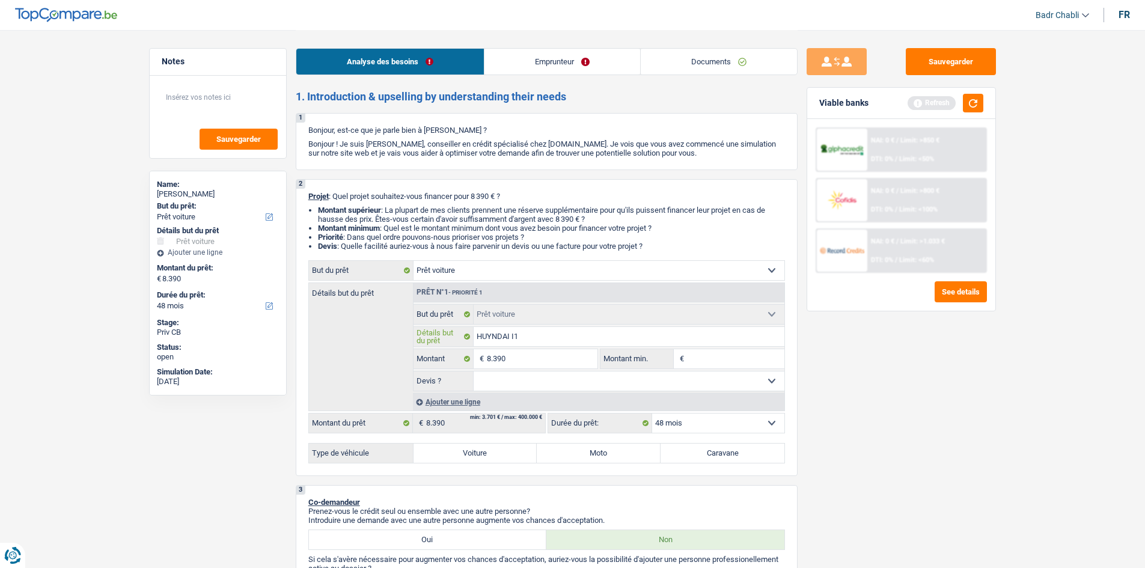
type input "HUYNDAI I10"
type input "HUYNDAI I10 2"
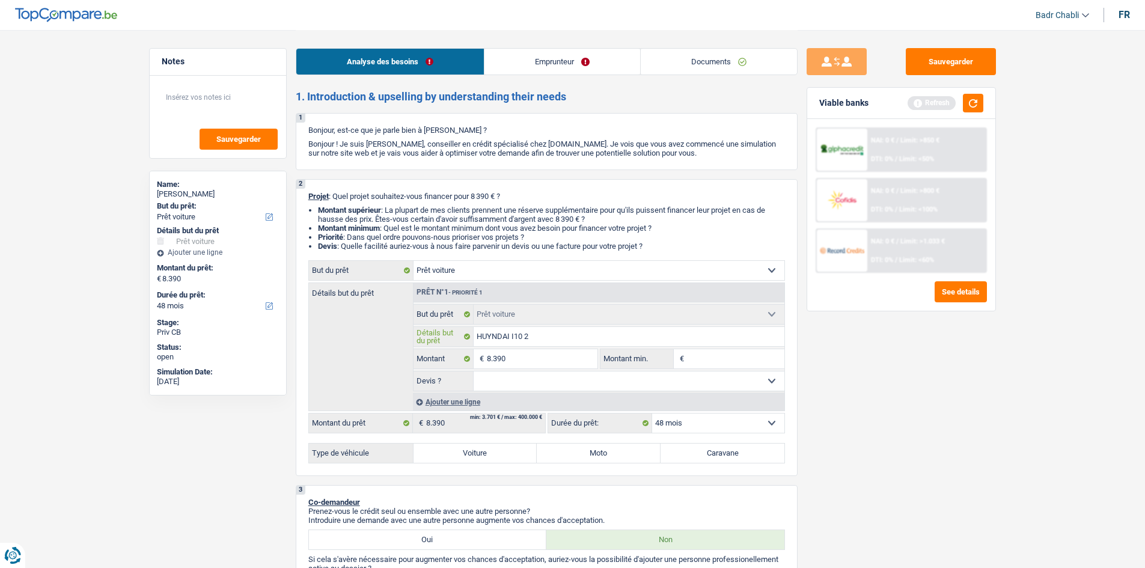
type input "HUYNDAI I10 20"
type input "HUYNDAI I10 201"
type input "HUYNDAI I10 2019"
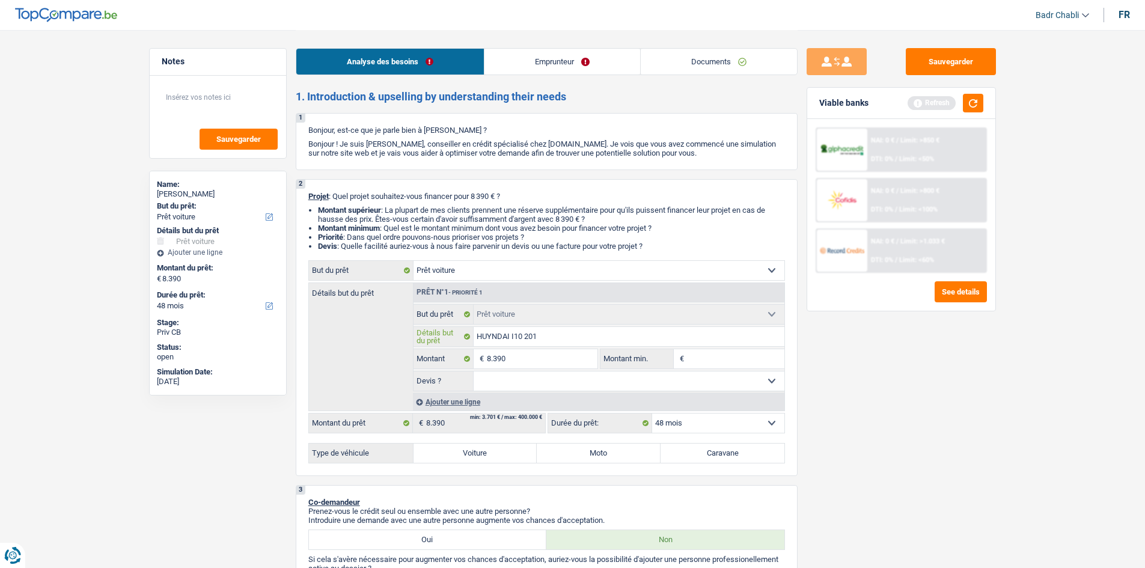
type input "HUYNDAI I10 2019"
click at [460, 403] on div "Ajouter une ligne" at bounding box center [598, 401] width 371 height 17
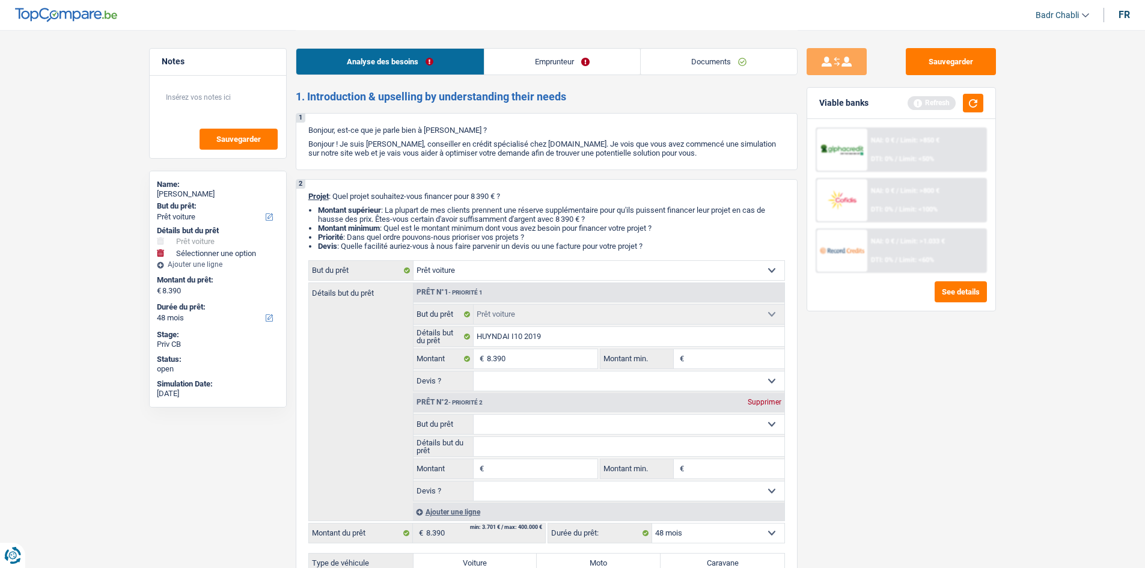
click at [762, 400] on div "Supprimer" at bounding box center [764, 401] width 40 height 7
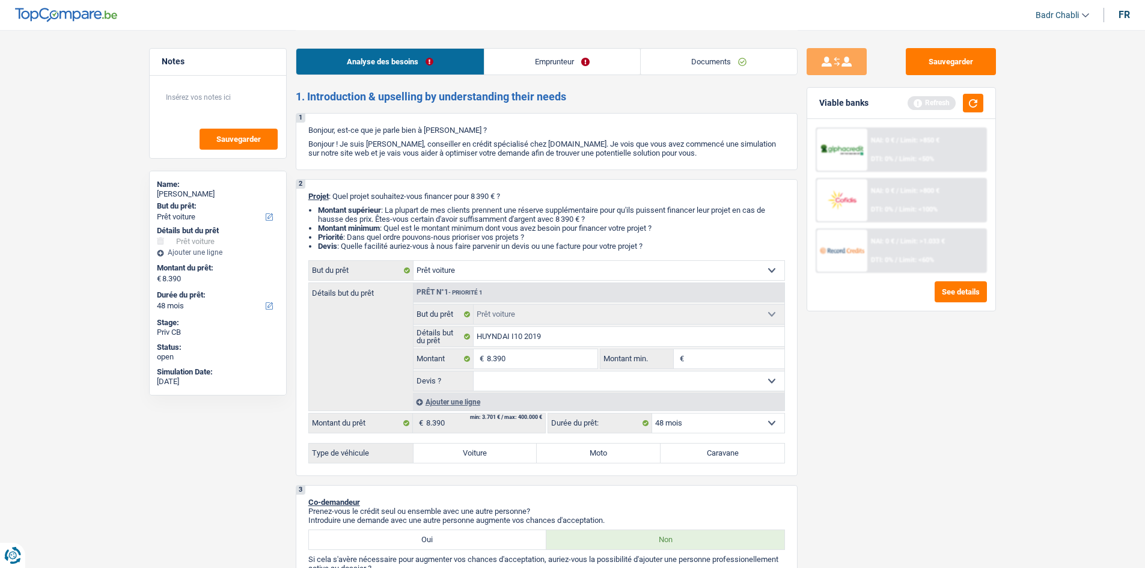
click at [525, 382] on select "Oui Non Non répondu Sélectionner une option" at bounding box center [628, 380] width 311 height 19
select select "yes"
click at [473, 371] on select "Oui Non Non répondu Sélectionner une option" at bounding box center [628, 380] width 311 height 19
select select "yes"
click at [469, 448] on label "Voiture" at bounding box center [475, 452] width 124 height 19
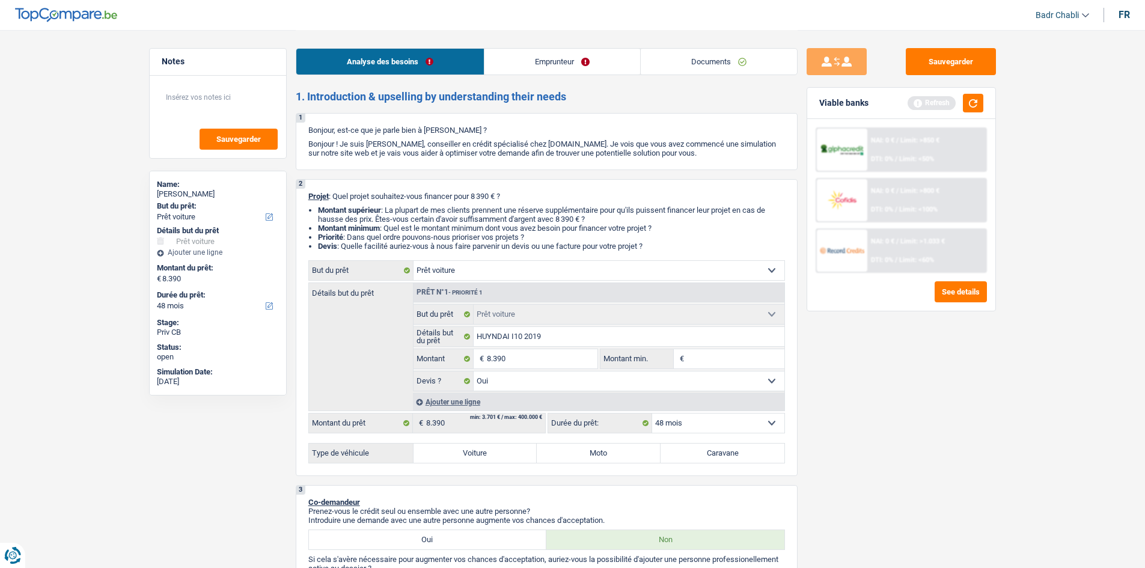
click at [469, 448] on input "Voiture" at bounding box center [475, 452] width 124 height 19
radio input "true"
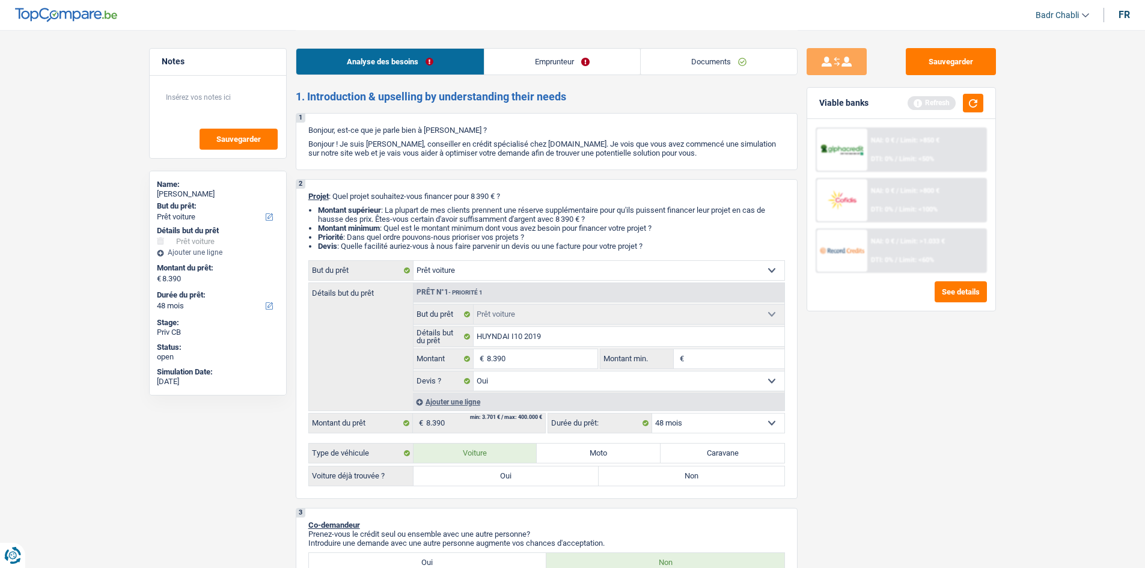
click at [484, 473] on label "Oui" at bounding box center [506, 475] width 186 height 19
click at [484, 473] on input "Oui" at bounding box center [506, 475] width 186 height 19
radio input "true"
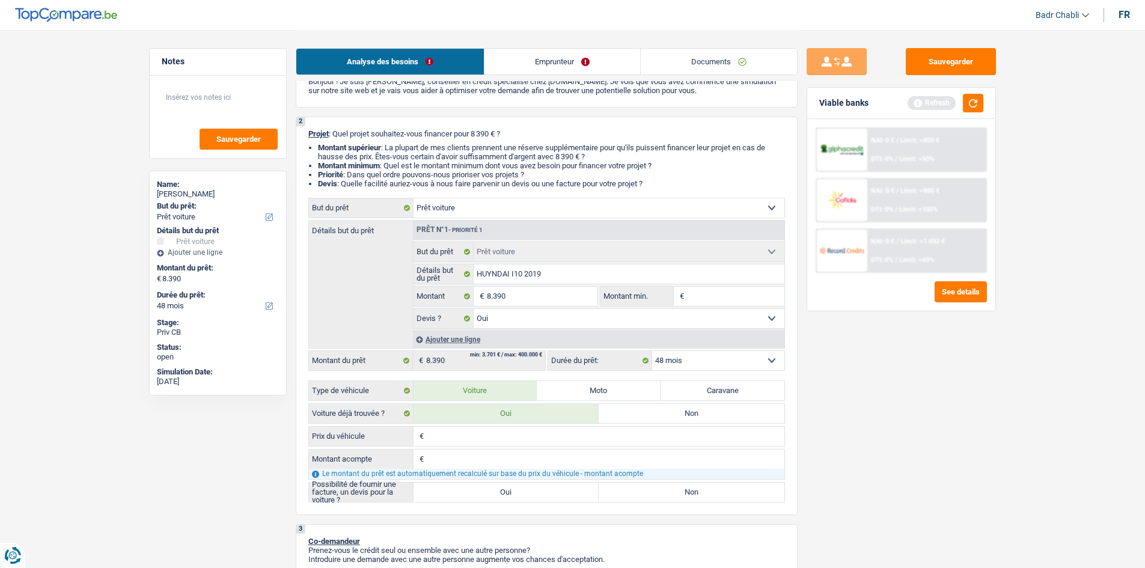
scroll to position [120, 0]
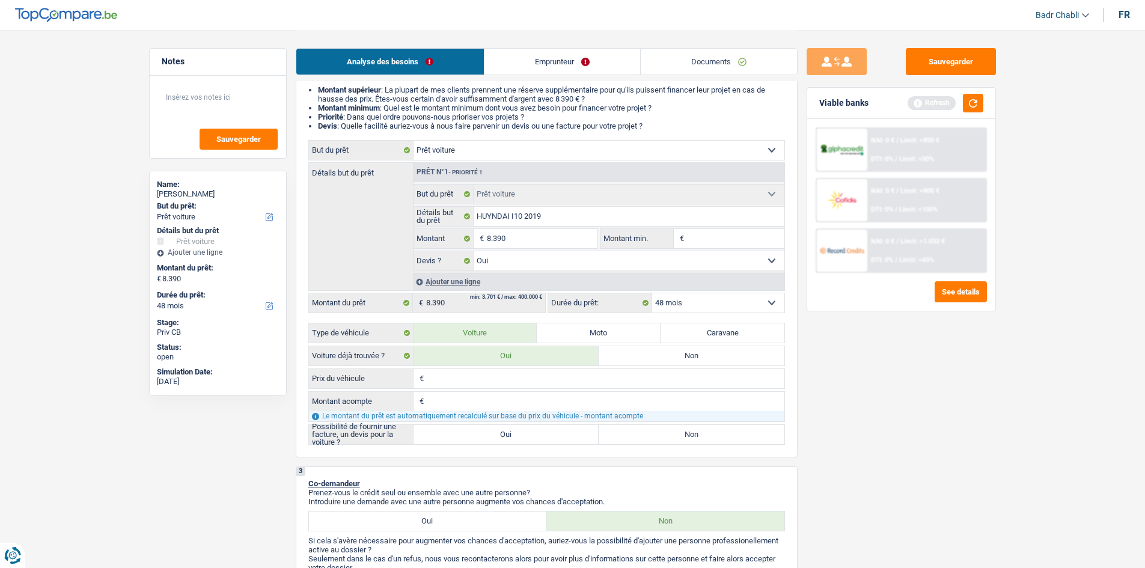
click at [454, 382] on input "Prix du véhicule" at bounding box center [605, 378] width 357 height 19
type input "1"
type input "15"
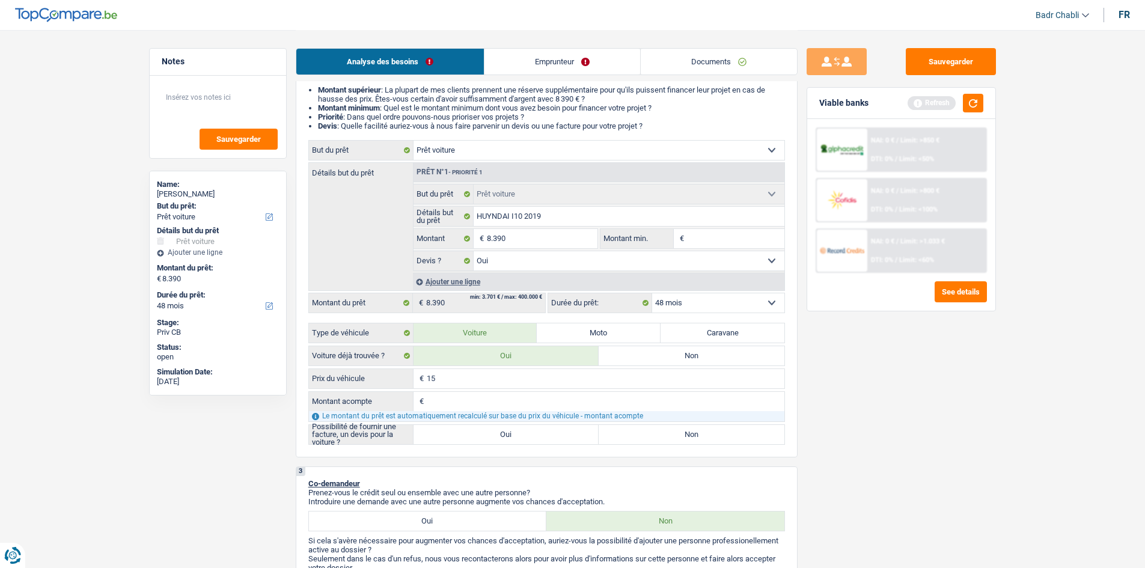
type input "150"
type input "1.500"
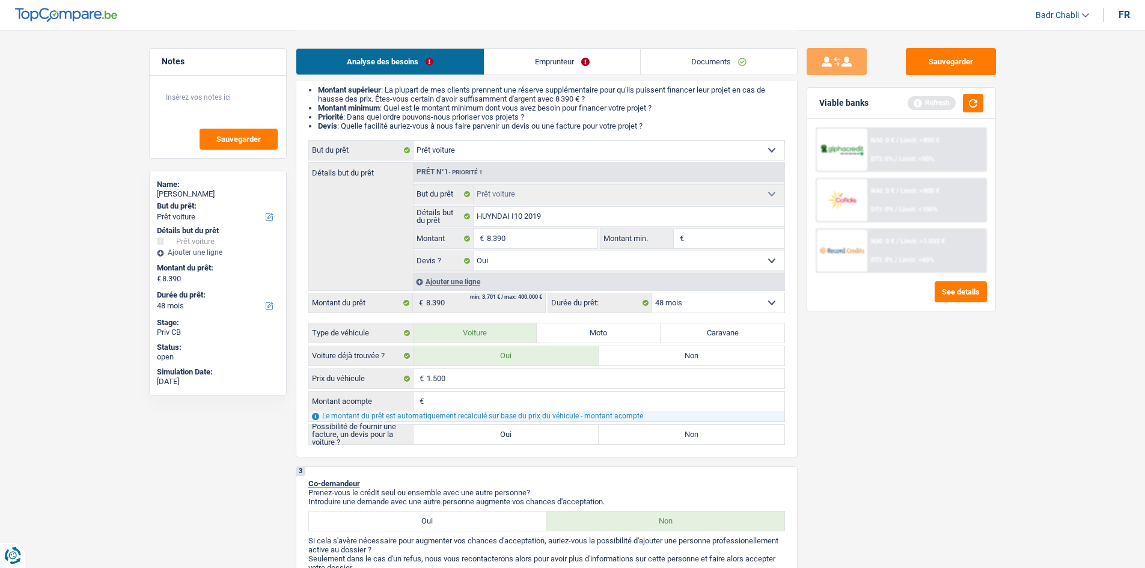
click at [453, 409] on input "Montant acompte" at bounding box center [605, 401] width 357 height 19
type input "9"
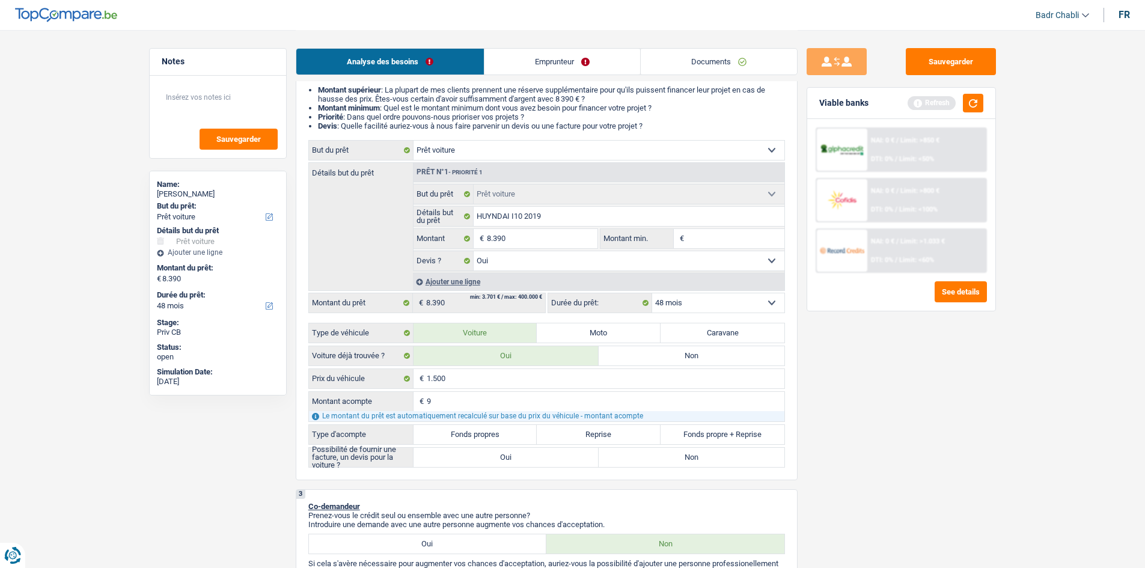
type input "98"
type input "989"
type input "9.890"
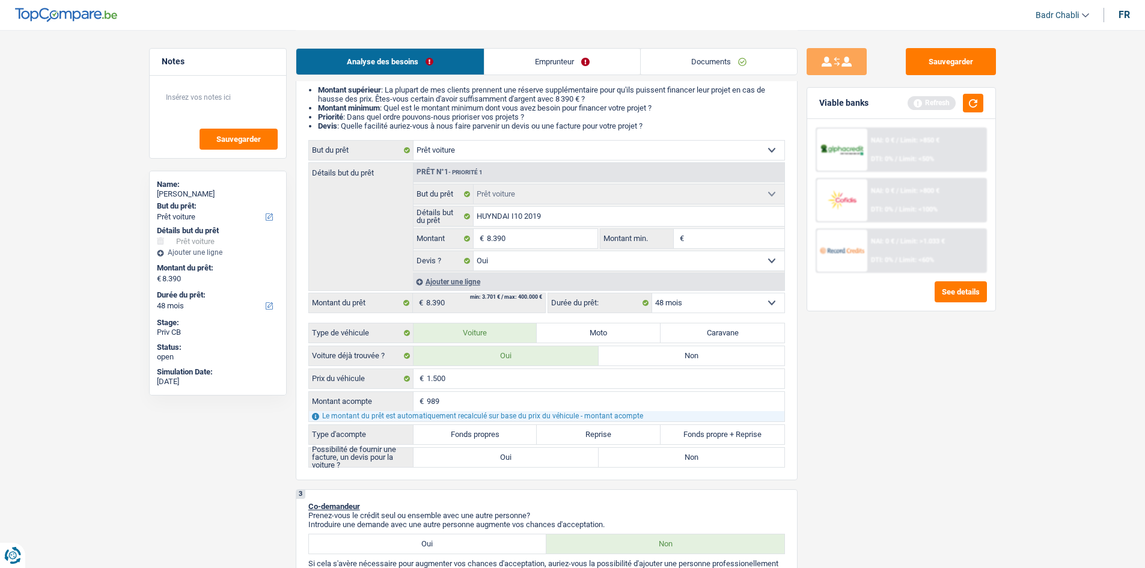
type input "9.890"
click at [490, 439] on label "Fonds propres" at bounding box center [475, 434] width 124 height 19
click at [490, 439] on input "Fonds propres" at bounding box center [475, 434] width 124 height 19
radio input "true"
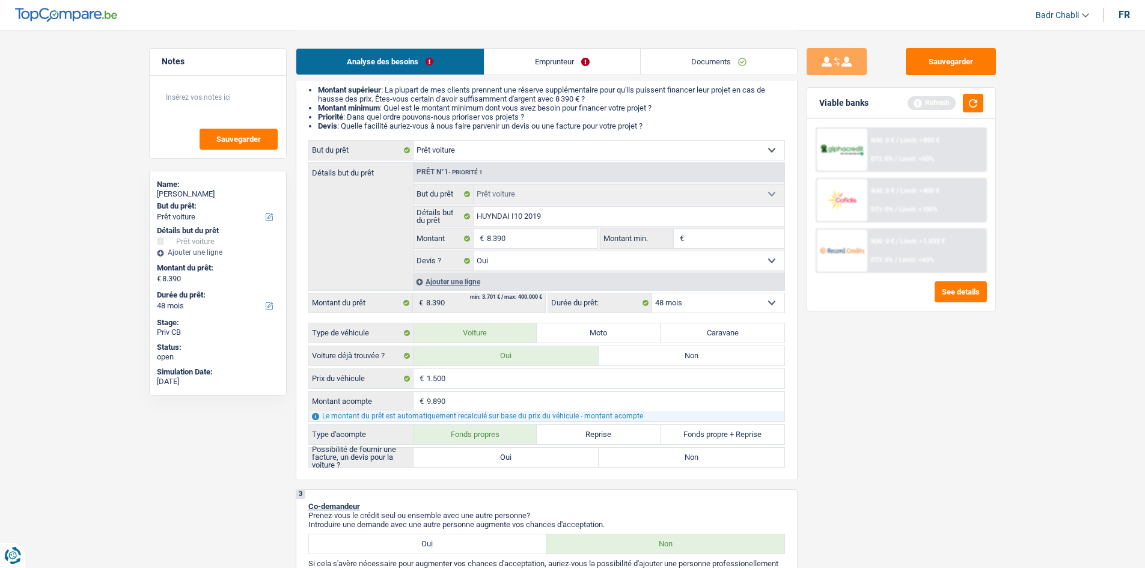
type input "-8.390"
select select "24"
type input "-8.390"
select select "24"
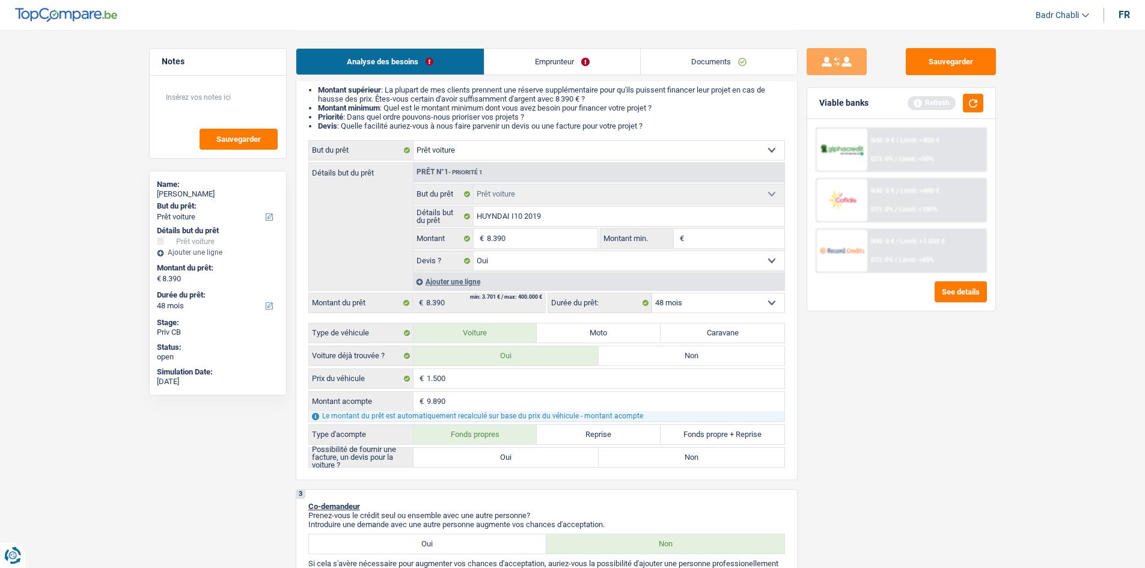
type input "-8.390"
select select "24"
radio input "true"
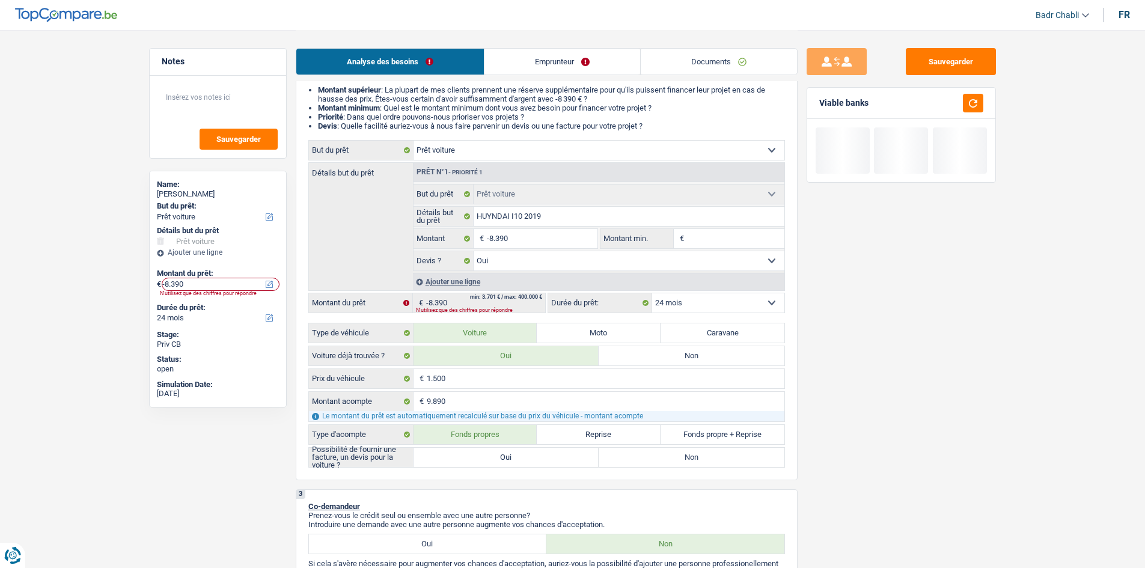
click at [515, 457] on label "Oui" at bounding box center [506, 457] width 186 height 19
click at [515, 457] on input "Oui" at bounding box center [506, 457] width 186 height 19
radio input "true"
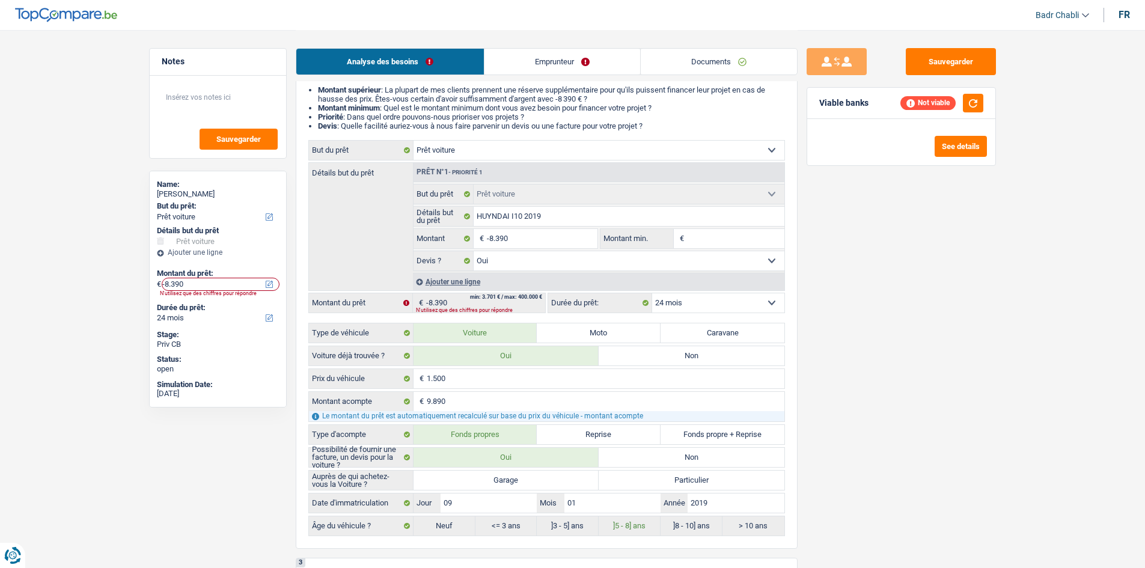
click at [509, 476] on label "Garage" at bounding box center [506, 479] width 186 height 19
click at [509, 476] on input "Garage" at bounding box center [506, 479] width 186 height 19
radio input "true"
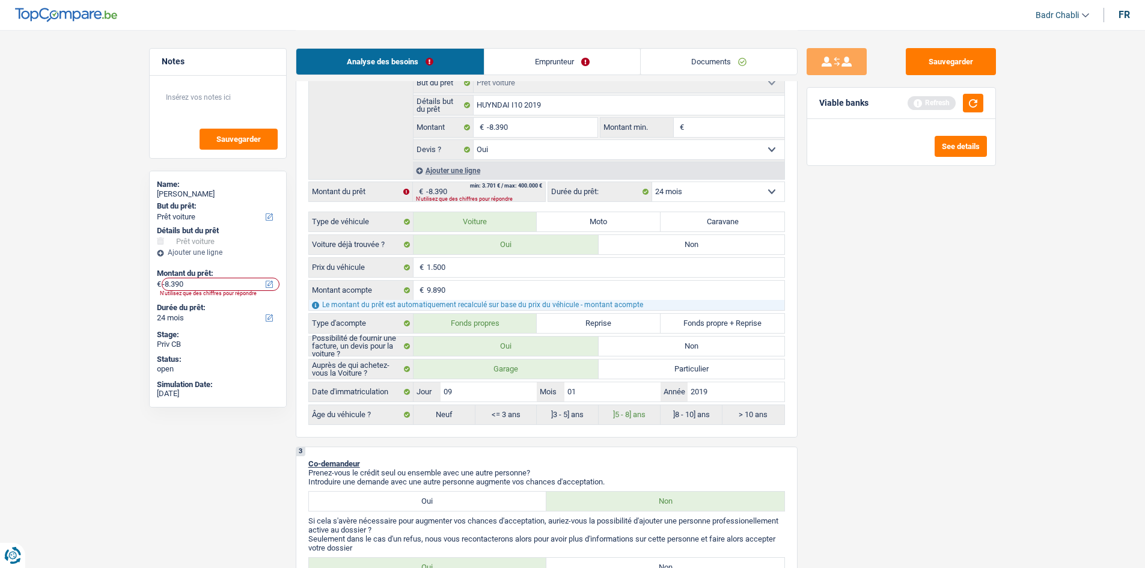
scroll to position [360, 0]
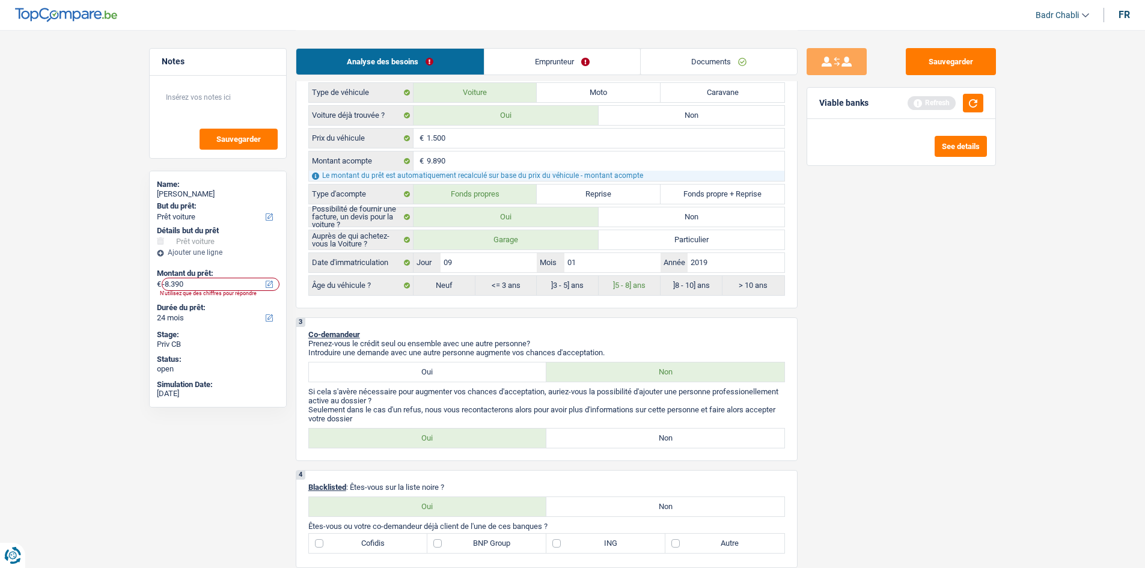
click at [688, 437] on label "Non" at bounding box center [665, 437] width 238 height 19
click at [688, 437] on input "Non" at bounding box center [665, 437] width 238 height 19
radio input "true"
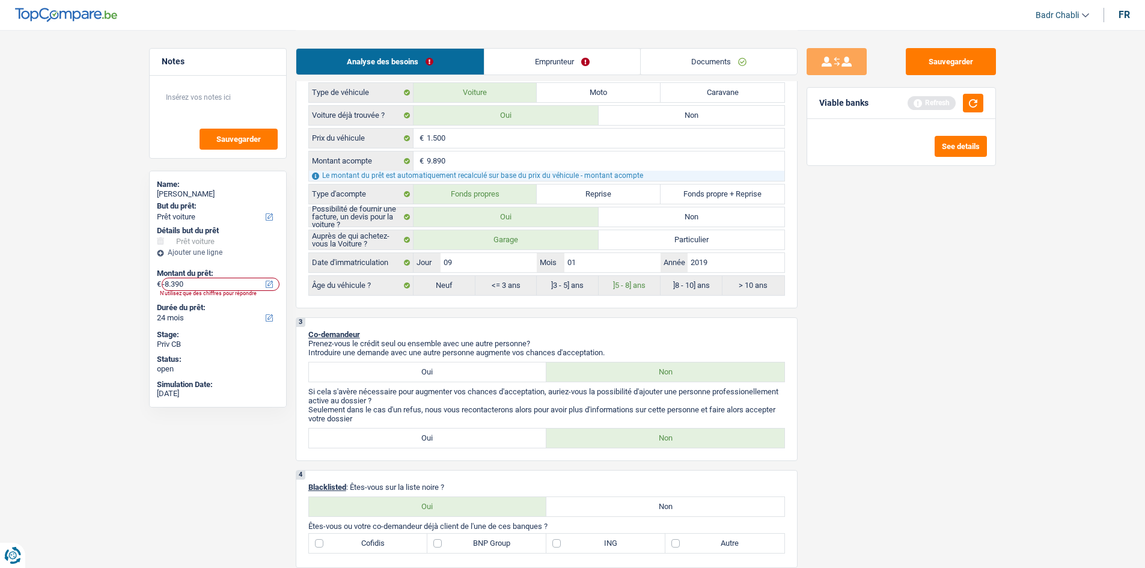
click at [552, 62] on link "Emprunteur" at bounding box center [562, 62] width 156 height 26
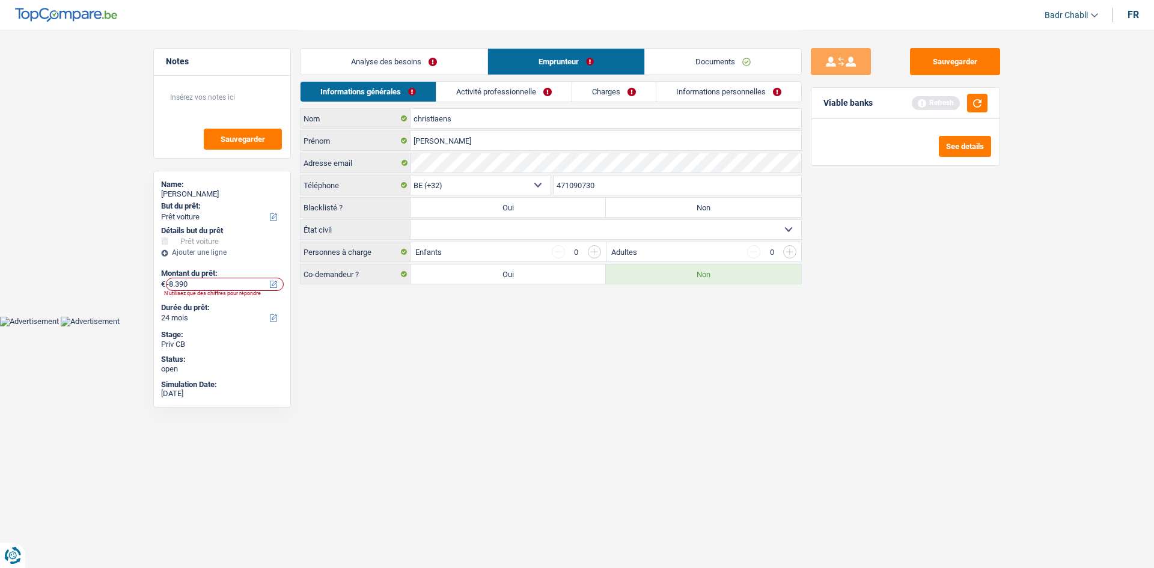
click at [543, 227] on select "Célibataire Marié(e) Cohabitant(e) légal(e) Divorcé(e) Veuf(ve) Séparé (de fait…" at bounding box center [605, 229] width 391 height 19
click at [410, 220] on select "Célibataire Marié(e) Cohabitant(e) légal(e) Divorcé(e) Veuf(ve) Séparé (de fait…" at bounding box center [605, 229] width 391 height 19
click at [523, 237] on select "Célibataire Marié(e) Cohabitant(e) légal(e) Divorcé(e) Veuf(ve) Séparé (de fait…" at bounding box center [605, 229] width 391 height 19
select select "divorced"
click at [410, 220] on select "Célibataire Marié(e) Cohabitant(e) légal(e) Divorcé(e) Veuf(ve) Séparé (de fait…" at bounding box center [605, 229] width 391 height 19
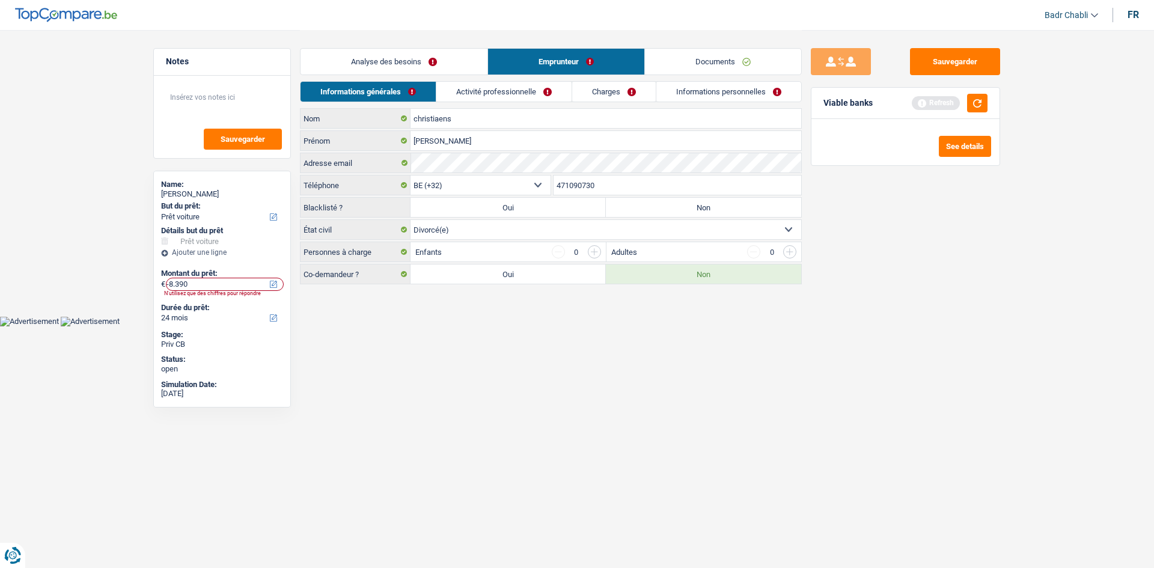
click at [596, 248] on input "button" at bounding box center [594, 251] width 13 height 13
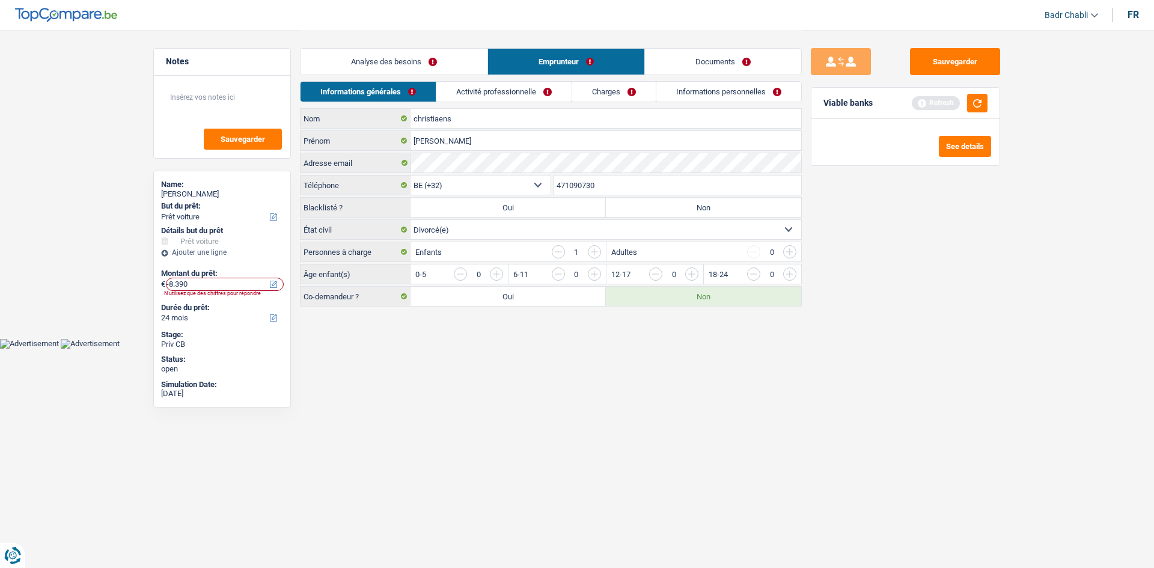
click at [793, 276] on input "button" at bounding box center [1033, 276] width 500 height 19
click at [484, 108] on div "Informations générales Activité professionnelle Charges Informations personnell…" at bounding box center [551, 94] width 502 height 27
click at [491, 88] on link "Activité professionnelle" at bounding box center [503, 92] width 135 height 20
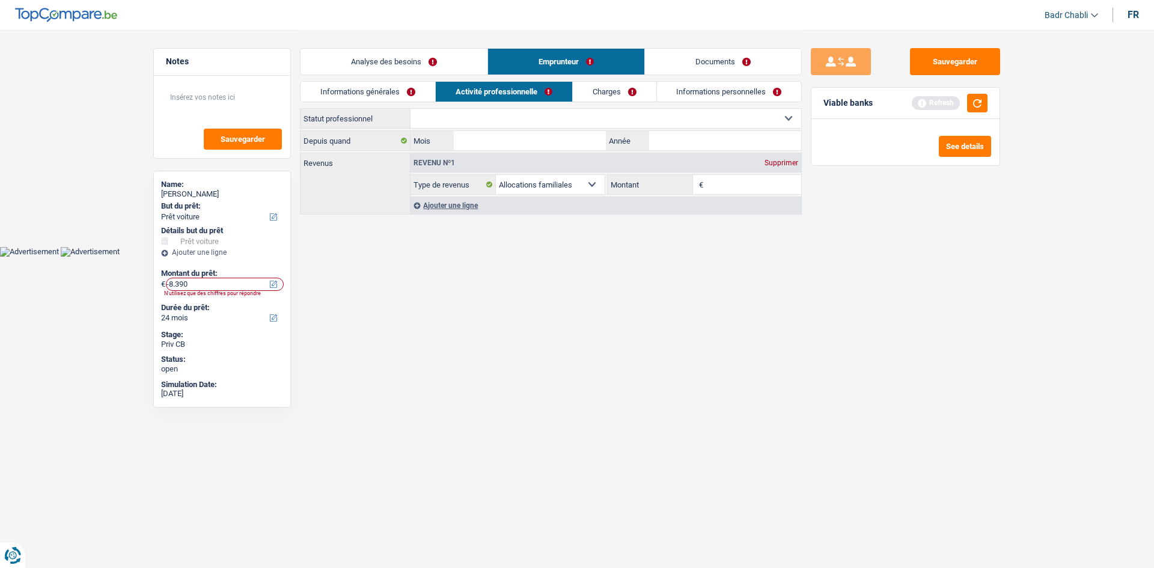
click at [517, 124] on select "Ouvrier Employé privé Employé public Invalide Indépendant Pensionné Chômeur Mut…" at bounding box center [605, 118] width 391 height 19
click at [758, 186] on input "Montant" at bounding box center [754, 184] width 96 height 19
type input "2"
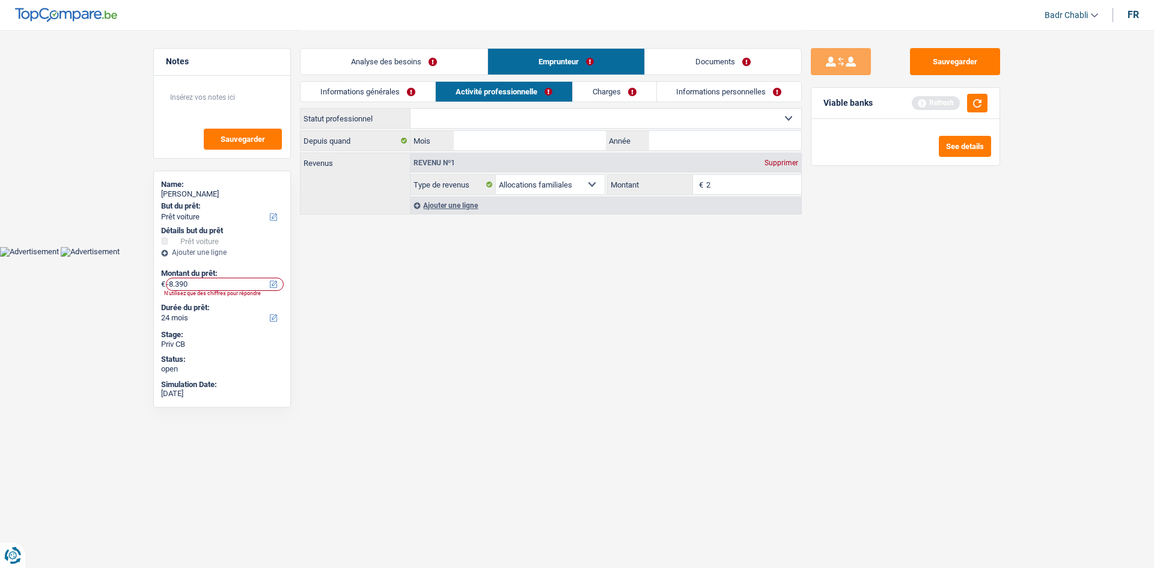
type input "26"
type input "260"
click at [400, 68] on link "Analyse des besoins" at bounding box center [393, 62] width 187 height 26
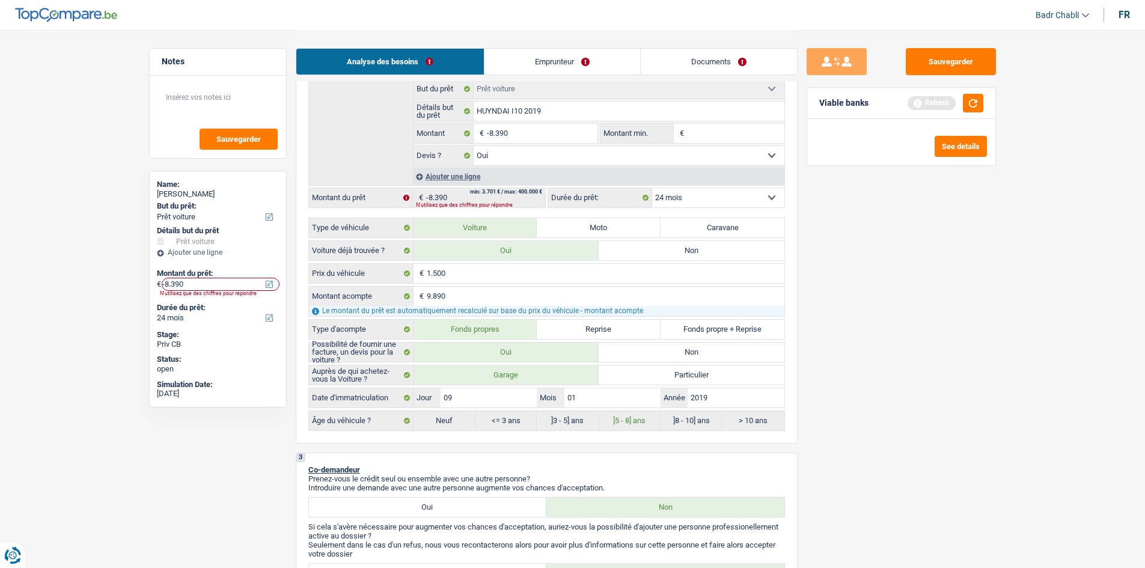
scroll to position [240, 0]
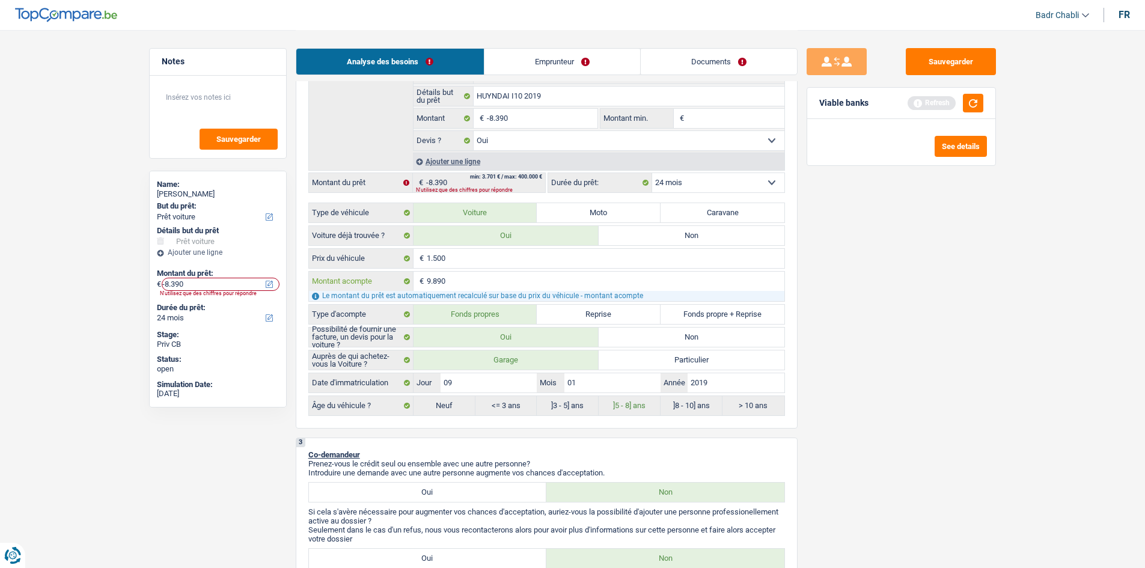
click at [455, 282] on input "9.890" at bounding box center [605, 281] width 357 height 19
click at [466, 257] on input "1.500" at bounding box center [605, 258] width 357 height 19
paste input "5.009"
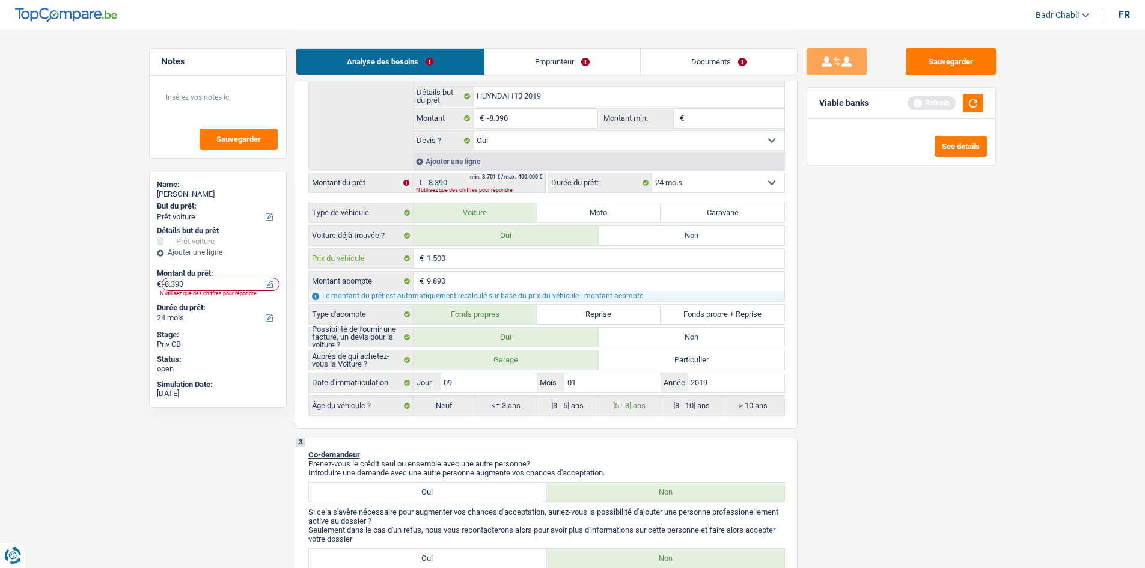
type input "15.009"
click at [442, 260] on input "15.009" at bounding box center [605, 258] width 357 height 19
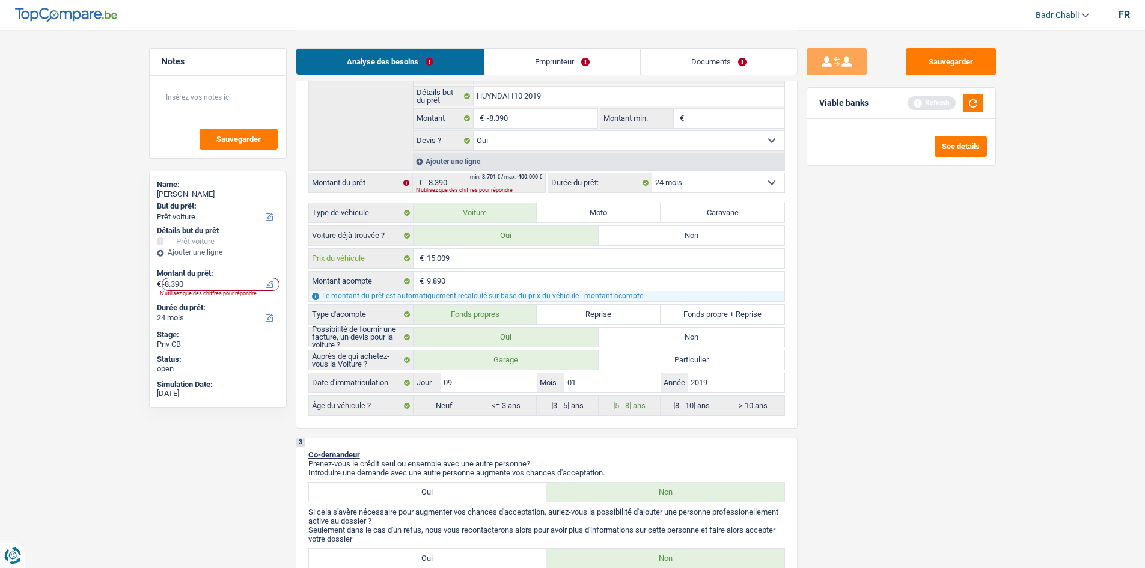
paste input "9.890"
type input "9.890"
type input "0"
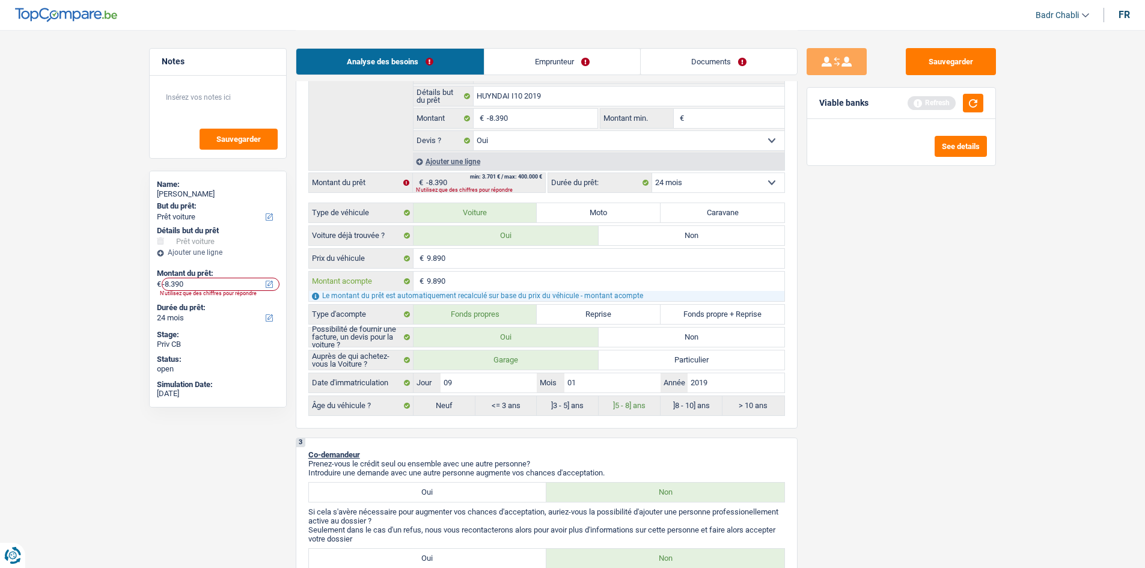
type input "0"
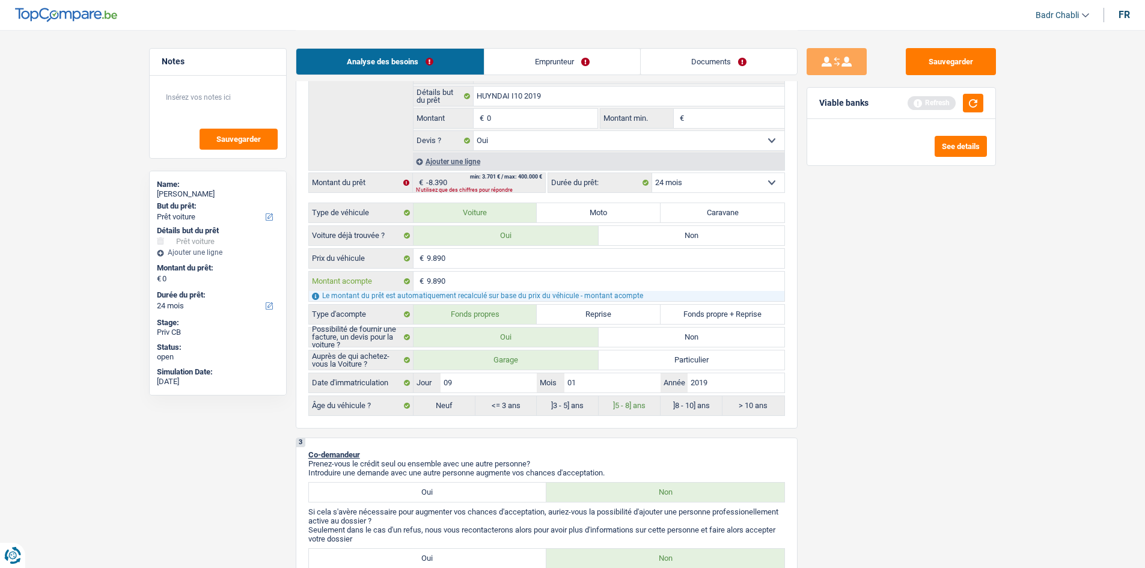
click at [449, 281] on input "9.890" at bounding box center [605, 281] width 357 height 19
type input "1"
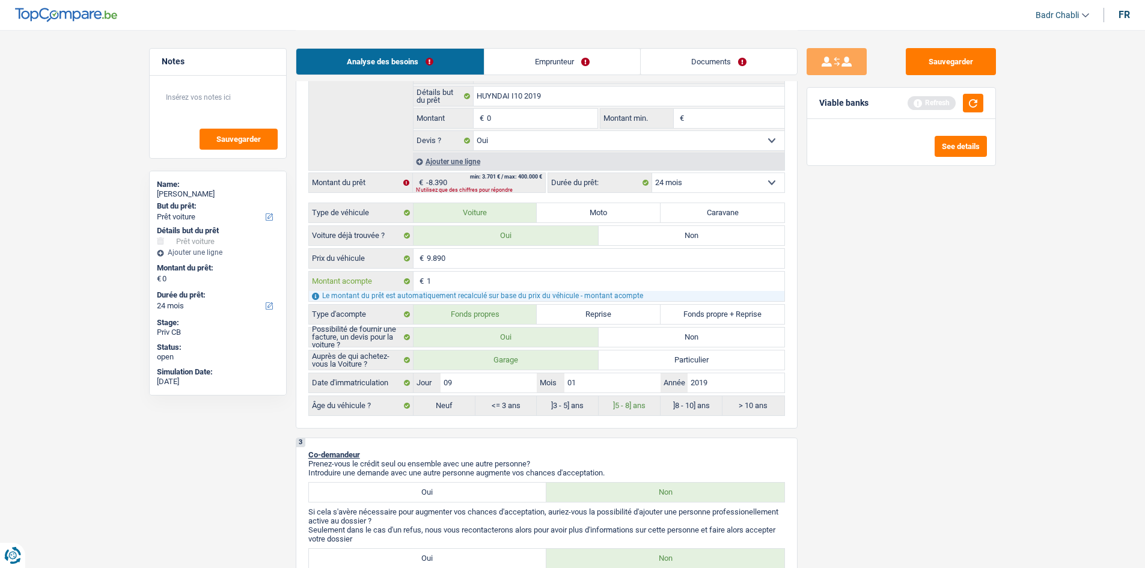
type input "15"
type input "150"
type input "1.500"
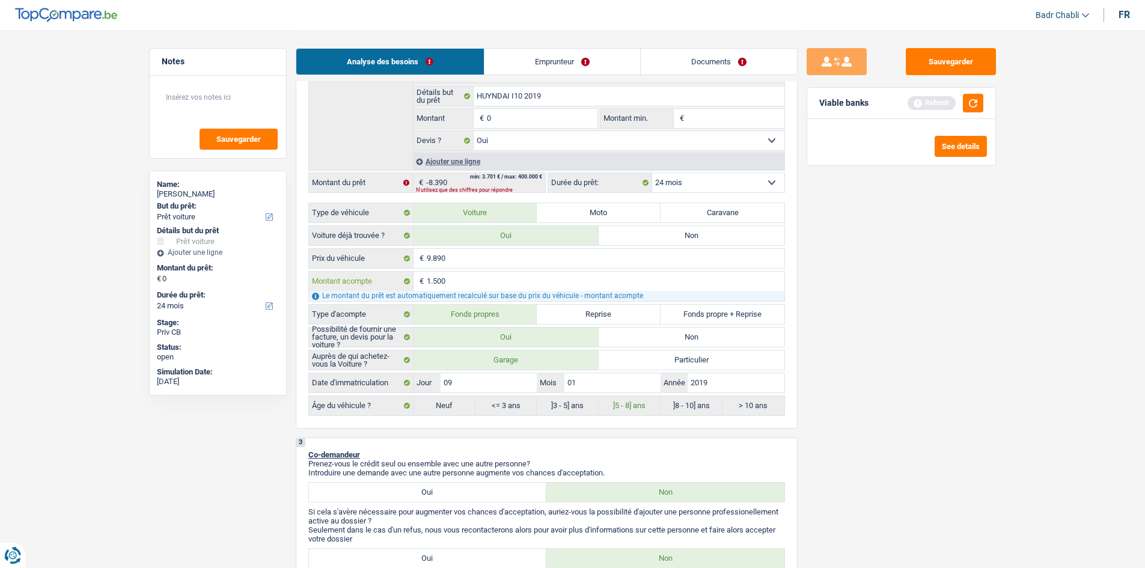
type input "1.500"
type input "8.390"
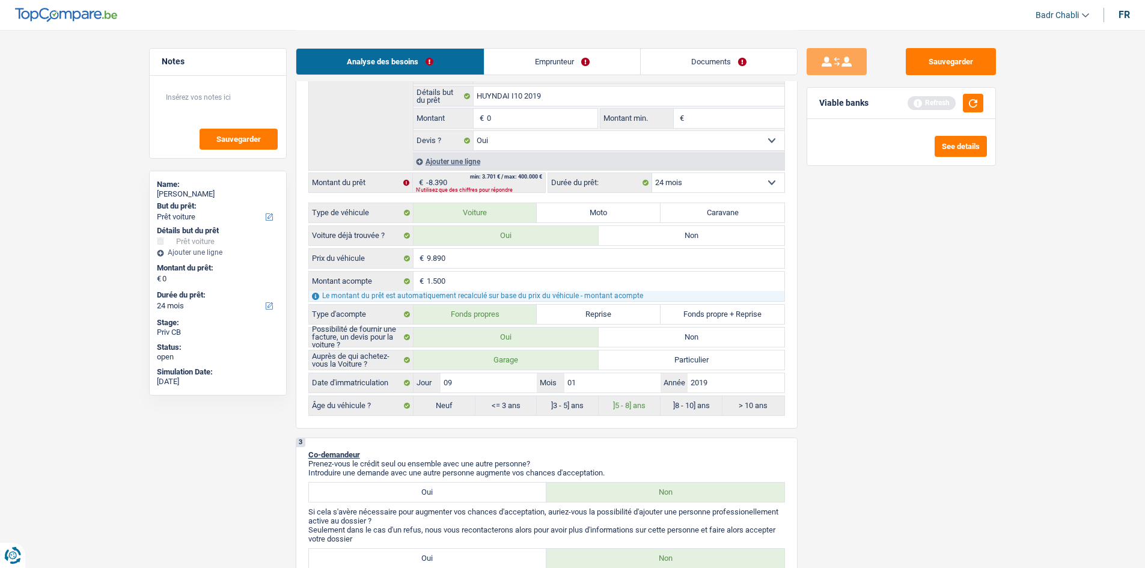
type input "8.390"
select select "48"
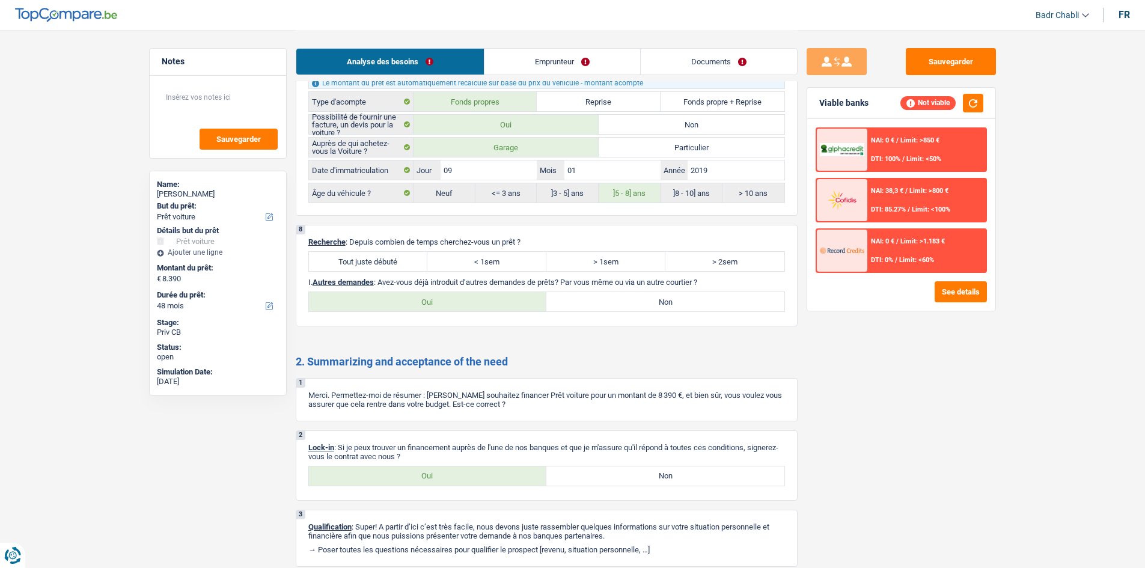
scroll to position [1490, 0]
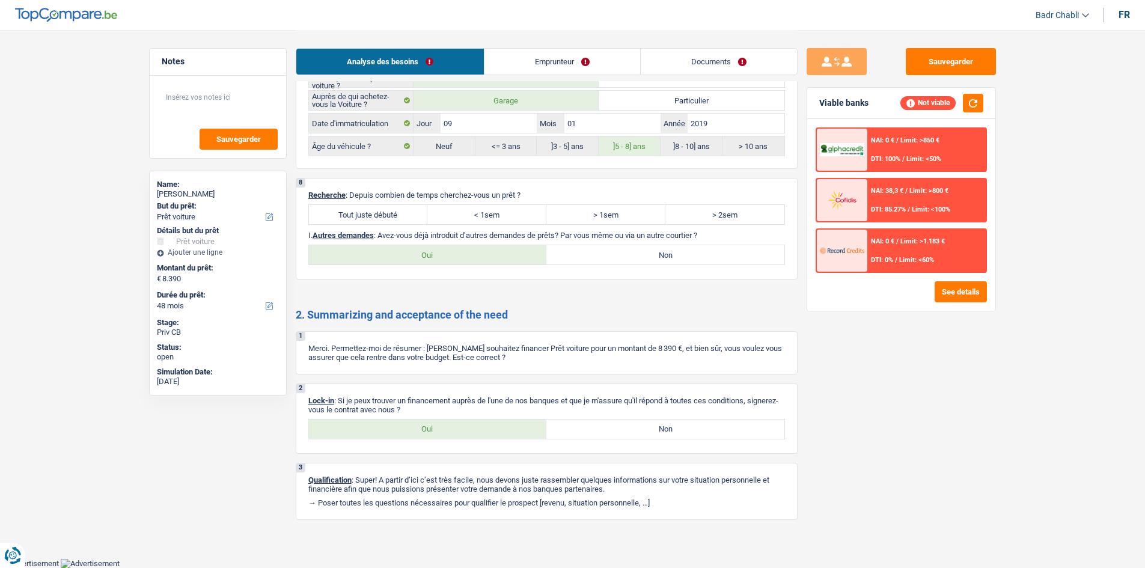
click at [383, 207] on label "Tout juste débuté" at bounding box center [368, 214] width 119 height 19
click at [383, 207] on input "Tout juste débuté" at bounding box center [368, 214] width 119 height 19
radio input "true"
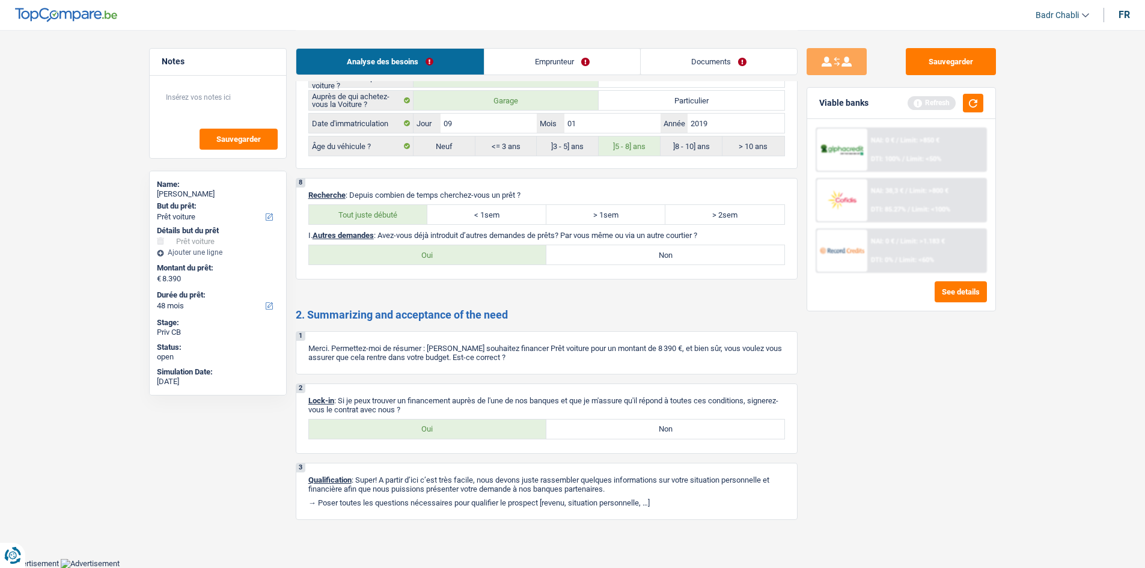
click at [597, 260] on label "Non" at bounding box center [665, 254] width 238 height 19
click at [597, 260] on input "Non" at bounding box center [665, 254] width 238 height 19
radio input "true"
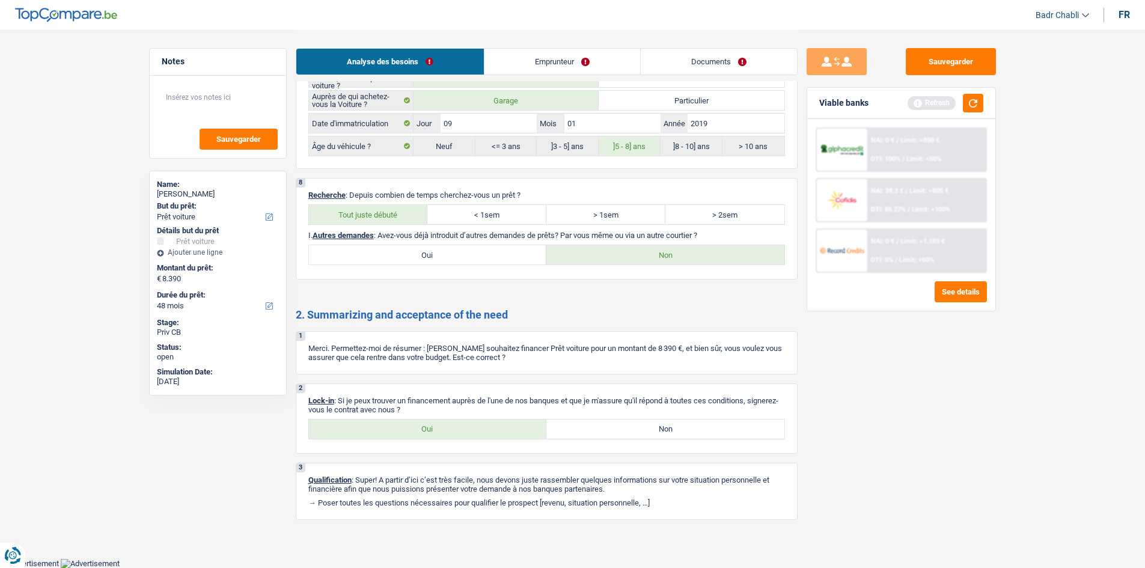
click at [446, 438] on label "Oui" at bounding box center [428, 428] width 238 height 19
click at [446, 438] on input "Oui" at bounding box center [428, 428] width 238 height 19
radio input "true"
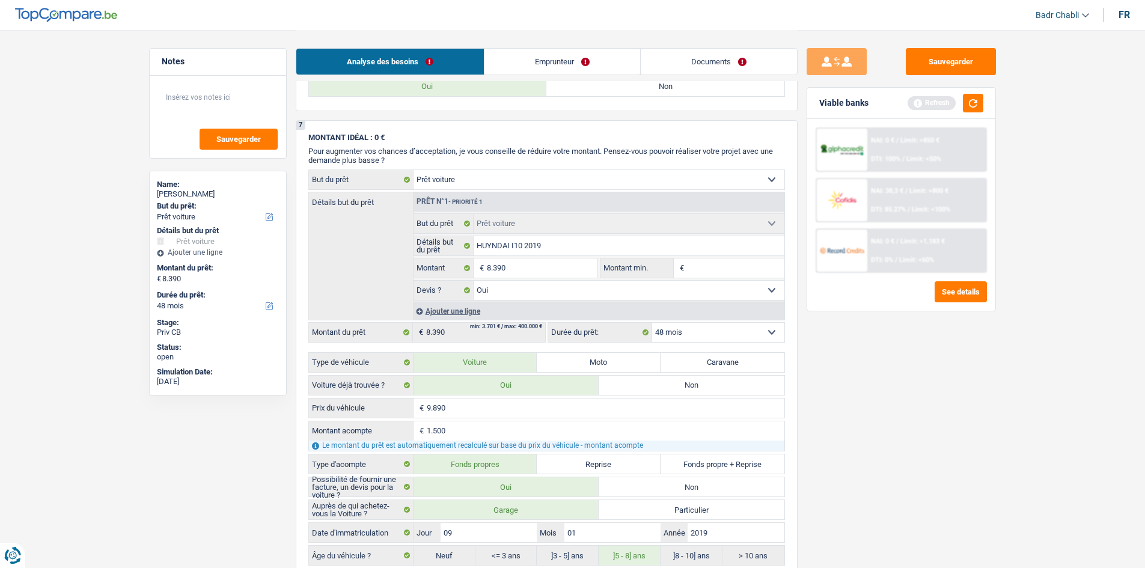
scroll to position [889, 0]
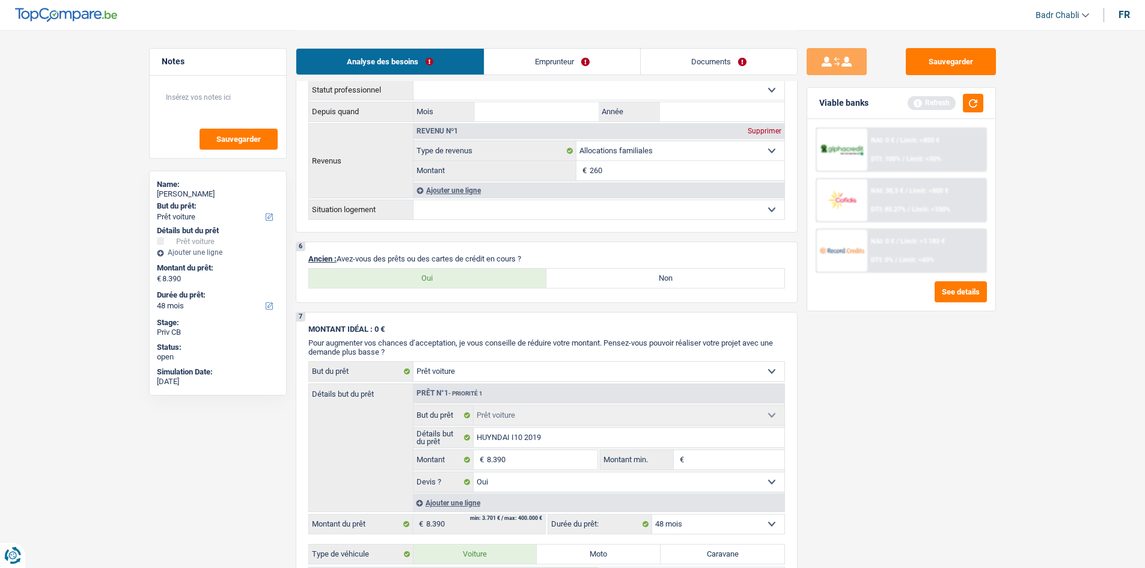
click at [614, 272] on label "Non" at bounding box center [665, 278] width 238 height 19
click at [614, 272] on input "Non" at bounding box center [665, 278] width 238 height 19
radio input "true"
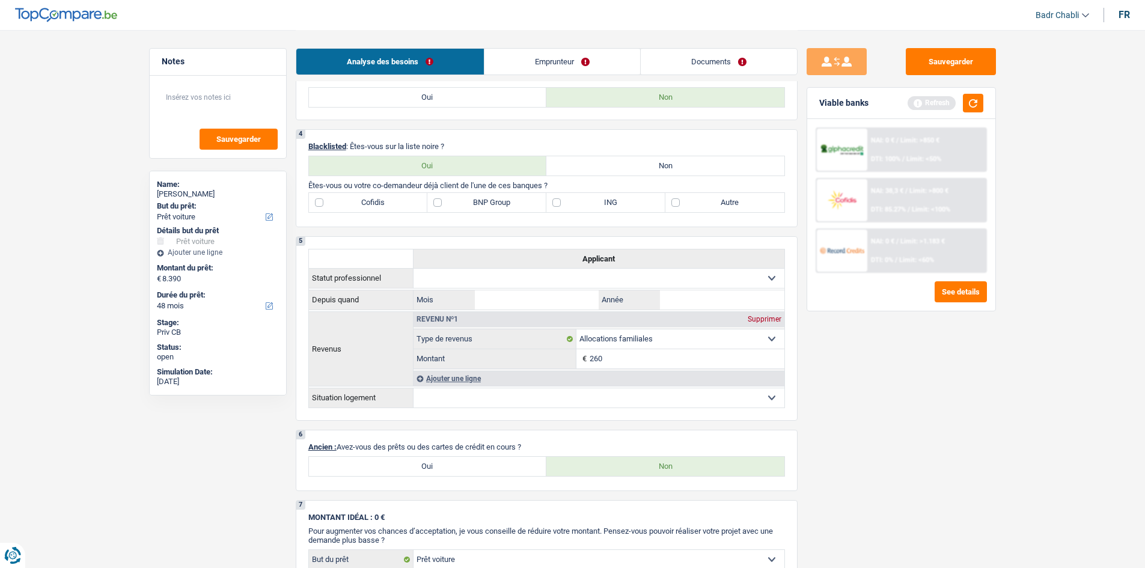
scroll to position [529, 0]
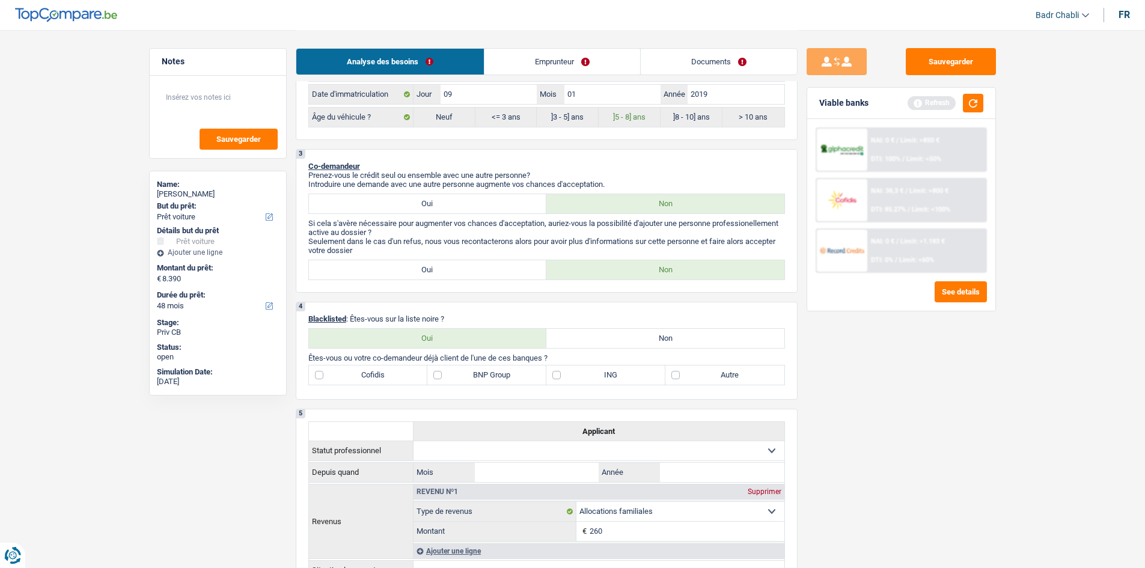
click at [628, 340] on label "Non" at bounding box center [665, 338] width 238 height 19
click at [628, 340] on input "Non" at bounding box center [665, 338] width 238 height 19
radio input "true"
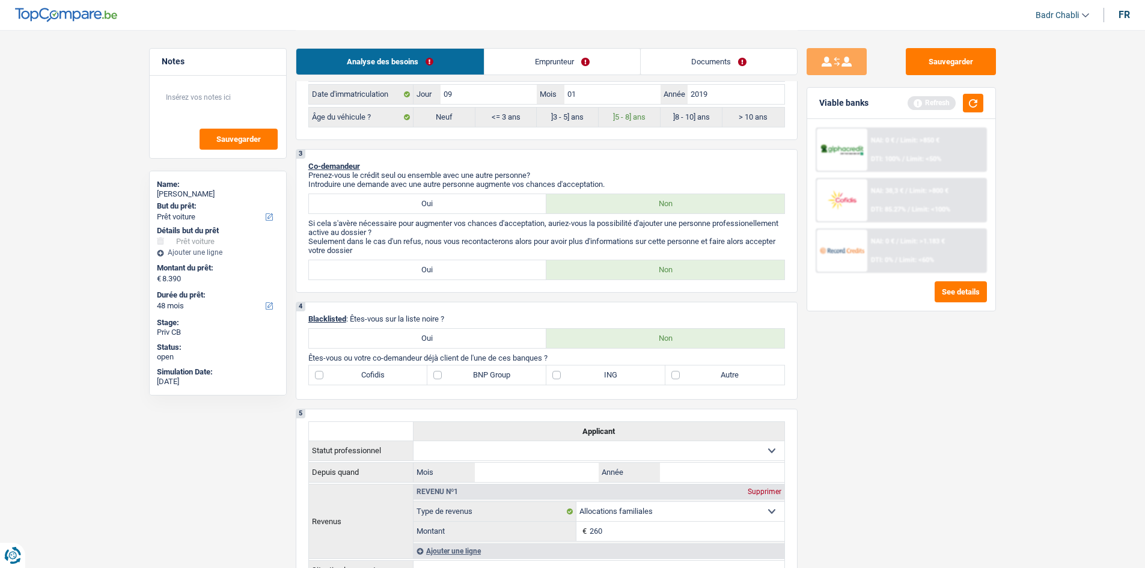
click at [684, 376] on label "Autre" at bounding box center [724, 374] width 119 height 19
click at [684, 376] on input "Autre" at bounding box center [724, 374] width 119 height 19
checkbox input "true"
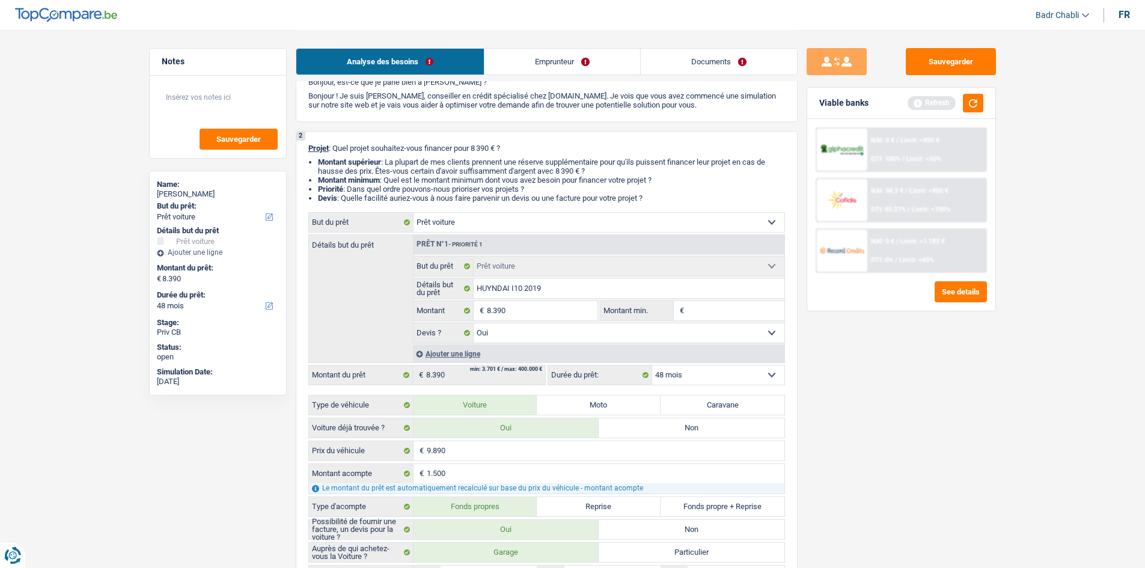
scroll to position [0, 0]
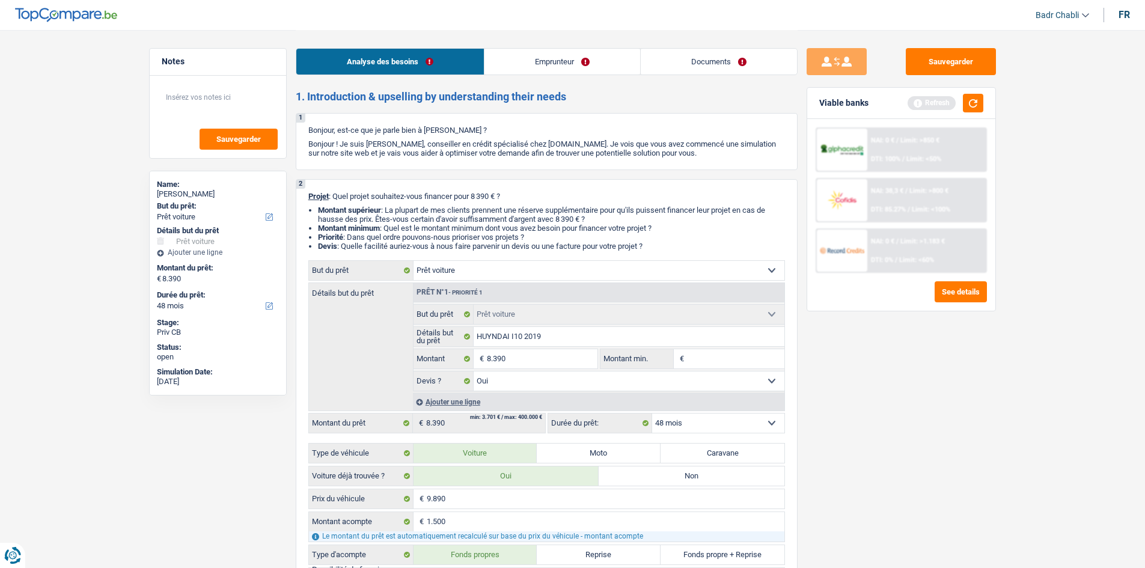
click at [531, 47] on div "Analyse des besoins Emprunteur Documents" at bounding box center [547, 55] width 502 height 51
click at [531, 53] on link "Emprunteur" at bounding box center [562, 62] width 156 height 26
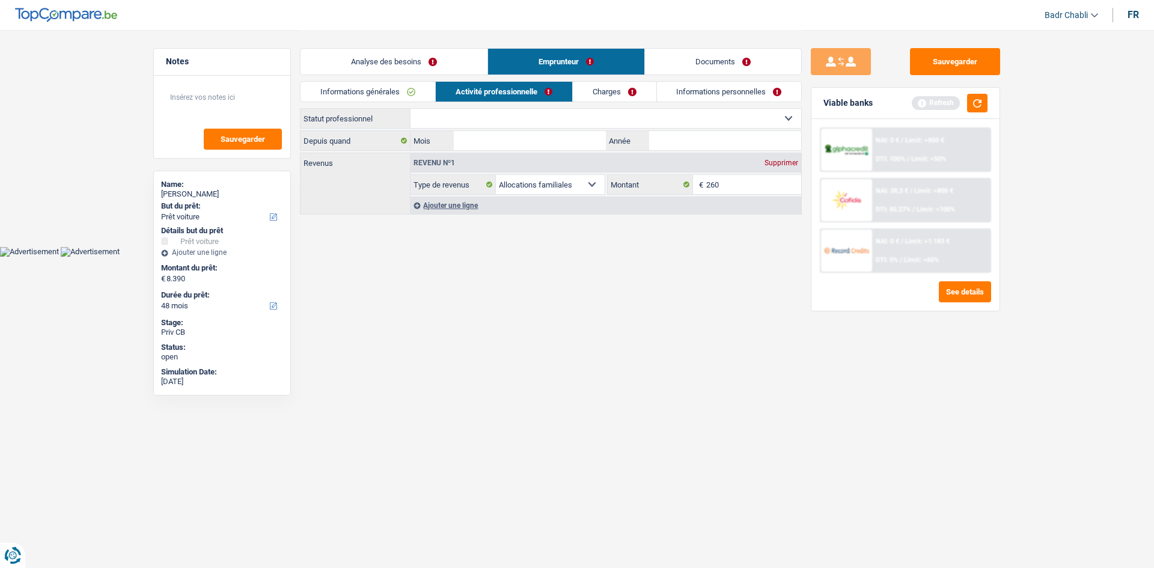
click at [366, 90] on link "Informations générales" at bounding box center [367, 92] width 135 height 20
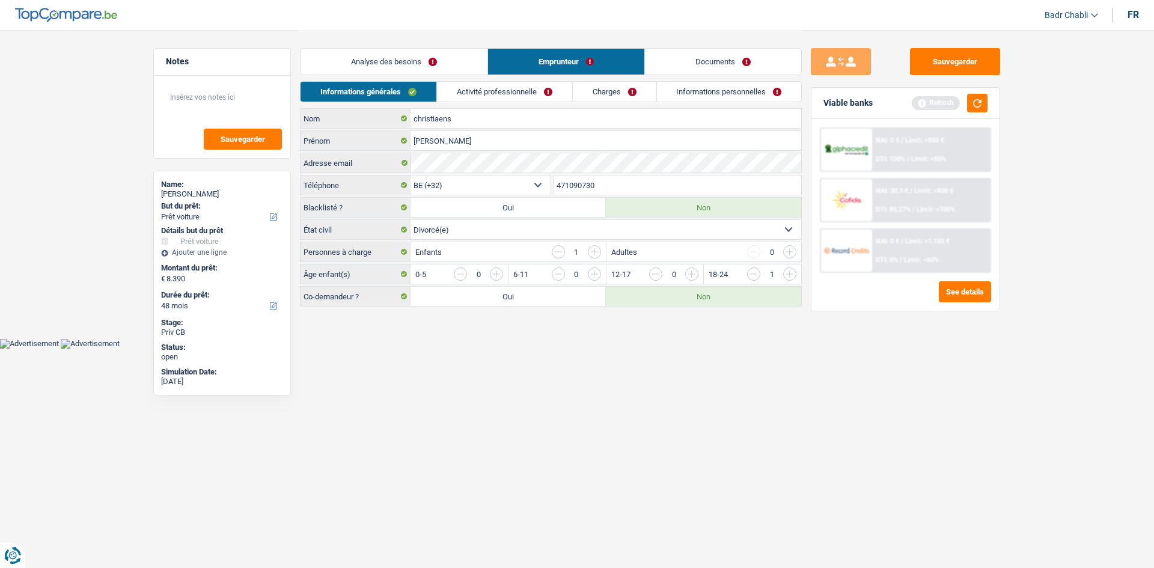
click at [514, 90] on link "Activité professionnelle" at bounding box center [504, 92] width 135 height 20
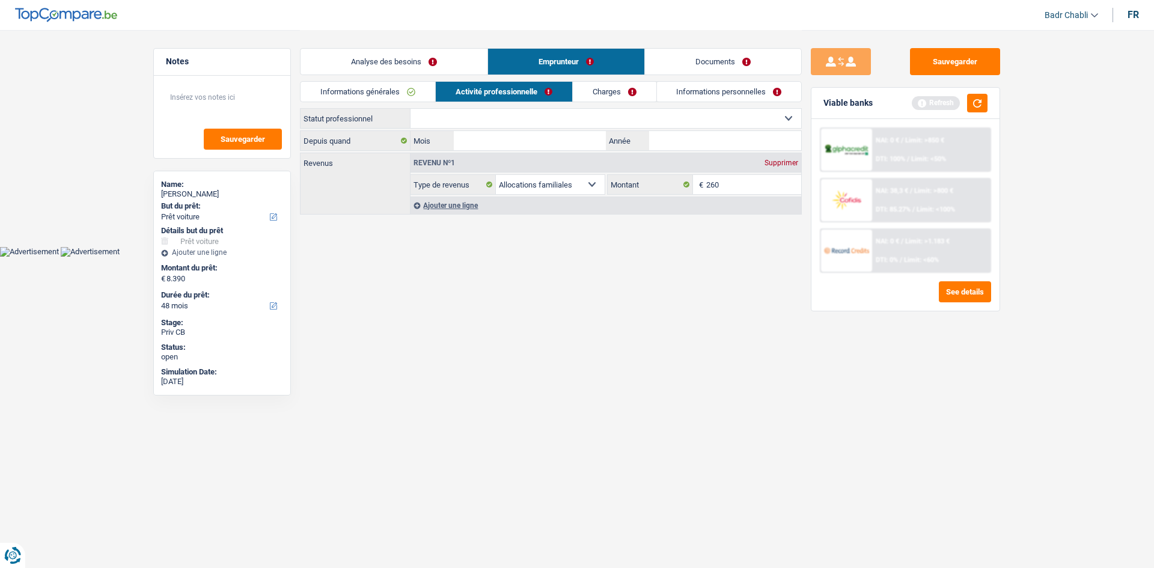
click at [520, 119] on select "Ouvrier Employé privé Employé public Invalide Indépendant Pensionné Chômeur Mut…" at bounding box center [605, 118] width 391 height 19
select select "retired"
click at [410, 109] on select "Ouvrier Employé privé Employé public Invalide Indépendant Pensionné Chômeur Mut…" at bounding box center [605, 118] width 391 height 19
select select "pension"
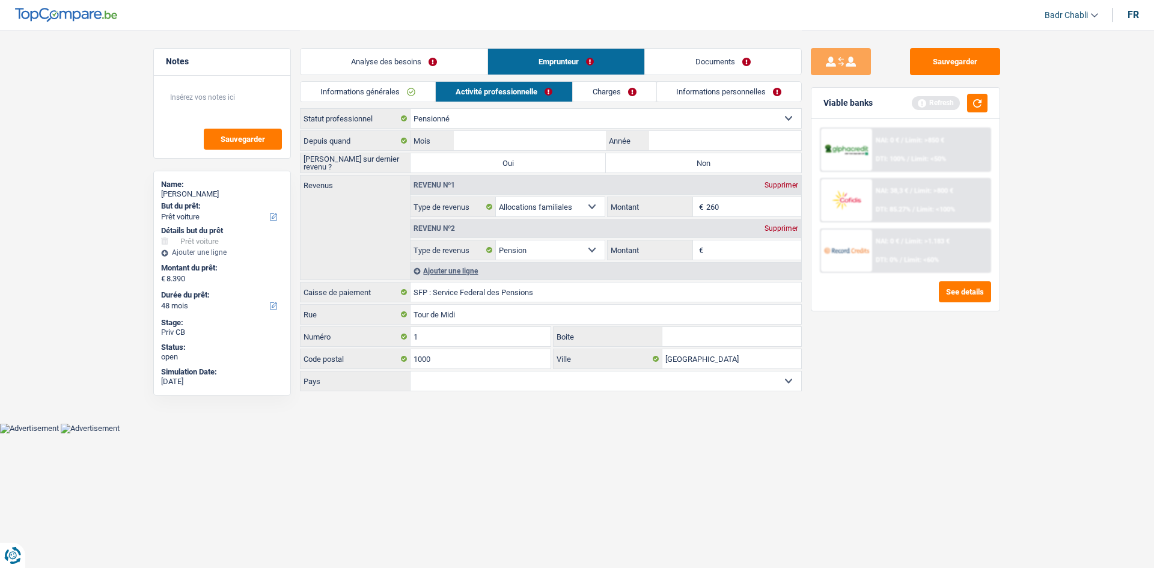
click at [655, 162] on label "Non" at bounding box center [703, 162] width 195 height 19
click at [655, 162] on input "Non" at bounding box center [703, 162] width 195 height 19
radio input "true"
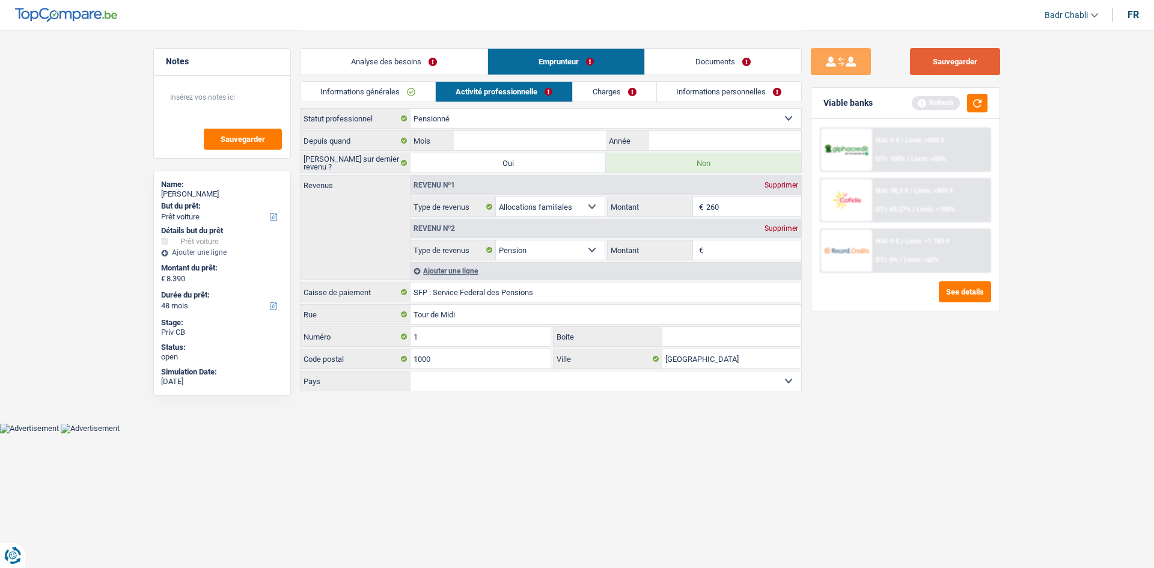
click at [960, 48] on button "Sauvegarder" at bounding box center [955, 61] width 90 height 27
click at [553, 137] on input "Mois" at bounding box center [530, 140] width 152 height 19
click at [543, 121] on select "Ouvrier Employé privé Employé public Invalide Indépendant Pensionné Chômeur Mut…" at bounding box center [605, 118] width 391 height 19
select select "mutuality"
click at [410, 109] on select "Ouvrier Employé privé Employé public Invalide Indépendant Pensionné Chômeur Mut…" at bounding box center [605, 118] width 391 height 19
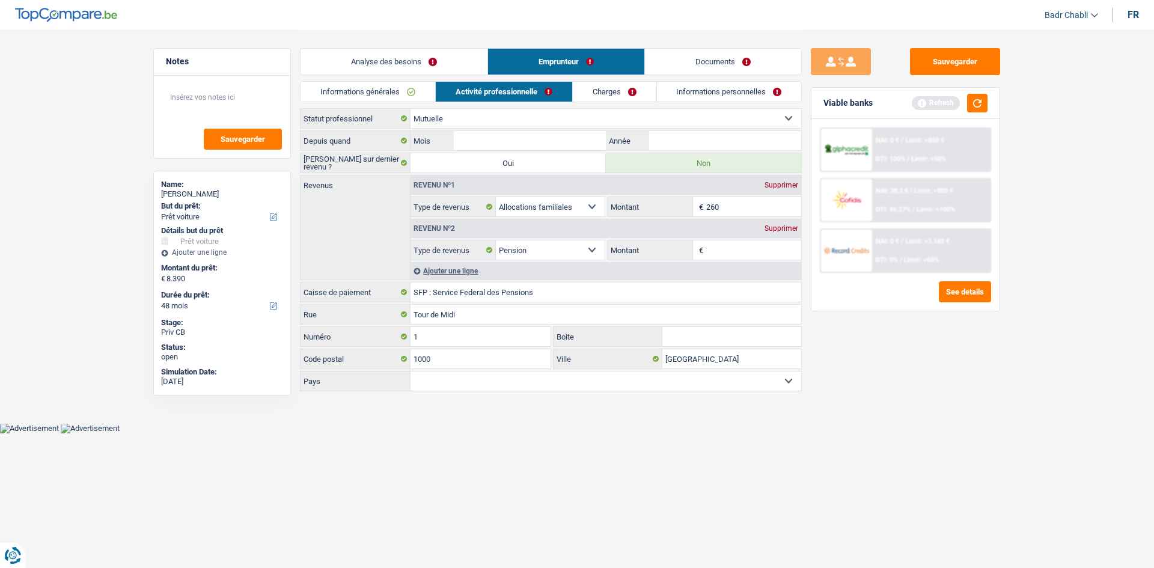
radio input "false"
select select "mutualityIndemnity"
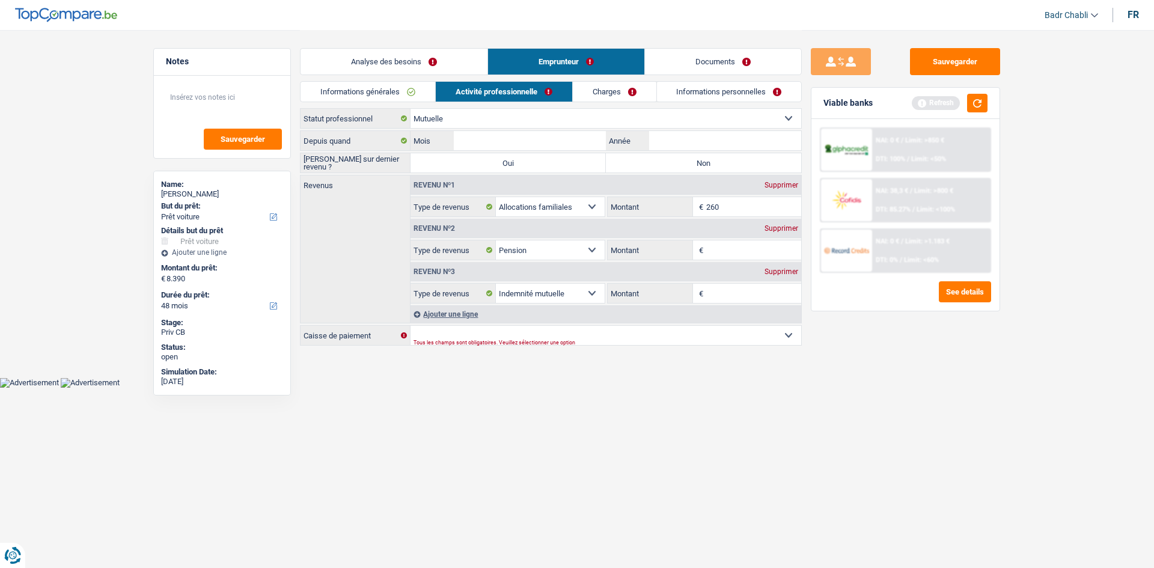
click at [690, 160] on label "Non" at bounding box center [703, 162] width 195 height 19
click at [690, 160] on input "Non" at bounding box center [703, 162] width 195 height 19
radio input "true"
click at [546, 144] on input "Mois" at bounding box center [530, 140] width 152 height 19
click at [558, 144] on input "Mois" at bounding box center [530, 140] width 152 height 19
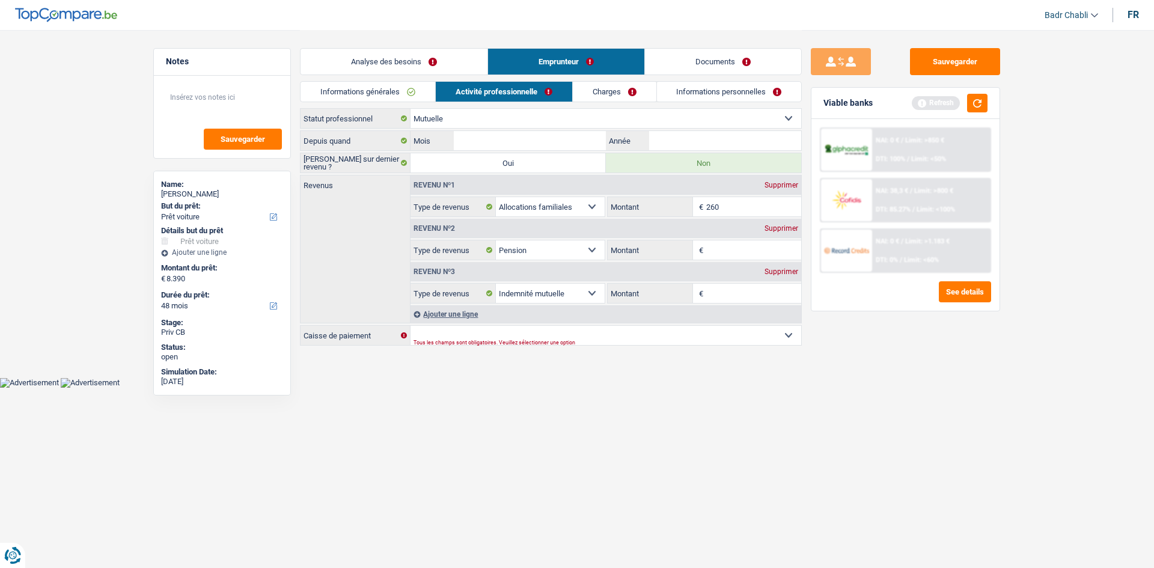
click at [406, 185] on label "Revenus" at bounding box center [354, 182] width 109 height 14
click at [516, 126] on select "Ouvrier Employé privé Employé public Invalide Indépendant Pensionné Chômeur Mut…" at bounding box center [605, 118] width 391 height 19
click at [341, 141] on label "Depuis quand" at bounding box center [355, 140] width 110 height 19
click at [508, 145] on input "Mois" at bounding box center [530, 140] width 152 height 19
click at [537, 140] on input "Mois" at bounding box center [530, 140] width 152 height 19
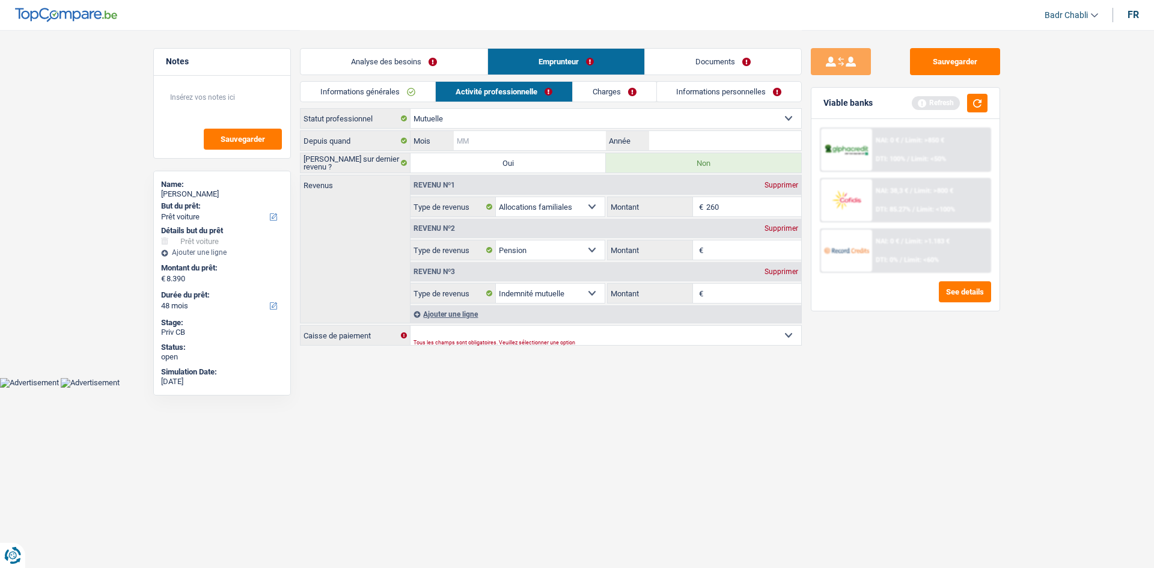
click at [521, 138] on input "Mois" at bounding box center [530, 140] width 152 height 19
type input "05"
type input "2025"
click at [774, 230] on div "Supprimer" at bounding box center [781, 228] width 40 height 7
select select "mutualityIndemnity"
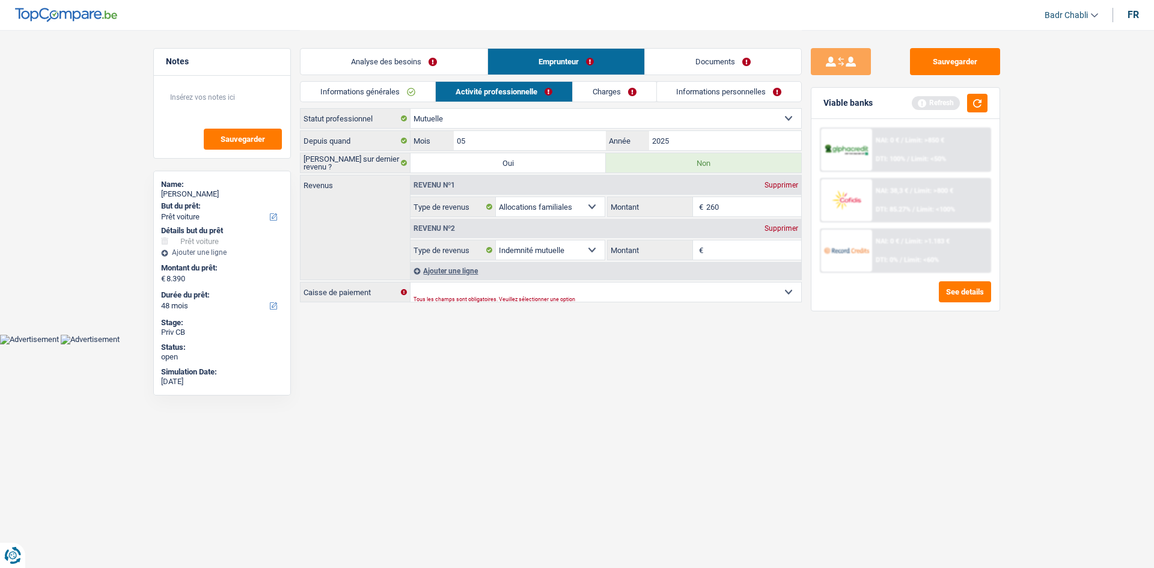
click at [751, 246] on input "Montant" at bounding box center [754, 249] width 96 height 19
type input "1.952"
click at [514, 297] on div "Tous les champs sont obligatoires. Veuillez sélectionner une option" at bounding box center [586, 299] width 347 height 5
click at [514, 288] on select "Mutualité Chrétienne Mutualité Socialiste (Solidaris) SPF Sécurité Sociale Unio…" at bounding box center [605, 291] width 391 height 19
select select "chretienne"
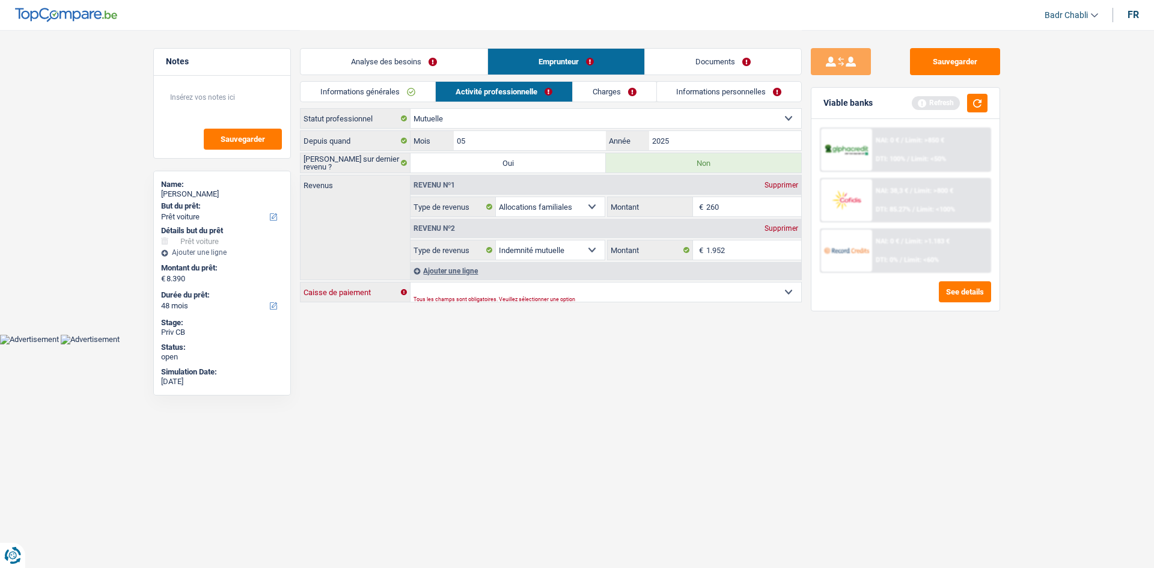
click at [410, 282] on select "Mutualité Chrétienne Mutualité Socialiste (Solidaris) SPF Sécurité Sociale Unio…" at bounding box center [605, 291] width 391 height 19
select select "BE"
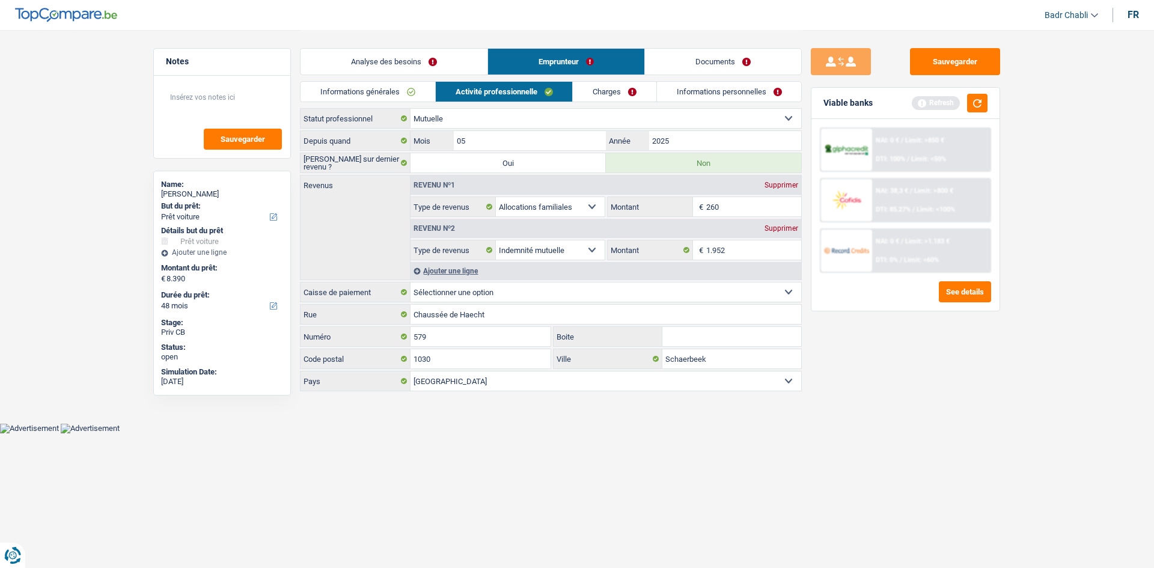
click at [622, 90] on link "Charges" at bounding box center [615, 92] width 84 height 20
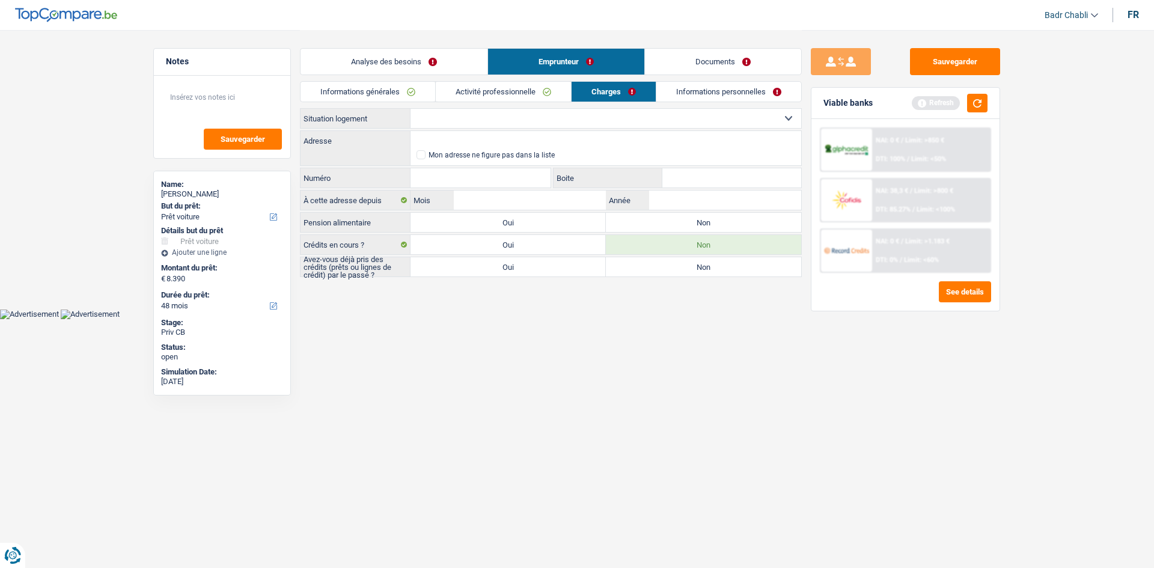
click at [671, 226] on label "Non" at bounding box center [703, 222] width 195 height 19
click at [671, 226] on input "Non" at bounding box center [703, 222] width 195 height 19
radio input "true"
click at [589, 272] on label "Oui" at bounding box center [507, 266] width 195 height 19
click at [589, 272] on input "Oui" at bounding box center [507, 266] width 195 height 19
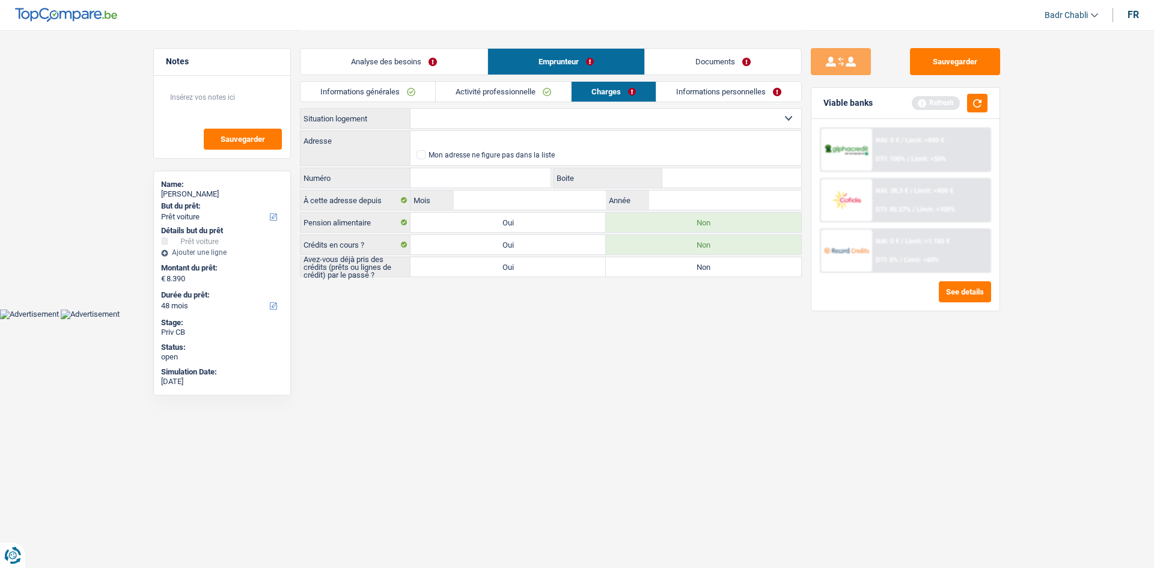
radio input "true"
click at [489, 123] on select "Locataire Propriétaire avec prêt hypothécaire Propriétaire sans prêt hypothécai…" at bounding box center [605, 118] width 391 height 19
select select "rents"
click at [410, 109] on select "Locataire Propriétaire avec prêt hypothécaire Propriétaire sans prêt hypothécai…" at bounding box center [605, 118] width 391 height 19
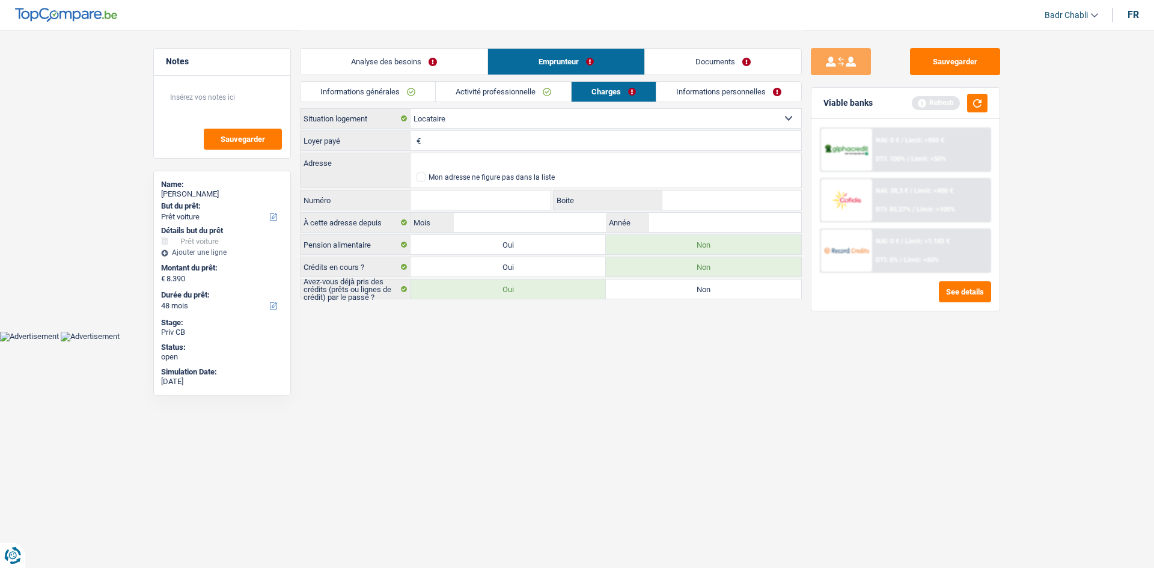
click at [467, 141] on input "Loyer payé" at bounding box center [612, 140] width 377 height 19
type input "460"
click at [471, 162] on input "Adresse" at bounding box center [605, 162] width 391 height 19
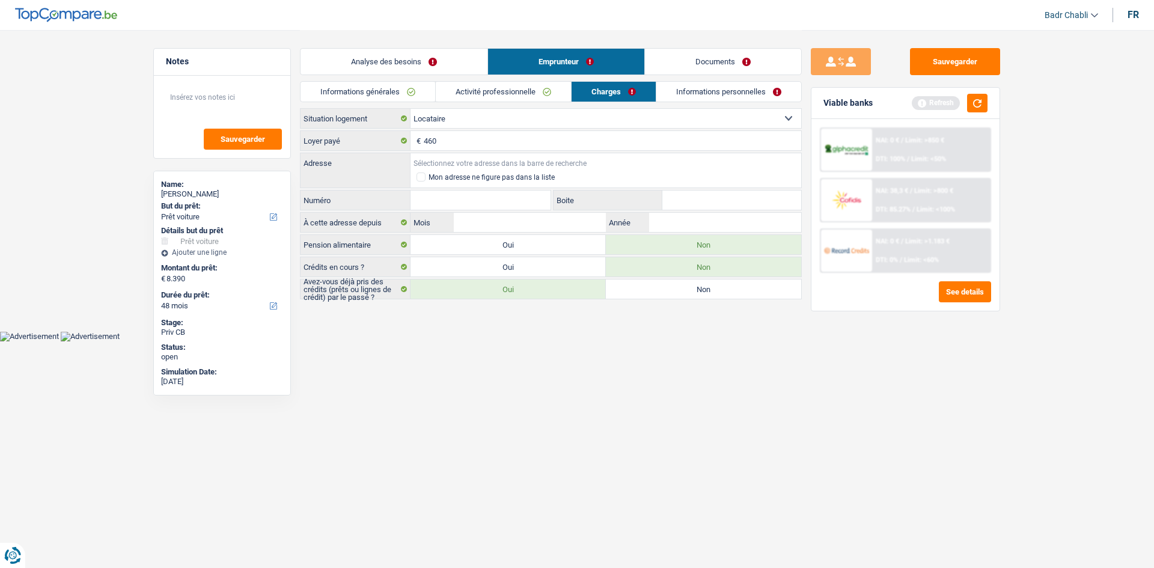
click at [471, 162] on input "Adresse" at bounding box center [605, 162] width 391 height 19
type input "R"
type input "Avenue des Champs-Elysées, 5000, Namur, BE"
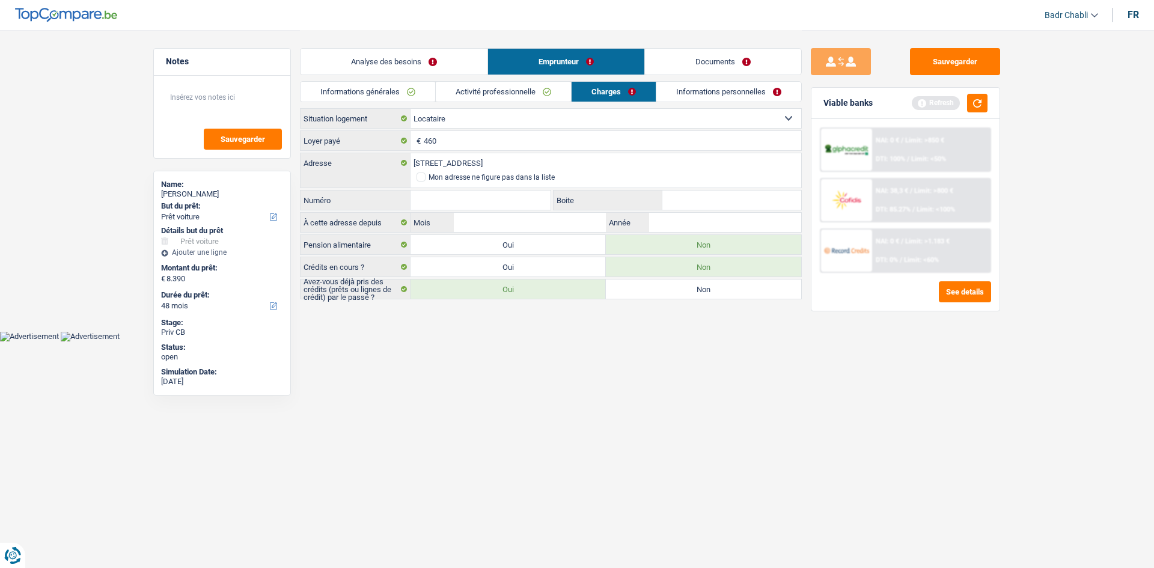
click at [494, 199] on input "Numéro" at bounding box center [480, 199] width 140 height 19
click at [496, 196] on input "Numéro" at bounding box center [480, 199] width 140 height 19
type input "29"
type input "16"
type input "01"
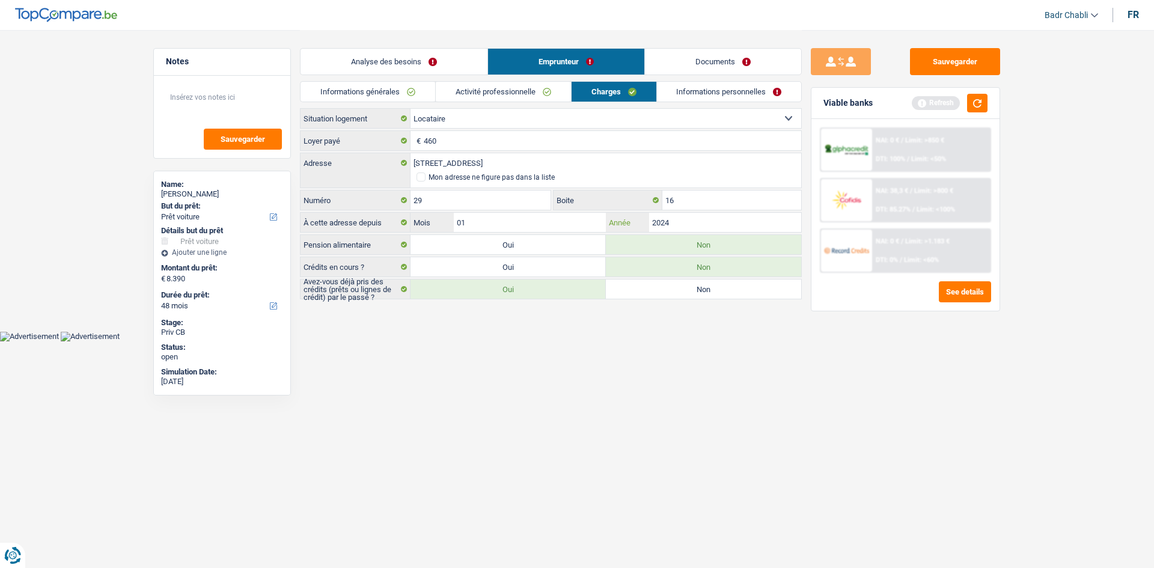
type input "2024"
click at [724, 84] on link "Informations personnelles" at bounding box center [729, 92] width 145 height 20
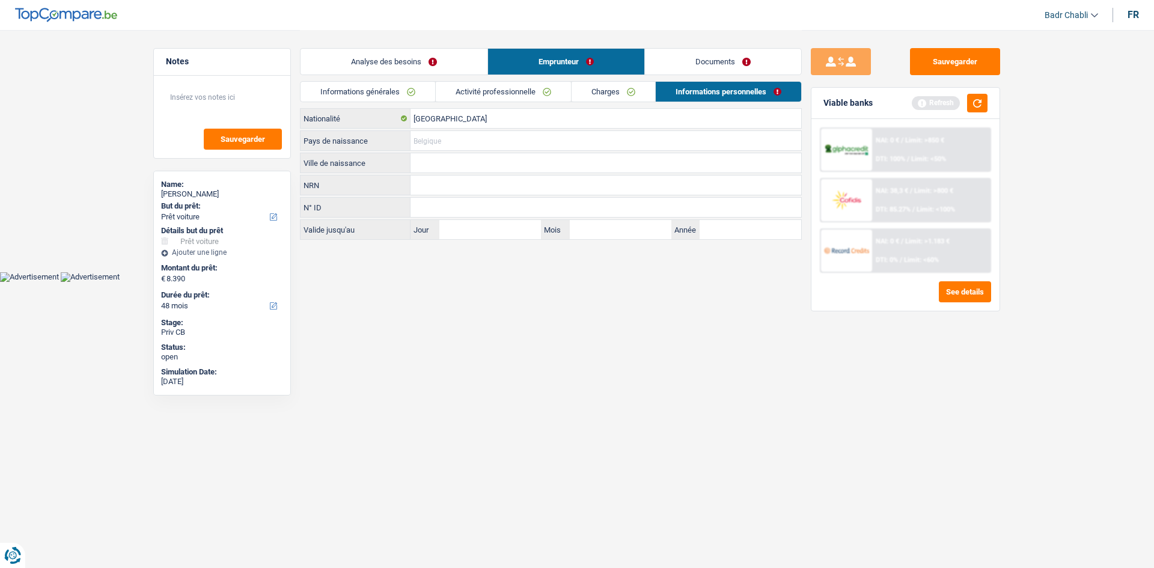
click at [441, 136] on input "Pays de naissance" at bounding box center [605, 140] width 391 height 19
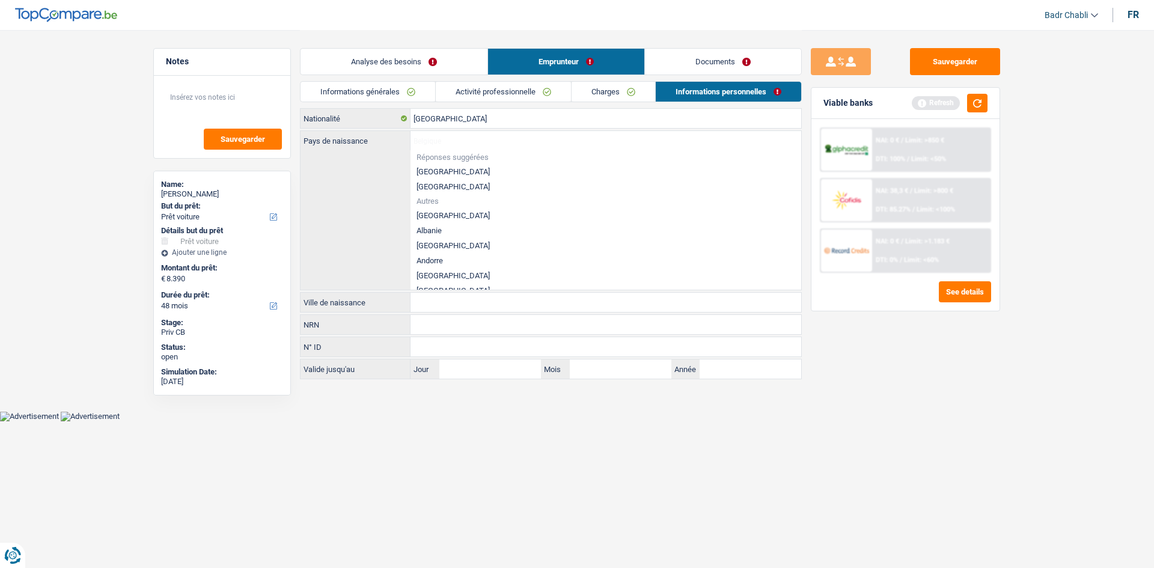
click at [439, 171] on li "[GEOGRAPHIC_DATA]" at bounding box center [605, 171] width 391 height 15
type input "[GEOGRAPHIC_DATA]"
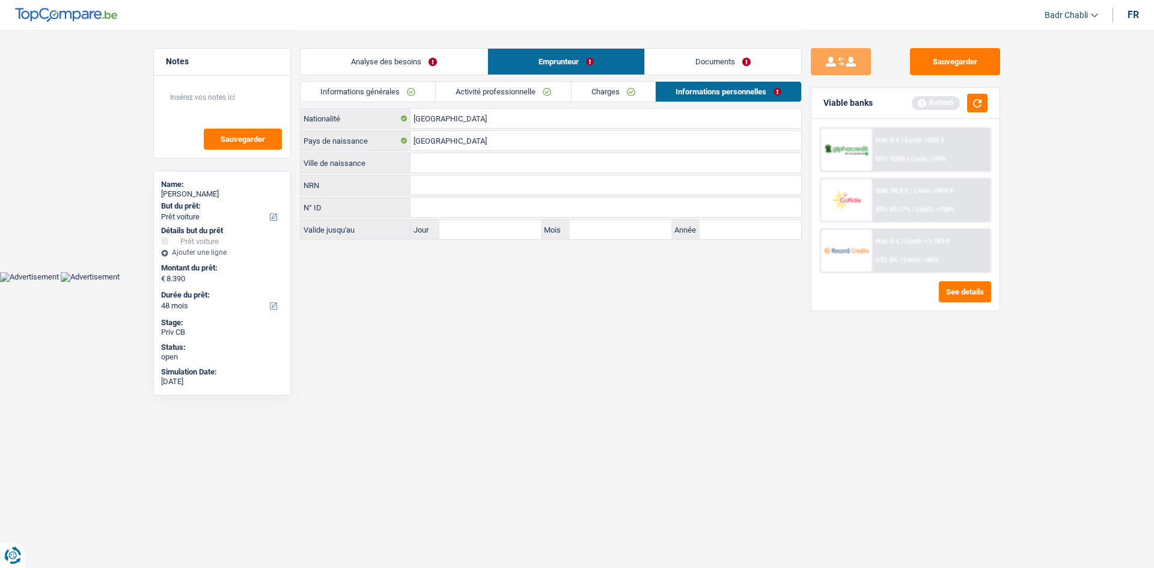
click at [450, 162] on input "Ville de naissance" at bounding box center [605, 162] width 391 height 19
click at [435, 162] on input "Ville de naissance" at bounding box center [605, 162] width 391 height 19
type input "Orion Zemon"
click at [729, 70] on link "Documents" at bounding box center [723, 62] width 156 height 26
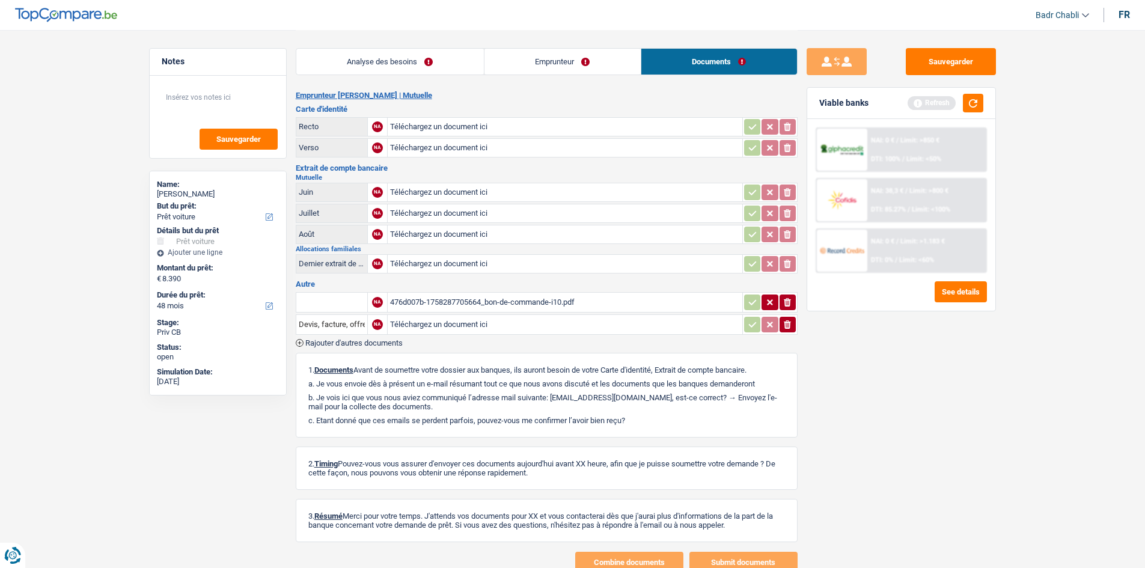
click at [569, 58] on link "Emprunteur" at bounding box center [562, 62] width 156 height 26
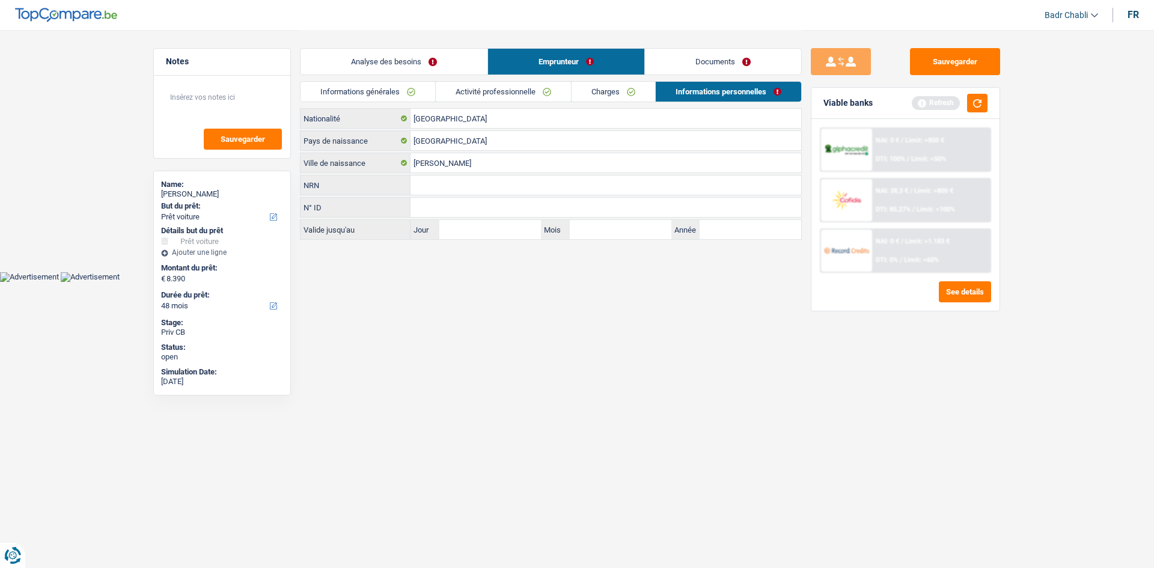
click at [622, 90] on link "Charges" at bounding box center [613, 92] width 84 height 20
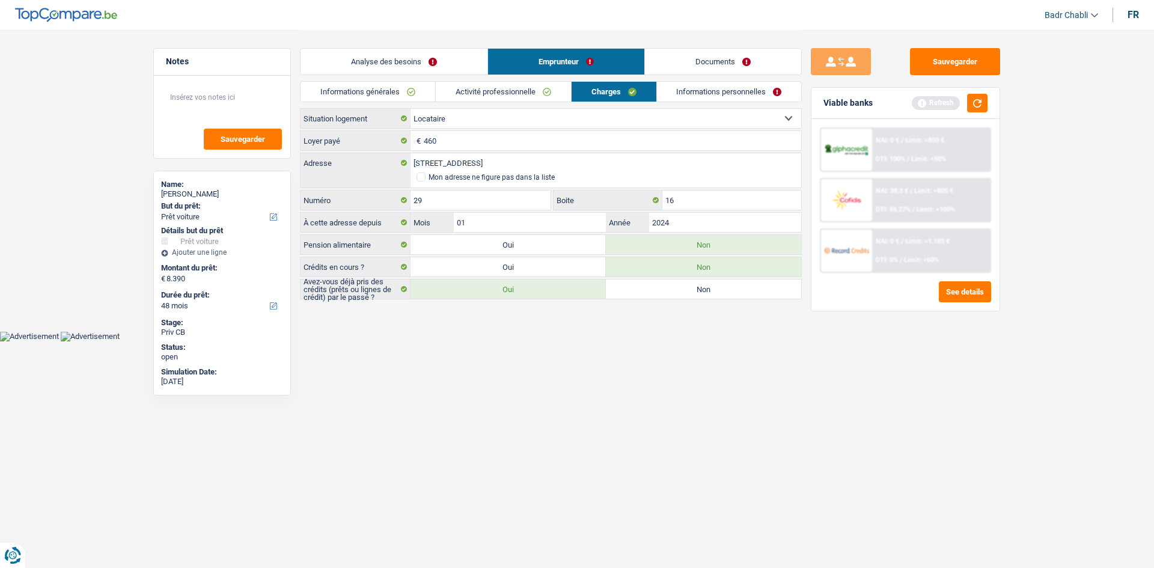
click at [506, 85] on link "Activité professionnelle" at bounding box center [503, 92] width 135 height 20
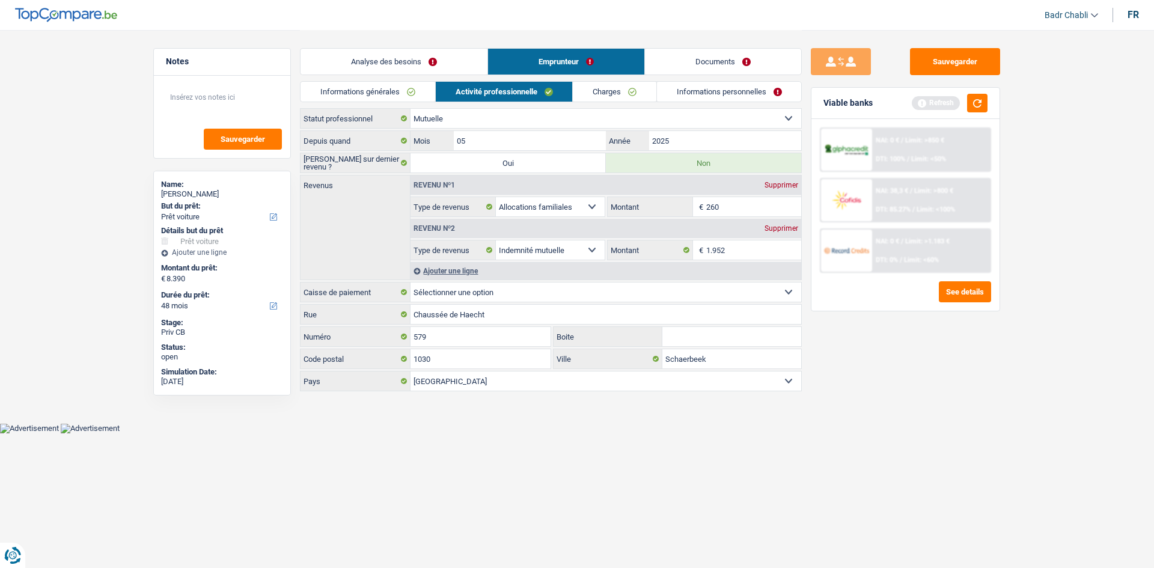
click at [408, 93] on link "Informations générales" at bounding box center [367, 92] width 135 height 20
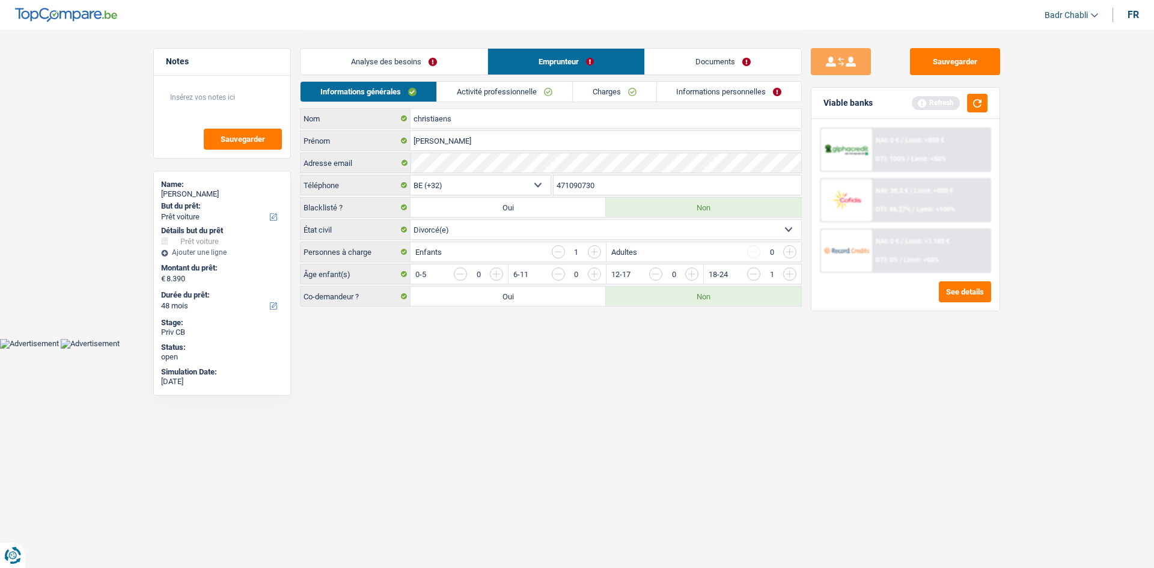
click at [430, 70] on link "Analyse des besoins" at bounding box center [393, 62] width 187 height 26
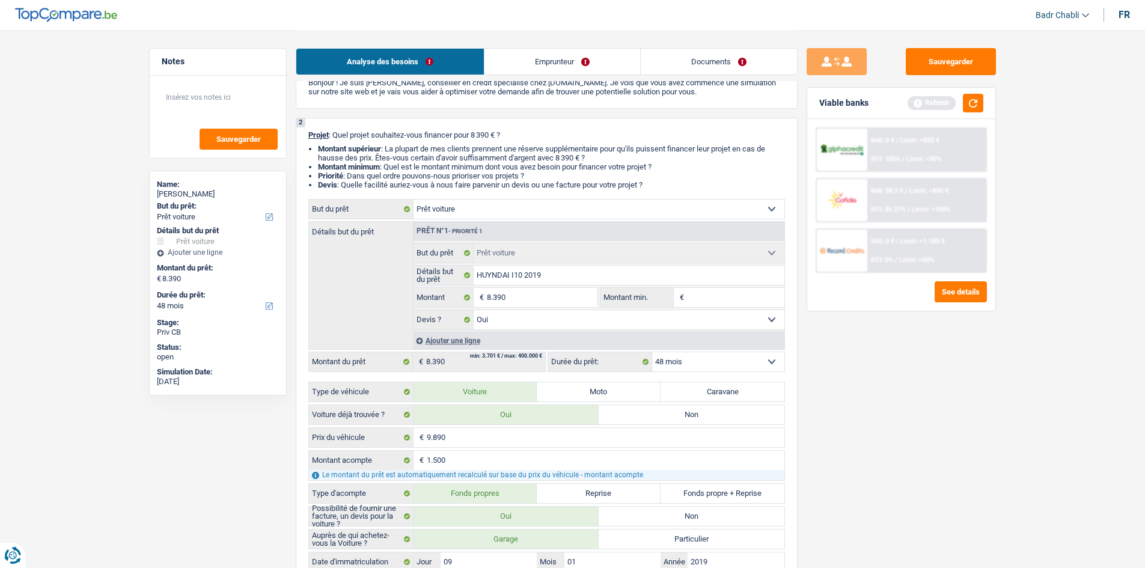
scroll to position [60, 0]
click at [519, 285] on input "HUYNDAI I10 2019" at bounding box center [628, 276] width 311 height 19
click at [517, 300] on input "8.390" at bounding box center [542, 298] width 110 height 19
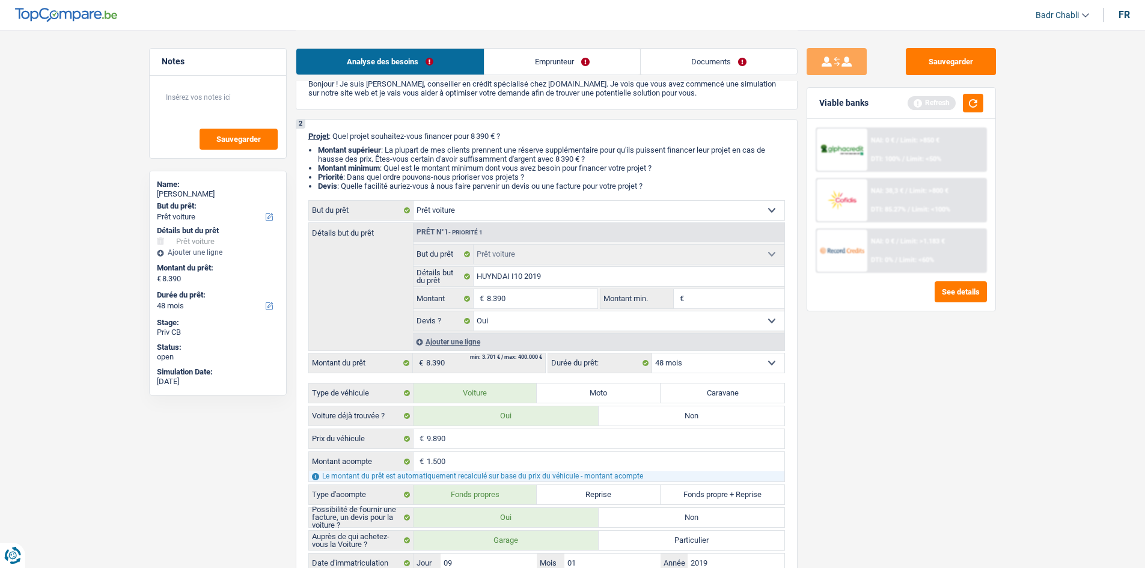
click at [744, 302] on input "Montant min." at bounding box center [735, 298] width 97 height 19
paste input "8.390"
type input "8.390"
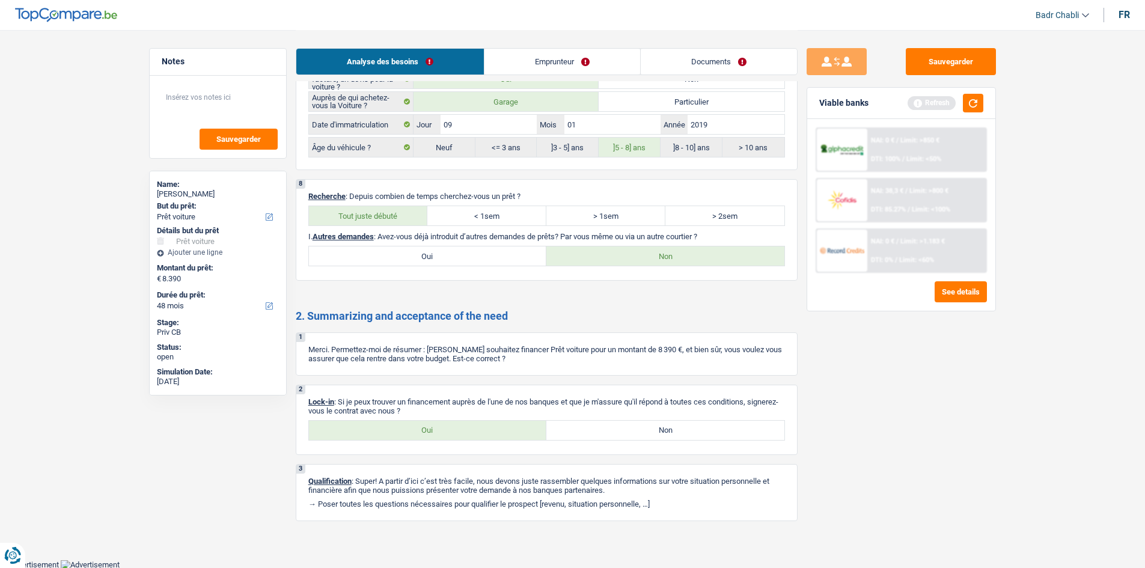
scroll to position [1580, 0]
drag, startPoint x: 960, startPoint y: 111, endPoint x: 981, endPoint y: 106, distance: 22.3
click at [960, 111] on div "Refresh" at bounding box center [945, 103] width 76 height 19
click at [981, 106] on button "button" at bounding box center [973, 103] width 20 height 19
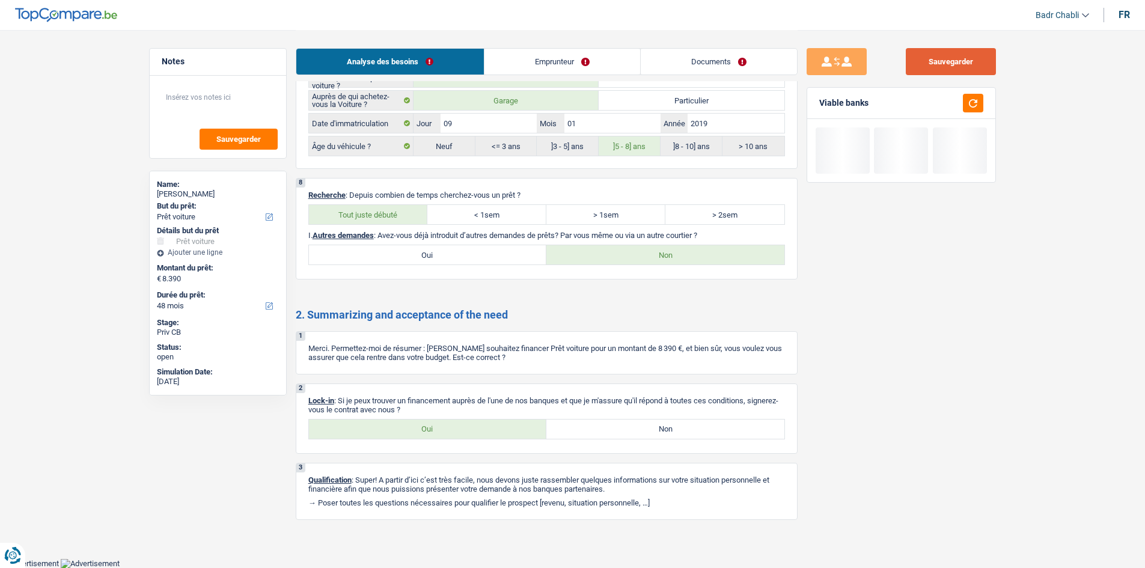
click at [935, 64] on button "Sauvegarder" at bounding box center [950, 61] width 90 height 27
